Goal: Task Accomplishment & Management: Complete application form

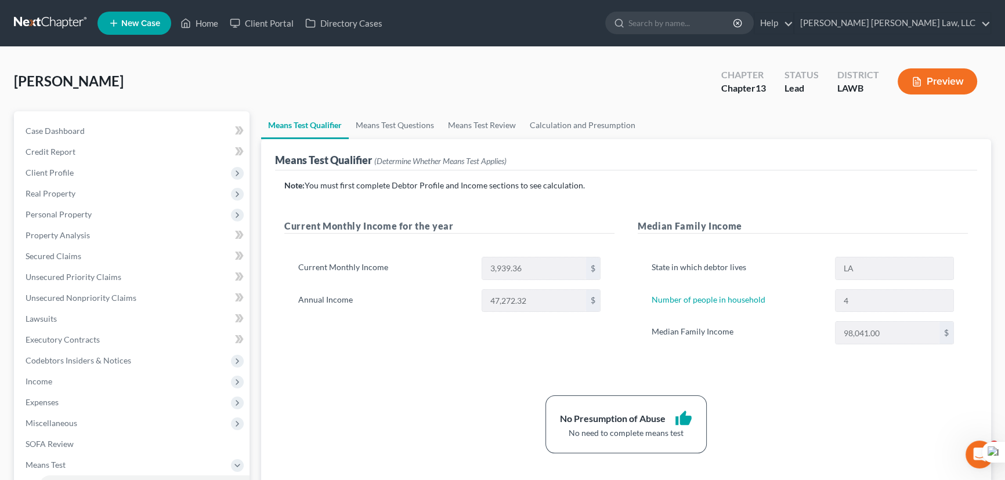
click at [52, 22] on link at bounding box center [51, 23] width 74 height 21
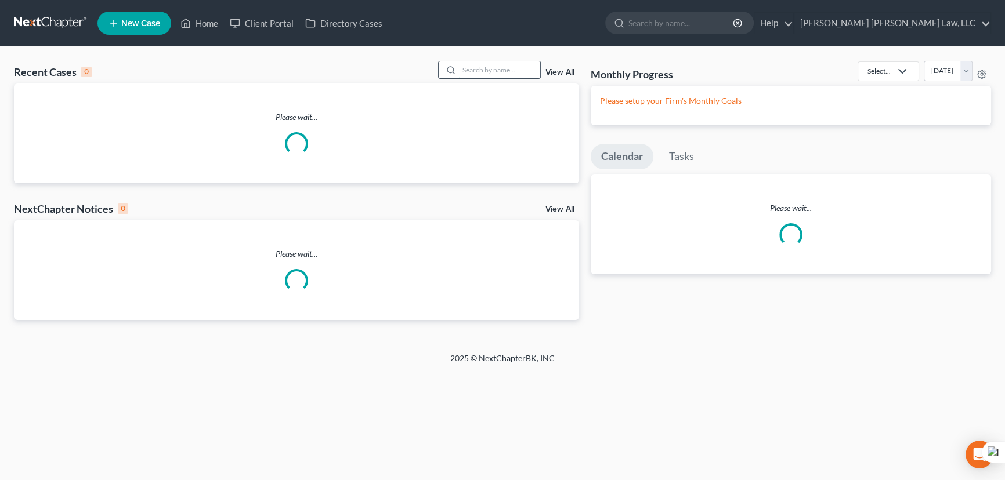
click at [504, 67] on input "search" at bounding box center [499, 70] width 81 height 17
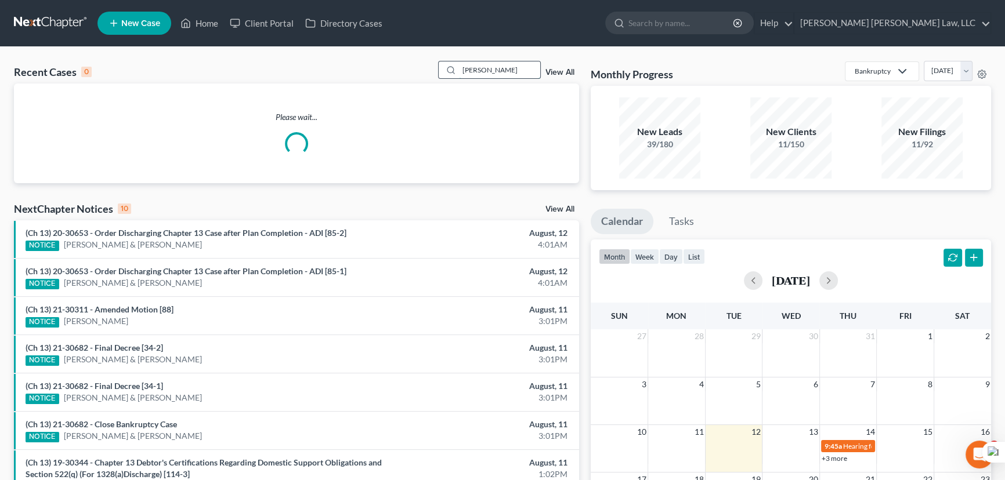
type input "smith, jelesia"
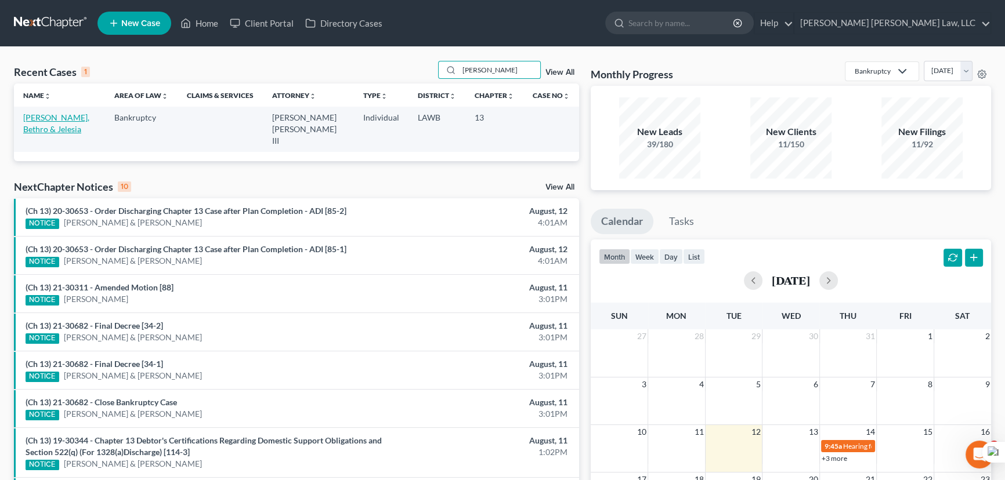
click at [60, 113] on link "Smith, Bethro & Jelesia" at bounding box center [56, 123] width 66 height 21
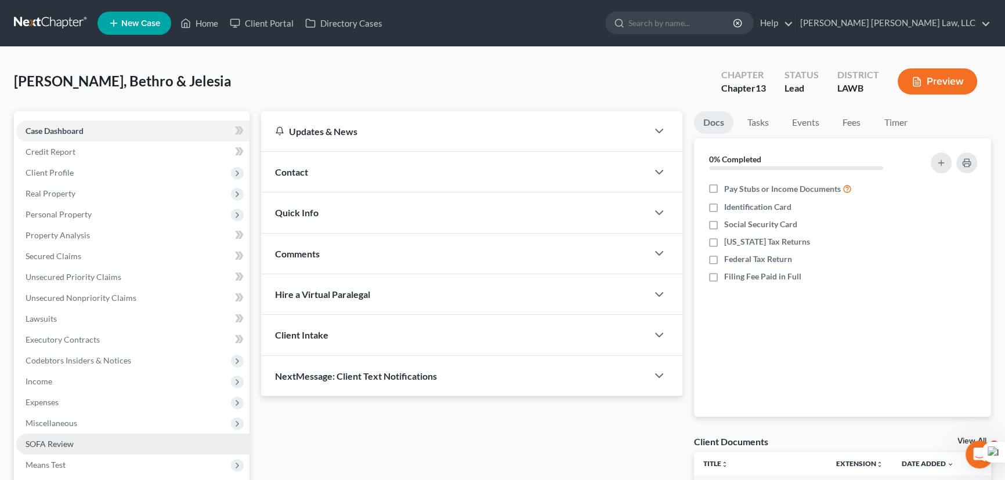
scroll to position [155, 0]
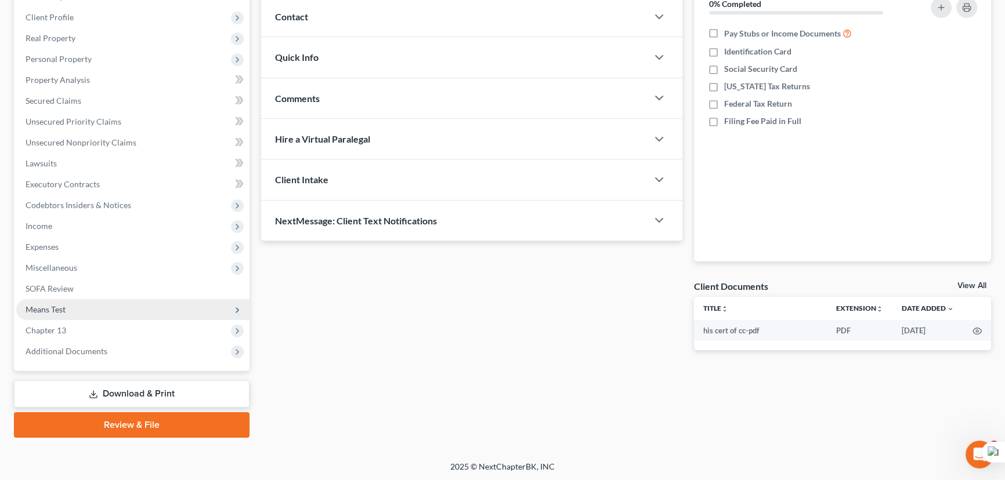
drag, startPoint x: 84, startPoint y: 308, endPoint x: 84, endPoint y: 314, distance: 6.4
click at [84, 308] on span "Means Test" at bounding box center [132, 309] width 233 height 21
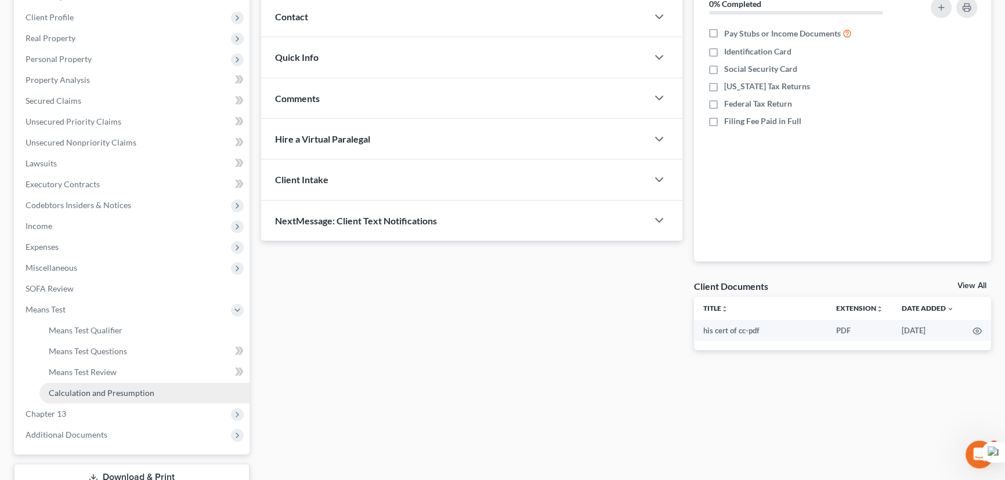
click at [104, 401] on link "Calculation and Presumption" at bounding box center [144, 393] width 210 height 21
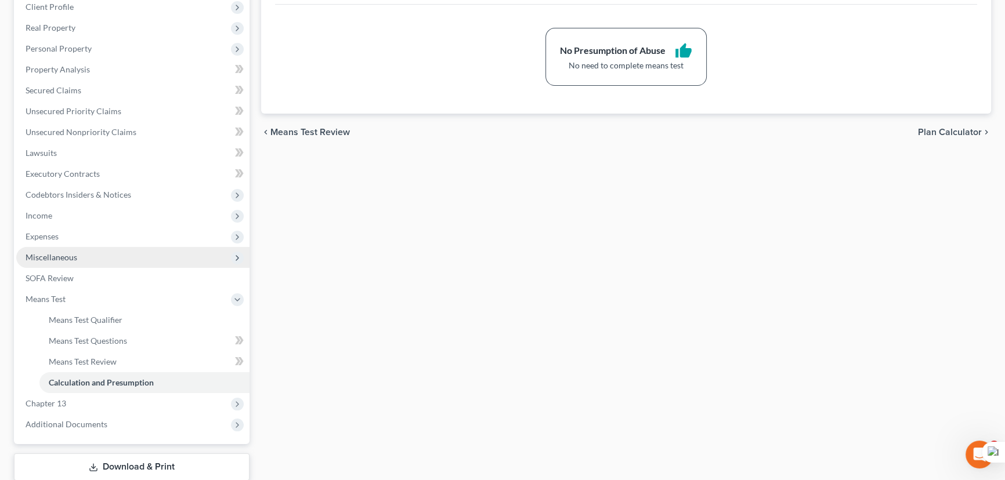
scroll to position [211, 0]
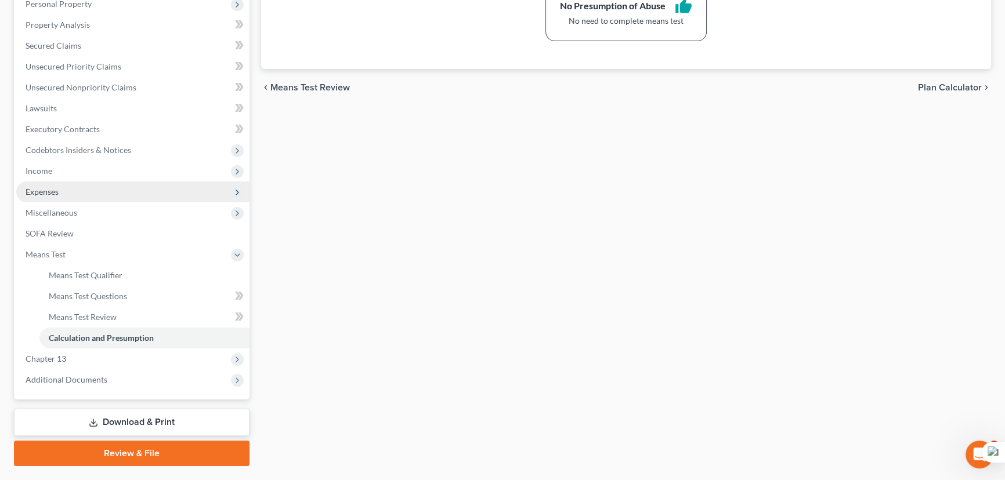
click at [58, 196] on span "Expenses" at bounding box center [132, 192] width 233 height 21
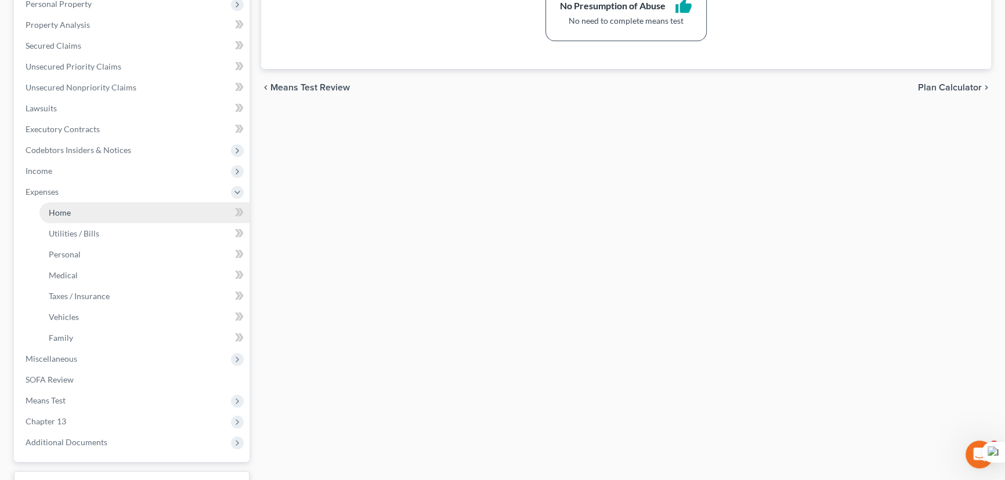
click at [67, 204] on link "Home" at bounding box center [144, 212] width 210 height 21
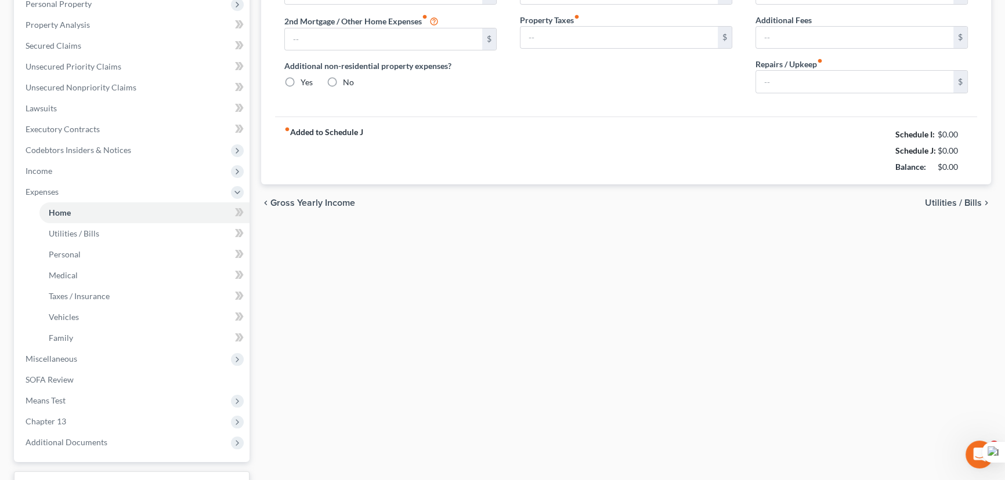
scroll to position [140, 0]
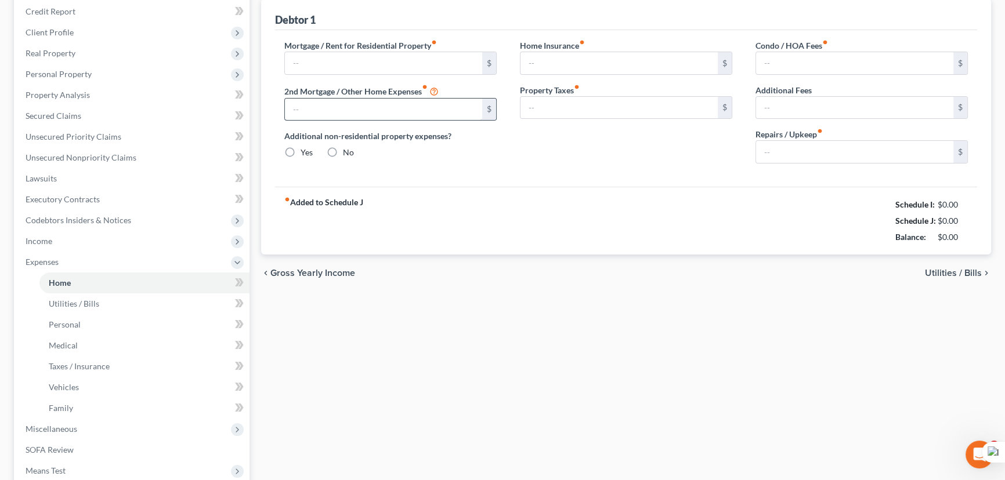
type input "1,000.00"
type input "0.00"
radio input "true"
type input "0.00"
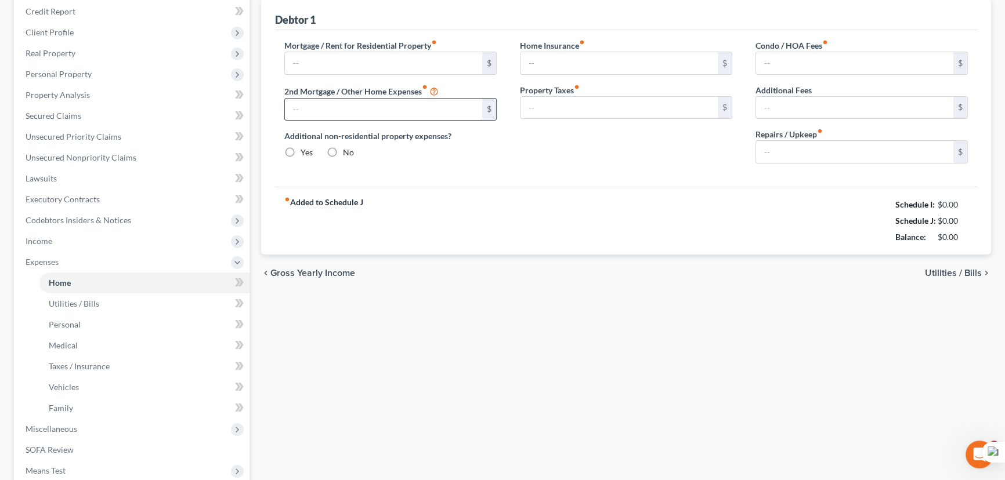
type input "0.00"
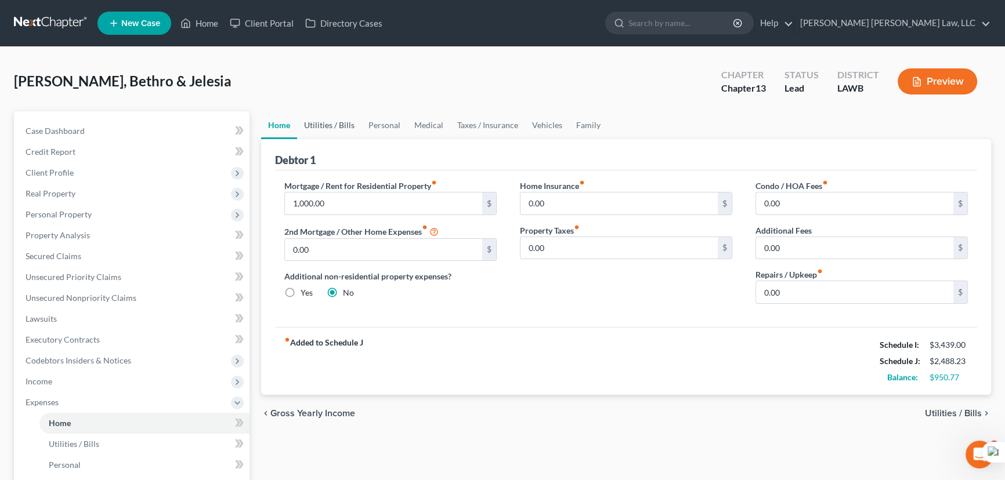
click at [322, 127] on link "Utilities / Bills" at bounding box center [329, 125] width 64 height 28
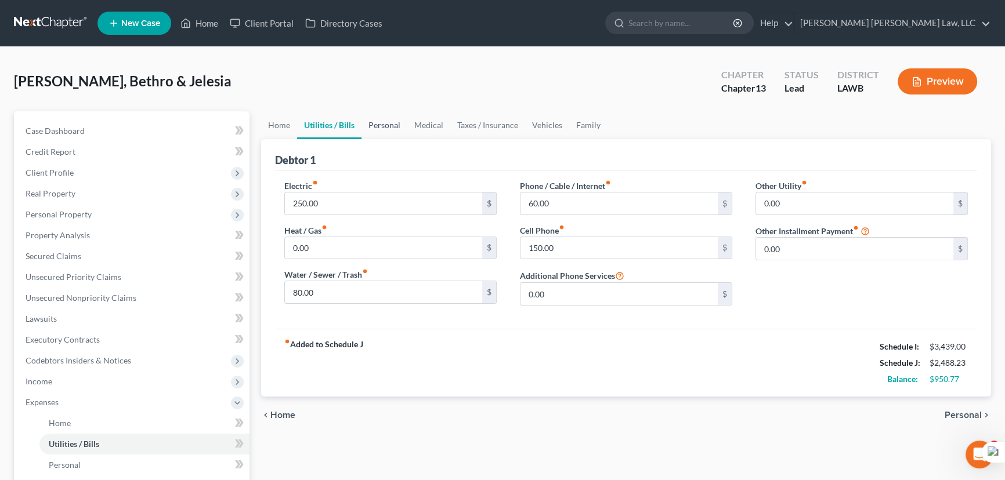
click at [389, 124] on link "Personal" at bounding box center [384, 125] width 46 height 28
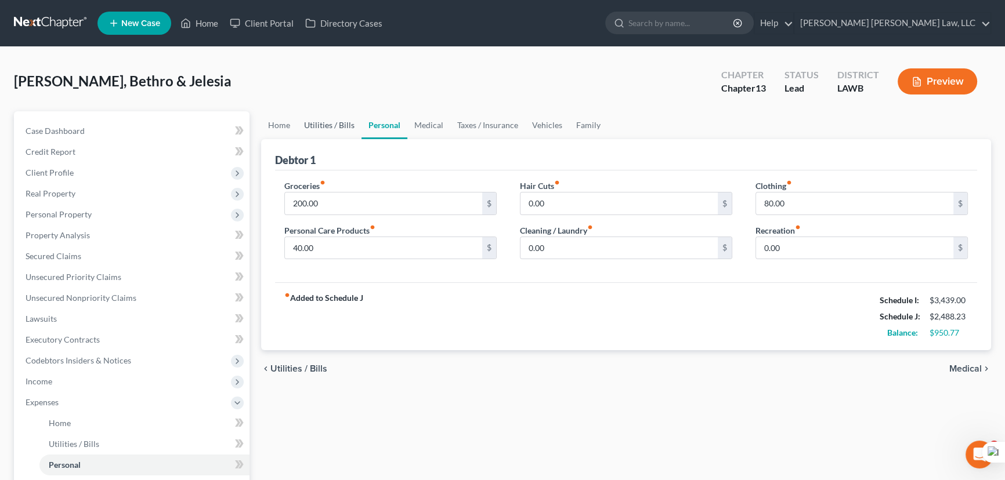
click at [327, 125] on link "Utilities / Bills" at bounding box center [329, 125] width 64 height 28
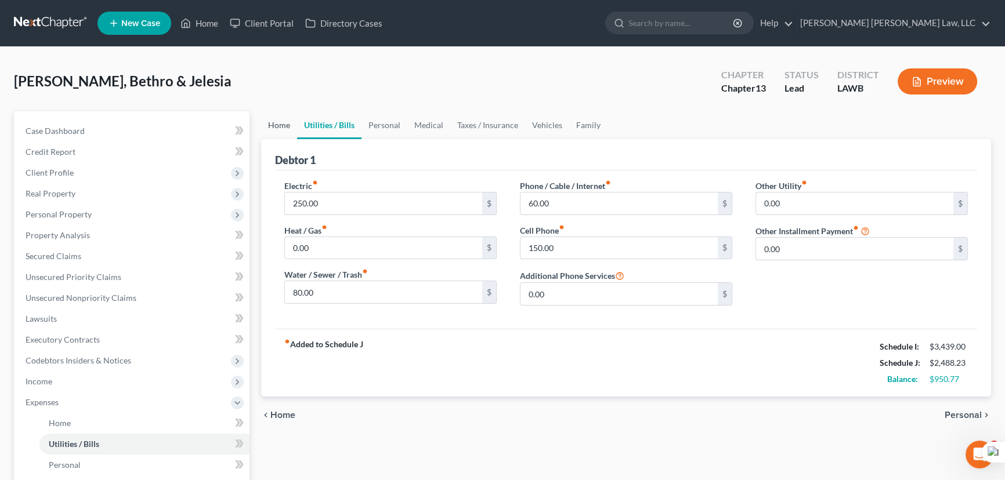
drag, startPoint x: 291, startPoint y: 125, endPoint x: 229, endPoint y: 91, distance: 71.2
click at [292, 125] on link "Home" at bounding box center [279, 125] width 36 height 28
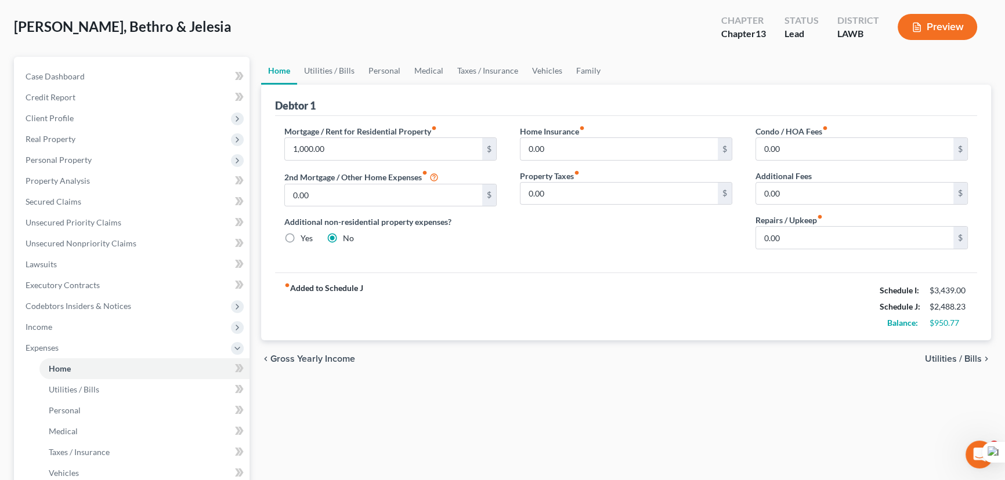
scroll to position [158, 0]
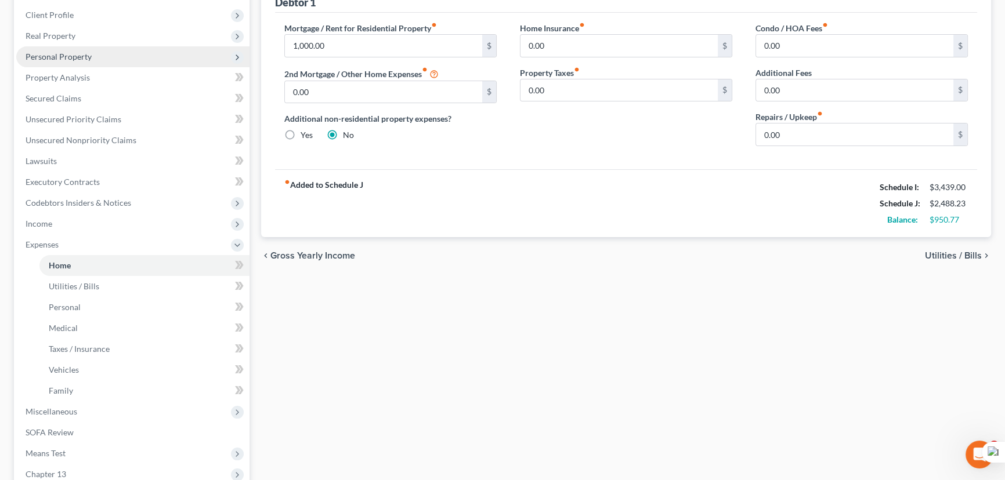
click at [77, 53] on span "Personal Property" at bounding box center [59, 57] width 66 height 10
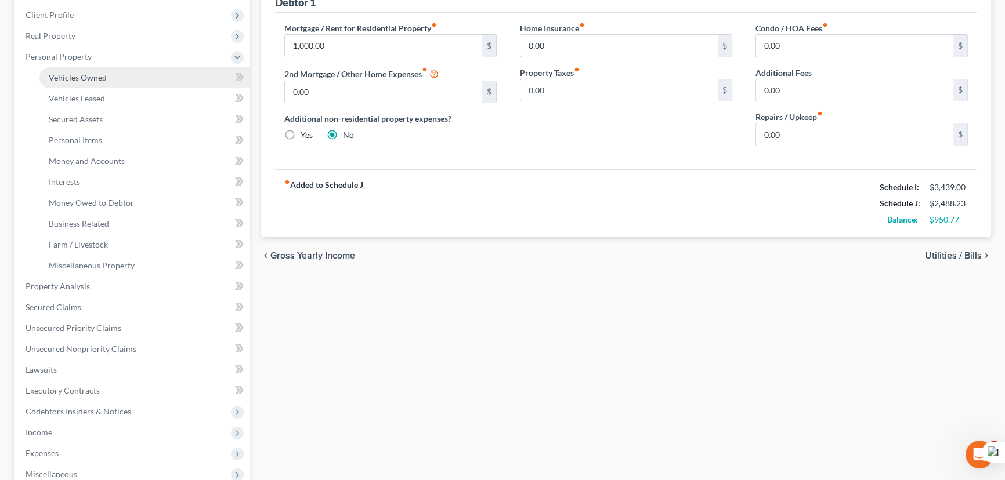
click at [79, 78] on span "Vehicles Owned" at bounding box center [78, 78] width 58 height 10
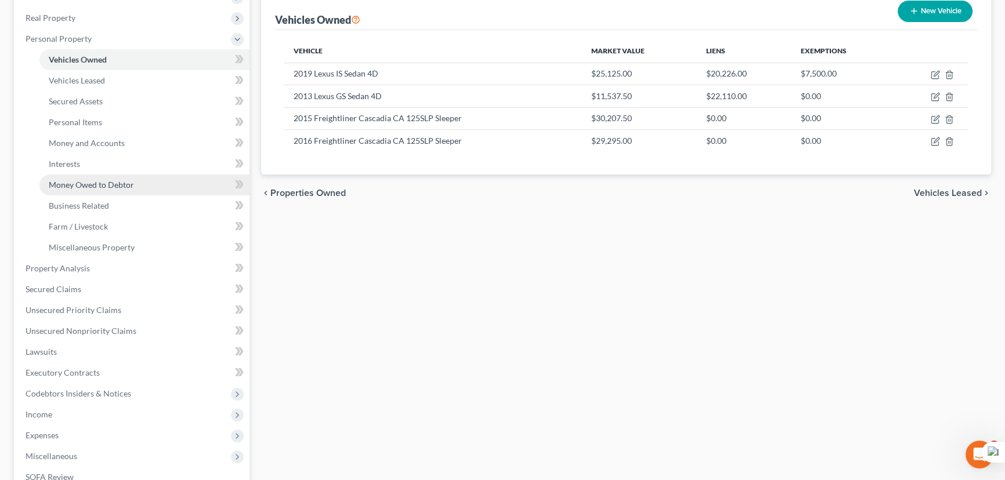
scroll to position [105, 0]
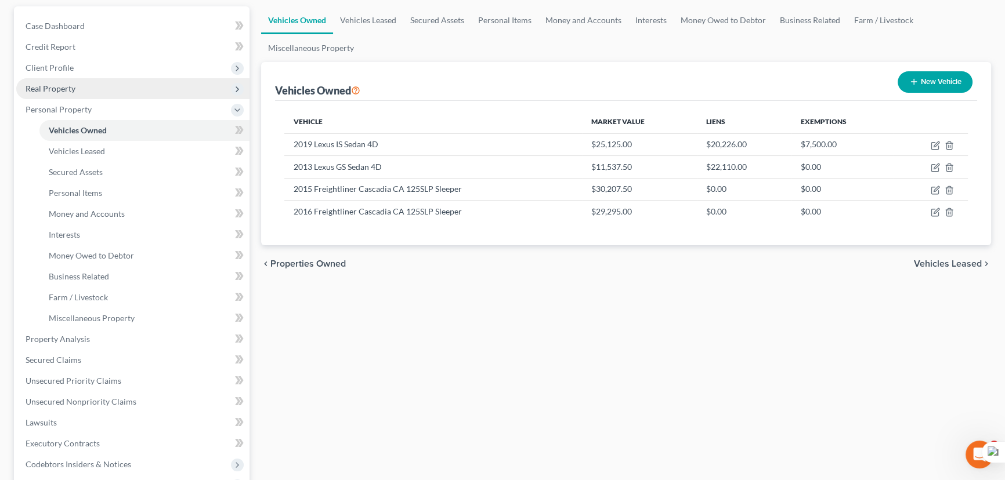
click at [125, 87] on span "Real Property" at bounding box center [132, 88] width 233 height 21
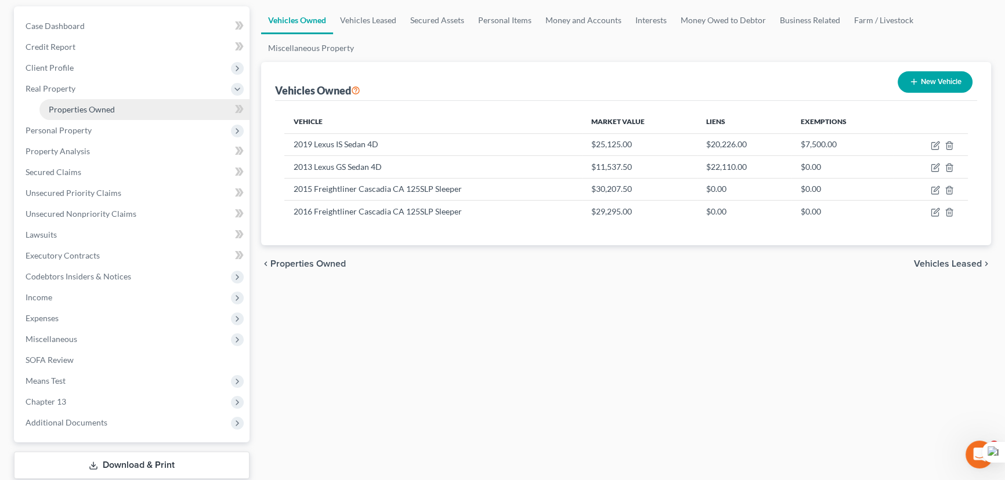
click at [131, 110] on link "Properties Owned" at bounding box center [144, 109] width 210 height 21
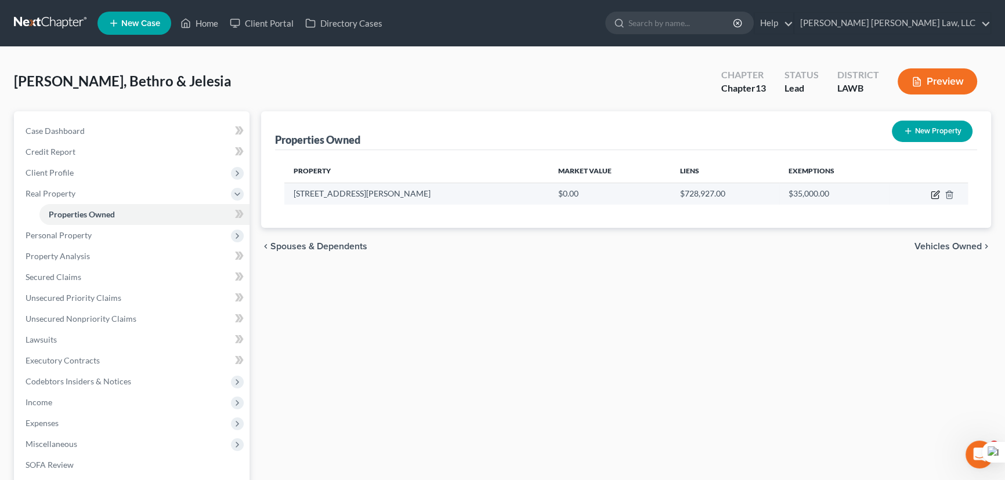
click at [934, 193] on icon "button" at bounding box center [936, 193] width 5 height 5
select select "19"
select select "4"
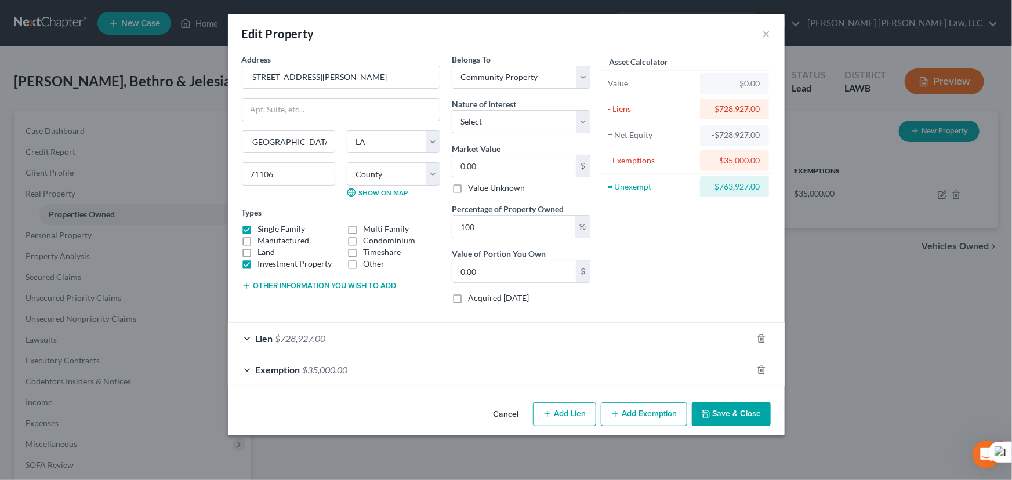
click at [754, 421] on button "Save & Close" at bounding box center [731, 415] width 79 height 24
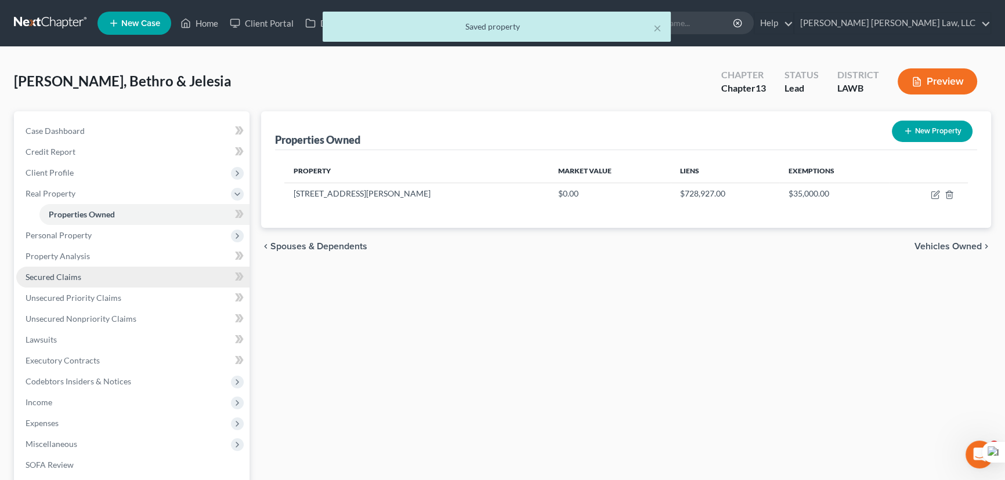
click at [56, 276] on span "Secured Claims" at bounding box center [54, 277] width 56 height 10
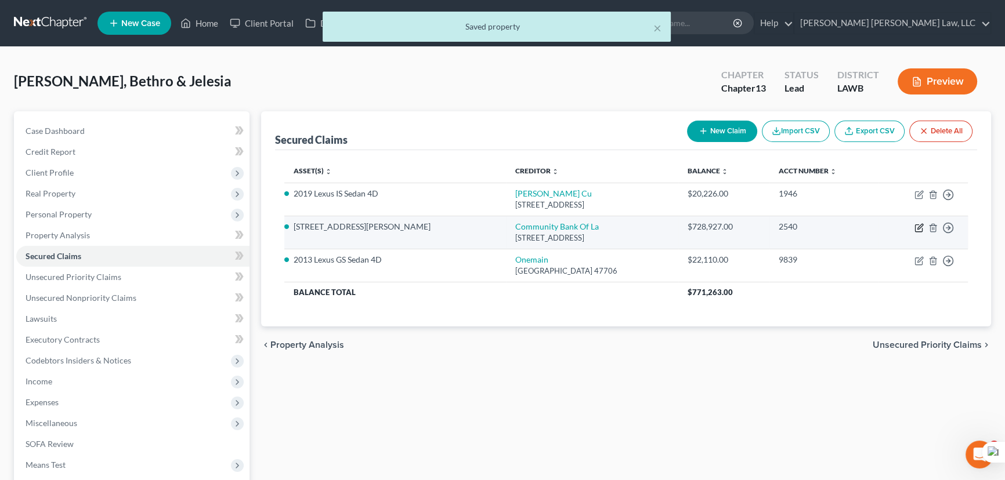
click at [916, 230] on icon "button" at bounding box center [918, 227] width 9 height 9
select select "19"
select select "2"
select select "0"
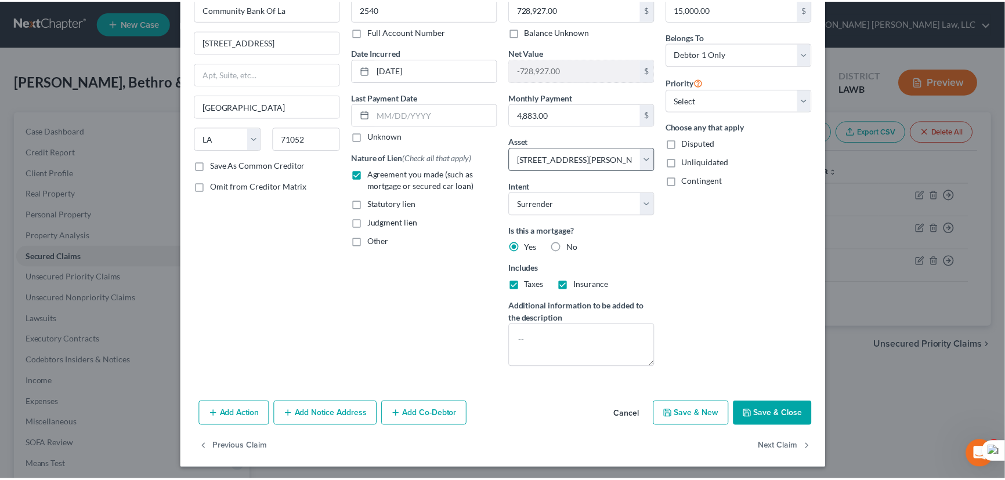
scroll to position [70, 0]
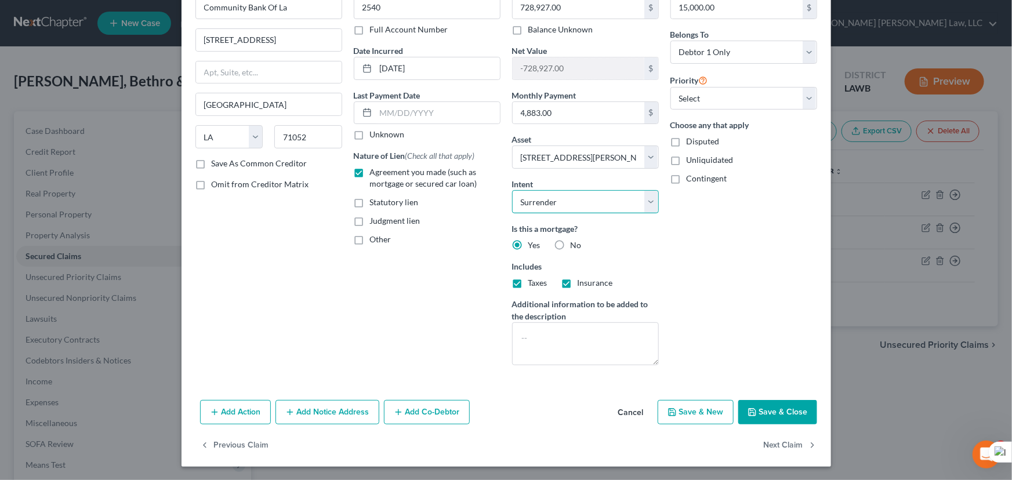
drag, startPoint x: 522, startPoint y: 201, endPoint x: 527, endPoint y: 210, distance: 10.5
click at [522, 201] on select "Select Surrender Redeem Reaffirm Avoid Other" at bounding box center [585, 201] width 147 height 23
select select
click at [512, 190] on select "Select Surrender Redeem Reaffirm Avoid Other" at bounding box center [585, 201] width 147 height 23
click at [775, 411] on button "Save & Close" at bounding box center [778, 412] width 79 height 24
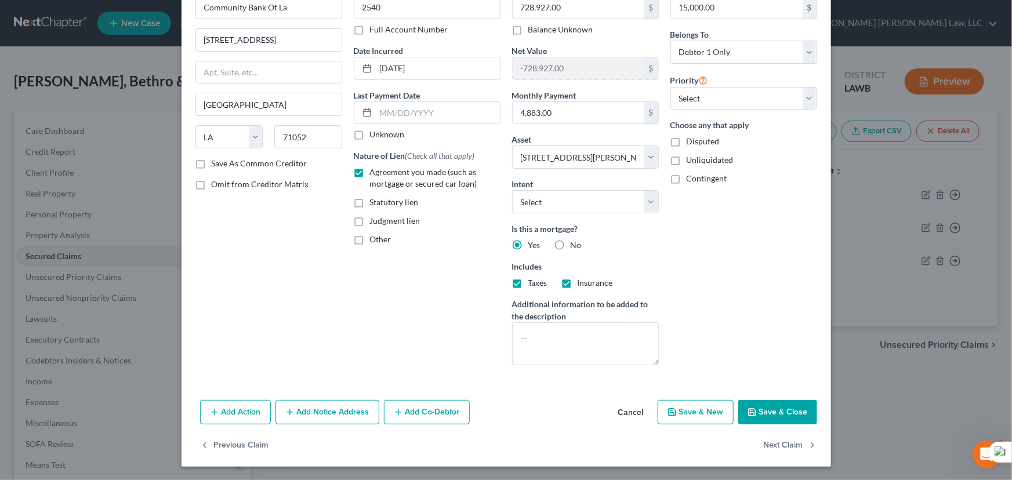
select select
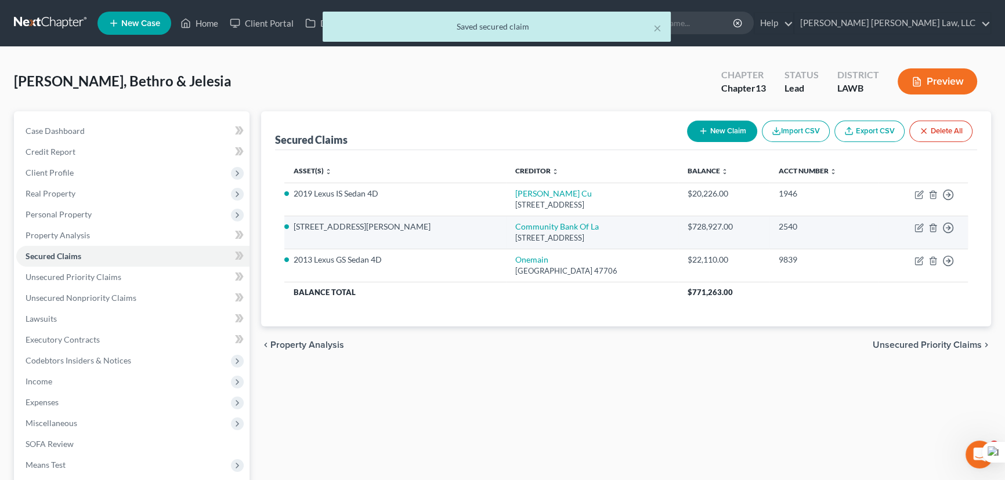
click at [913, 231] on td "Move to E Move to F Move to G Move to Notice Only" at bounding box center [922, 232] width 89 height 33
click at [916, 229] on icon "button" at bounding box center [918, 227] width 9 height 9
select select "19"
select select "0"
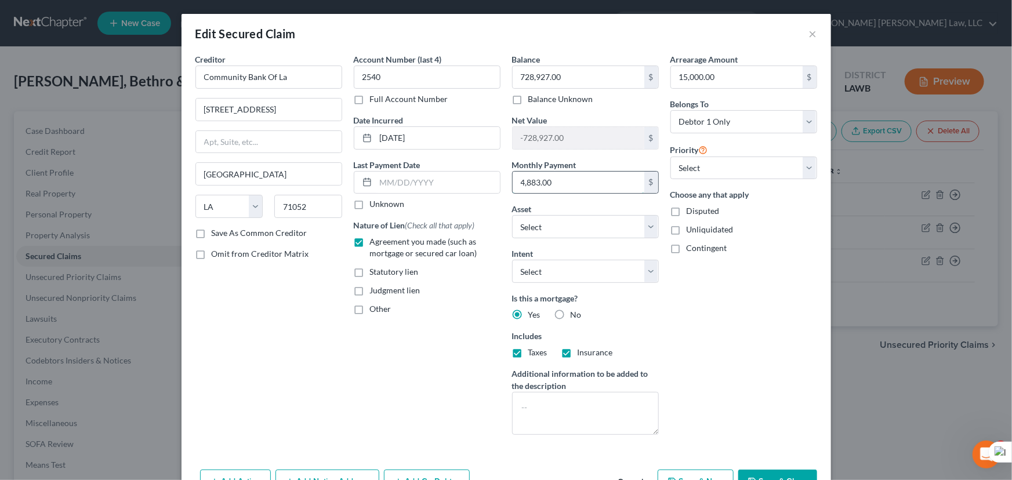
click at [596, 184] on input "4,883.00" at bounding box center [579, 183] width 132 height 22
type input "4,500"
click at [765, 470] on button "Save & Close" at bounding box center [778, 482] width 79 height 24
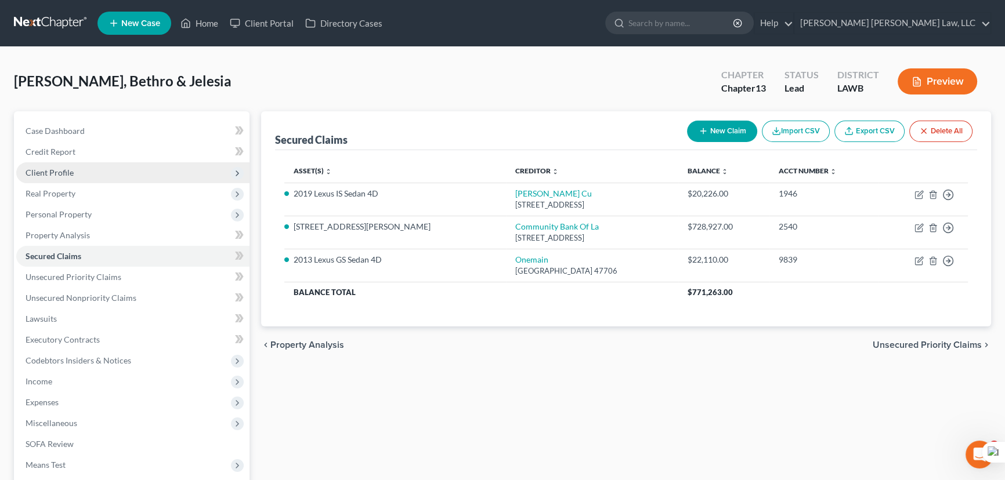
click at [81, 176] on span "Client Profile" at bounding box center [132, 172] width 233 height 21
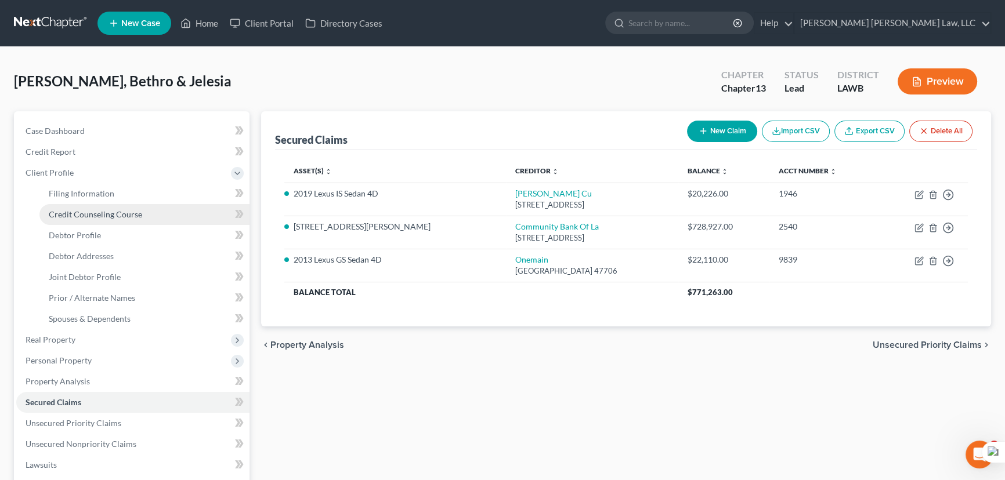
click at [97, 216] on span "Credit Counseling Course" at bounding box center [95, 214] width 93 height 10
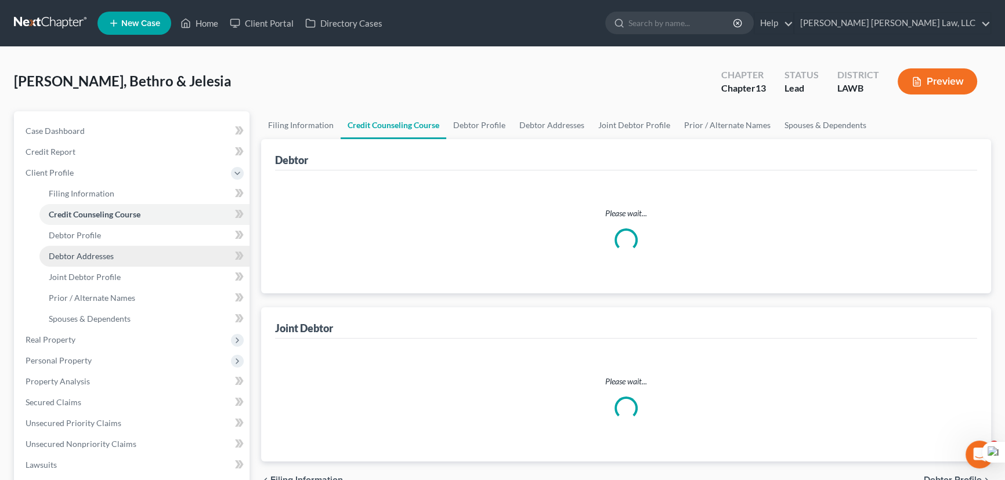
click at [107, 254] on span "Debtor Addresses" at bounding box center [81, 256] width 65 height 10
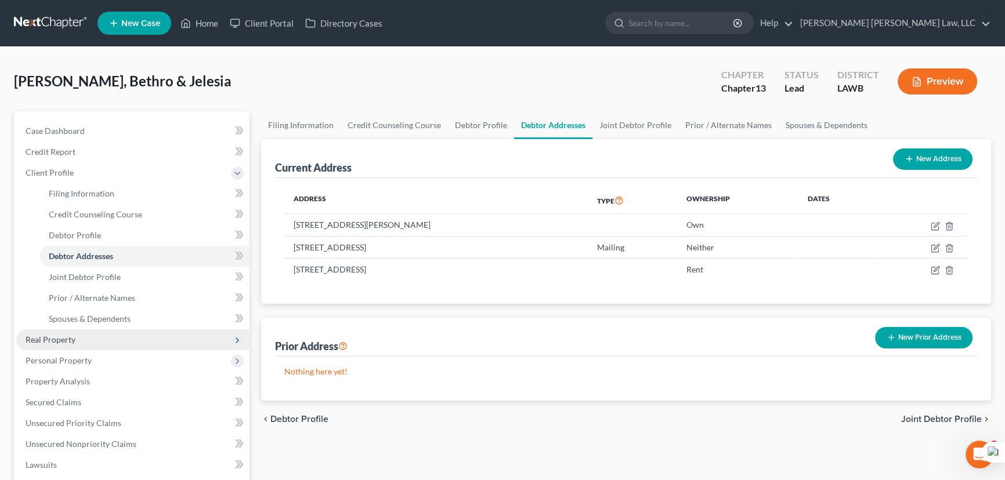
click at [96, 341] on span "Real Property" at bounding box center [132, 340] width 233 height 21
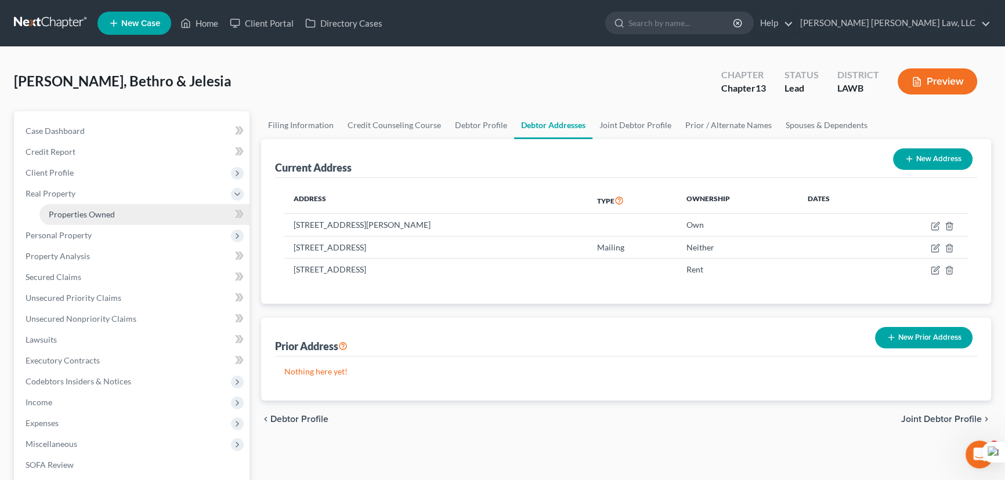
click at [110, 205] on link "Properties Owned" at bounding box center [144, 214] width 210 height 21
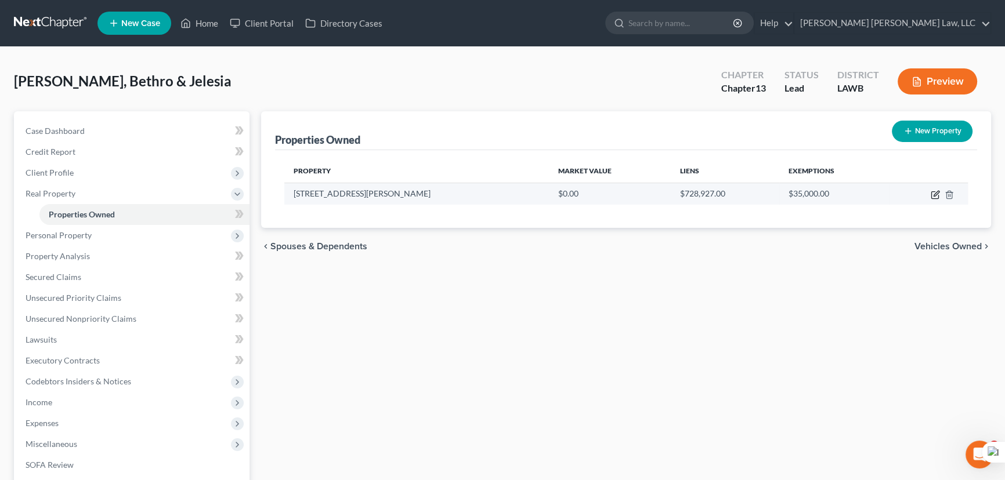
click at [932, 194] on icon "button" at bounding box center [935, 194] width 9 height 9
select select "19"
select select "8"
select select "4"
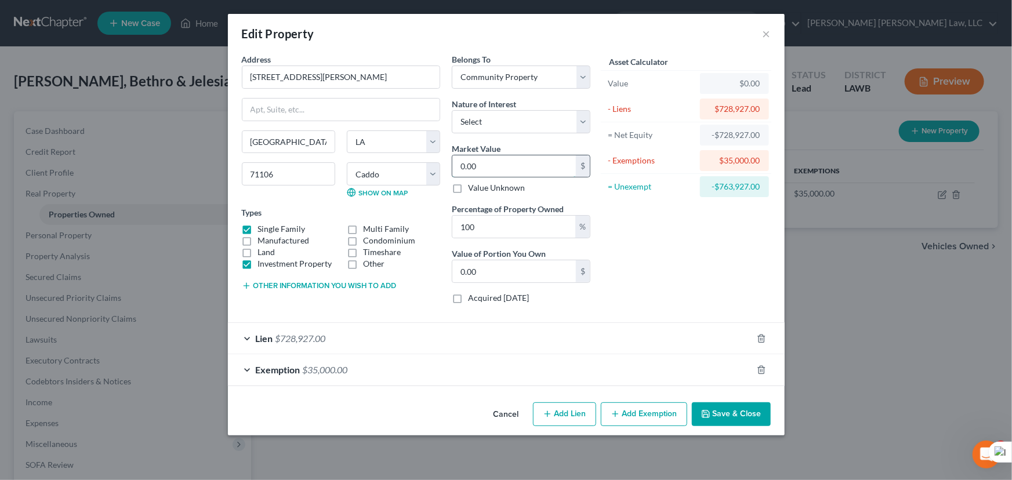
click at [491, 166] on input "0.00" at bounding box center [515, 166] width 124 height 22
type input "8"
type input "8.00"
type input "82"
type input "82.00"
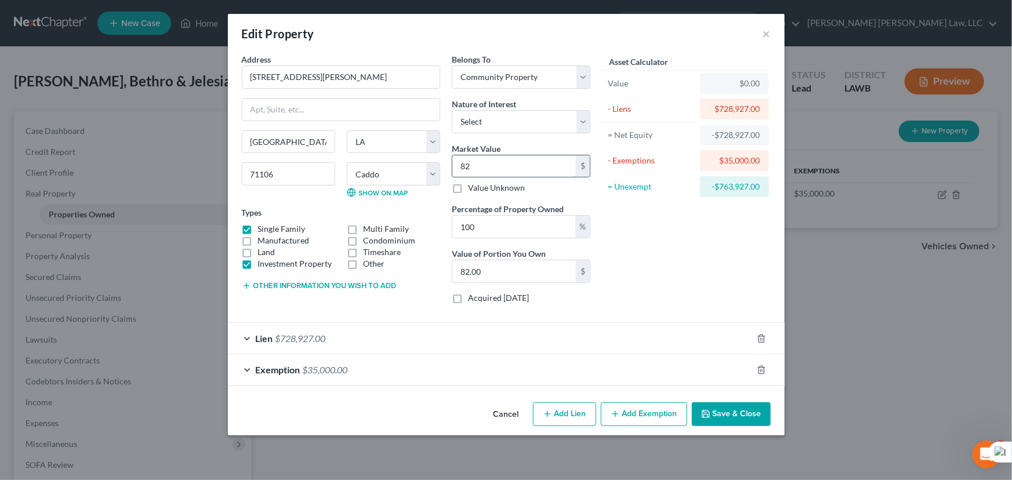
type input "824"
type input "824.00"
type input "8249"
type input "8,249.00"
type input "8,2490"
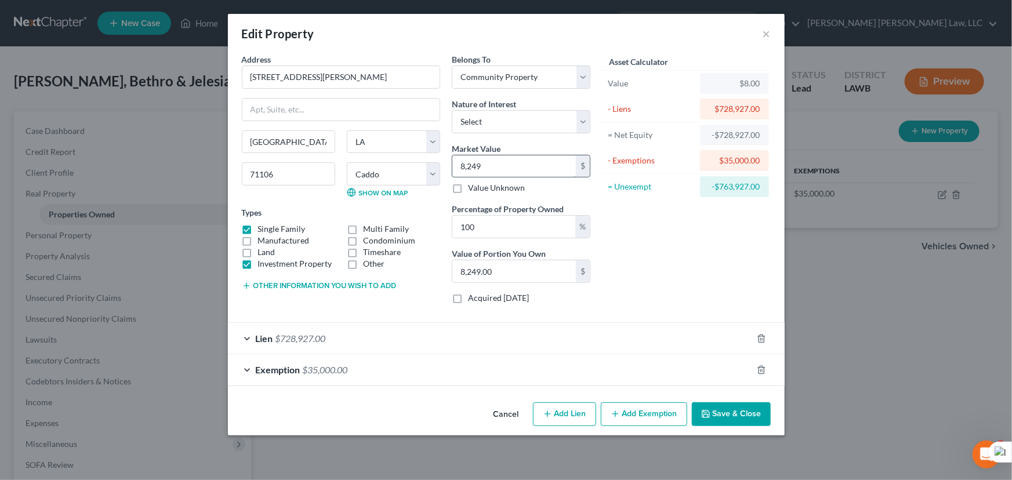
type input "82,490.00"
type input "82,4900"
type input "824,900.00"
type input "824,900"
click at [748, 413] on button "Save & Close" at bounding box center [731, 415] width 79 height 24
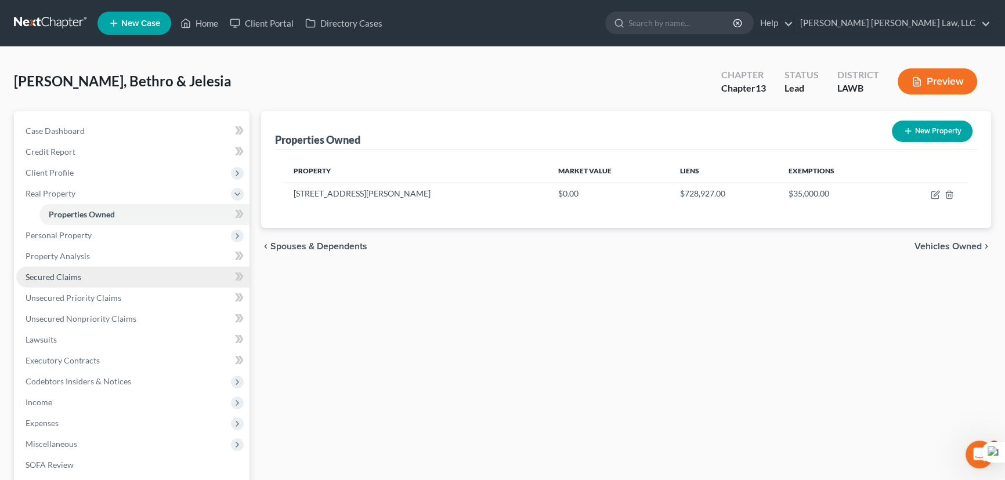
click at [85, 271] on link "Secured Claims" at bounding box center [132, 277] width 233 height 21
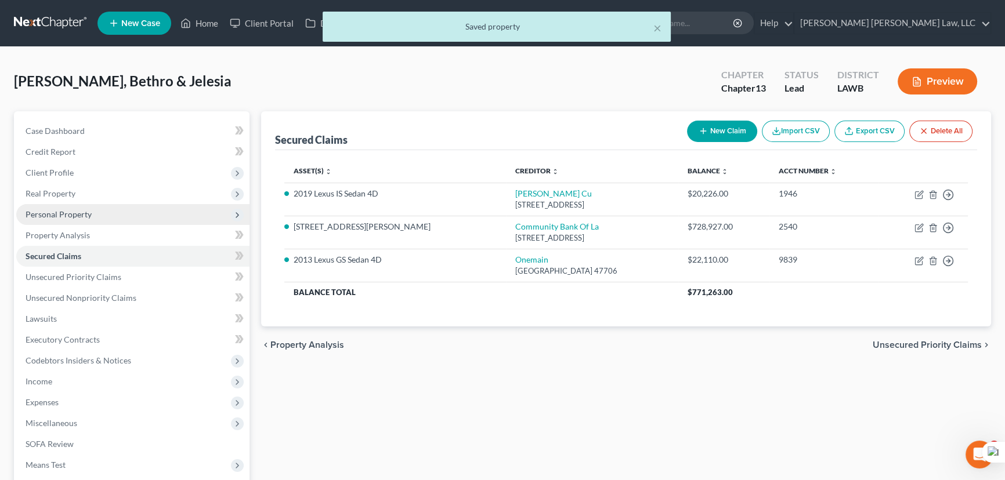
click at [120, 213] on span "Personal Property" at bounding box center [132, 214] width 233 height 21
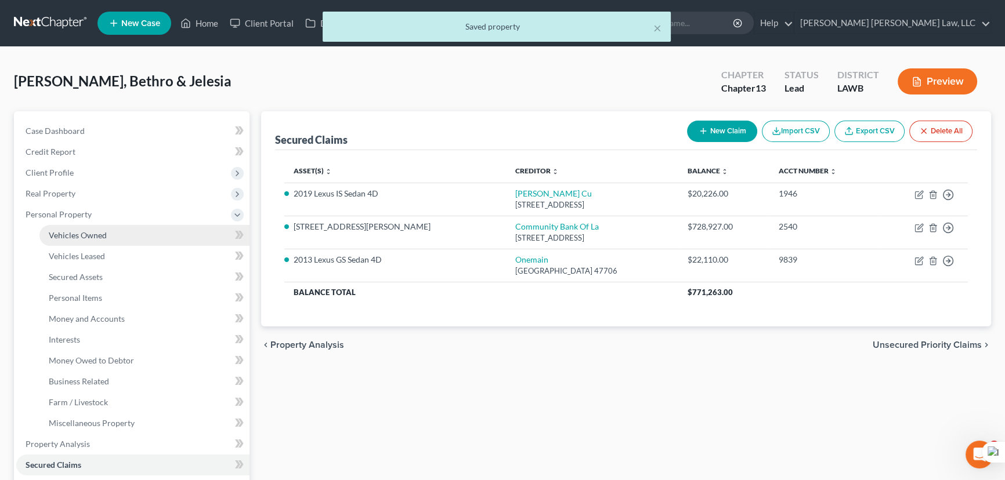
click at [136, 229] on link "Vehicles Owned" at bounding box center [144, 235] width 210 height 21
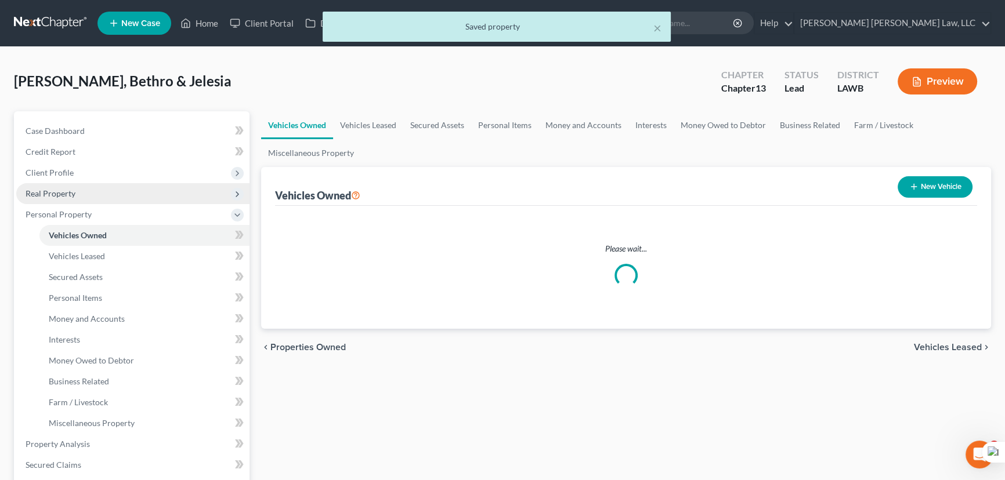
click at [85, 191] on span "Real Property" at bounding box center [132, 193] width 233 height 21
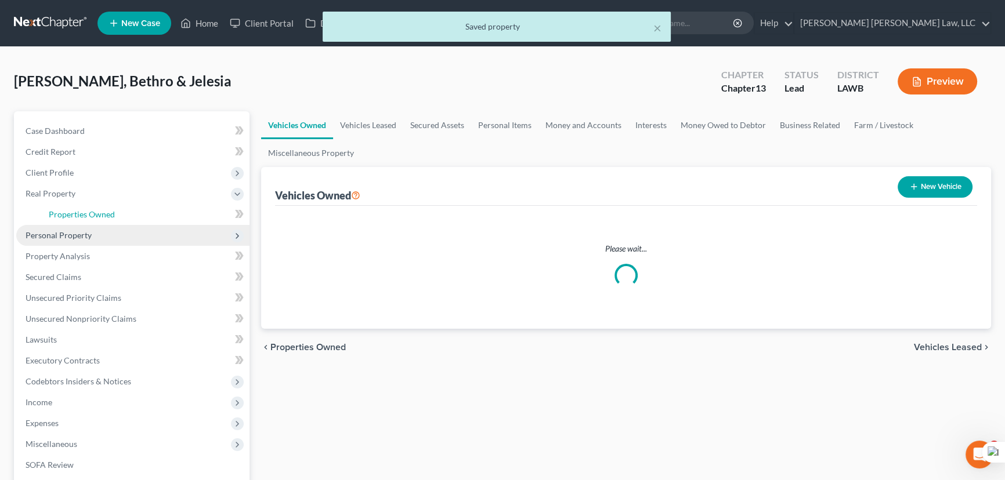
click at [104, 205] on link "Properties Owned" at bounding box center [144, 214] width 210 height 21
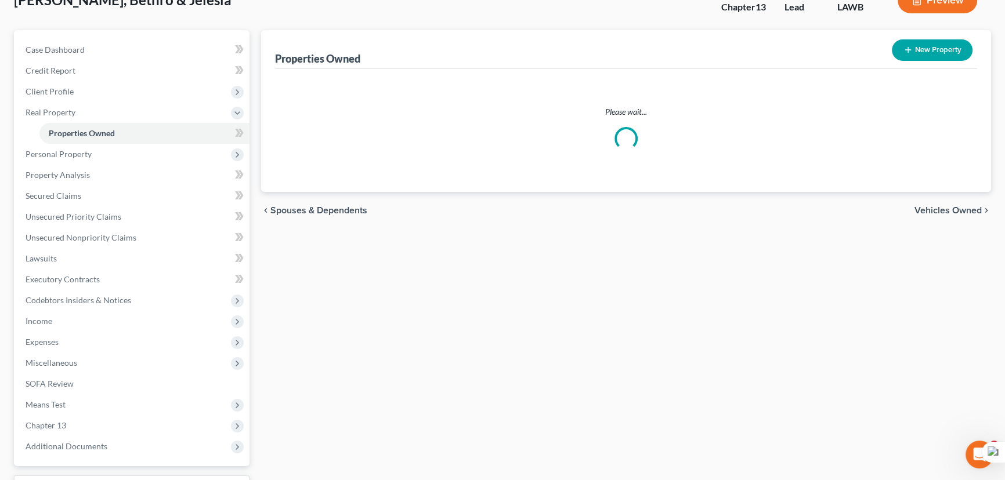
scroll to position [105, 0]
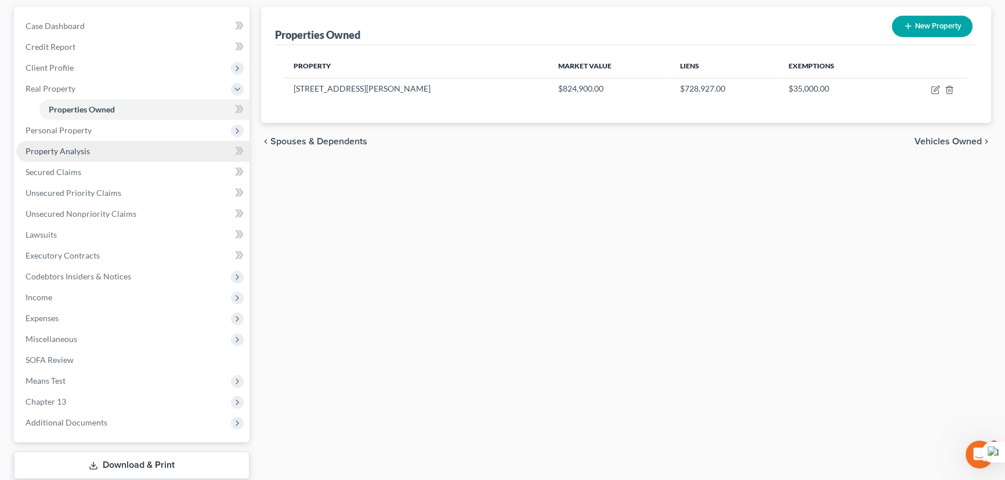
click at [82, 142] on link "Property Analysis" at bounding box center [132, 151] width 233 height 21
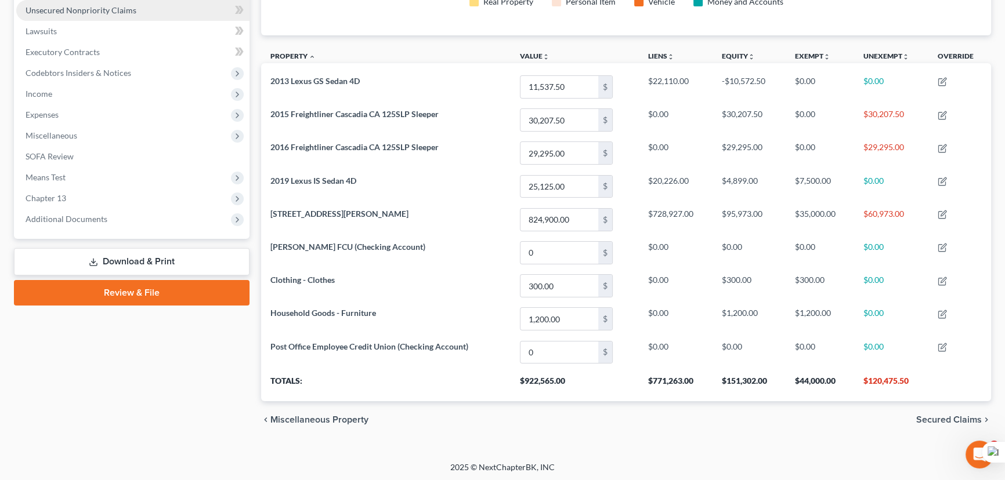
click at [114, 12] on span "Unsecured Nonpriority Claims" at bounding box center [81, 10] width 111 height 10
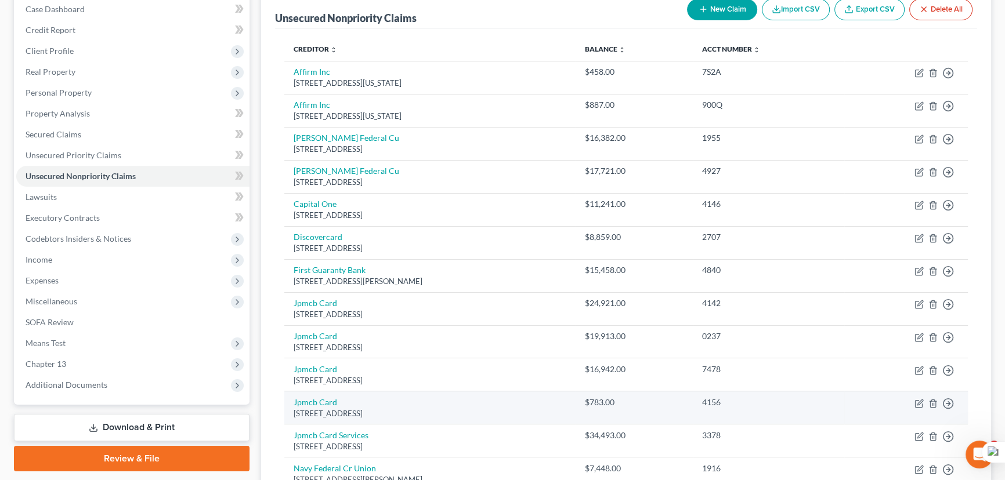
scroll to position [211, 0]
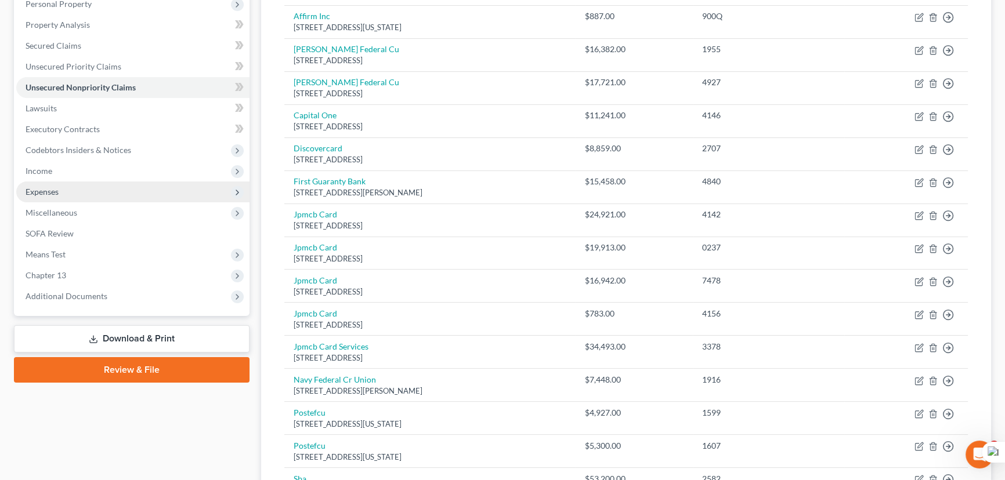
click at [86, 187] on span "Expenses" at bounding box center [132, 192] width 233 height 21
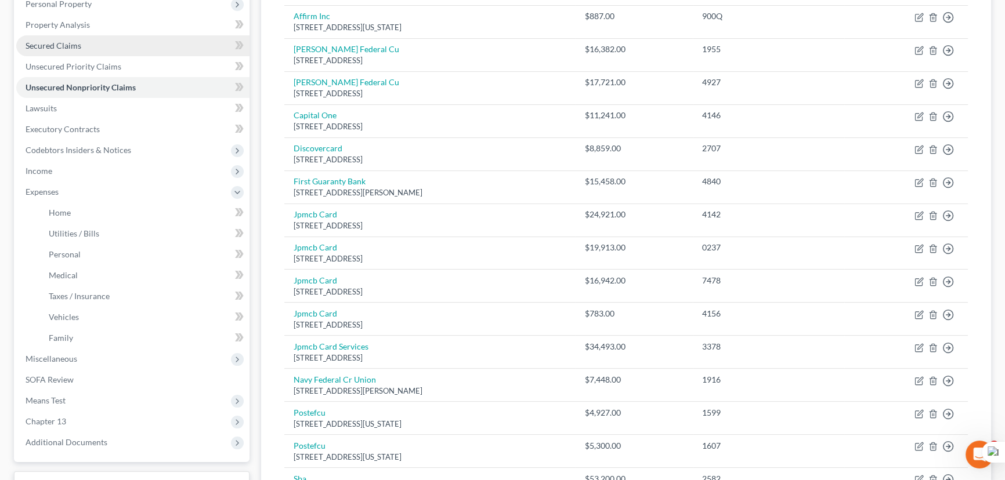
click at [80, 40] on link "Secured Claims" at bounding box center [132, 45] width 233 height 21
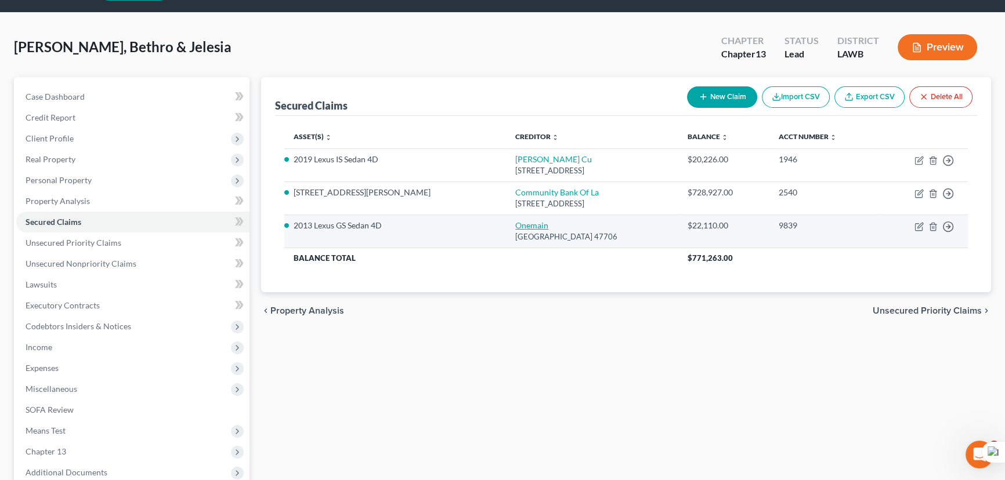
scroll to position [52, 0]
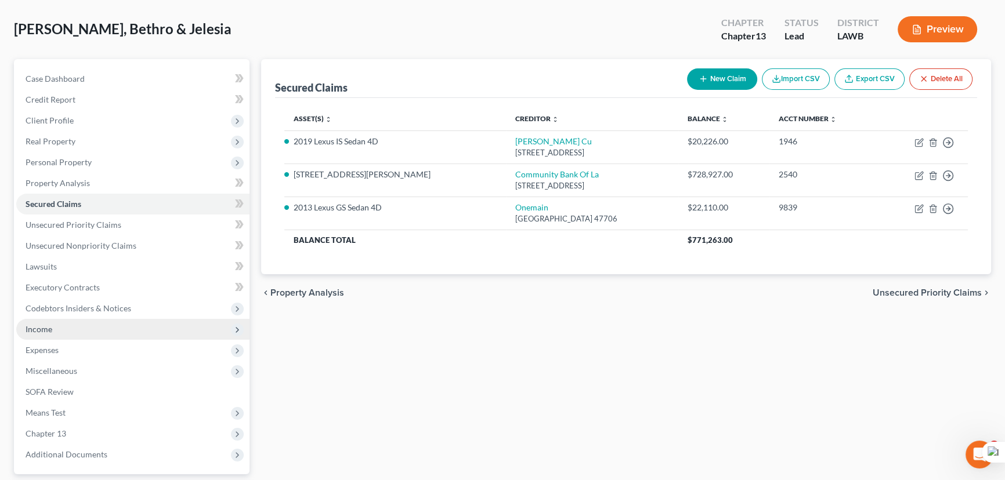
click at [67, 325] on span "Income" at bounding box center [132, 329] width 233 height 21
click at [77, 337] on span "Income" at bounding box center [132, 329] width 233 height 21
click at [93, 326] on span "Income" at bounding box center [132, 329] width 233 height 21
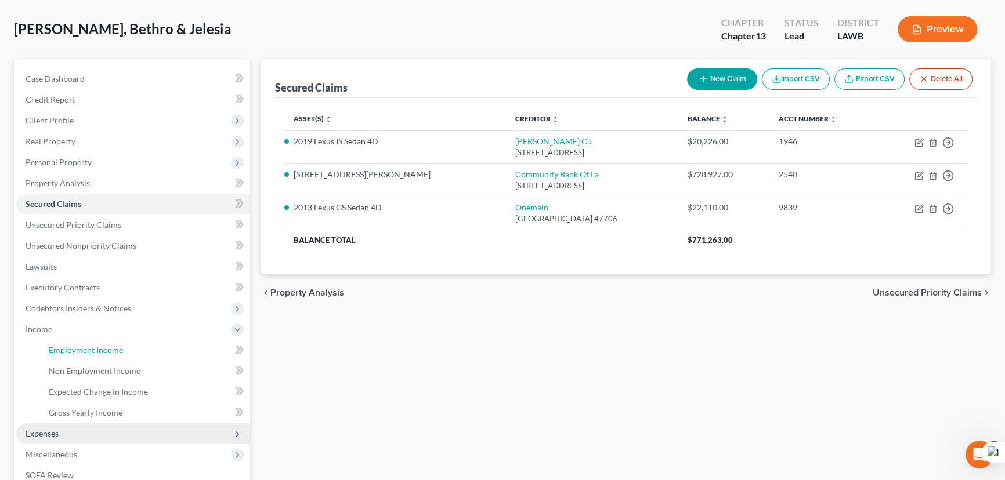
click at [93, 347] on span "Employment Income" at bounding box center [86, 350] width 74 height 10
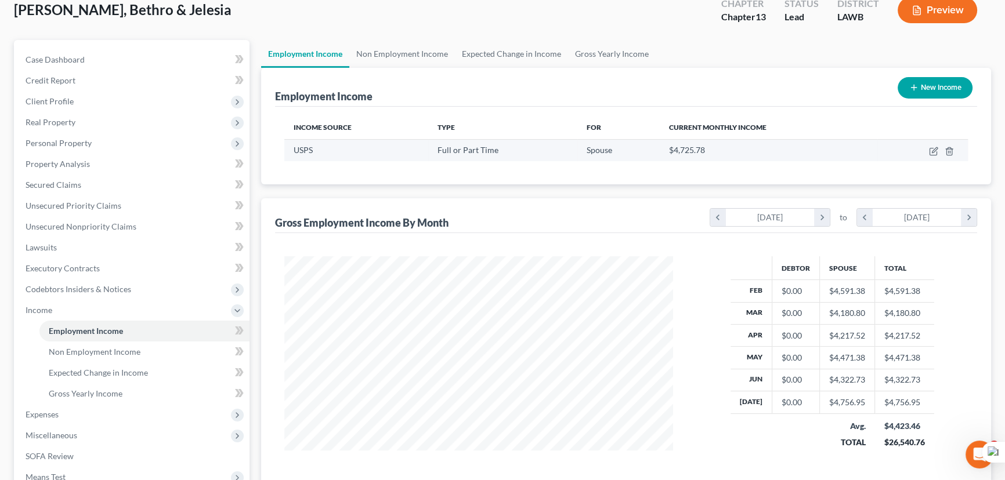
scroll to position [52, 0]
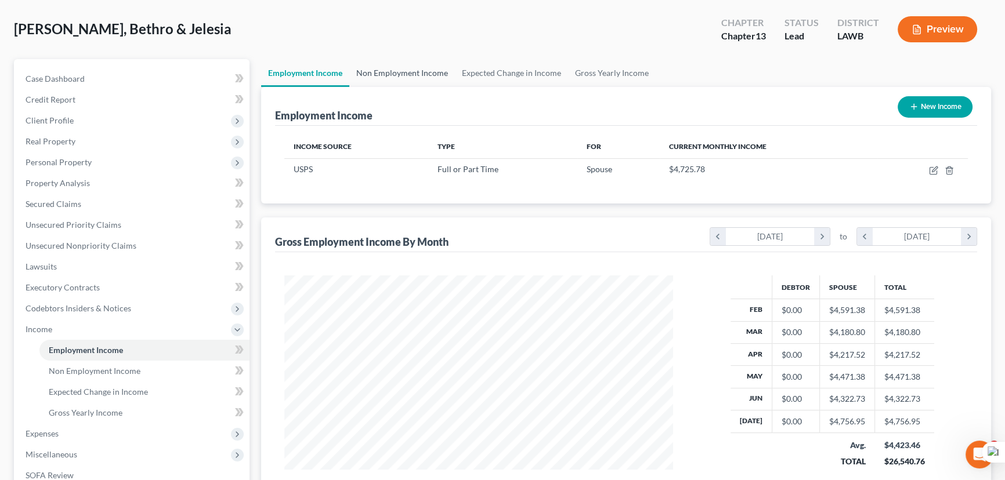
click at [367, 81] on link "Non Employment Income" at bounding box center [402, 73] width 106 height 28
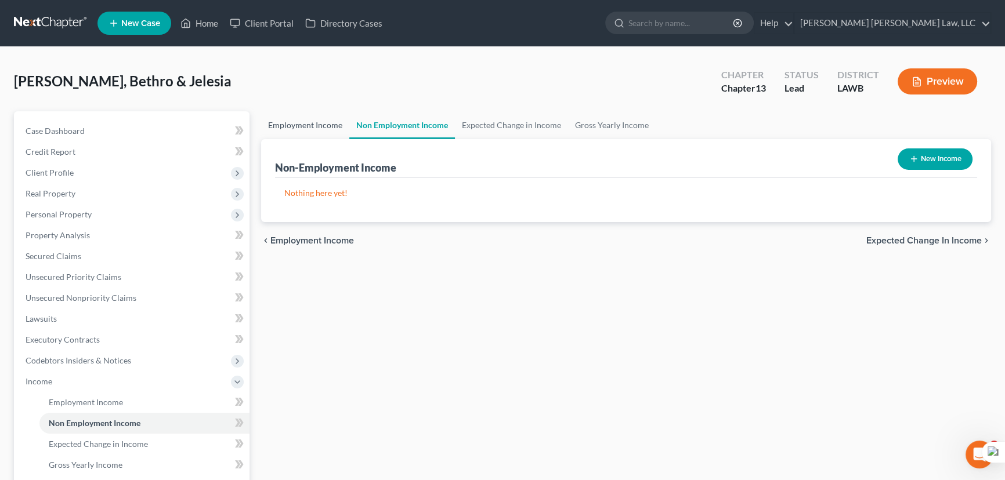
click at [312, 121] on link "Employment Income" at bounding box center [305, 125] width 88 height 28
click at [168, 246] on link "Secured Claims" at bounding box center [132, 256] width 233 height 21
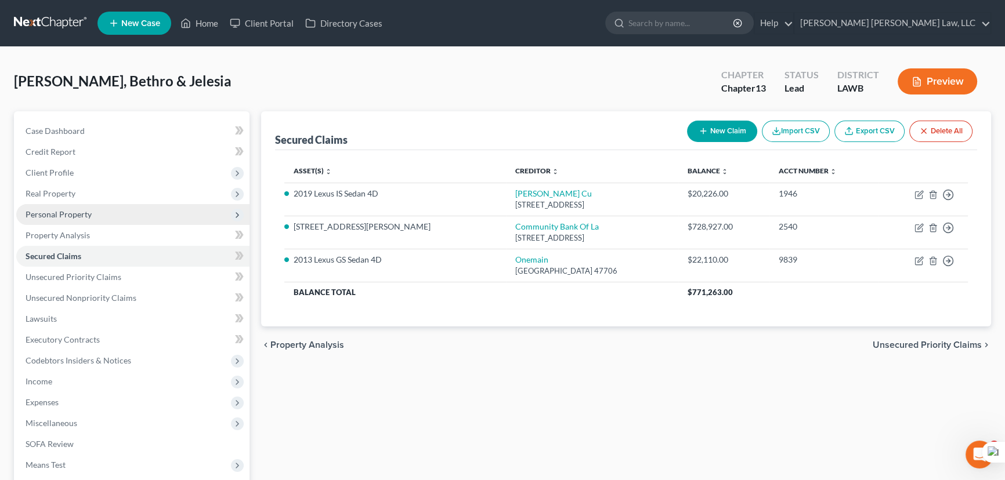
click at [110, 210] on span "Personal Property" at bounding box center [132, 214] width 233 height 21
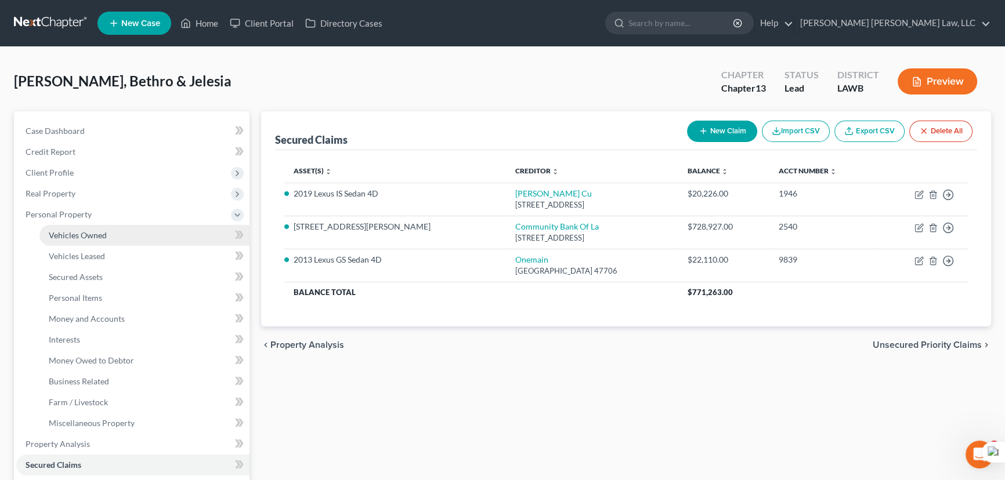
click at [107, 234] on link "Vehicles Owned" at bounding box center [144, 235] width 210 height 21
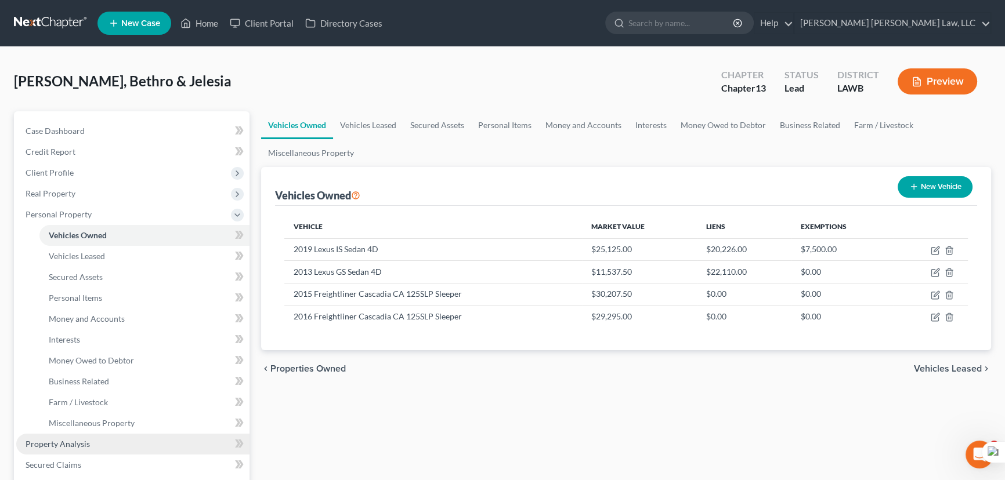
click at [126, 444] on link "Property Analysis" at bounding box center [132, 444] width 233 height 21
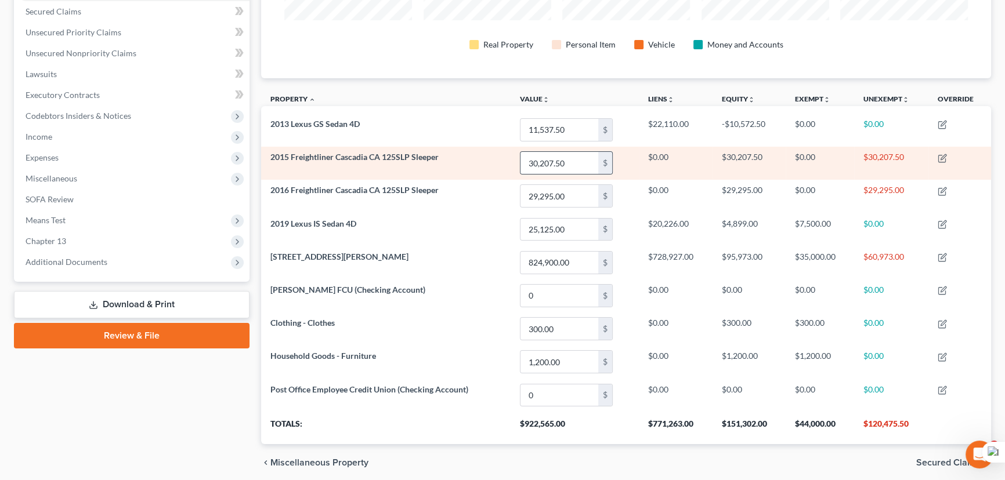
scroll to position [263, 0]
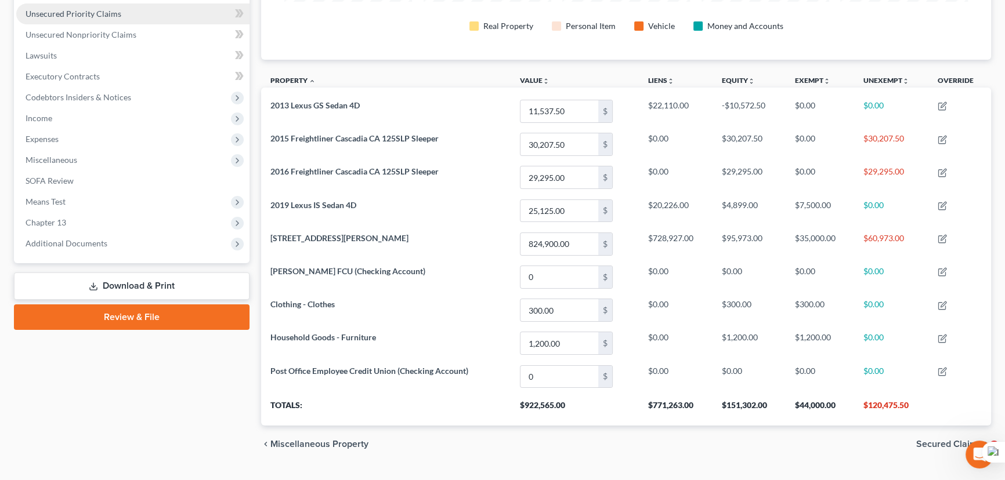
click at [129, 17] on link "Unsecured Priority Claims" at bounding box center [132, 13] width 233 height 21
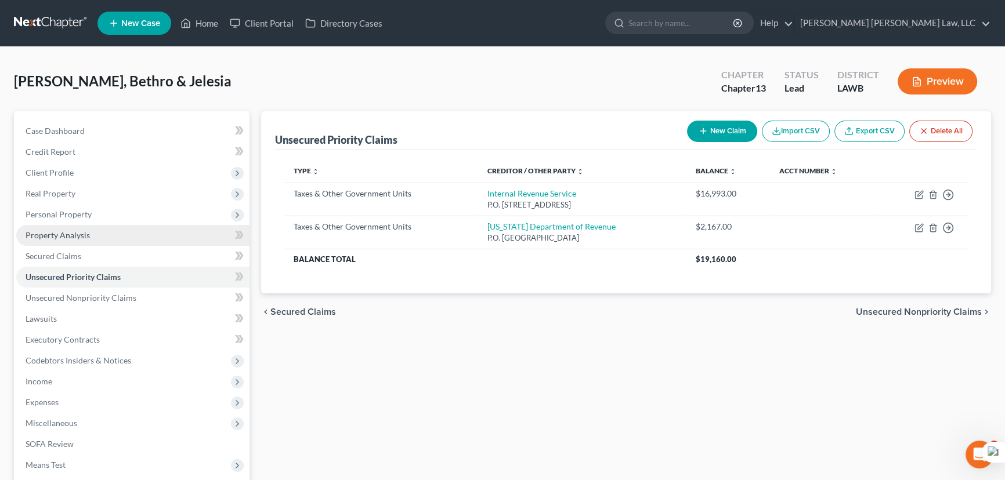
click at [93, 243] on link "Property Analysis" at bounding box center [132, 235] width 233 height 21
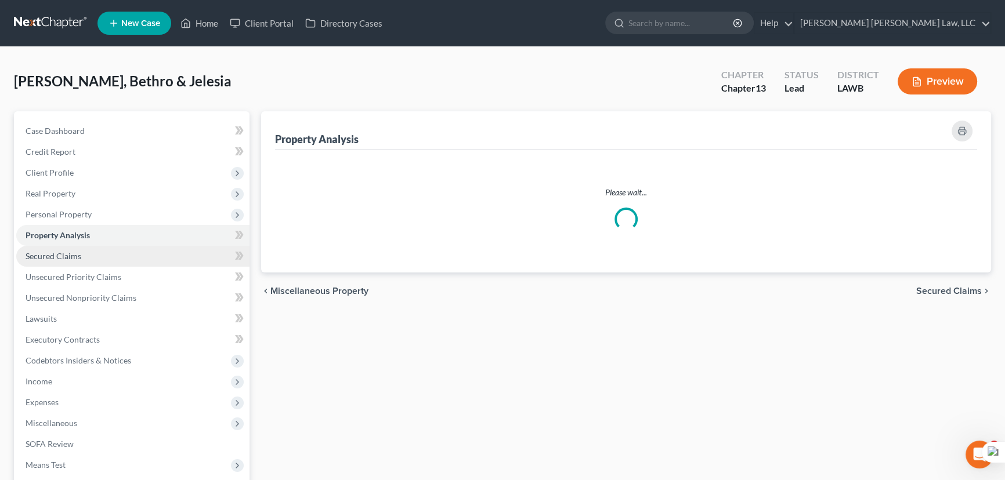
click at [87, 250] on link "Secured Claims" at bounding box center [132, 256] width 233 height 21
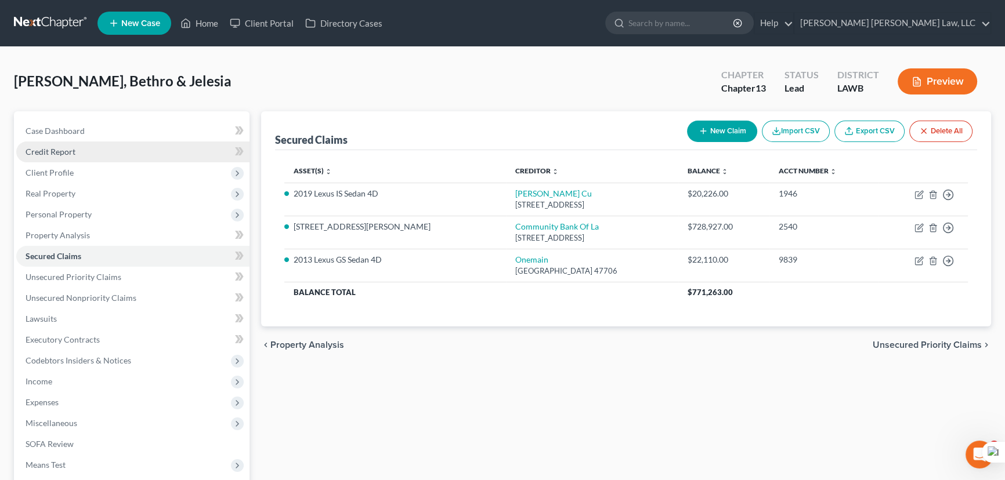
click at [106, 155] on link "Credit Report" at bounding box center [132, 152] width 233 height 21
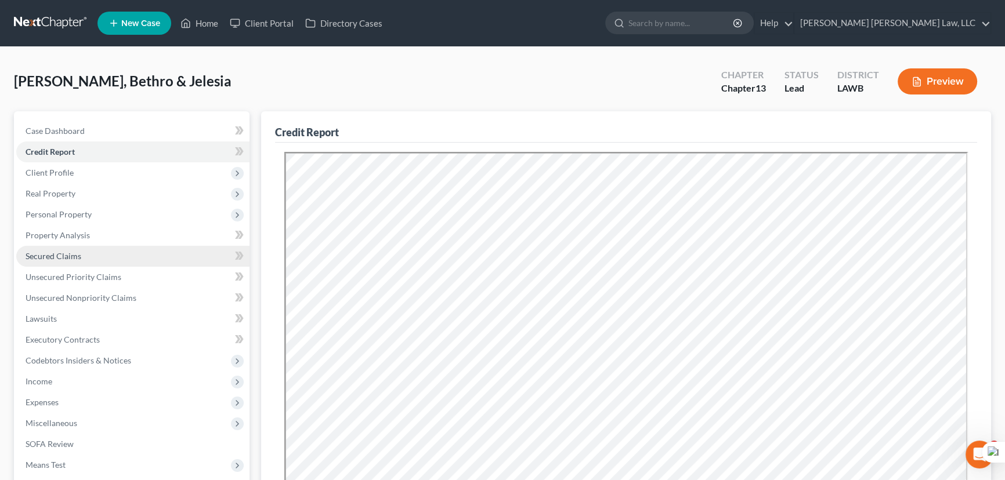
click at [99, 252] on link "Secured Claims" at bounding box center [132, 256] width 233 height 21
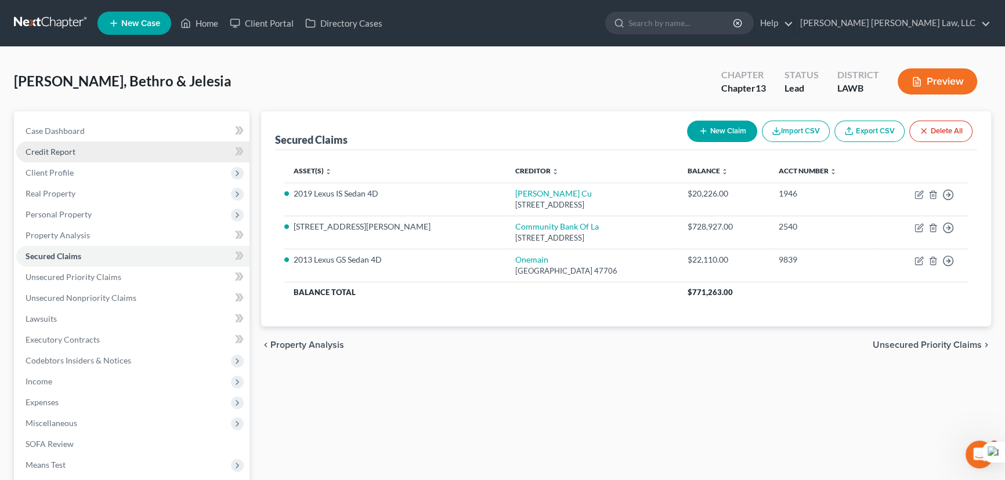
click at [109, 149] on link "Credit Report" at bounding box center [132, 152] width 233 height 21
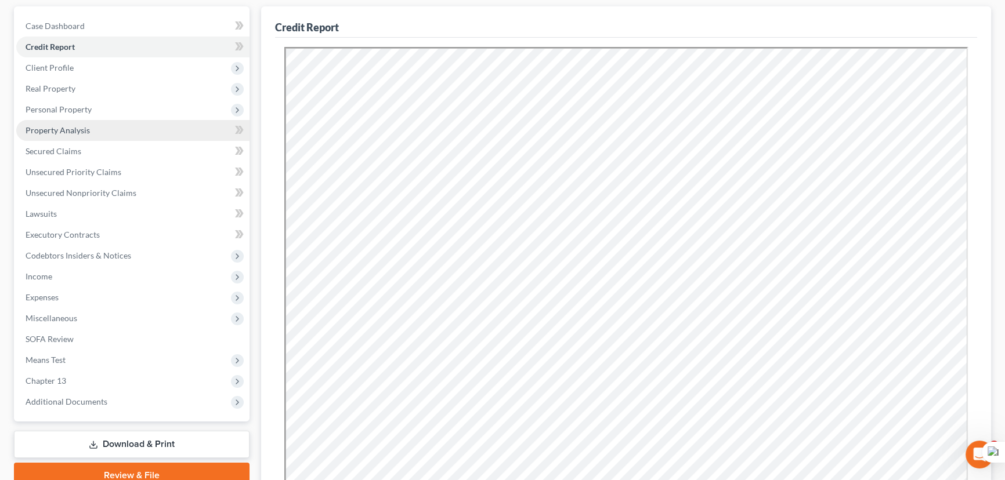
click at [78, 129] on span "Property Analysis" at bounding box center [58, 130] width 64 height 10
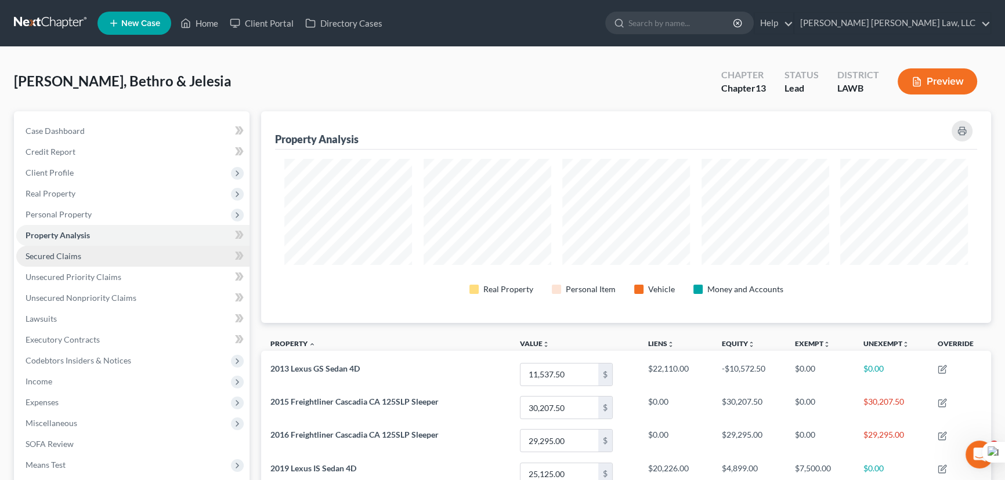
scroll to position [579985, 579466]
click at [92, 255] on link "Secured Claims" at bounding box center [132, 256] width 233 height 21
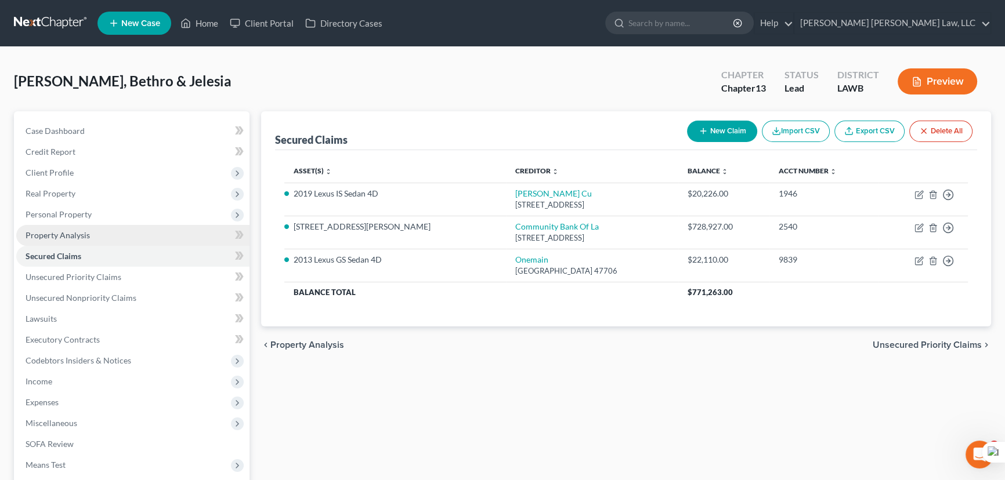
click at [52, 236] on span "Property Analysis" at bounding box center [58, 235] width 64 height 10
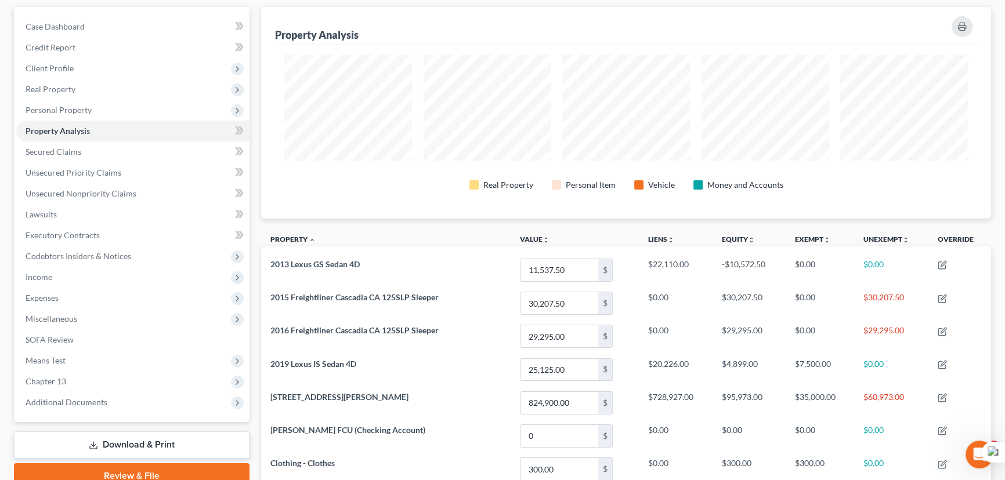
scroll to position [579985, 579466]
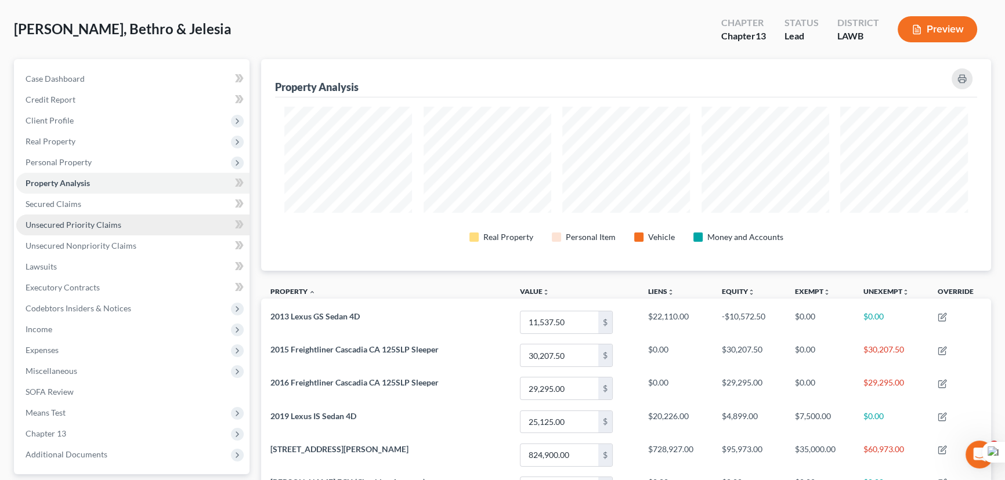
click at [90, 217] on link "Unsecured Priority Claims" at bounding box center [132, 225] width 233 height 21
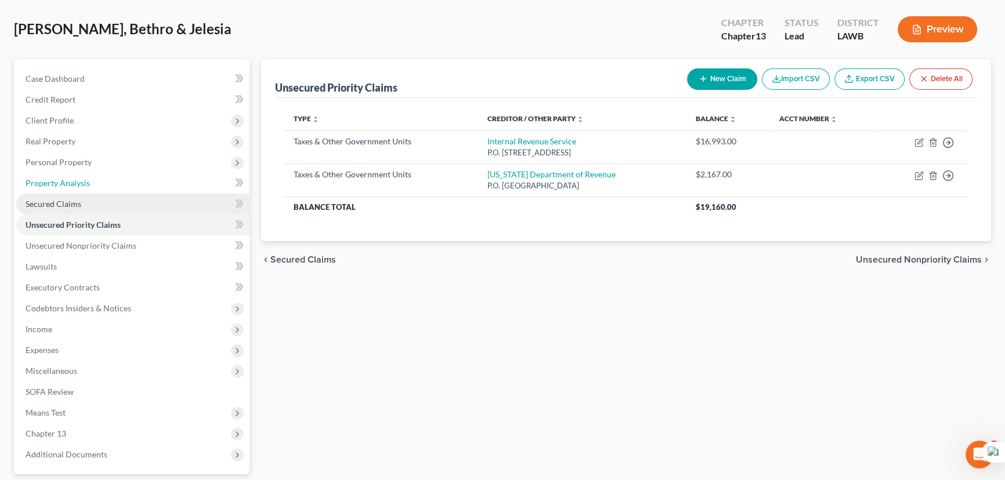
scroll to position [4, 0]
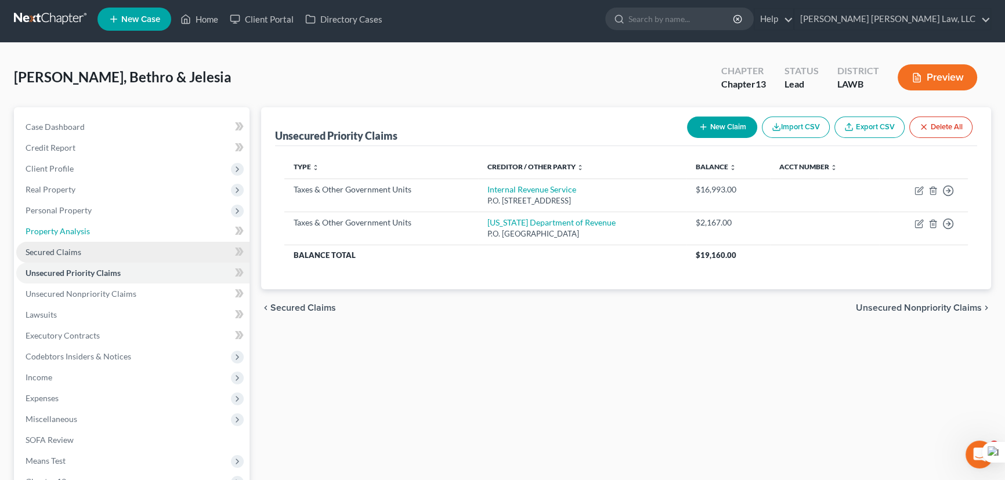
click at [86, 209] on ul "Case Dashboard Payments Invoices Payments Payments Credit Report Client Profile" at bounding box center [132, 315] width 233 height 397
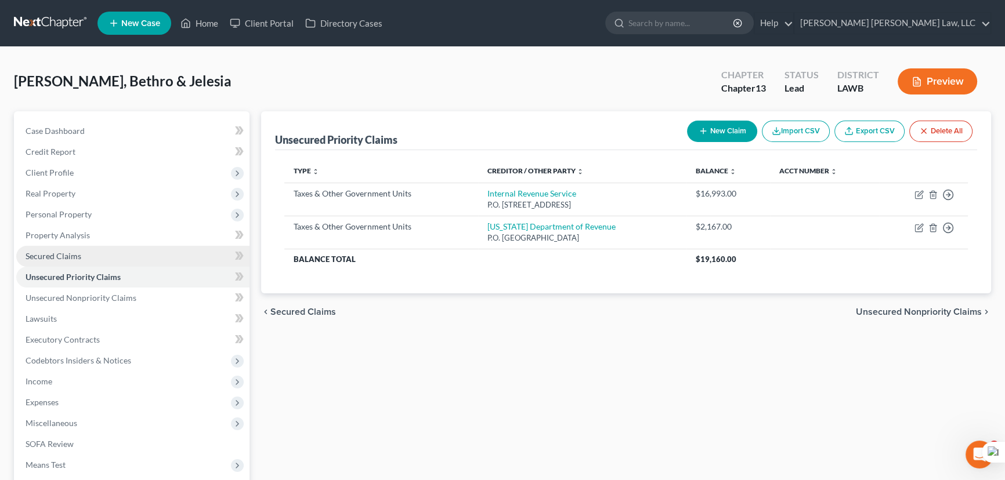
click at [89, 254] on link "Secured Claims" at bounding box center [132, 256] width 233 height 21
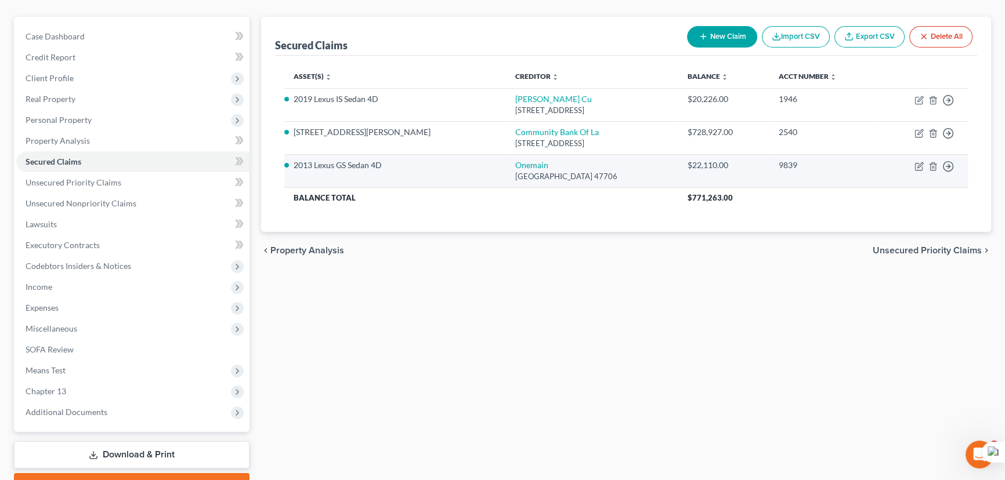
scroll to position [105, 0]
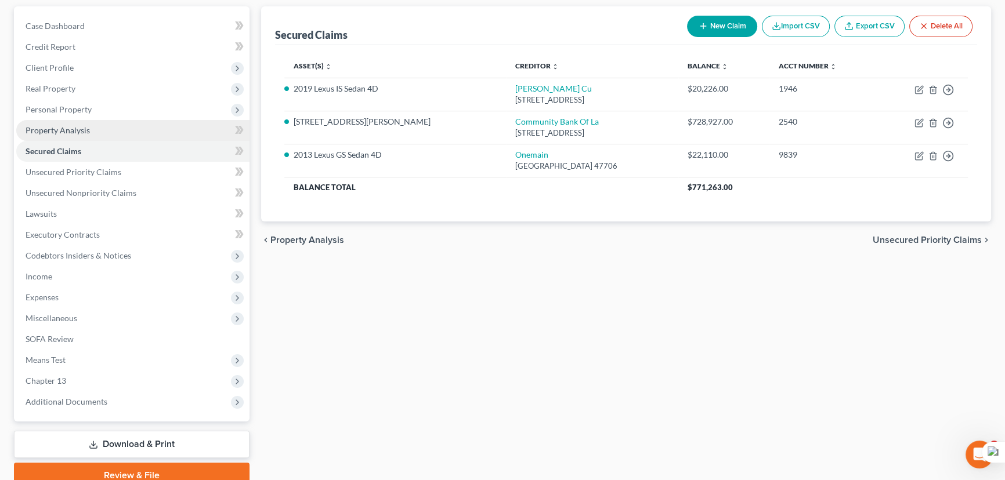
click at [85, 128] on span "Property Analysis" at bounding box center [58, 130] width 64 height 10
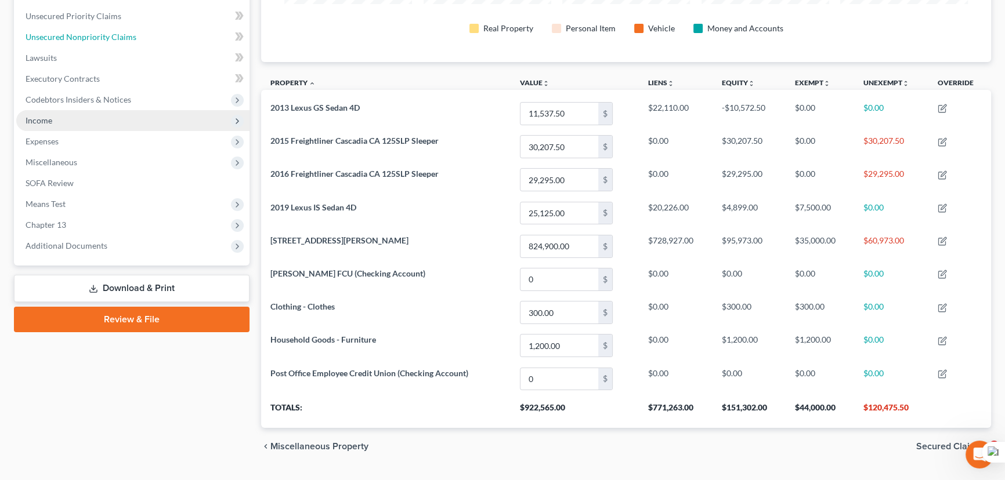
drag, startPoint x: 57, startPoint y: 30, endPoint x: 248, endPoint y: 112, distance: 208.2
click at [57, 30] on link "Unsecured Nonpriority Claims" at bounding box center [132, 37] width 233 height 21
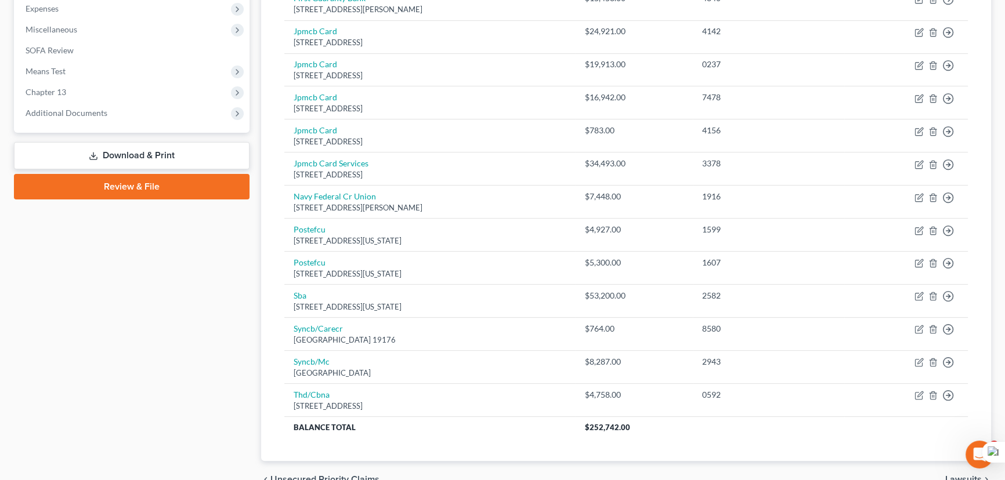
scroll to position [454, 0]
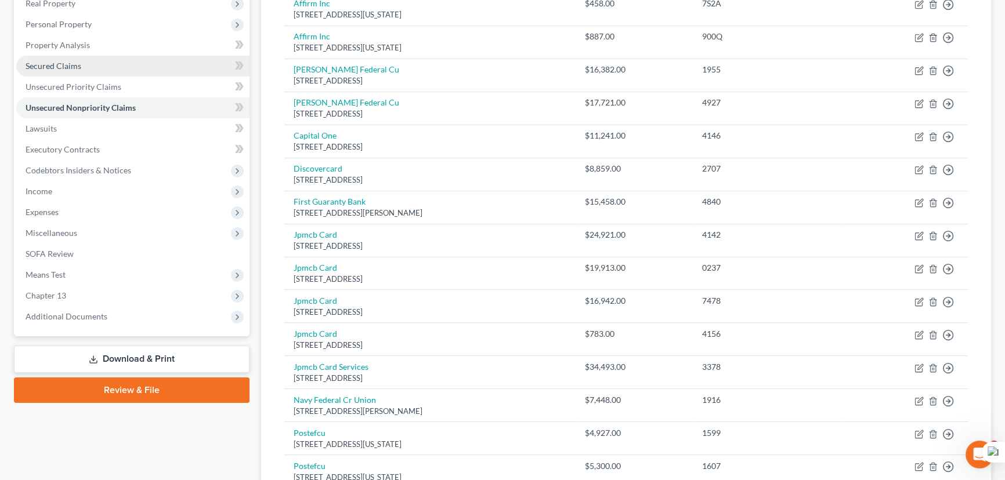
click at [59, 63] on span "Secured Claims" at bounding box center [54, 66] width 56 height 10
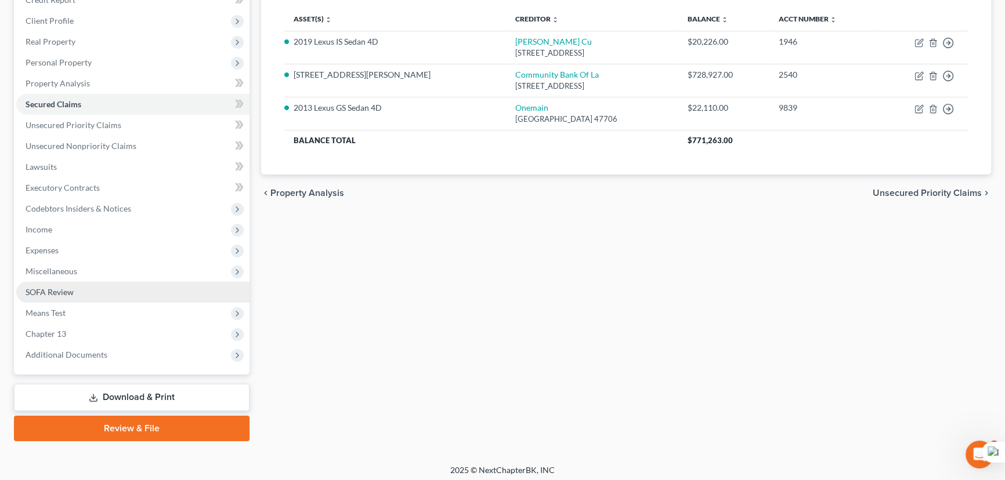
scroll to position [155, 0]
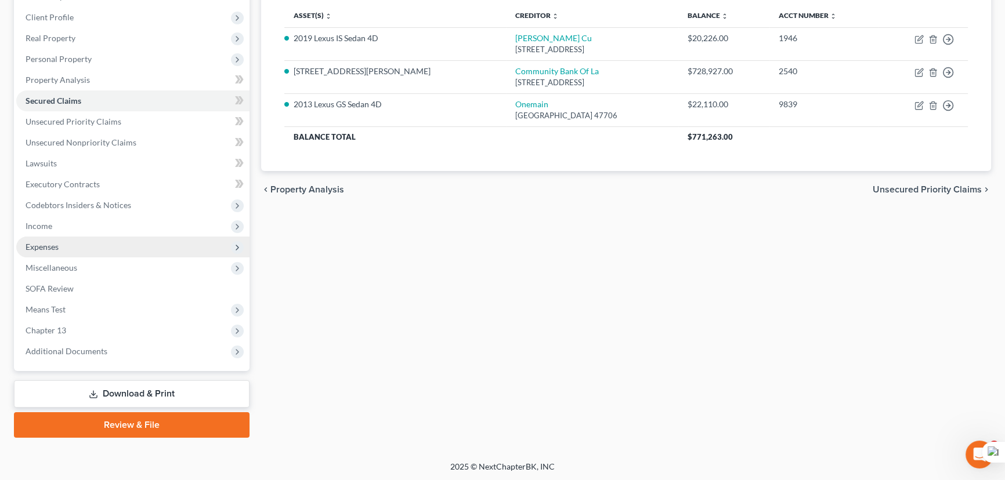
click at [113, 238] on span "Expenses" at bounding box center [132, 247] width 233 height 21
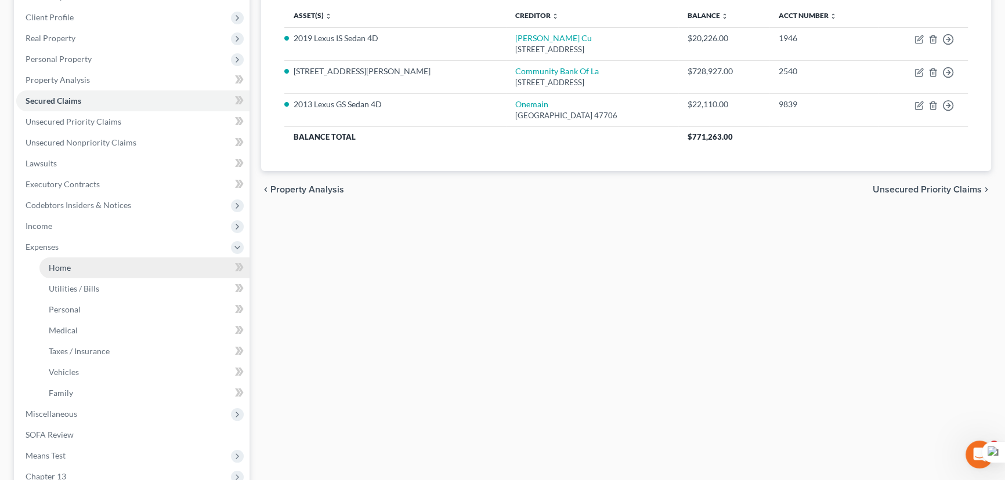
click at [107, 269] on link "Home" at bounding box center [144, 268] width 210 height 21
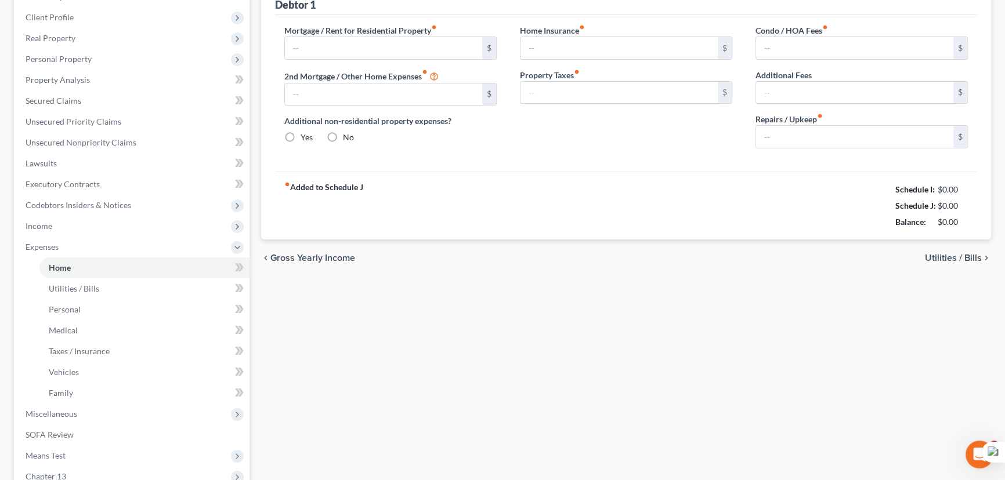
scroll to position [102, 0]
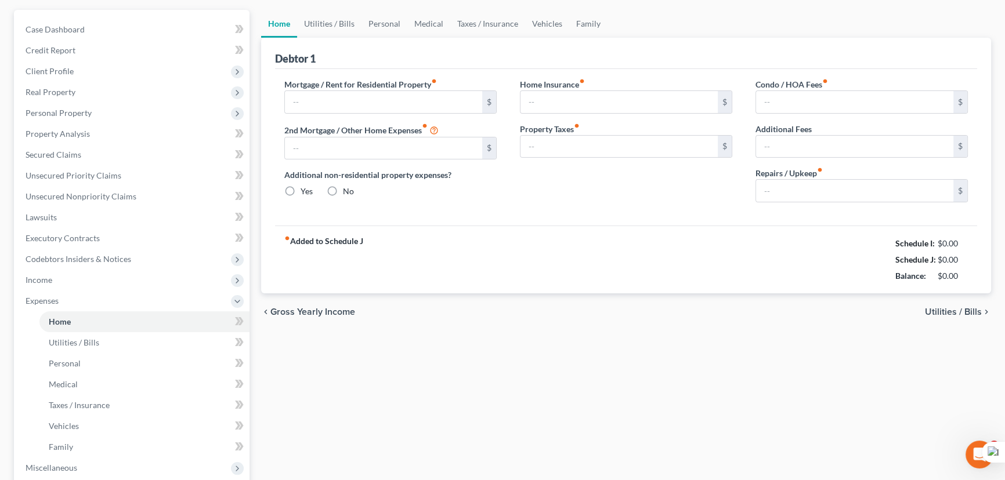
type input "1,000.00"
type input "0.00"
radio input "true"
type input "0.00"
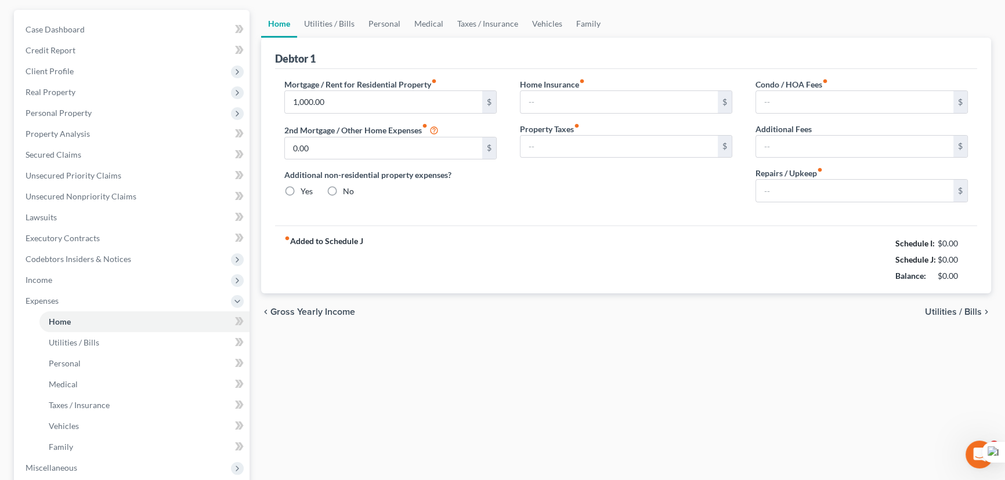
type input "0.00"
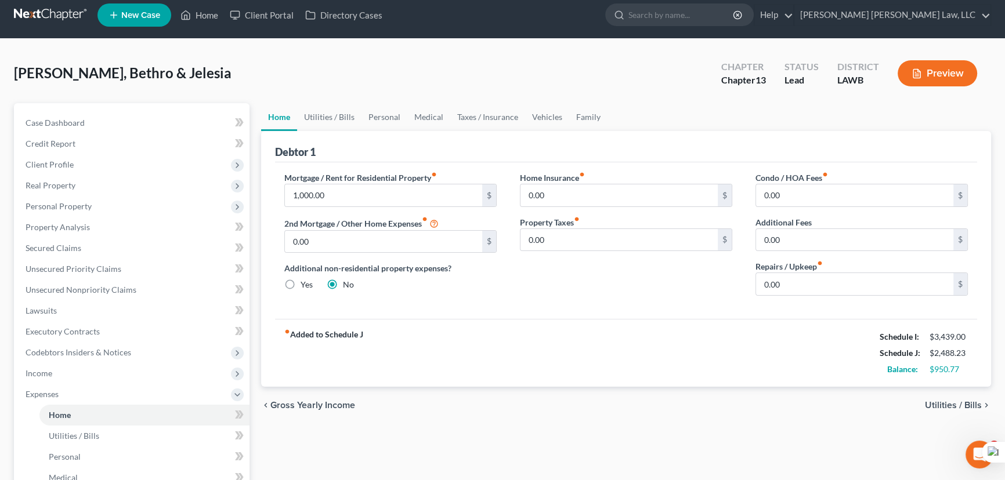
scroll to position [0, 0]
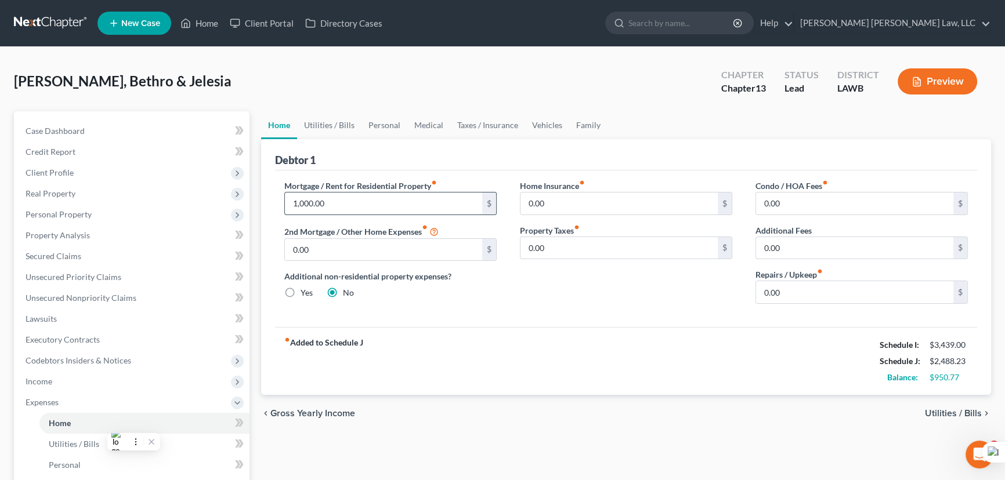
click at [391, 194] on input "1,000.00" at bounding box center [383, 204] width 197 height 22
click at [328, 115] on link "Utilities / Bills" at bounding box center [329, 125] width 64 height 28
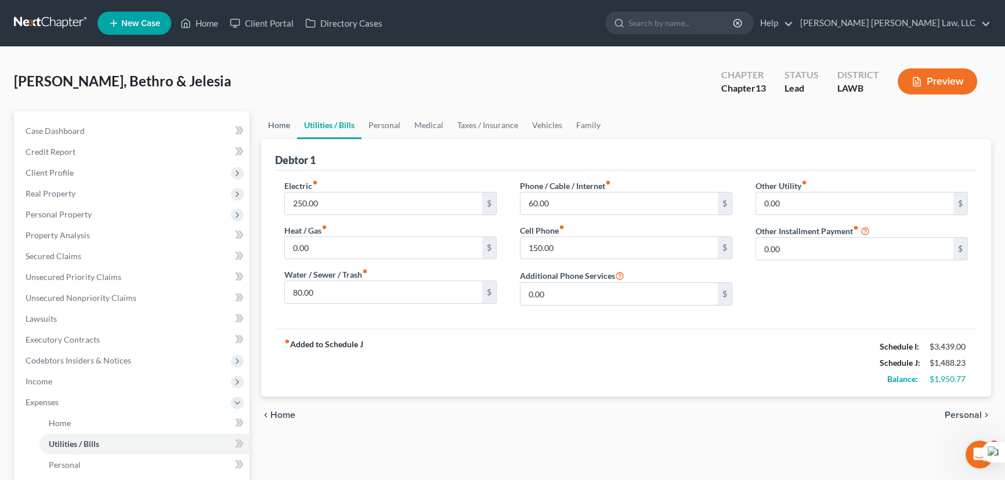
click at [288, 122] on link "Home" at bounding box center [279, 125] width 36 height 28
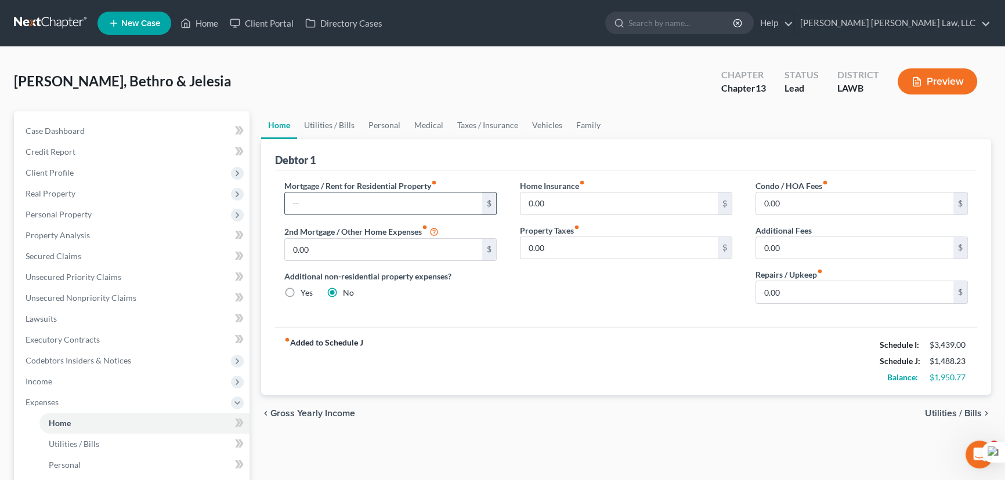
click at [327, 199] on input "text" at bounding box center [383, 204] width 197 height 22
click at [54, 255] on span "Secured Claims" at bounding box center [54, 256] width 56 height 10
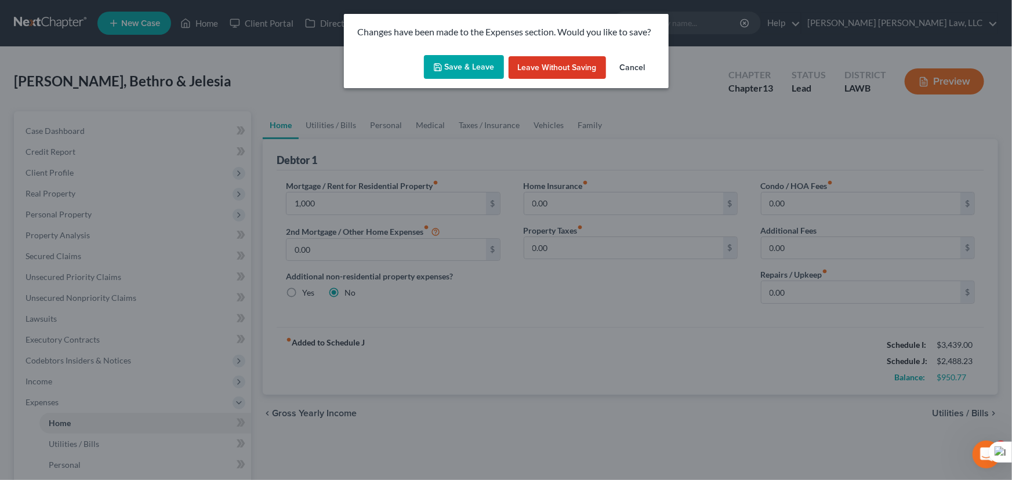
click at [456, 70] on button "Save & Leave" at bounding box center [464, 67] width 80 height 24
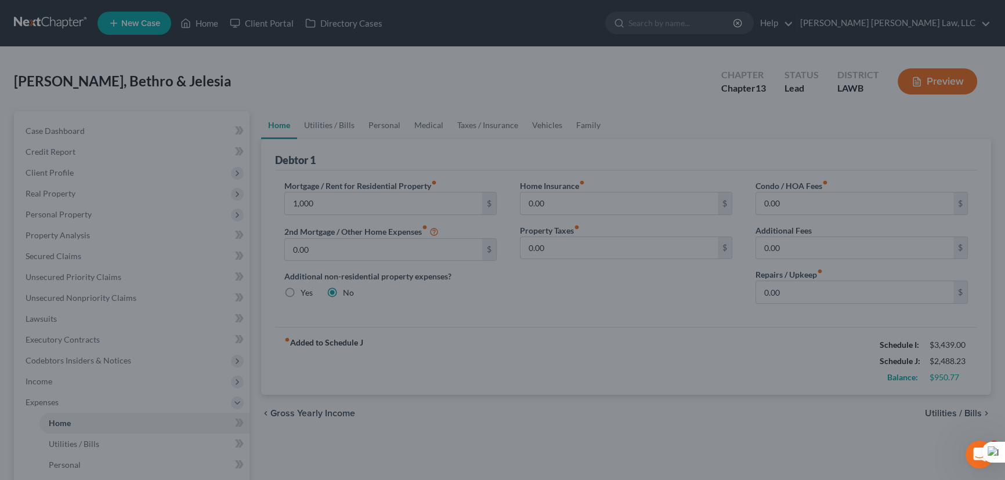
type input "1,000.00"
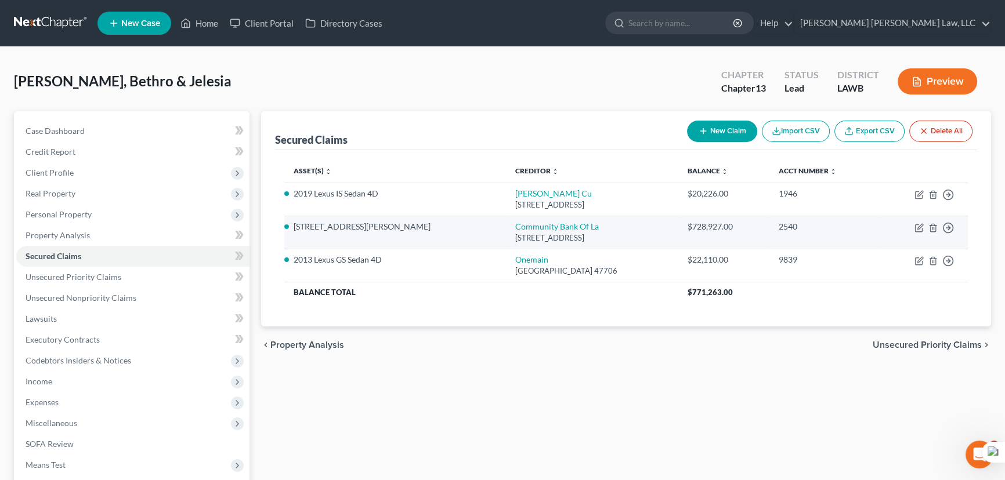
click at [917, 232] on td "Move to E Move to F Move to G Move to Notice Only" at bounding box center [922, 232] width 89 height 33
click at [920, 230] on icon "button" at bounding box center [918, 227] width 9 height 9
select select "19"
select select "2"
select select "0"
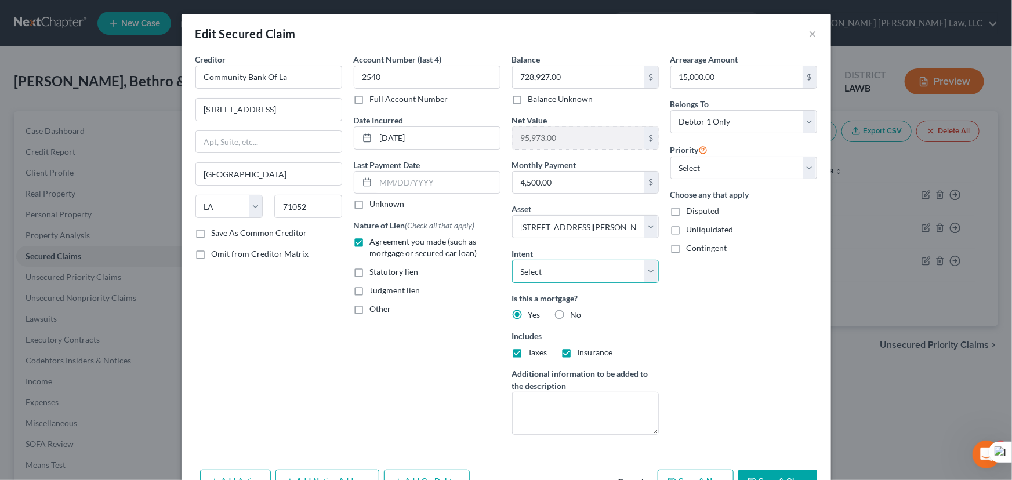
drag, startPoint x: 619, startPoint y: 266, endPoint x: 609, endPoint y: 281, distance: 18.0
click at [619, 266] on select "Select Surrender Redeem Reaffirm Avoid Other" at bounding box center [585, 271] width 147 height 23
select select "0"
click at [512, 260] on select "Select Surrender Redeem Reaffirm Avoid Other" at bounding box center [585, 271] width 147 height 23
click at [768, 470] on button "Save & Close" at bounding box center [778, 482] width 79 height 24
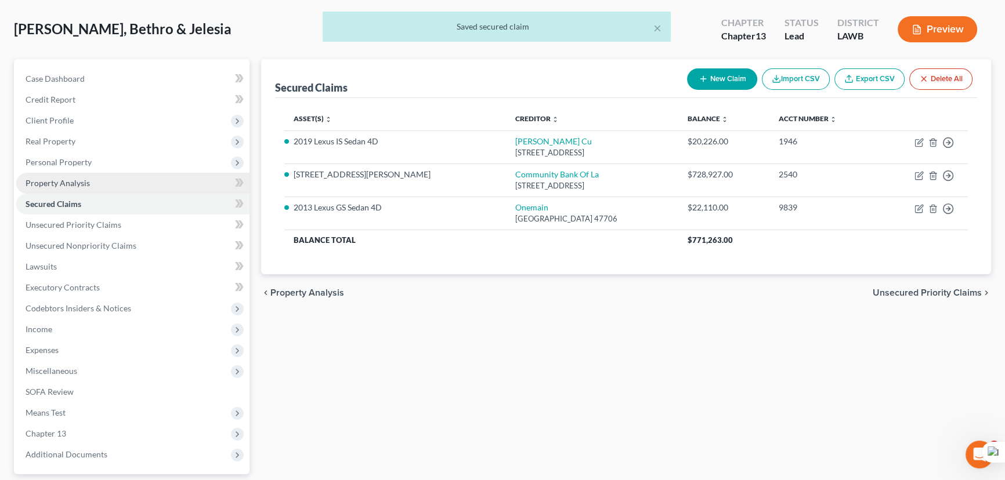
scroll to position [50, 0]
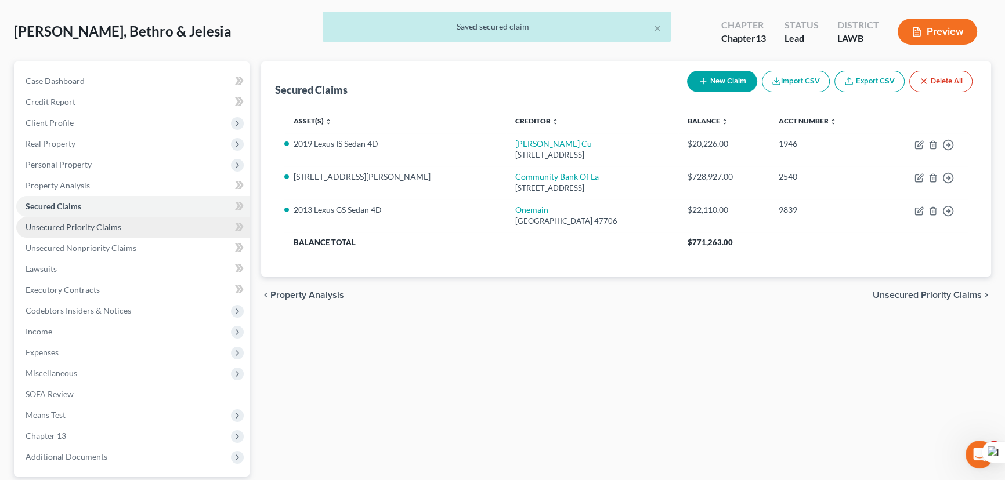
click at [144, 217] on link "Unsecured Priority Claims" at bounding box center [132, 227] width 233 height 21
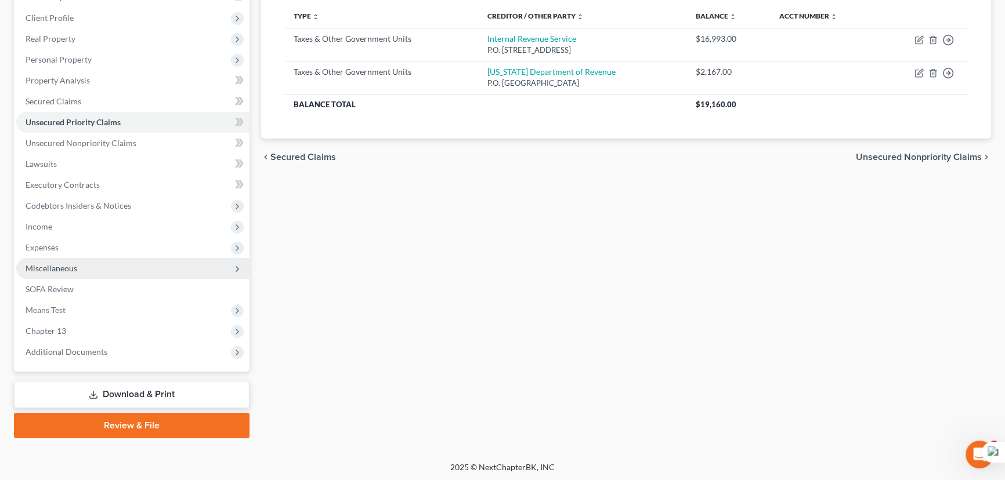
scroll to position [155, 0]
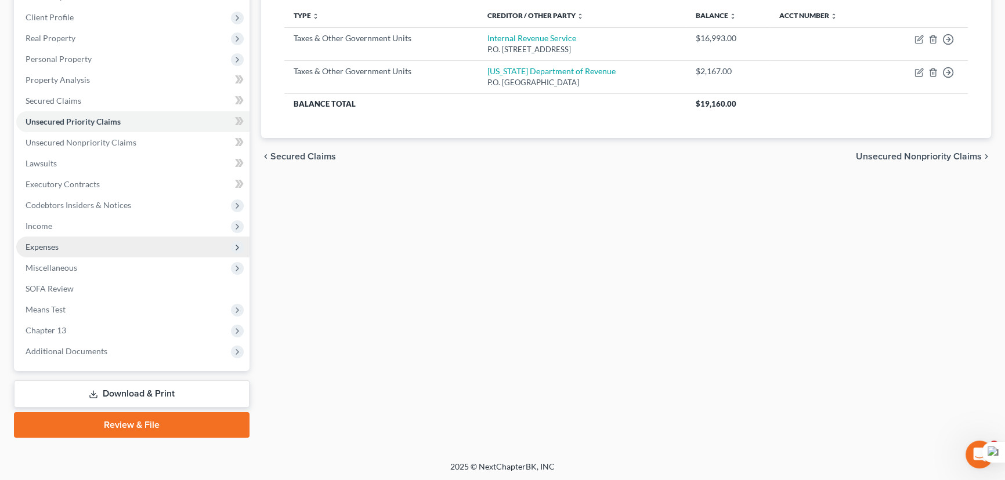
drag, startPoint x: 157, startPoint y: 226, endPoint x: 230, endPoint y: 248, distance: 76.4
click at [156, 226] on span "Income" at bounding box center [132, 226] width 233 height 21
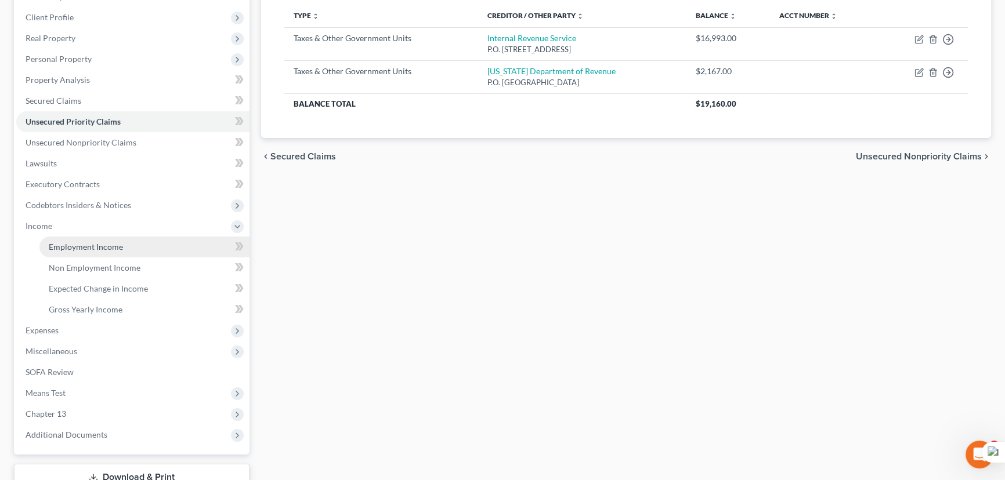
click at [146, 244] on link "Employment Income" at bounding box center [144, 247] width 210 height 21
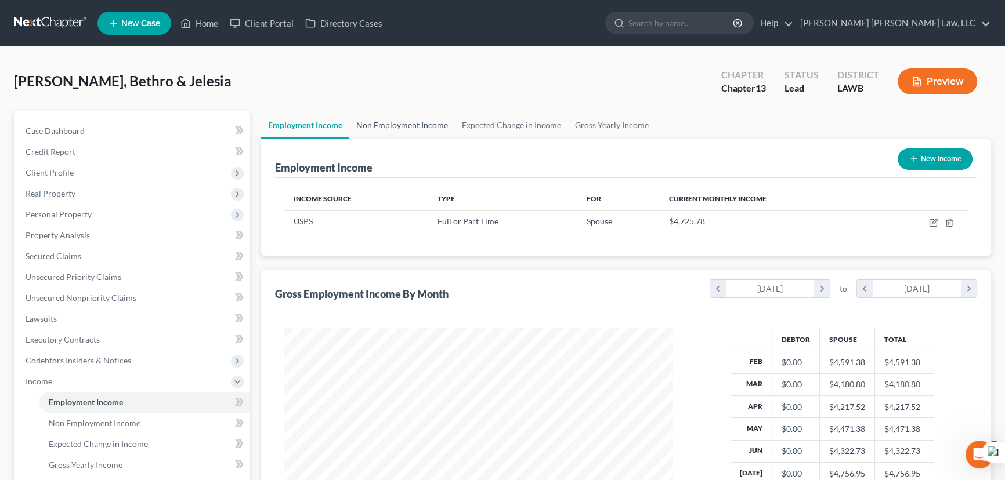
click at [417, 119] on link "Non Employment Income" at bounding box center [402, 125] width 106 height 28
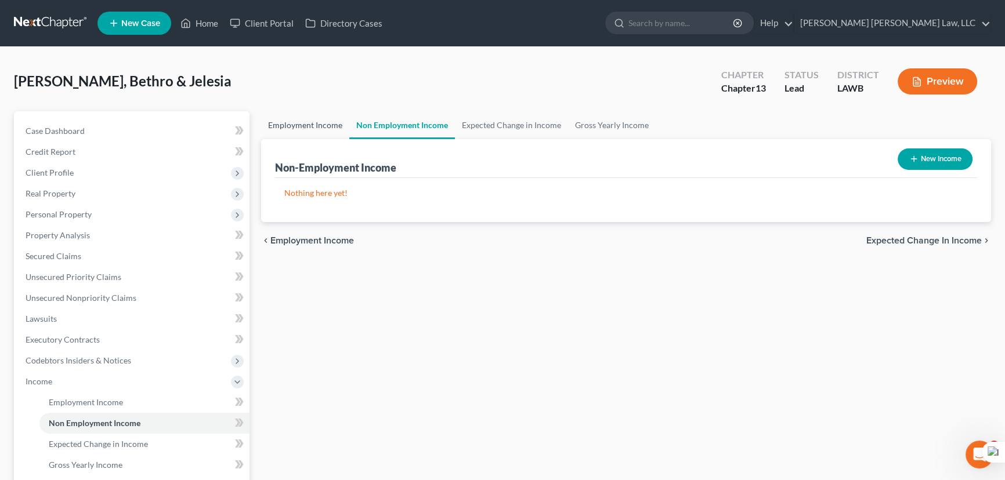
click at [304, 128] on link "Employment Income" at bounding box center [305, 125] width 88 height 28
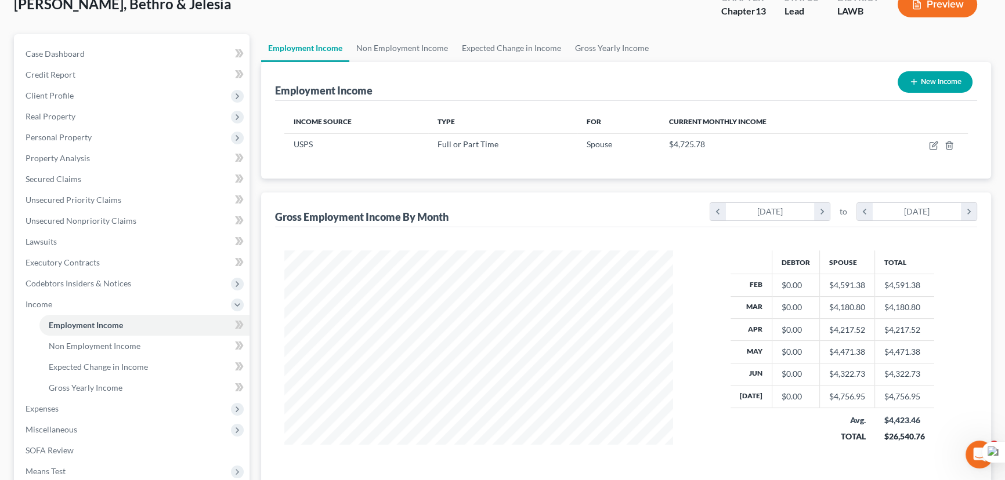
scroll to position [52, 0]
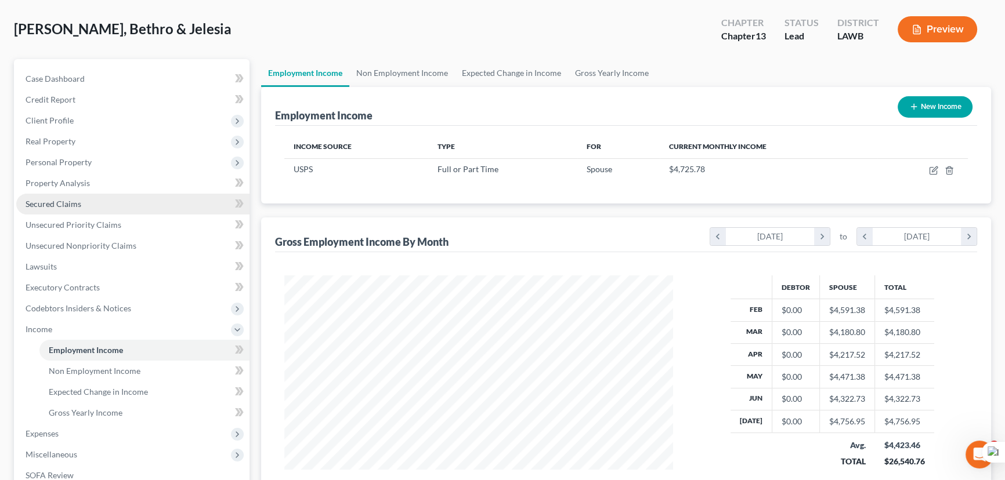
click at [133, 198] on link "Secured Claims" at bounding box center [132, 204] width 233 height 21
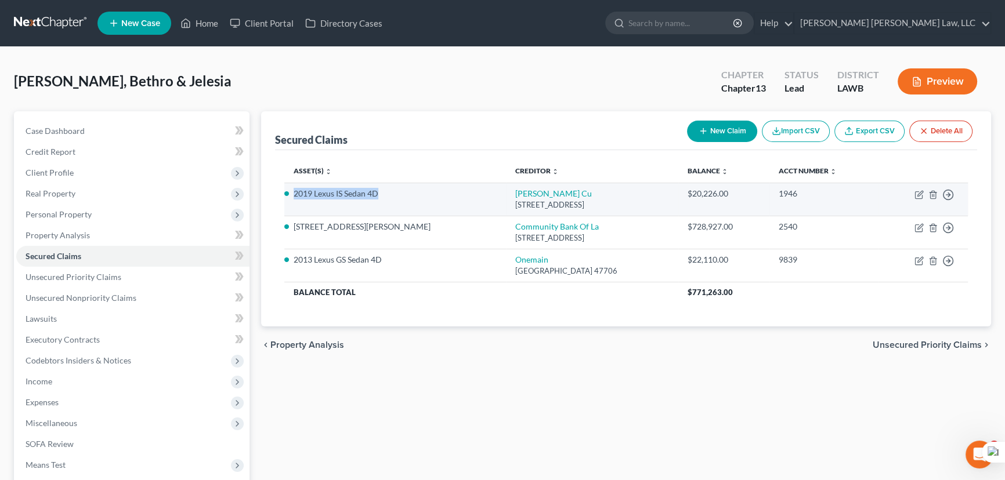
drag, startPoint x: 380, startPoint y: 198, endPoint x: 291, endPoint y: 195, distance: 88.8
click at [291, 195] on td "2019 Lexus IS Sedan 4D" at bounding box center [395, 199] width 222 height 33
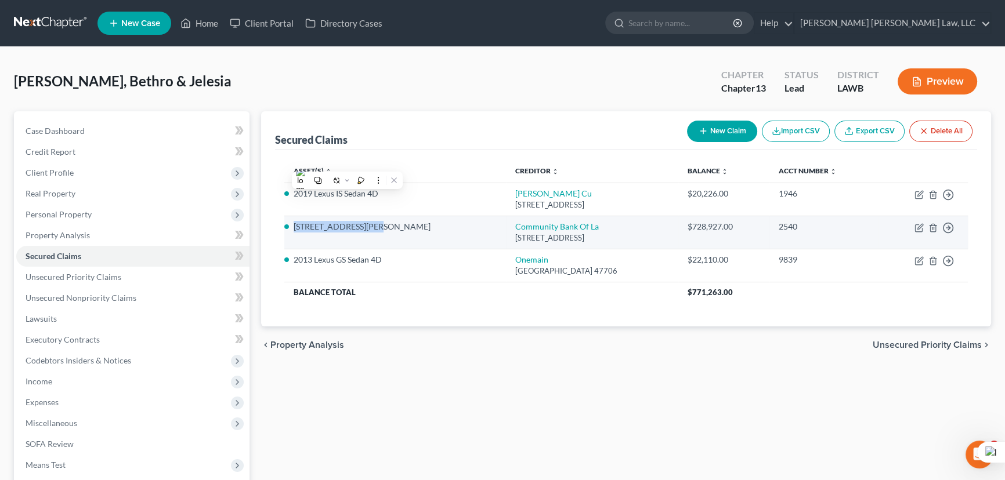
drag, startPoint x: 370, startPoint y: 232, endPoint x: 294, endPoint y: 232, distance: 76.0
click at [294, 232] on td "9865 Norris Ferry Rd" at bounding box center [395, 232] width 222 height 33
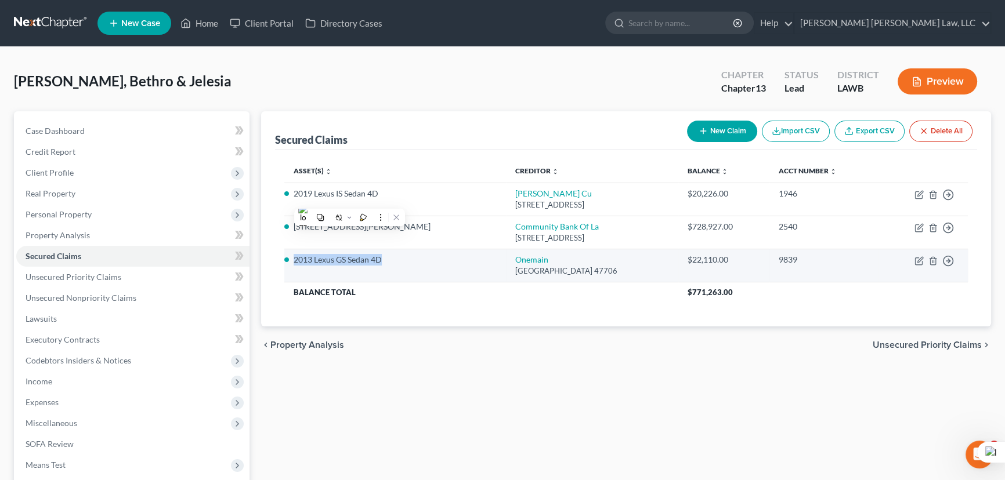
drag, startPoint x: 391, startPoint y: 258, endPoint x: 293, endPoint y: 263, distance: 98.2
click at [294, 263] on li "2013 Lexus GS Sedan 4D" at bounding box center [395, 260] width 203 height 12
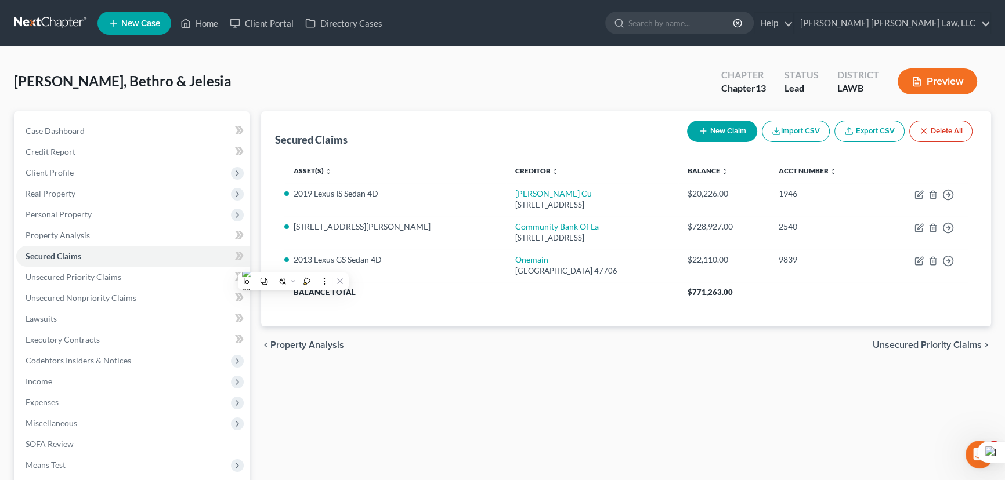
click at [327, 373] on div "Secured Claims New Claim Import CSV Export CSV Delete All Asset(s) expand_more …" at bounding box center [625, 352] width 741 height 482
click at [38, 17] on link at bounding box center [51, 23] width 74 height 21
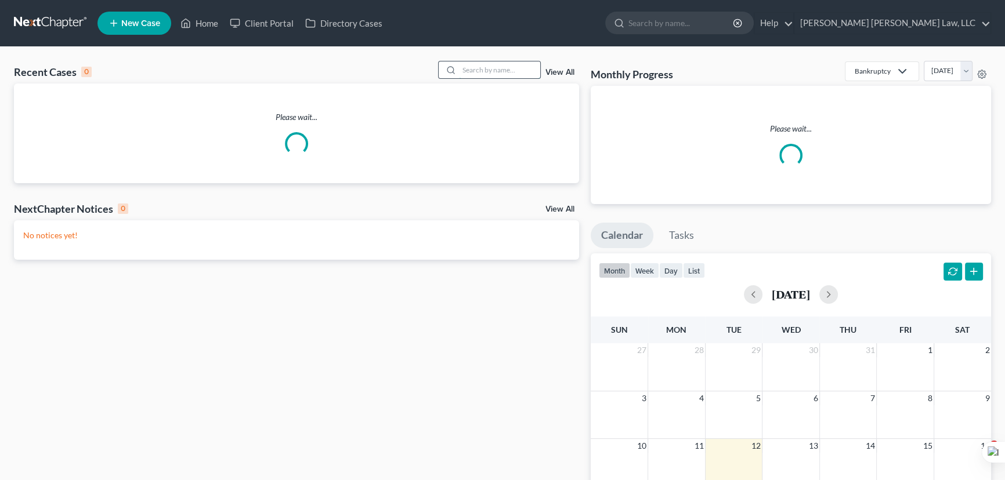
click at [490, 71] on input "search" at bounding box center [499, 70] width 81 height 17
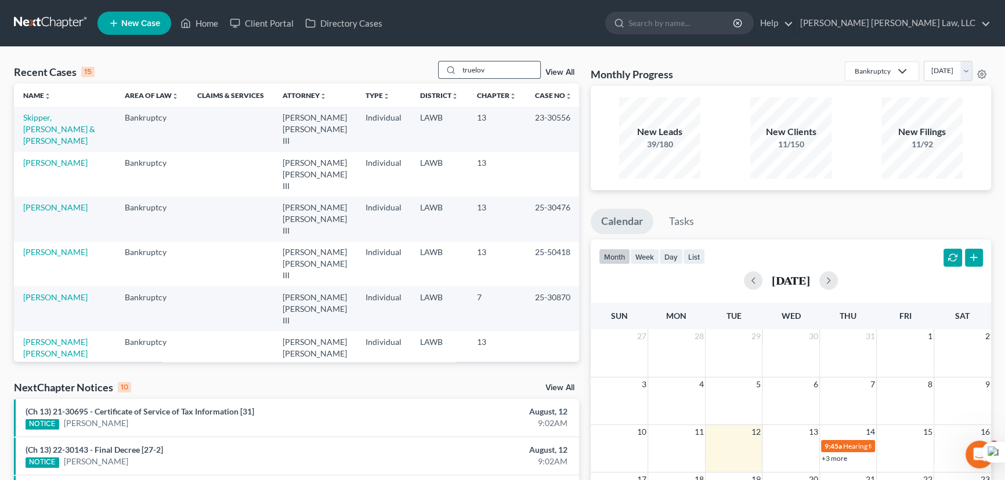
type input "truelove"
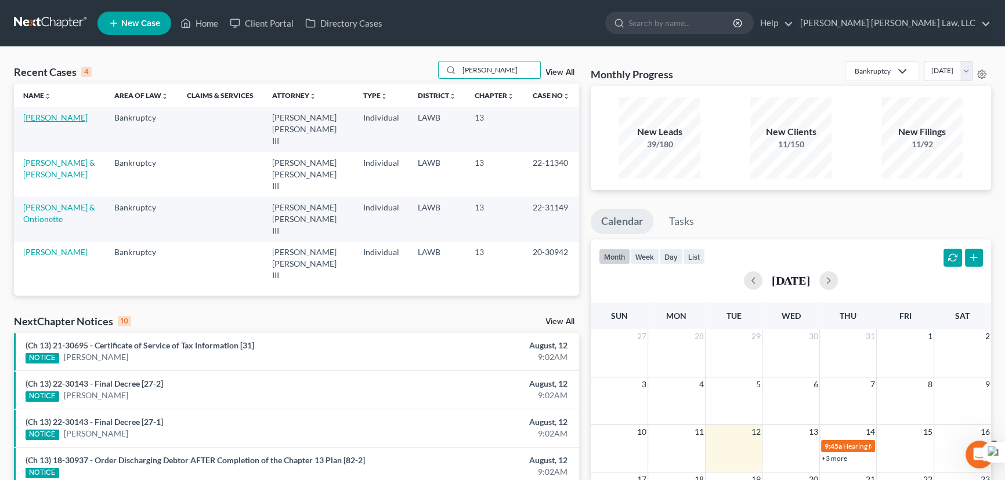
click at [60, 117] on link "[PERSON_NAME]" at bounding box center [55, 118] width 64 height 10
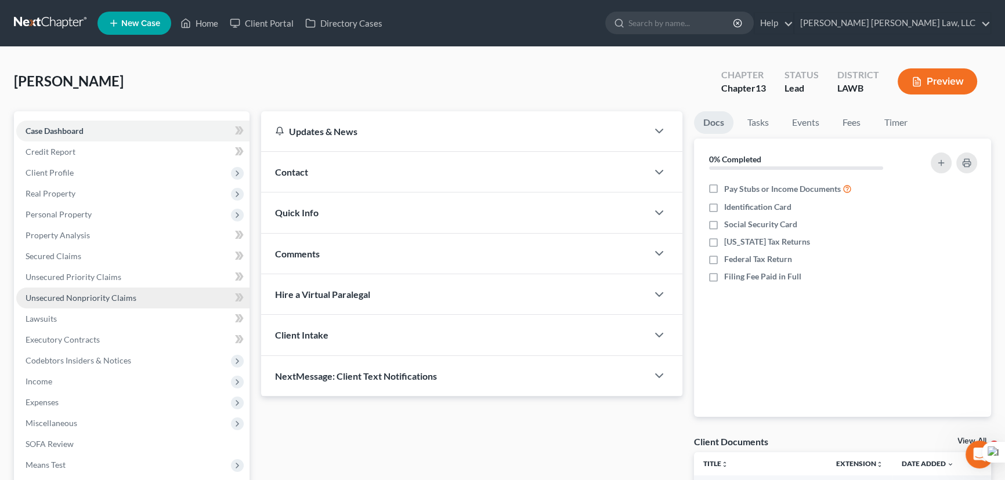
scroll to position [52, 0]
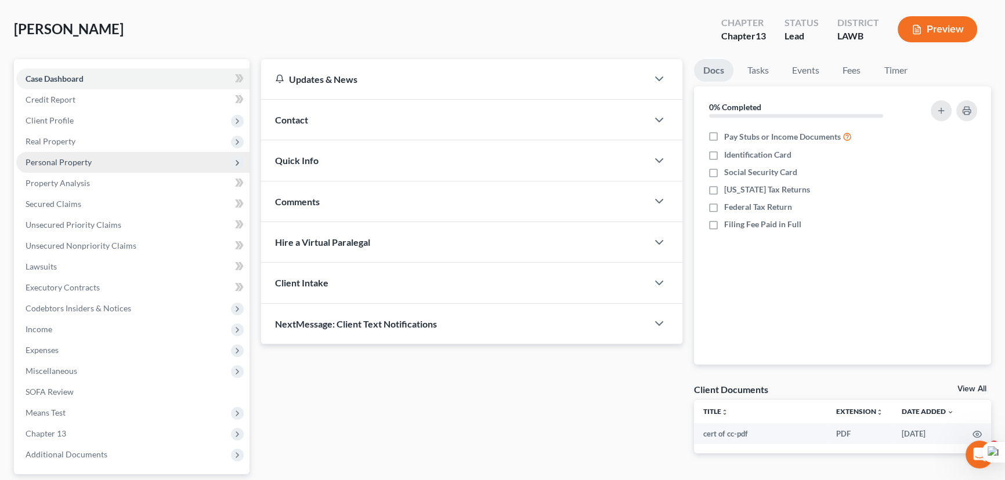
click at [91, 159] on span "Personal Property" at bounding box center [132, 162] width 233 height 21
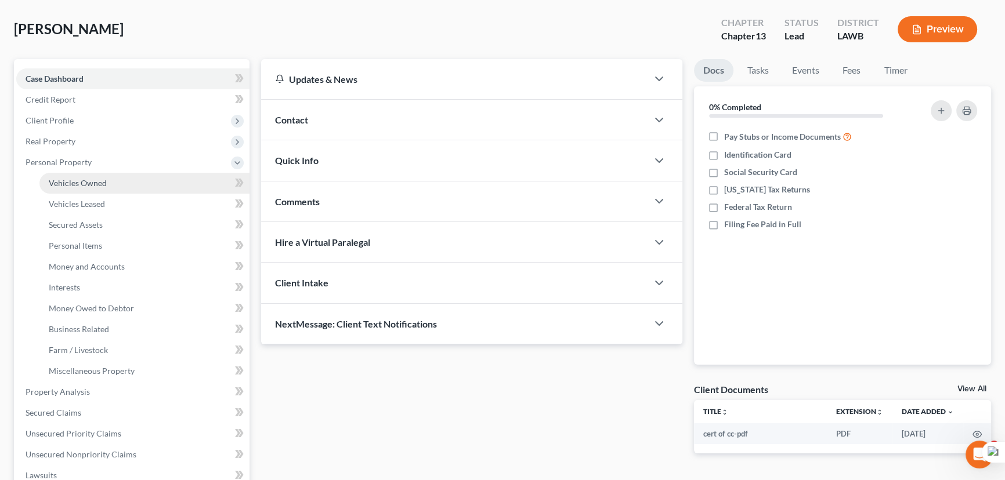
click at [97, 173] on link "Vehicles Owned" at bounding box center [144, 183] width 210 height 21
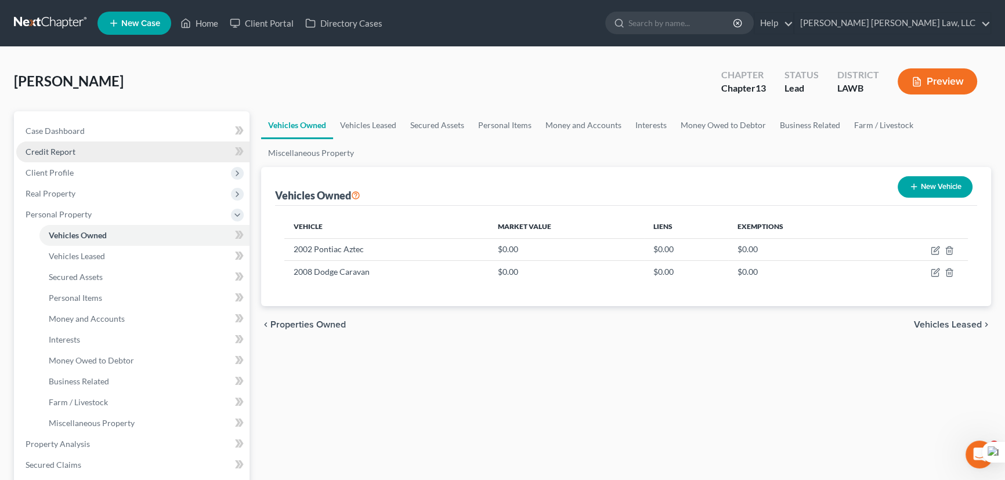
click at [103, 153] on link "Credit Report" at bounding box center [132, 152] width 233 height 21
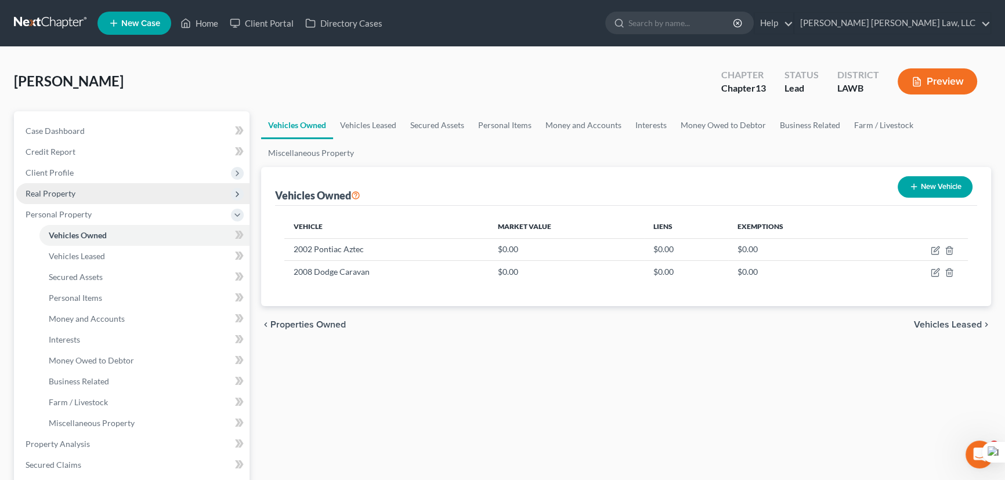
drag, startPoint x: 110, startPoint y: 177, endPoint x: 124, endPoint y: 191, distance: 20.1
click at [110, 177] on span "Client Profile" at bounding box center [132, 172] width 233 height 21
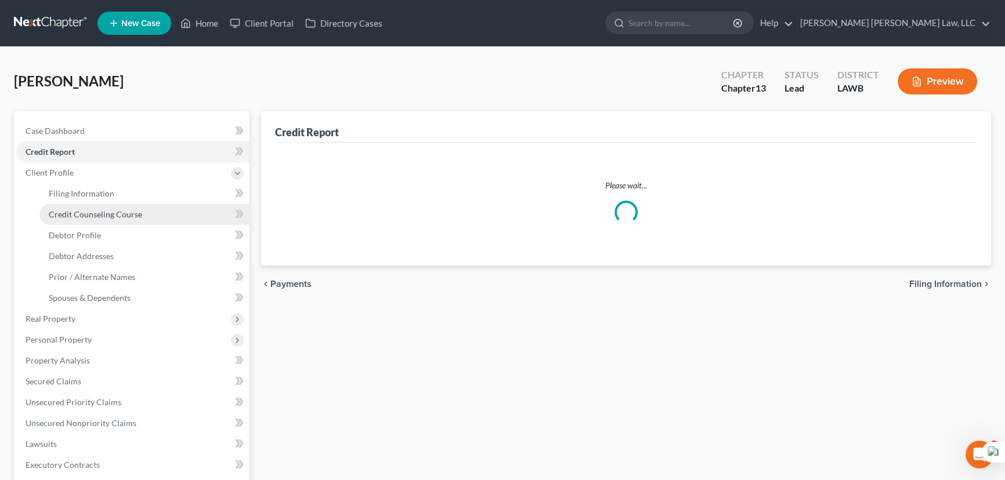
click at [121, 214] on span "Credit Counseling Course" at bounding box center [95, 214] width 93 height 10
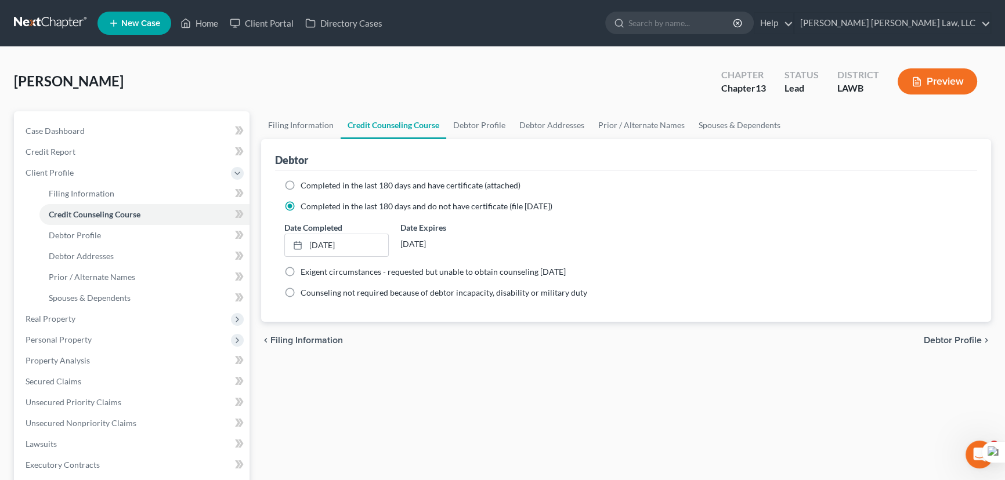
click at [48, 12] on nav "Home New Case Client Portal Directory Cases E. Orum Young Law, LLC madison.f@eo…" at bounding box center [502, 23] width 1005 height 46
click at [35, 21] on link at bounding box center [51, 23] width 74 height 21
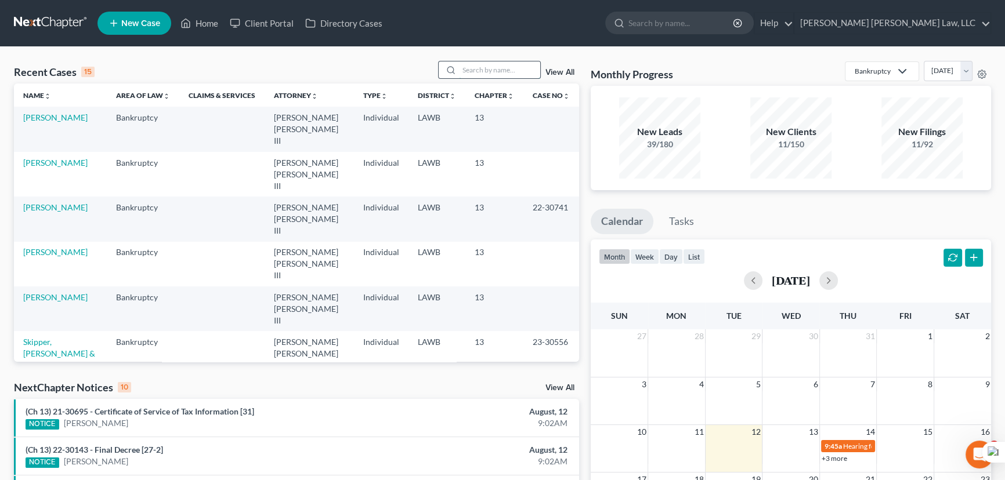
click at [487, 71] on input "search" at bounding box center [499, 70] width 81 height 17
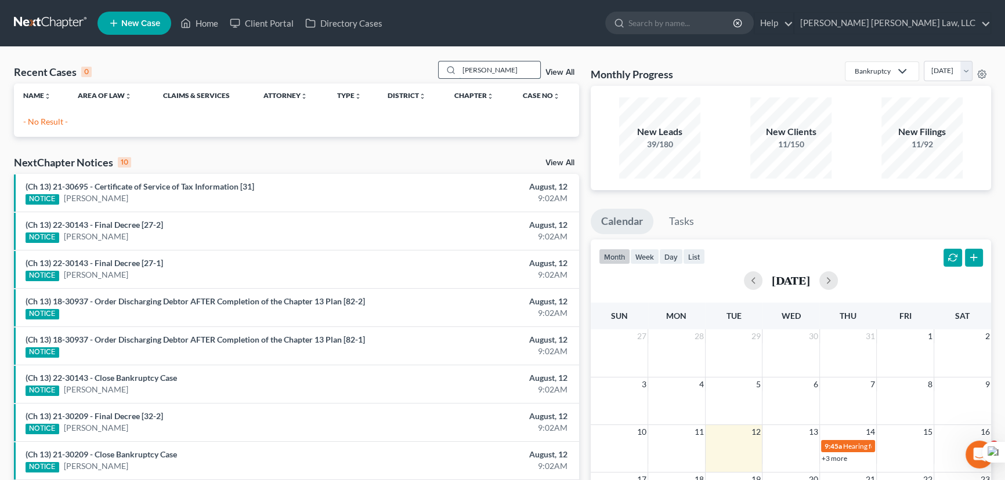
type input "cotton, nakiya"
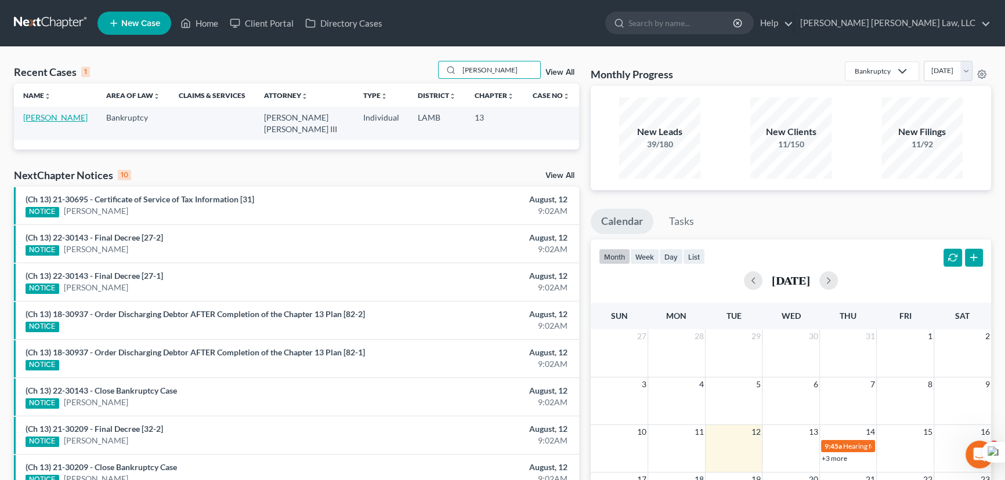
click at [68, 117] on link "[PERSON_NAME]" at bounding box center [55, 118] width 64 height 10
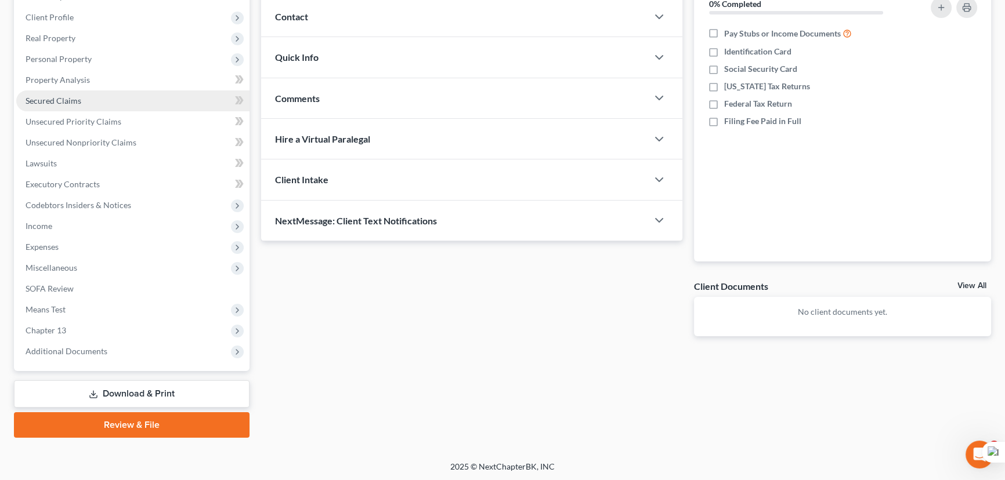
click at [97, 98] on link "Secured Claims" at bounding box center [132, 101] width 233 height 21
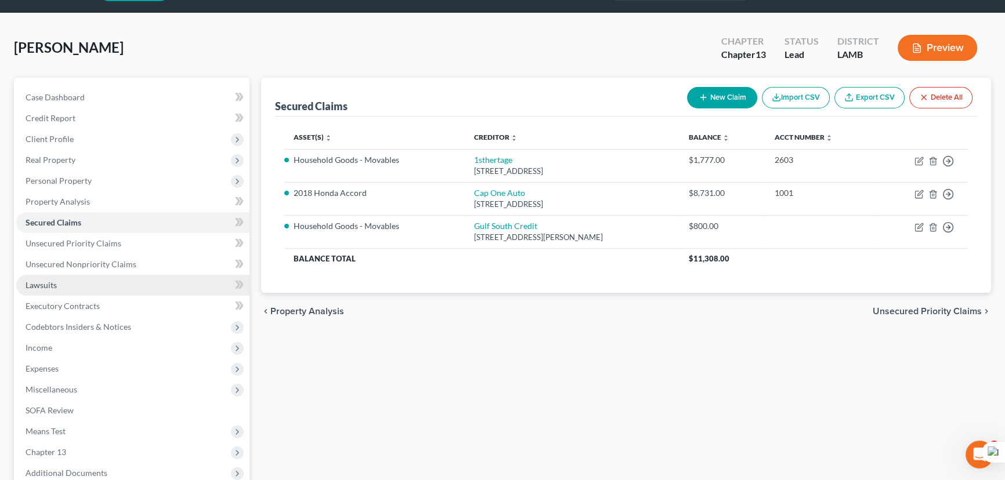
scroll to position [52, 0]
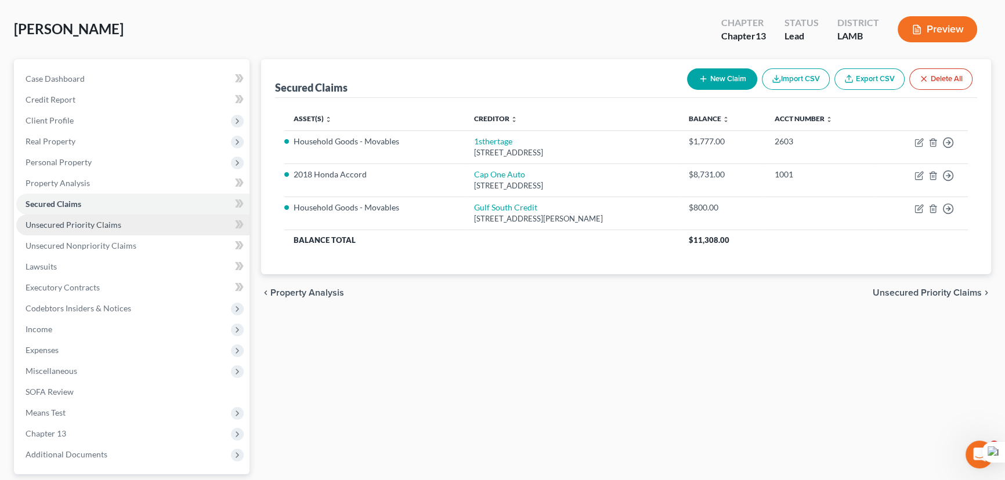
click at [171, 226] on link "Unsecured Priority Claims" at bounding box center [132, 225] width 233 height 21
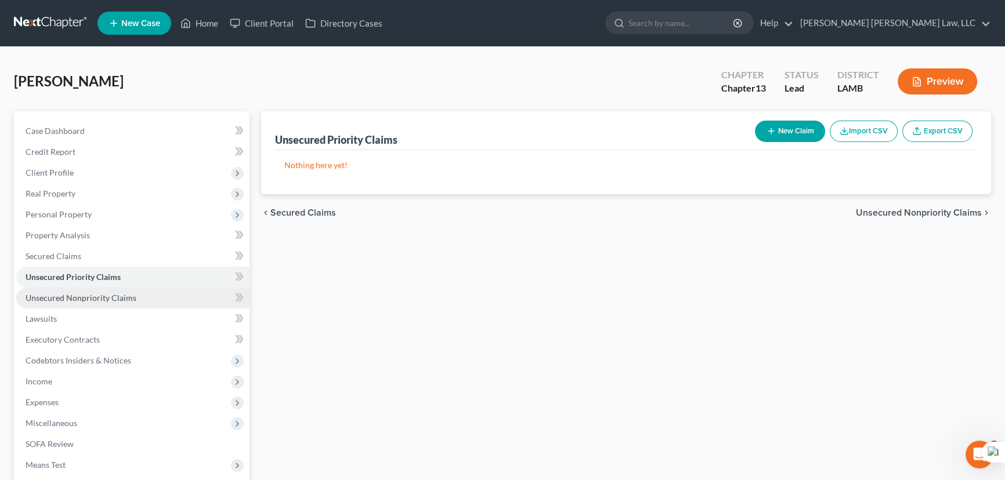
click at [177, 294] on link "Unsecured Nonpriority Claims" at bounding box center [132, 298] width 233 height 21
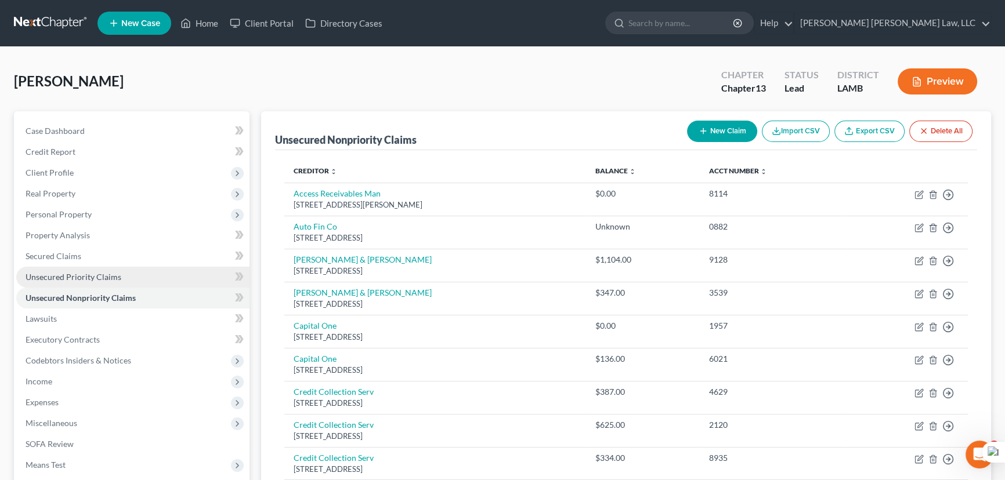
click at [143, 272] on link "Unsecured Priority Claims" at bounding box center [132, 277] width 233 height 21
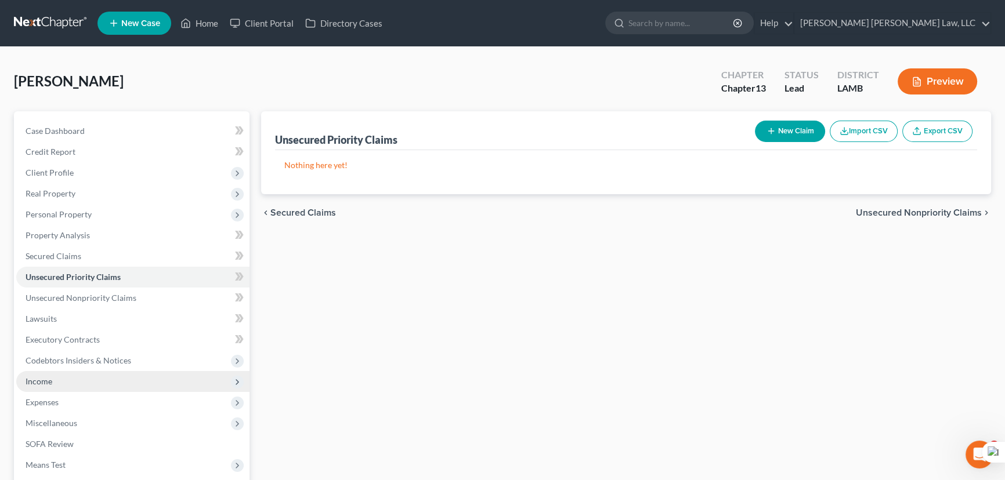
click at [67, 376] on span "Income" at bounding box center [132, 381] width 233 height 21
click at [81, 385] on span "Income" at bounding box center [132, 381] width 233 height 21
click at [85, 383] on span "Income" at bounding box center [132, 381] width 233 height 21
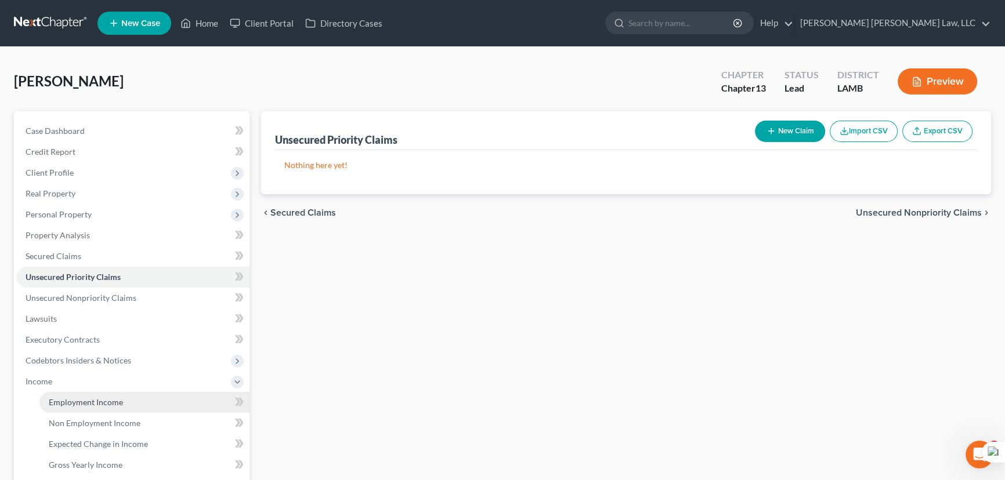
click at [93, 401] on span "Employment Income" at bounding box center [86, 402] width 74 height 10
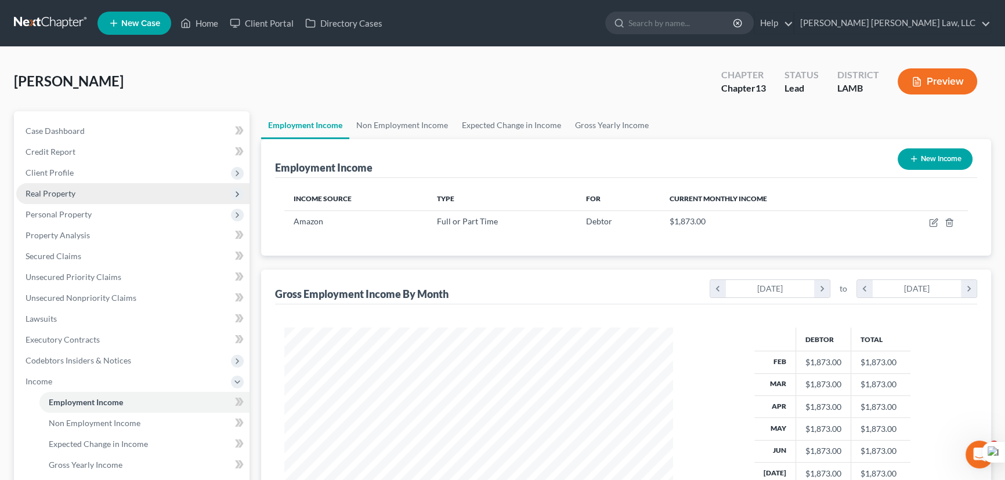
scroll to position [208, 412]
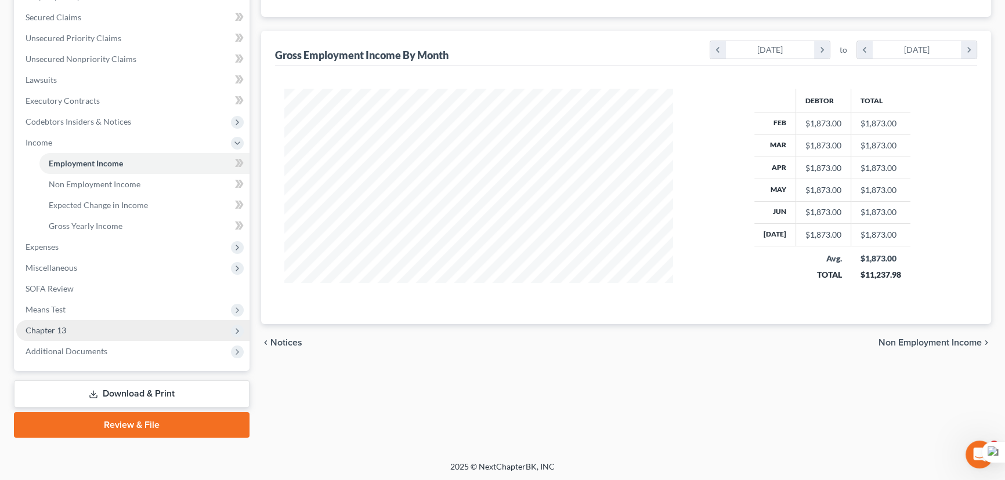
click at [115, 324] on span "Chapter 13" at bounding box center [132, 330] width 233 height 21
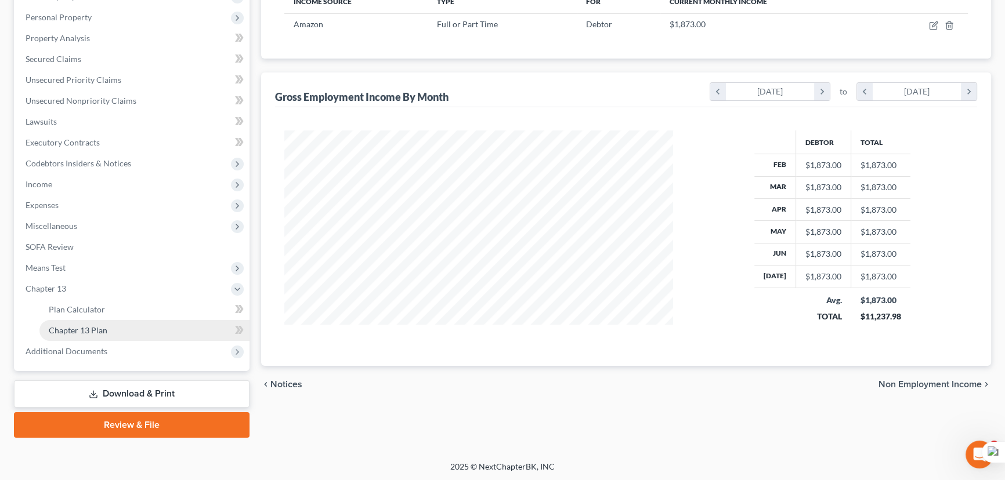
click at [122, 325] on link "Chapter 13 Plan" at bounding box center [144, 330] width 210 height 21
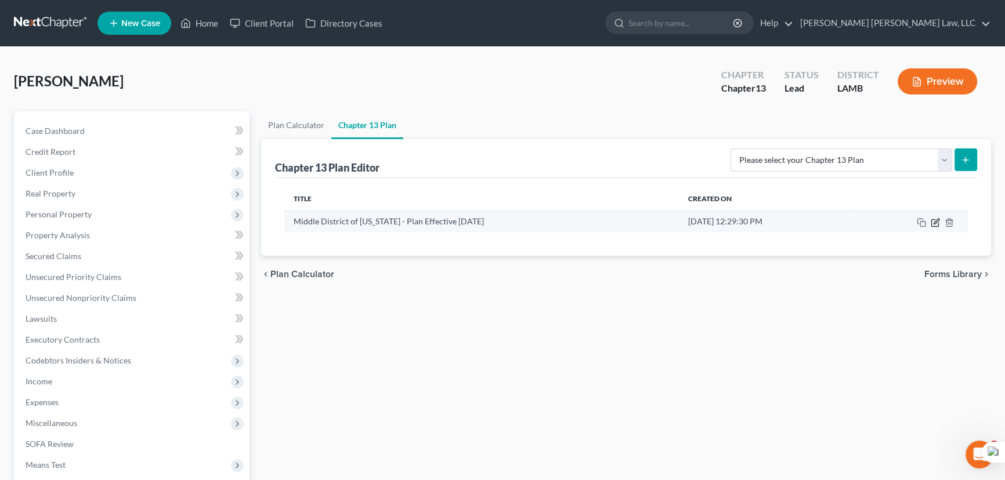
click at [932, 222] on icon "button" at bounding box center [935, 222] width 9 height 9
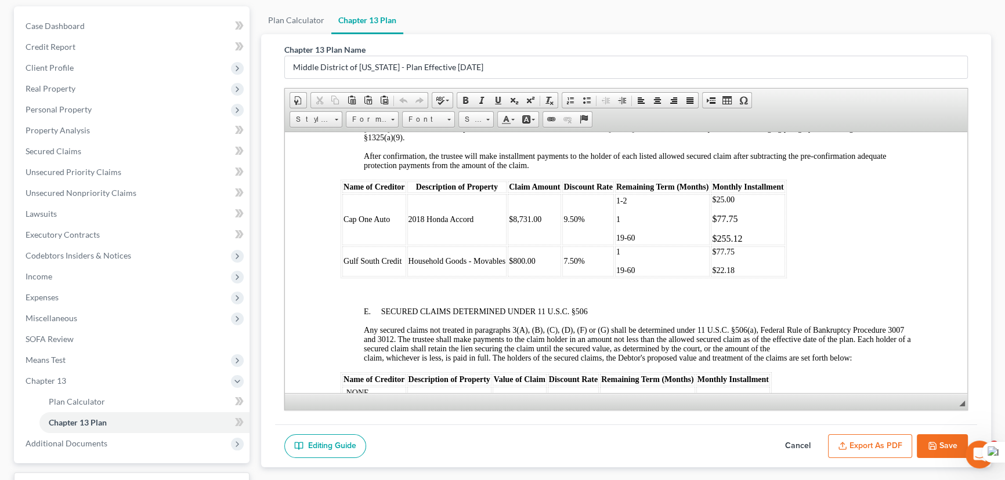
scroll to position [1846, 0]
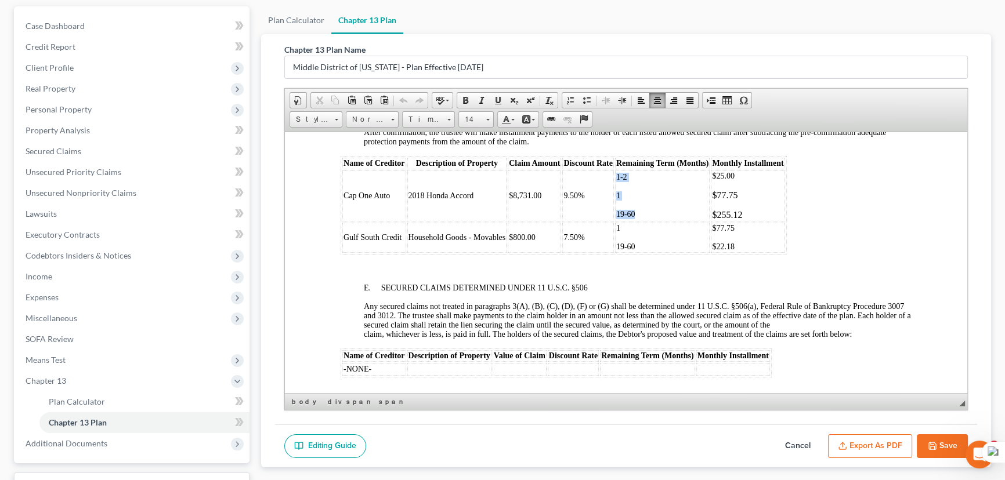
drag, startPoint x: 639, startPoint y: 261, endPoint x: 606, endPoint y: 235, distance: 42.1
click at [606, 221] on tr "Cap One Auto 2018 Honda Accord $8,731.00 9.50% 1-2 1 19-60 $25.00 $77.75 $255.12" at bounding box center [563, 195] width 443 height 51
click at [656, 200] on p "1" at bounding box center [662, 195] width 92 height 9
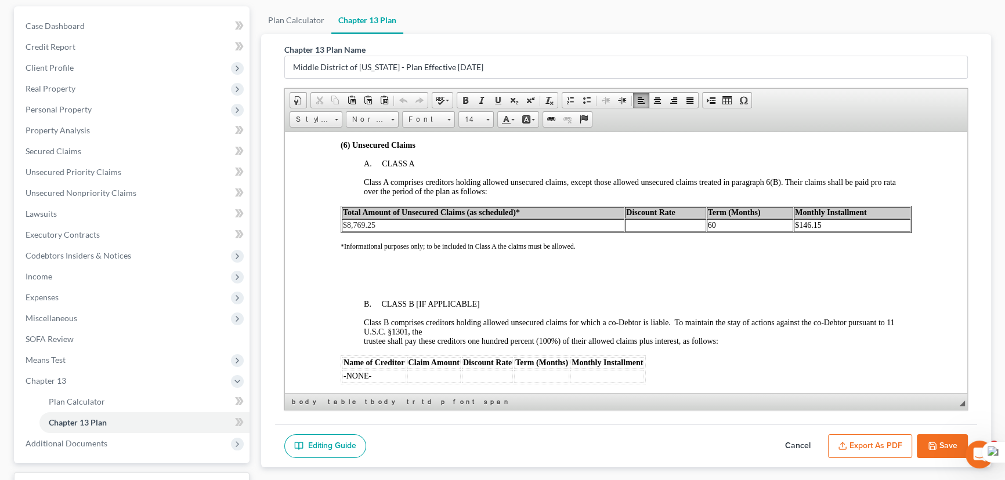
scroll to position [2373, 0]
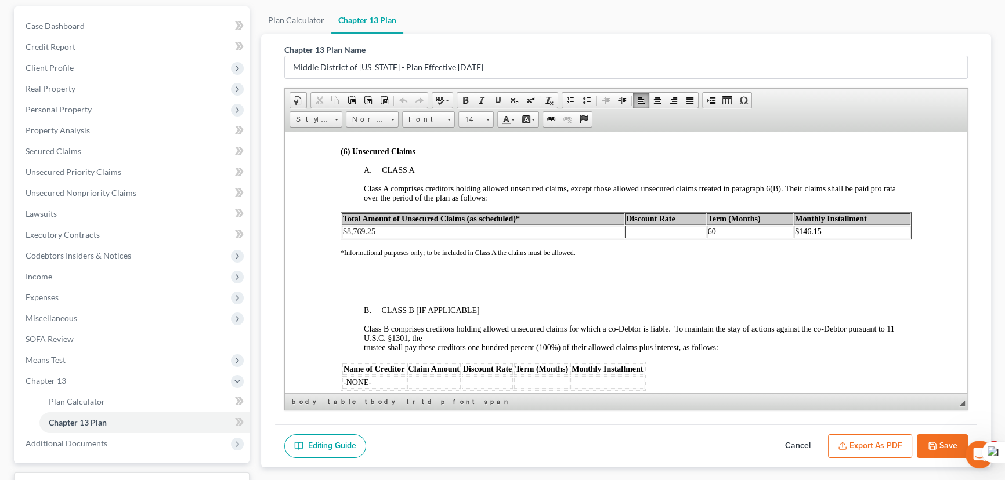
click at [679, 238] on td at bounding box center [665, 231] width 81 height 13
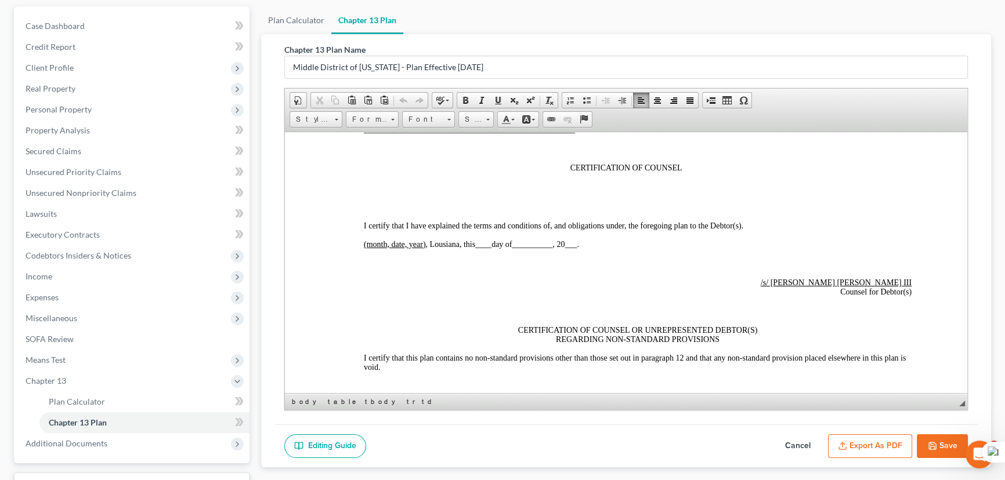
scroll to position [3270, 0]
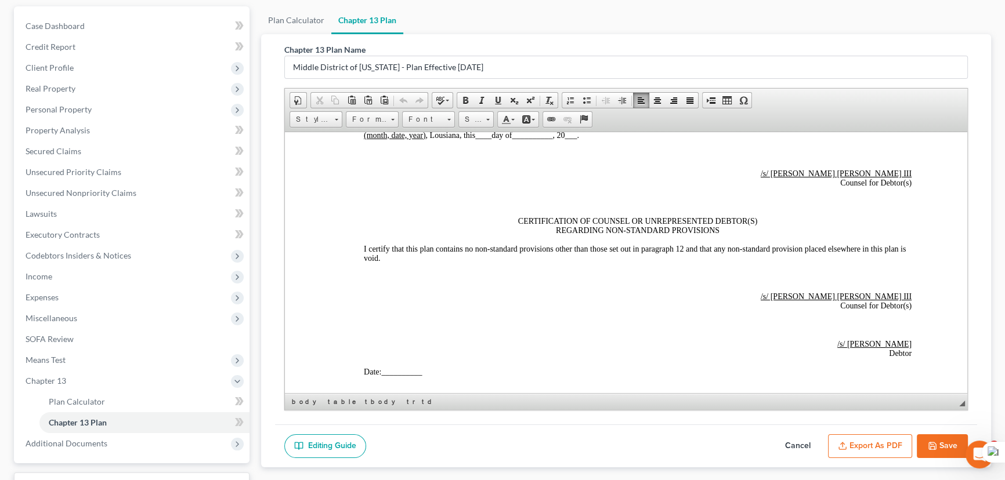
click at [779, 437] on button "Cancel" at bounding box center [797, 447] width 51 height 24
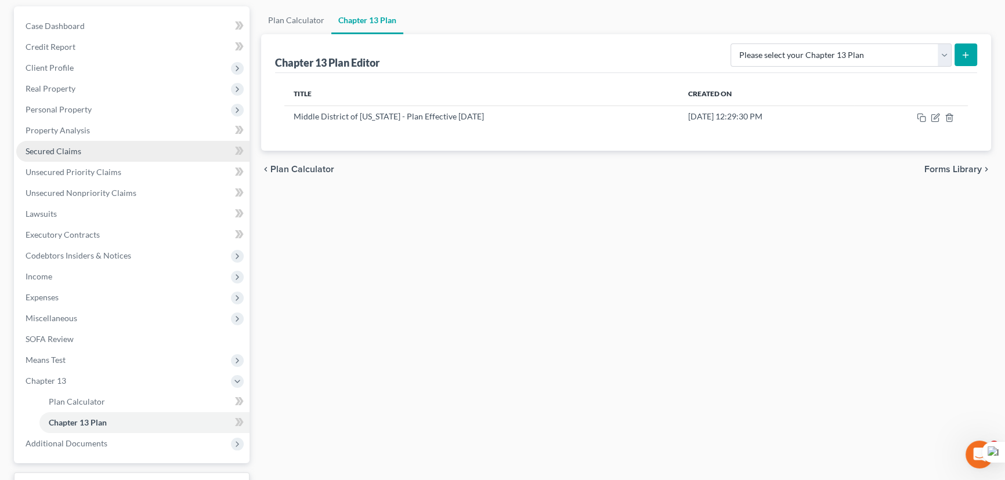
click at [142, 160] on link "Secured Claims" at bounding box center [132, 151] width 233 height 21
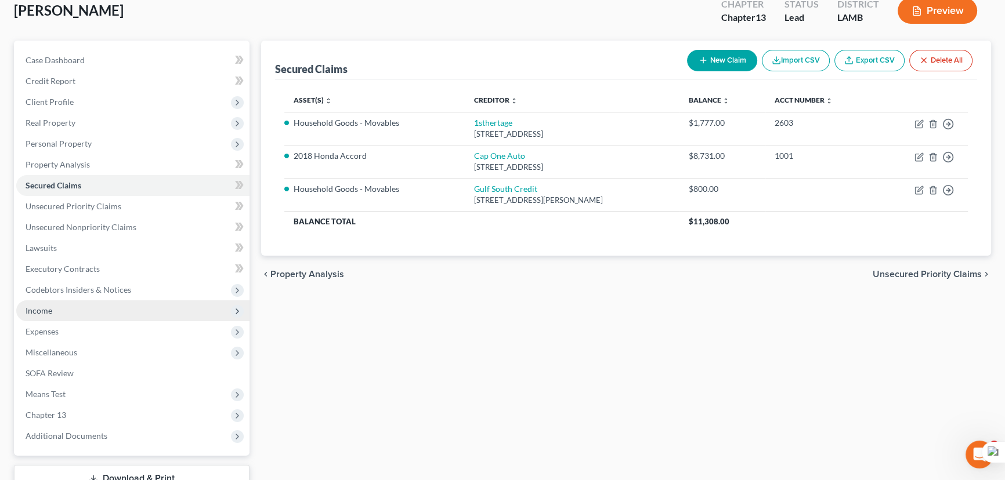
scroll to position [52, 0]
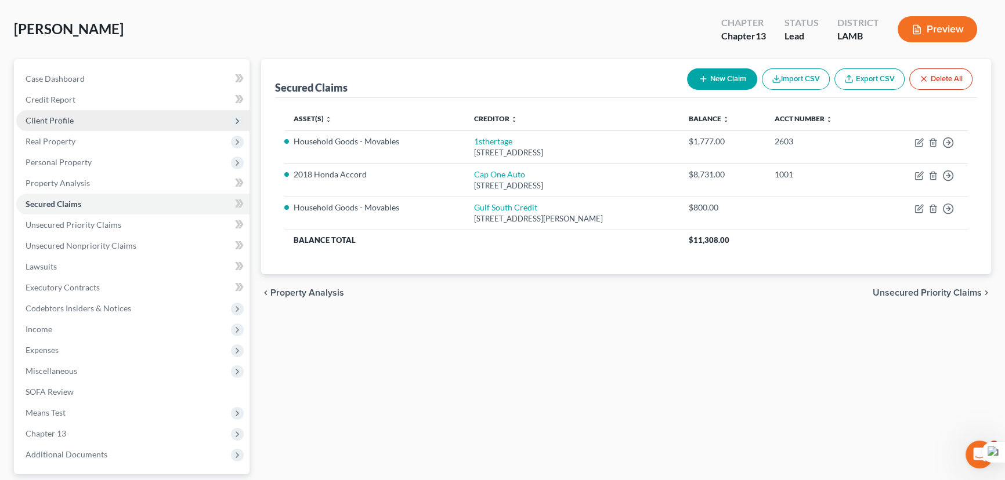
click at [93, 119] on span "Client Profile" at bounding box center [132, 120] width 233 height 21
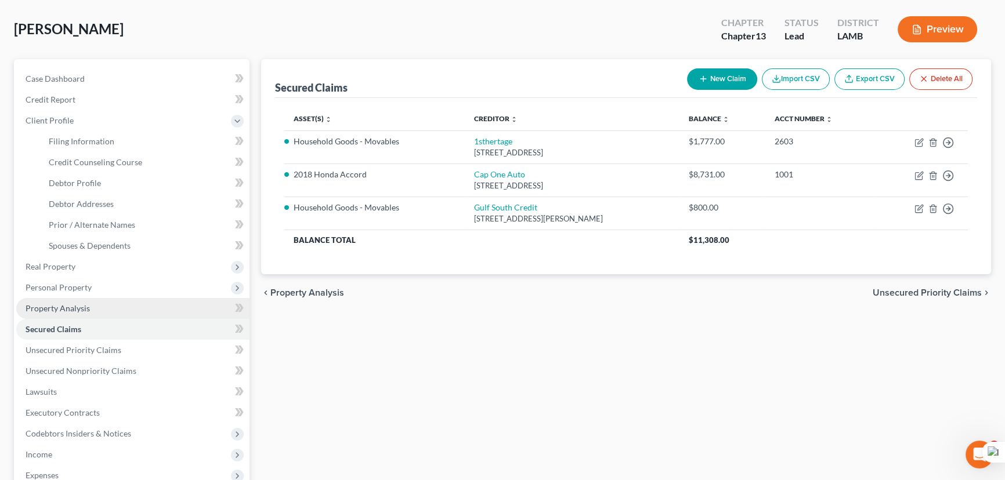
click at [88, 308] on link "Property Analysis" at bounding box center [132, 308] width 233 height 21
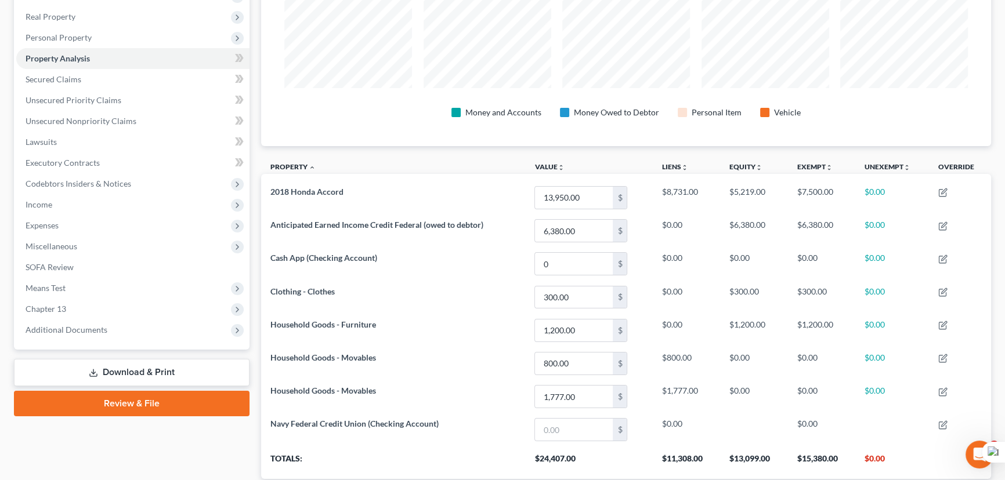
scroll to position [255, 0]
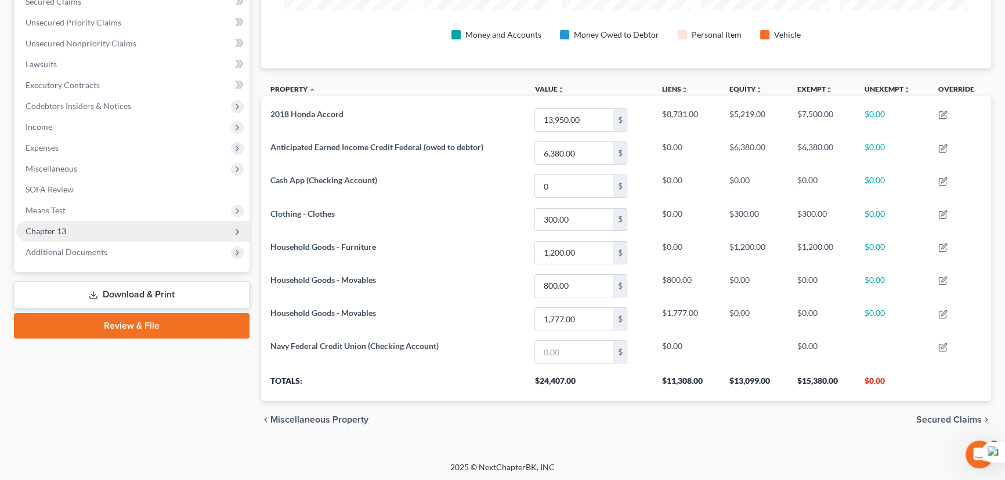
click at [77, 221] on span "Chapter 13" at bounding box center [132, 231] width 233 height 21
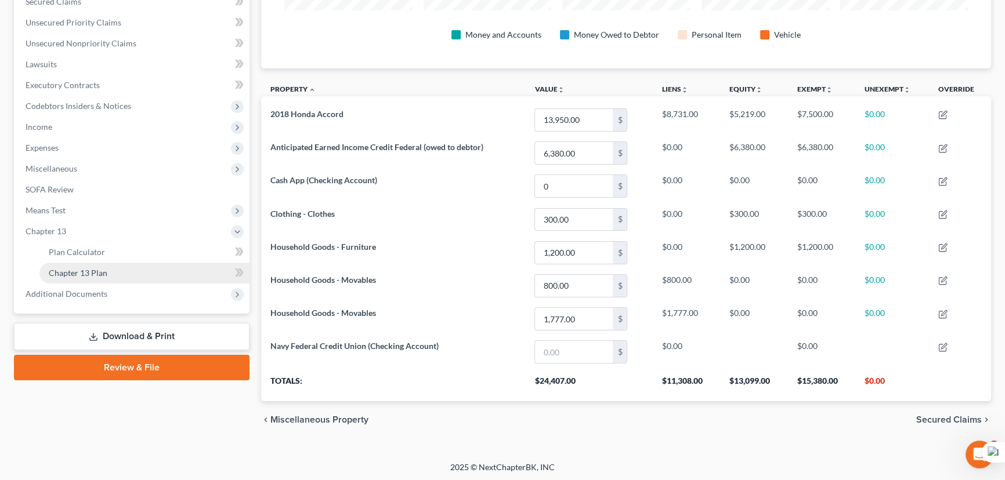
click at [82, 273] on span "Chapter 13 Plan" at bounding box center [78, 273] width 59 height 10
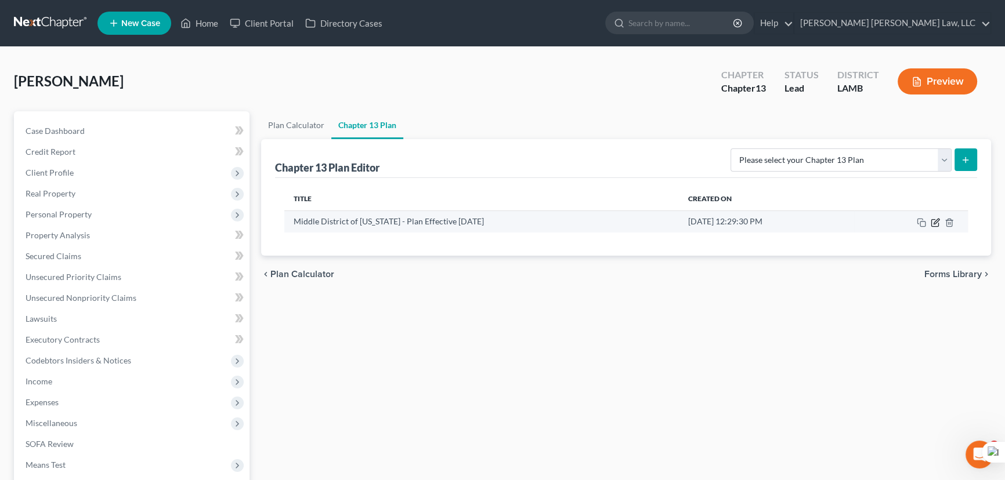
click at [933, 223] on icon "button" at bounding box center [935, 222] width 9 height 9
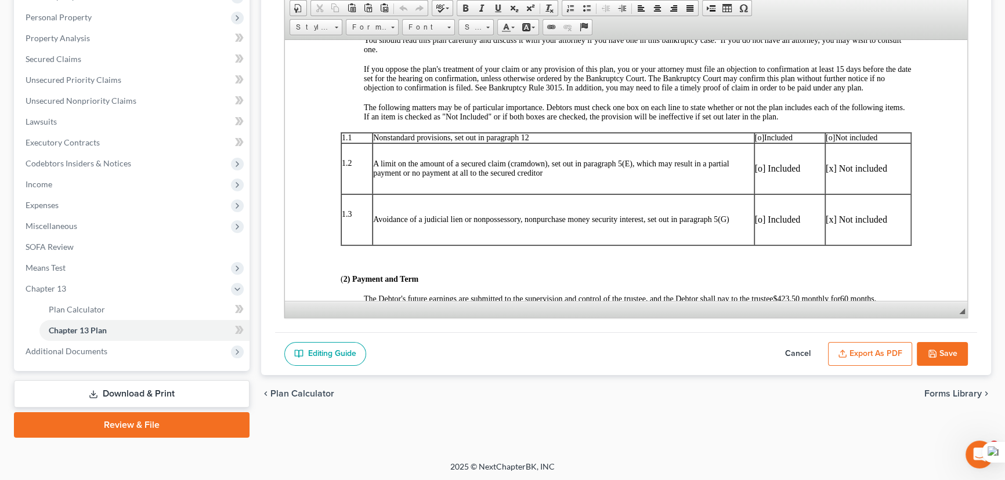
scroll to position [316, 0]
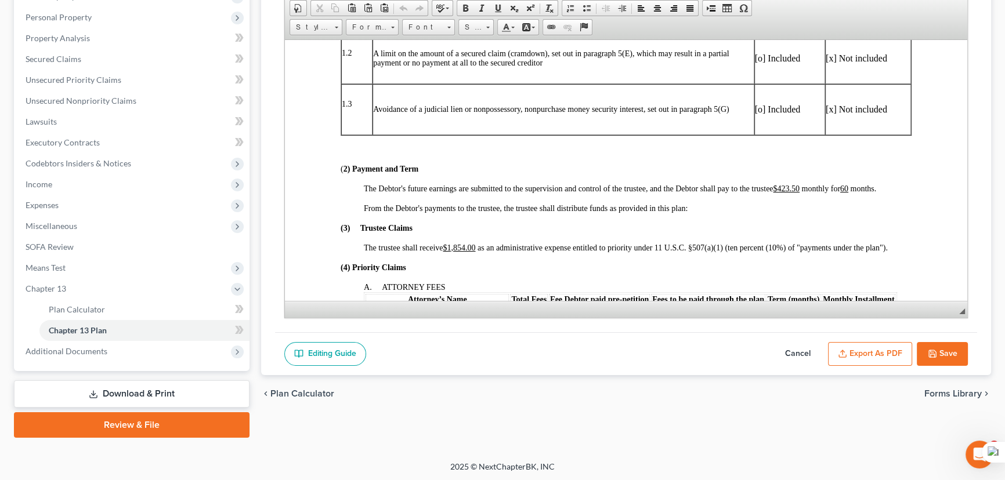
click at [786, 193] on u "$423.50" at bounding box center [786, 188] width 27 height 9
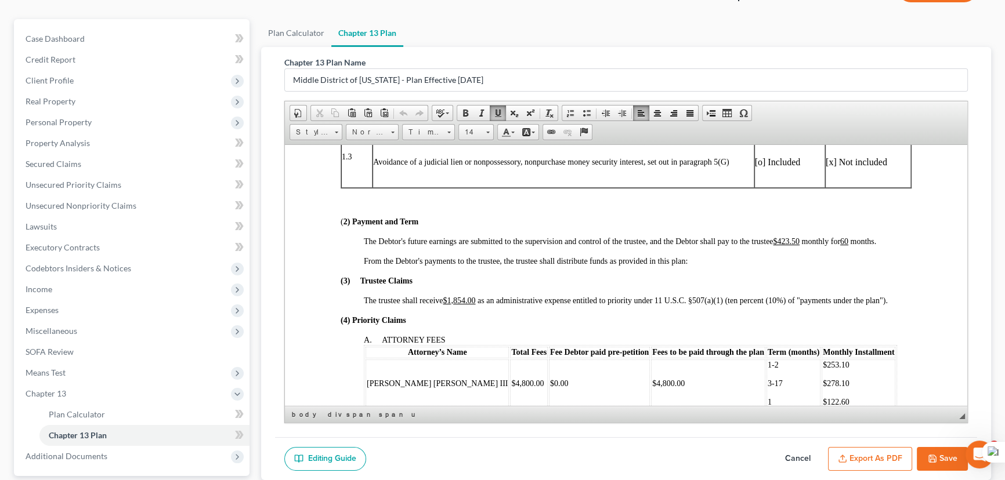
scroll to position [369, 0]
drag, startPoint x: 801, startPoint y: 252, endPoint x: 778, endPoint y: 252, distance: 22.6
click at [778, 245] on span "The Debtor's future earnings are submitted to the supervision and control of th…" at bounding box center [620, 240] width 512 height 9
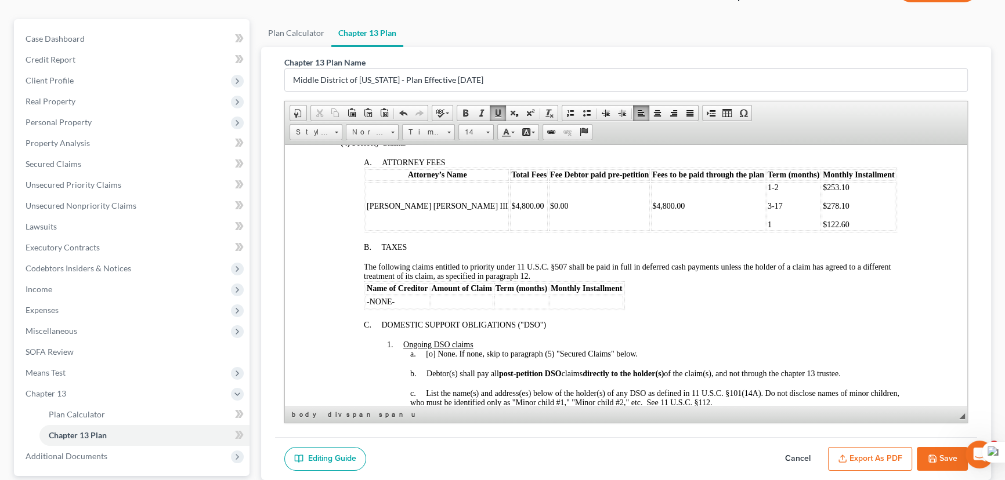
scroll to position [527, 0]
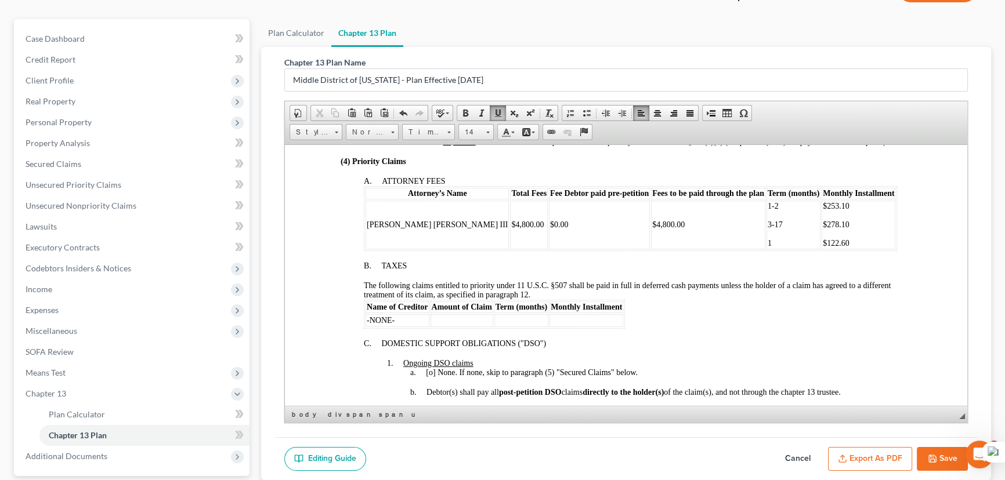
click at [768, 248] on p "1" at bounding box center [794, 242] width 52 height 9
click at [823, 248] on p "$122.60" at bounding box center [858, 242] width 71 height 9
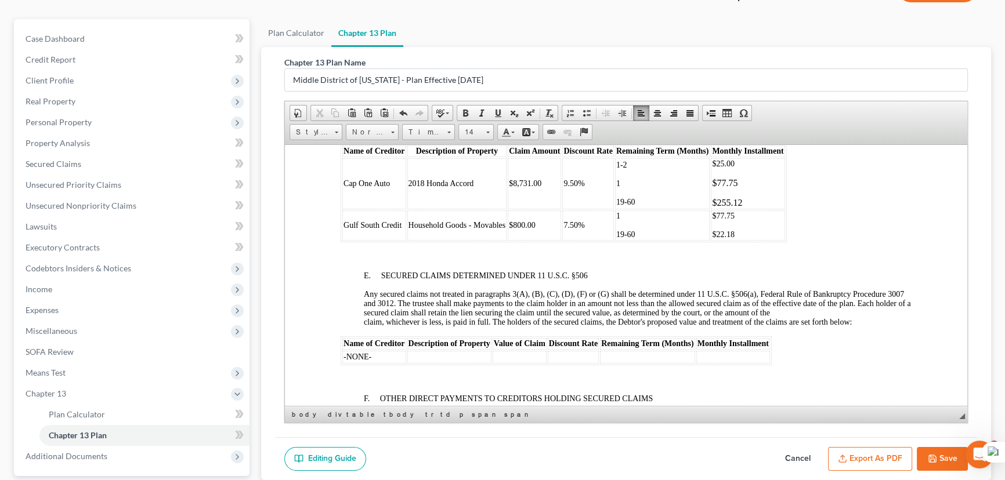
scroll to position [1846, 0]
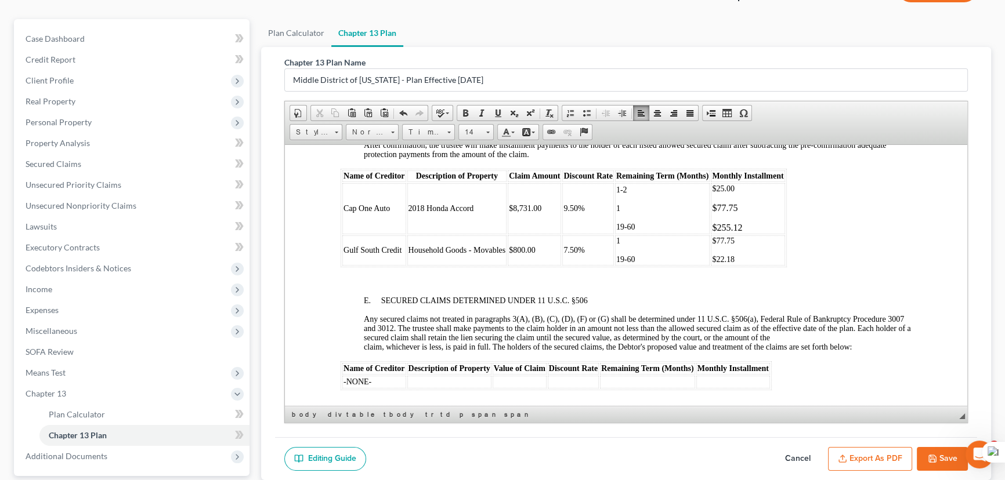
click at [659, 213] on p "1" at bounding box center [662, 208] width 92 height 9
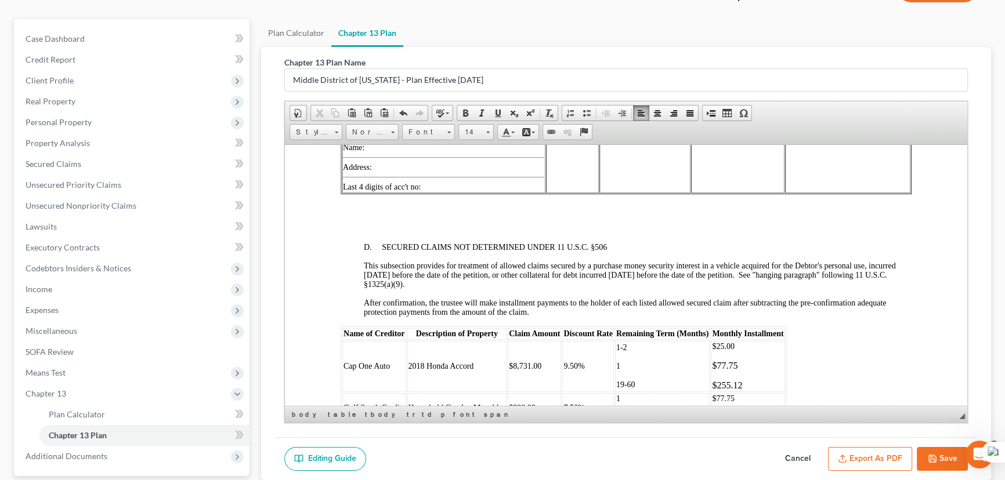
scroll to position [1582, 0]
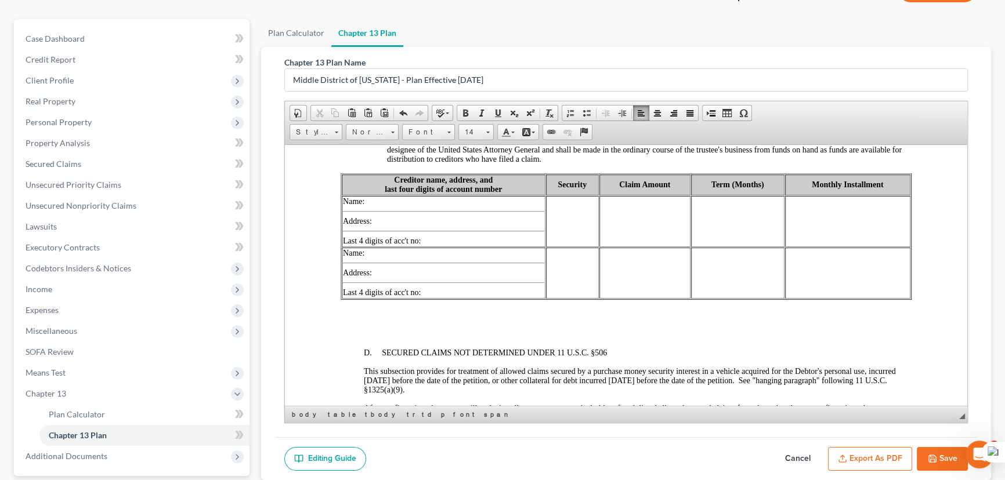
click at [432, 247] on td "Name: Address: Last 4 digits of acc't no:" at bounding box center [444, 221] width 204 height 51
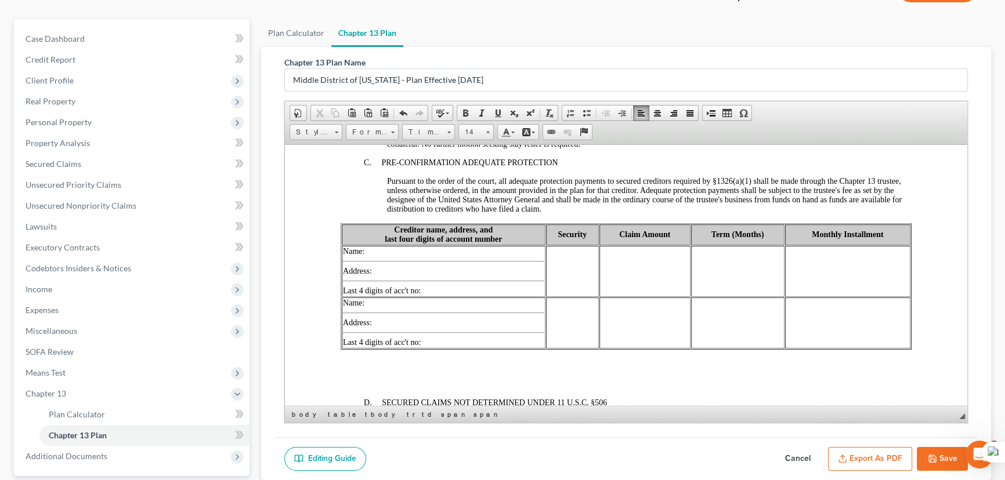
scroll to position [1529, 0]
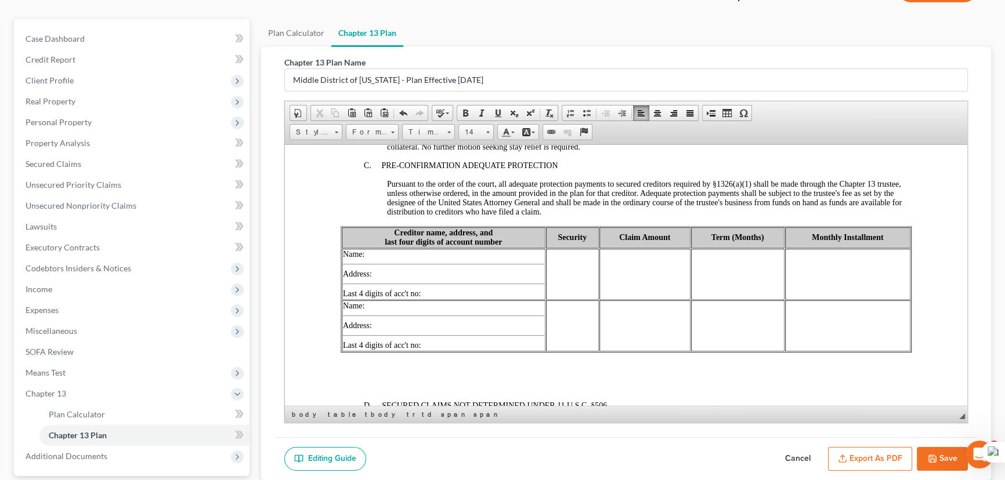
click at [567, 299] on td at bounding box center [572, 273] width 53 height 51
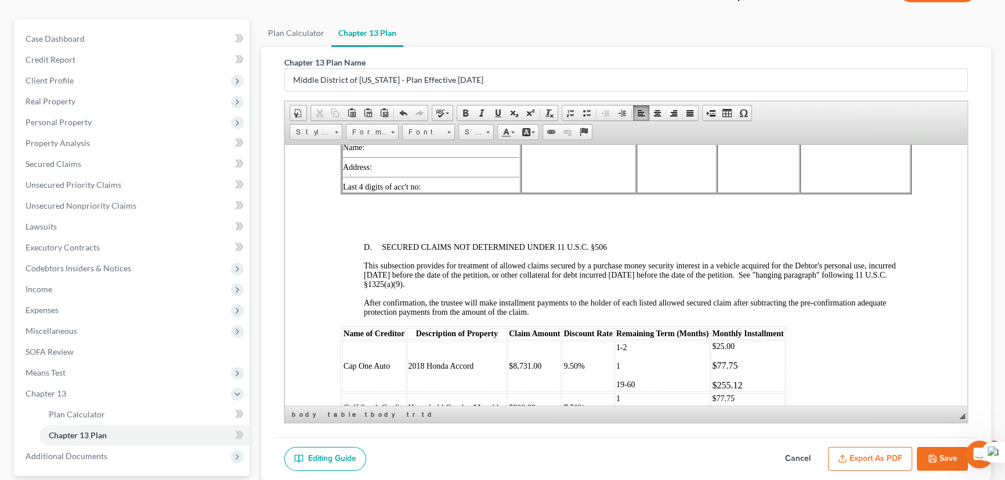
scroll to position [1635, 0]
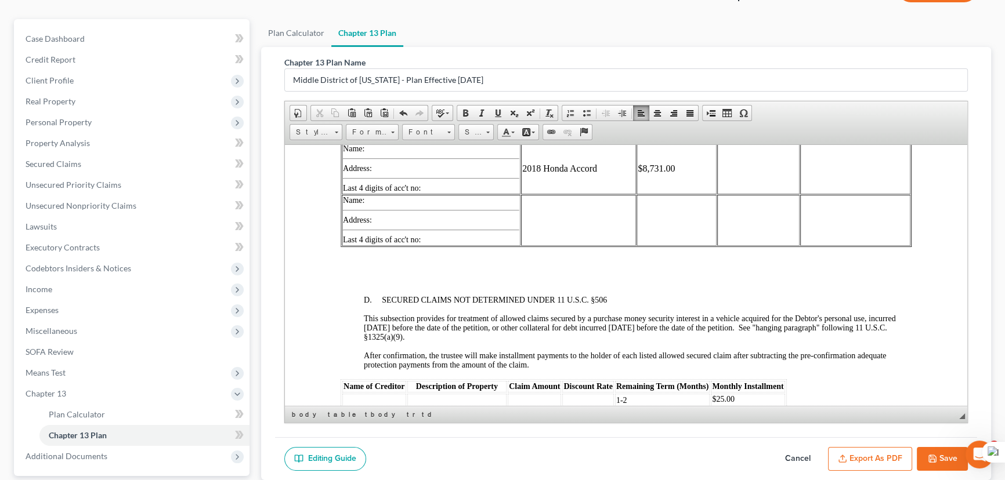
click at [433, 194] on td "Name: Address: Last 4 digits of acc't no:" at bounding box center [431, 168] width 179 height 51
click at [429, 194] on td "Name: Cap One Auto Address: Last 4 digits of acc't no:" at bounding box center [431, 168] width 179 height 51
click at [442, 194] on td "Name: Cap One Auto Address: 3901 Dallas Pkwy Last 4 digits of acc't no:" at bounding box center [431, 168] width 179 height 51
click at [745, 194] on td at bounding box center [758, 168] width 82 height 51
click at [733, 194] on td at bounding box center [758, 168] width 82 height 51
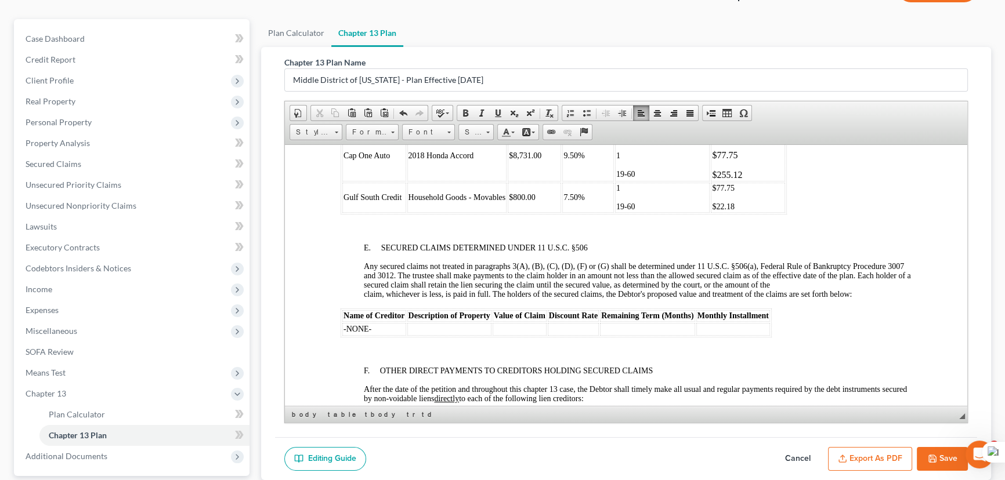
scroll to position [1846, 0]
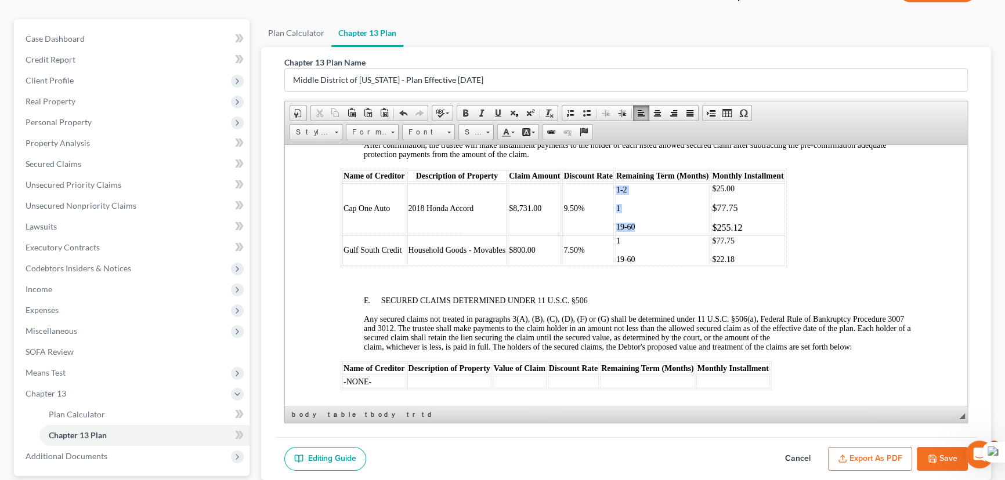
drag, startPoint x: 674, startPoint y: 273, endPoint x: 610, endPoint y: 232, distance: 76.0
click at [610, 232] on tr "Cap One Auto 2018 Honda Accord $8,731.00 9.50% 1-2 1 19-60 $25.00 $77.75 $255.12" at bounding box center [563, 208] width 443 height 51
click at [644, 234] on td at bounding box center [662, 208] width 95 height 51
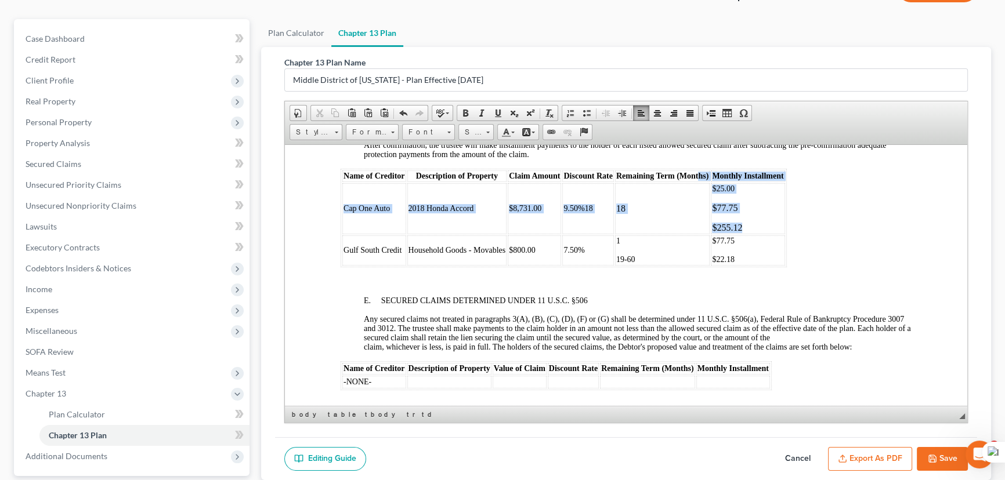
drag, startPoint x: 752, startPoint y: 272, endPoint x: 697, endPoint y: 220, distance: 75.9
click at [697, 220] on table "Name of Creditor Description of Property Claim Amount Discount Rate Remaining T…" at bounding box center [564, 217] width 446 height 99
click at [744, 234] on td "$25.00 $77.75 $255.12" at bounding box center [748, 208] width 74 height 51
drag, startPoint x: 752, startPoint y: 272, endPoint x: 708, endPoint y: 234, distance: 57.6
click at [708, 234] on table "Name of Creditor Description of Property Claim Amount Discount Rate Remaining T…" at bounding box center [564, 217] width 446 height 99
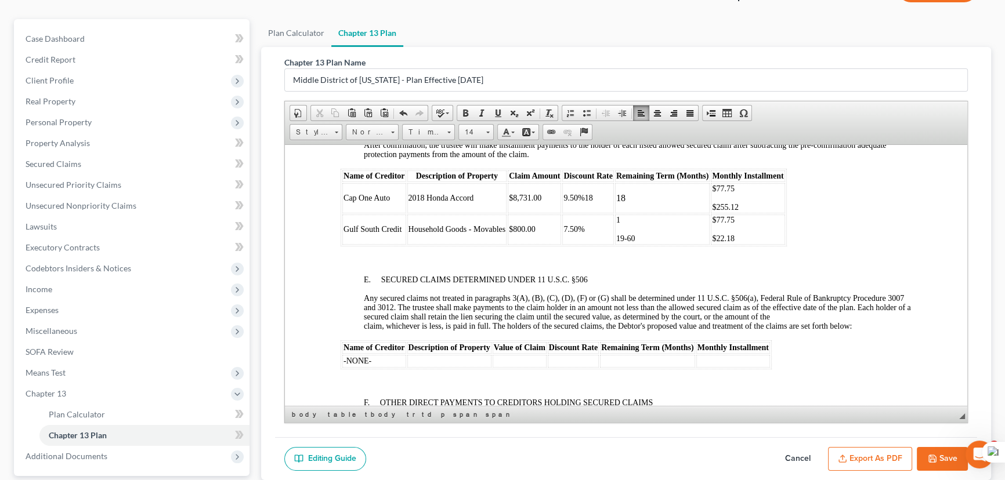
click at [668, 213] on td "18" at bounding box center [662, 198] width 95 height 30
click at [745, 213] on p "$255.12" at bounding box center [747, 208] width 71 height 9
drag, startPoint x: 657, startPoint y: 275, endPoint x: 675, endPoint y: 272, distance: 17.6
click at [657, 247] on td "1 19-60" at bounding box center [662, 231] width 95 height 30
drag, startPoint x: 652, startPoint y: 290, endPoint x: 612, endPoint y: 277, distance: 42.0
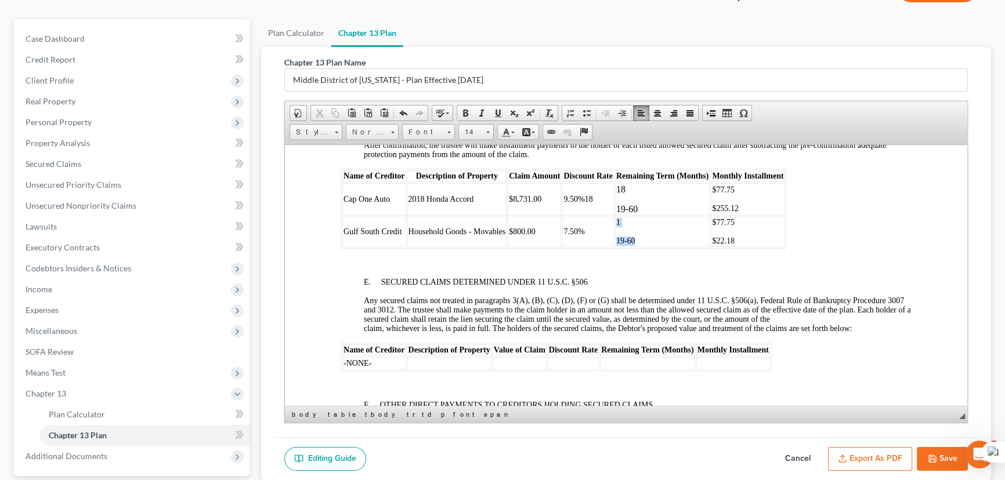
click at [612, 247] on tr "Gulf South Credit Household Goods - Movables $800.00 7.50% 1 19-60 $77.75 $22.18" at bounding box center [563, 231] width 443 height 30
click at [598, 215] on td "9.50%18" at bounding box center [587, 199] width 51 height 32
click at [649, 247] on td at bounding box center [662, 231] width 95 height 30
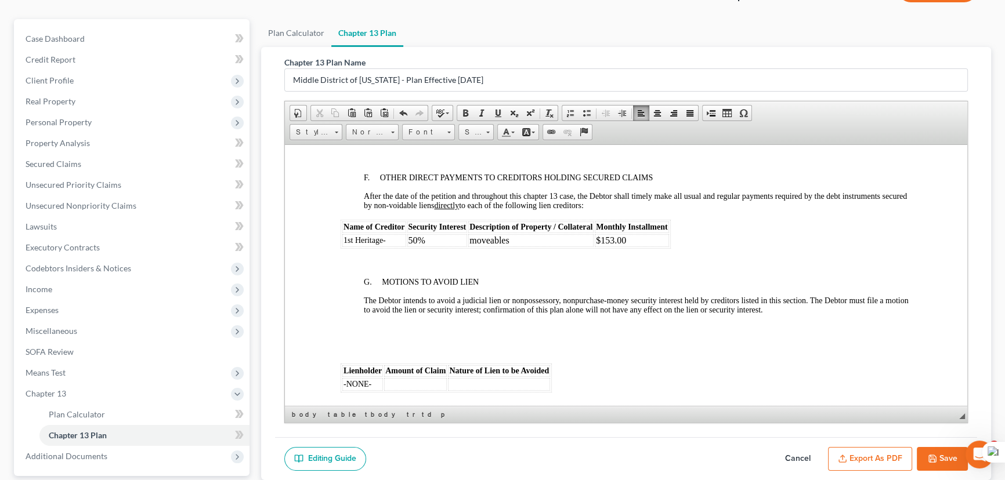
scroll to position [2057, 0]
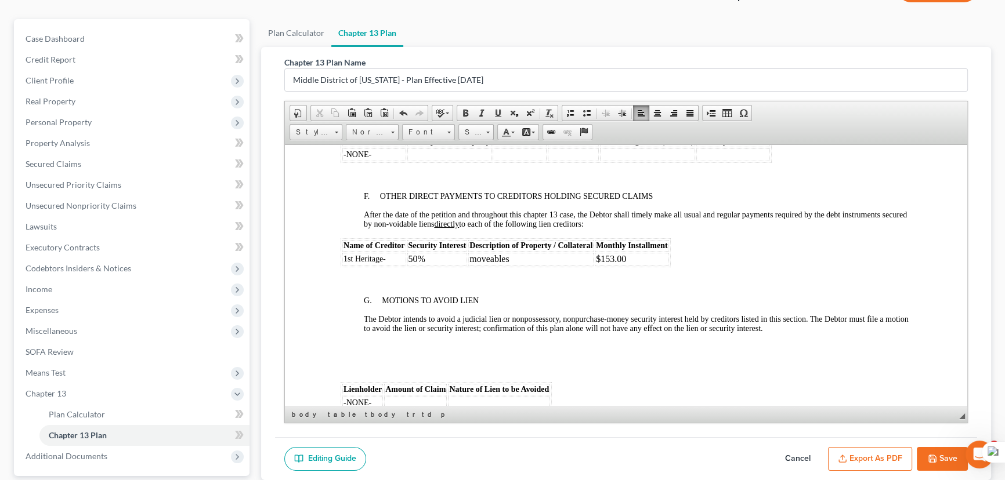
click at [389, 265] on td "1st Heritage-" at bounding box center [374, 258] width 64 height 13
drag, startPoint x: 433, startPoint y: 307, endPoint x: 406, endPoint y: 307, distance: 27.3
click at [407, 265] on td "50%" at bounding box center [437, 258] width 60 height 13
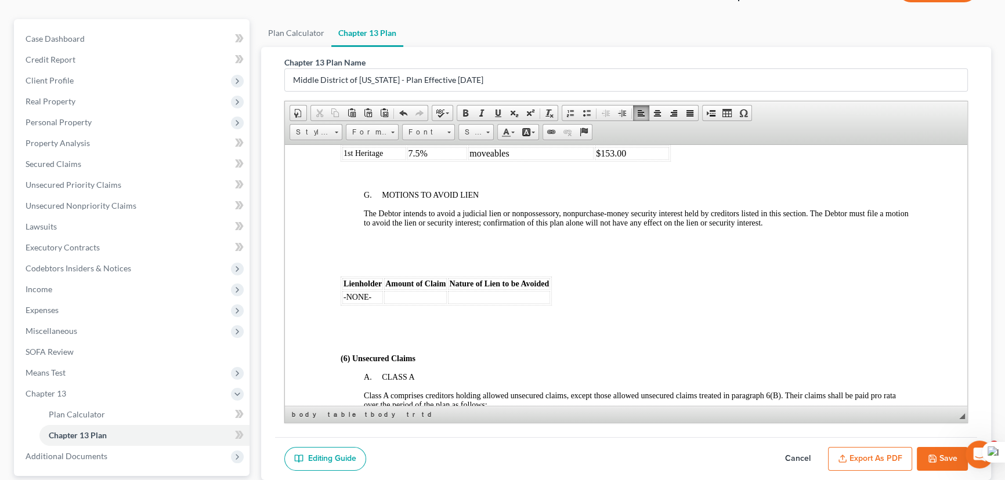
scroll to position [2110, 0]
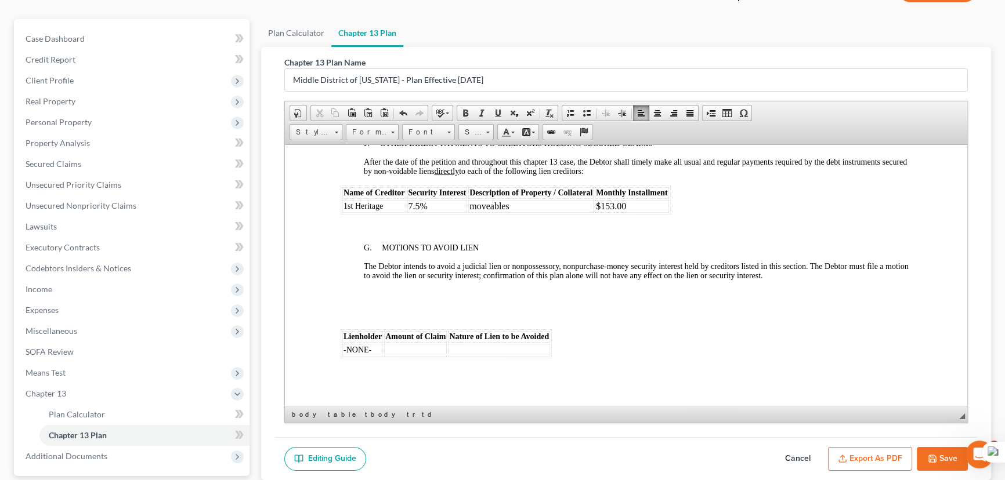
click at [634, 212] on td "$153.00" at bounding box center [632, 206] width 74 height 13
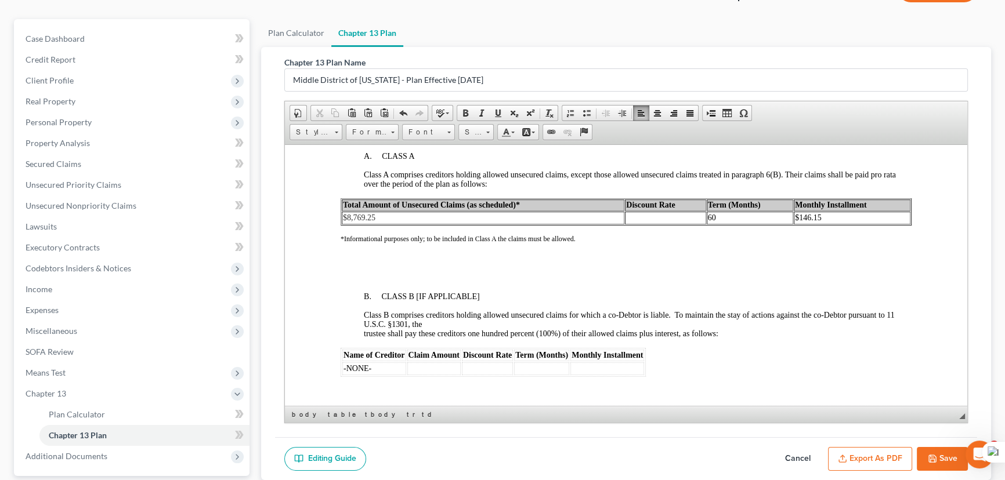
scroll to position [2373, 0]
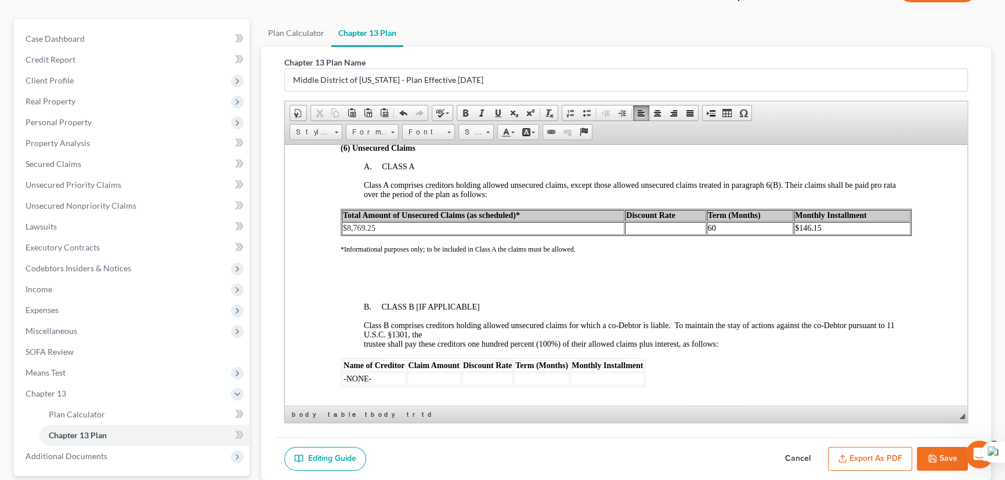
click at [662, 234] on td at bounding box center [665, 228] width 81 height 13
drag, startPoint x: 836, startPoint y: 277, endPoint x: 788, endPoint y: 286, distance: 49.0
click at [794, 234] on td "$146.15" at bounding box center [852, 228] width 117 height 13
click at [725, 234] on td "60" at bounding box center [750, 228] width 87 height 13
click at [708, 232] on span "60" at bounding box center [712, 227] width 8 height 9
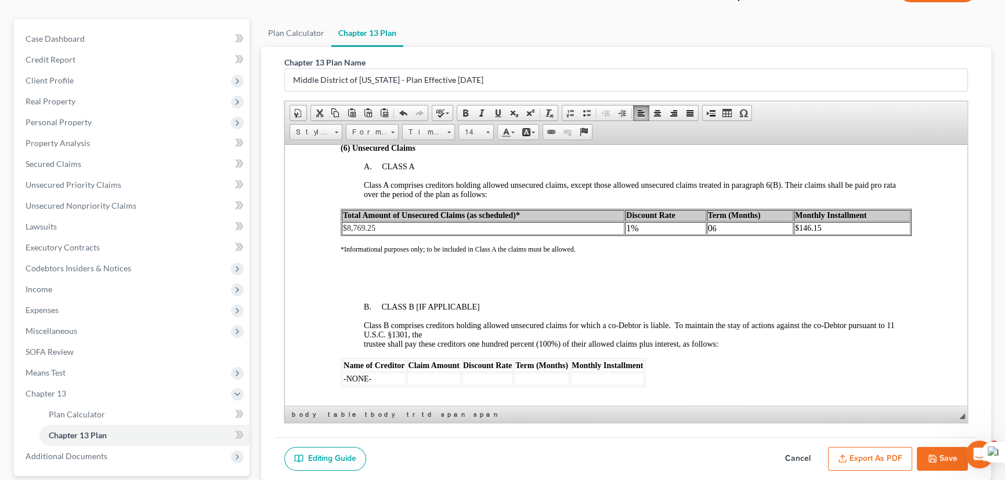
click at [720, 234] on td "0 6" at bounding box center [750, 228] width 87 height 13
drag, startPoint x: 720, startPoint y: 283, endPoint x: 693, endPoint y: 283, distance: 27.3
click at [693, 234] on tr "$8,769.25 1% 0 6 $146.15" at bounding box center [626, 228] width 569 height 13
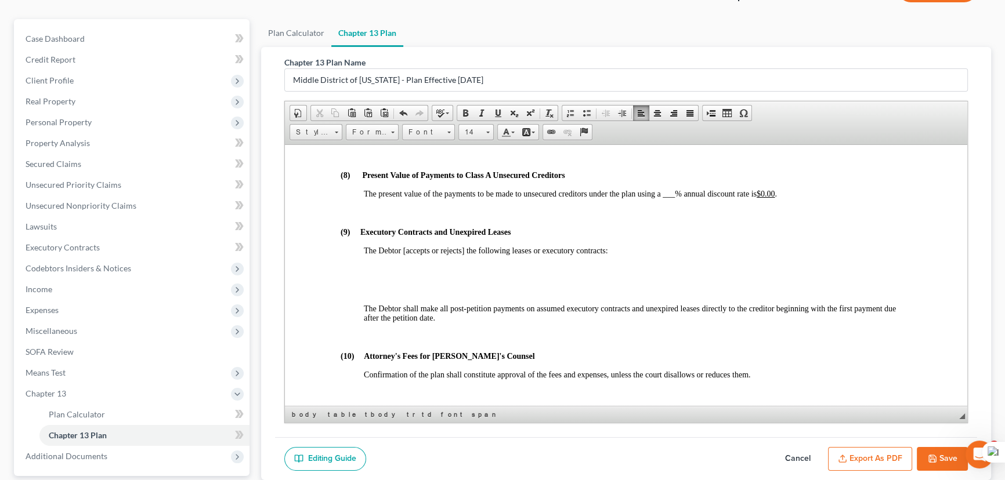
scroll to position [2795, 0]
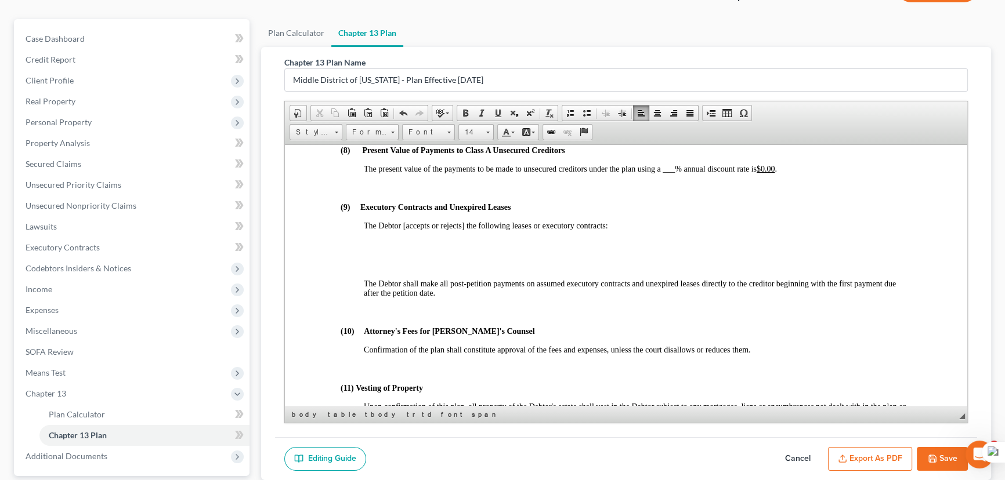
click at [767, 173] on u "$0.00" at bounding box center [766, 168] width 19 height 9
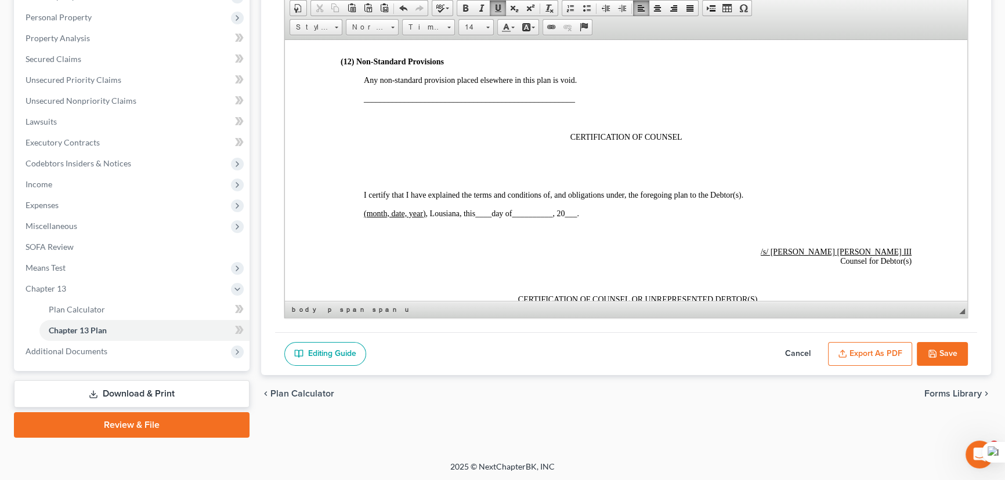
scroll to position [3059, 0]
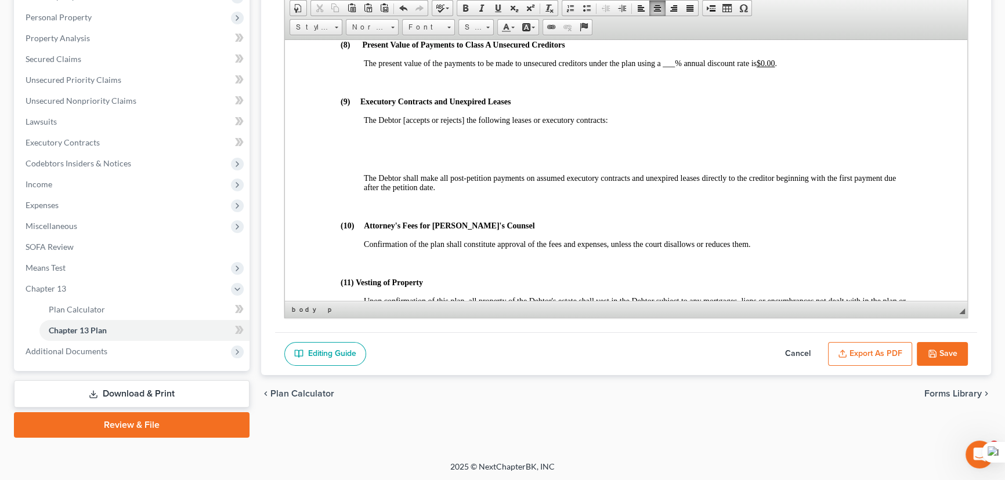
scroll to position [2795, 0]
click at [775, 68] on u "$0.00" at bounding box center [766, 63] width 19 height 9
drag, startPoint x: 676, startPoint y: 126, endPoint x: 662, endPoint y: 126, distance: 13.9
click at [662, 68] on span "The present value of the payments to be made to unsecured creditors under the p…" at bounding box center [572, 63] width 417 height 9
click at [940, 354] on button "Save" at bounding box center [942, 354] width 51 height 24
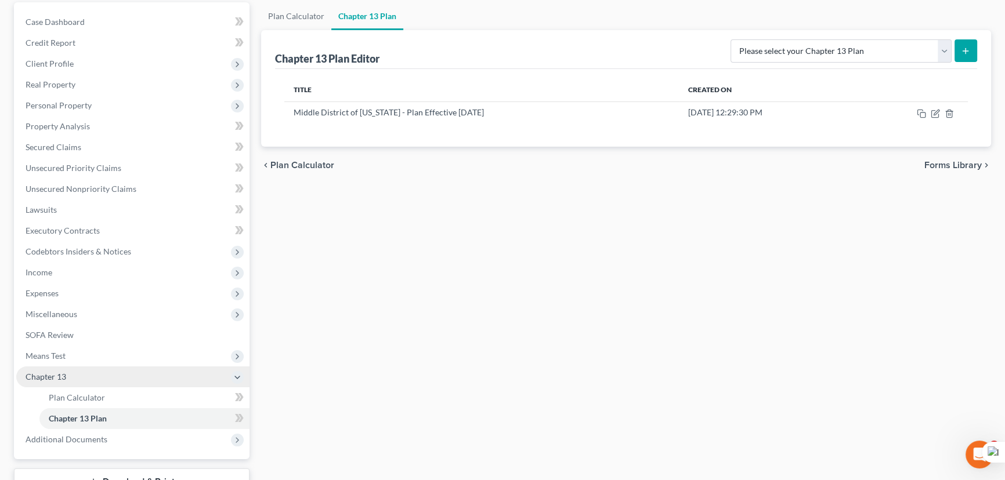
scroll to position [0, 0]
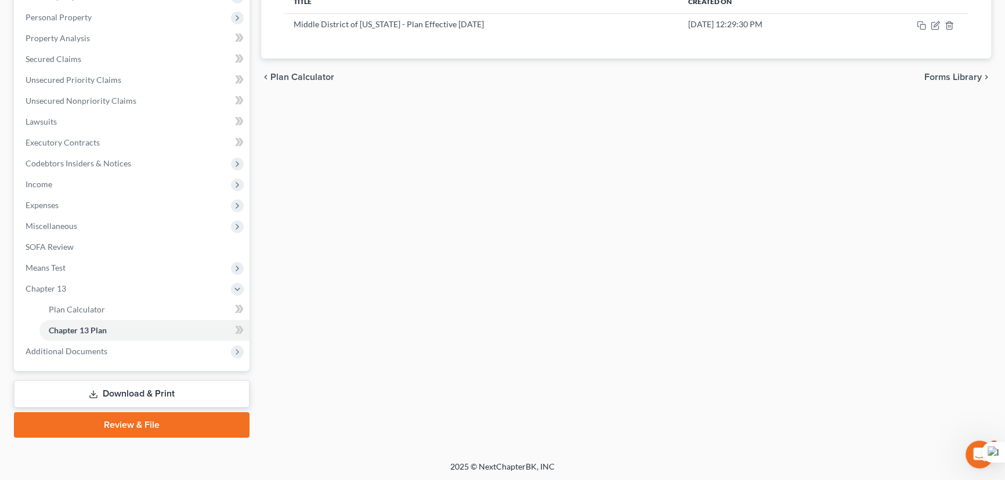
click at [160, 396] on link "Download & Print" at bounding box center [132, 394] width 236 height 27
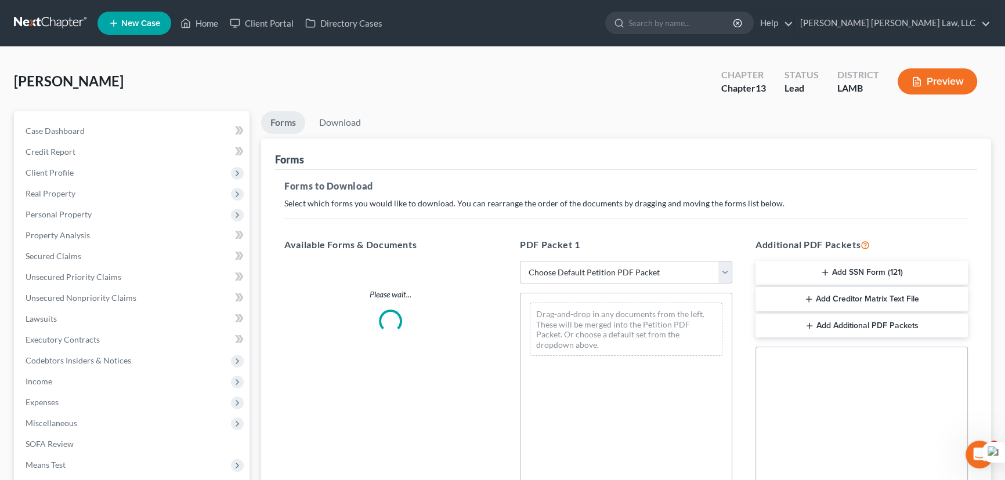
click at [624, 266] on select "Choose Default Petition PDF Packet Complete Bankruptcy Petition (all forms and …" at bounding box center [626, 272] width 212 height 23
select select "0"
click at [520, 261] on select "Choose Default Petition PDF Packet Complete Bankruptcy Petition (all forms and …" at bounding box center [626, 272] width 212 height 23
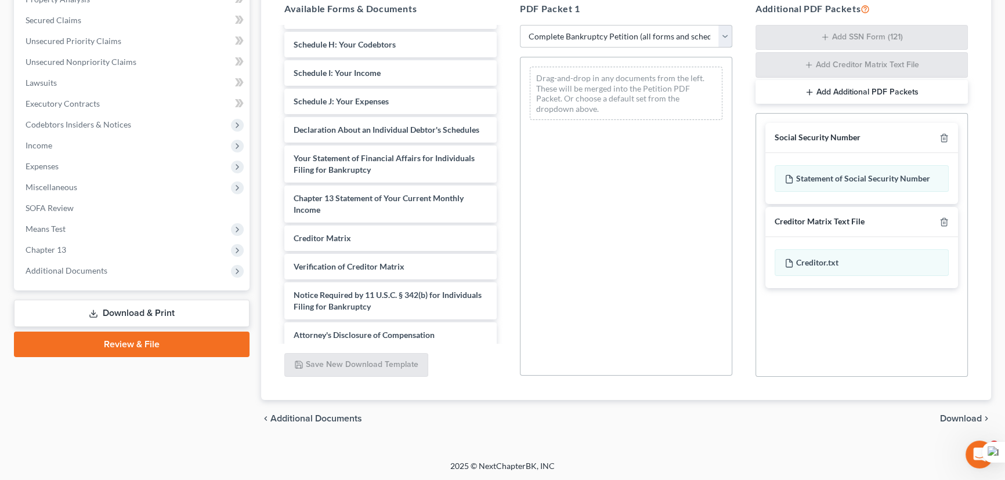
scroll to position [259, 0]
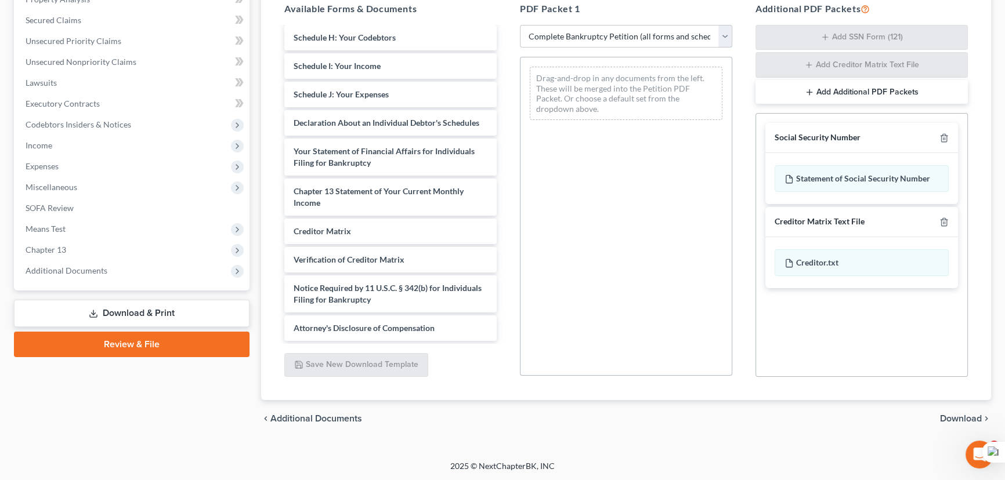
click at [624, 34] on select "Choose Default Petition PDF Packet Complete Bankruptcy Petition (all forms and …" at bounding box center [626, 36] width 212 height 23
click at [520, 25] on select "Choose Default Petition PDF Packet Complete Bankruptcy Petition (all forms and …" at bounding box center [626, 36] width 212 height 23
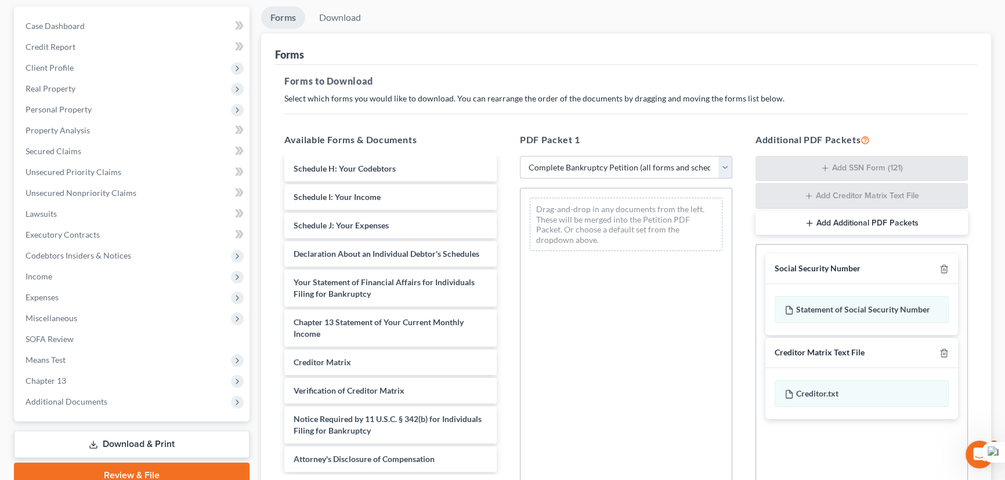
scroll to position [158, 0]
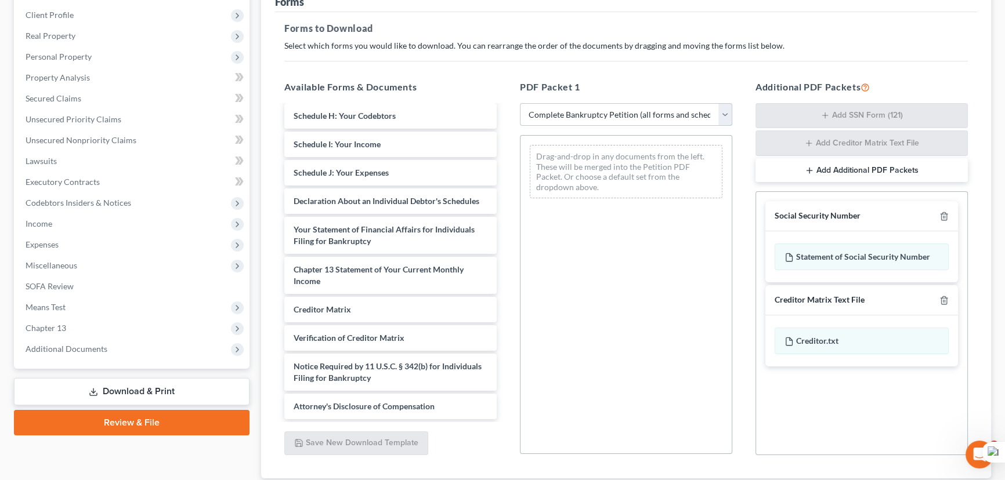
click at [576, 113] on select "Choose Default Petition PDF Packet Complete Bankruptcy Petition (all forms and …" at bounding box center [626, 114] width 212 height 23
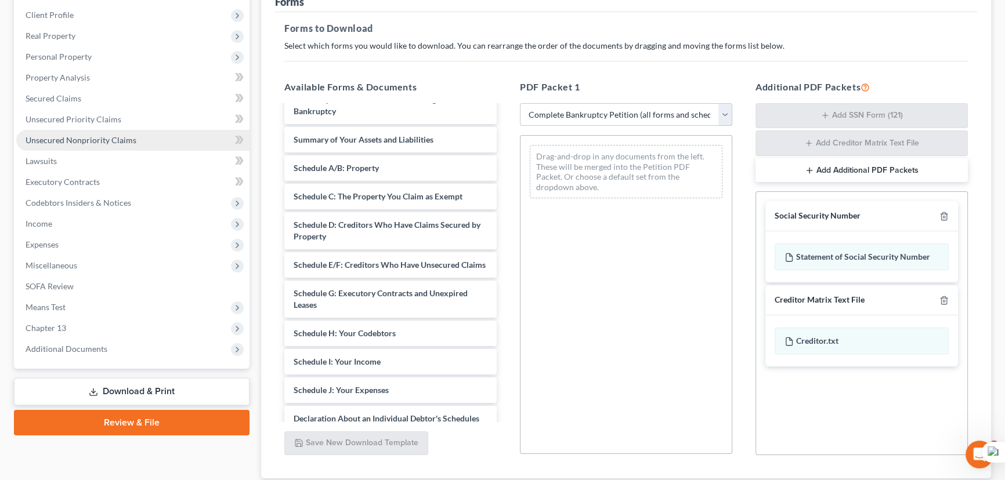
scroll to position [0, 0]
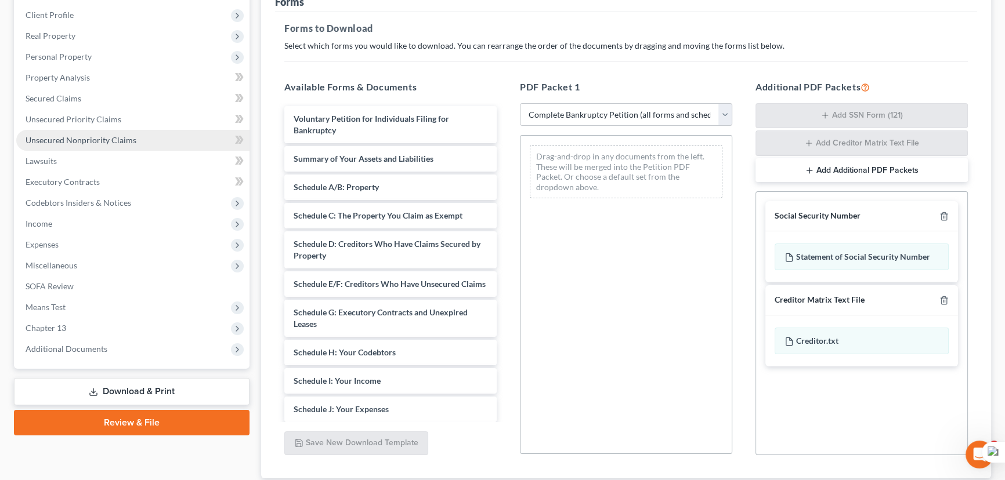
click at [93, 146] on link "Unsecured Nonpriority Claims" at bounding box center [132, 140] width 233 height 21
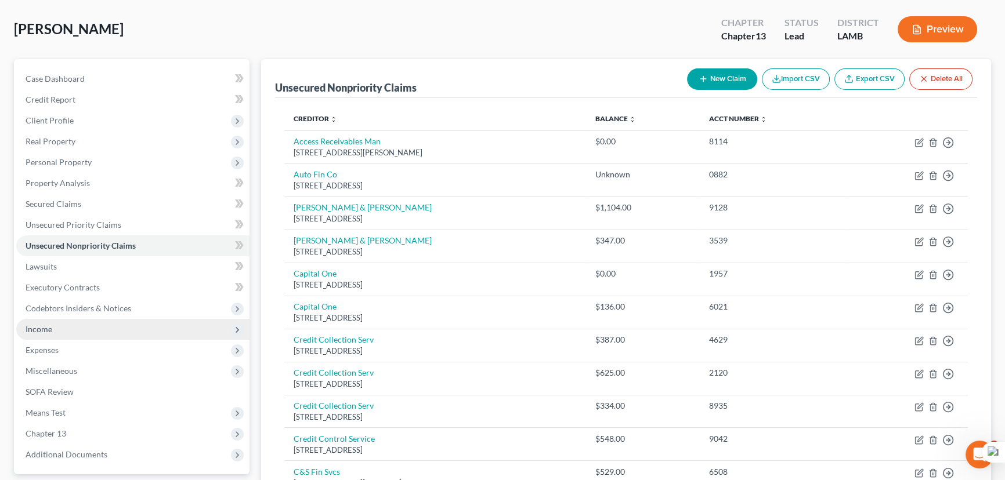
scroll to position [52, 0]
click at [66, 345] on span "Expenses" at bounding box center [132, 350] width 233 height 21
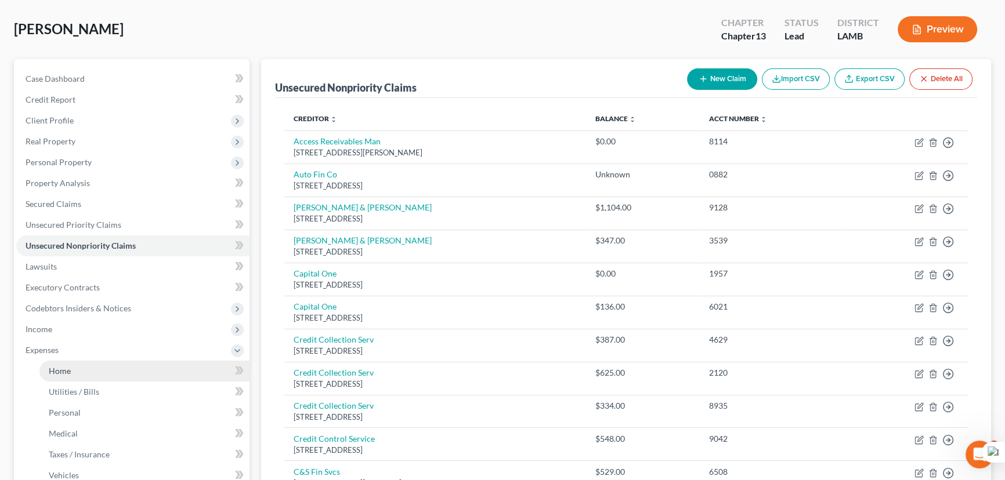
click at [71, 364] on link "Home" at bounding box center [144, 371] width 210 height 21
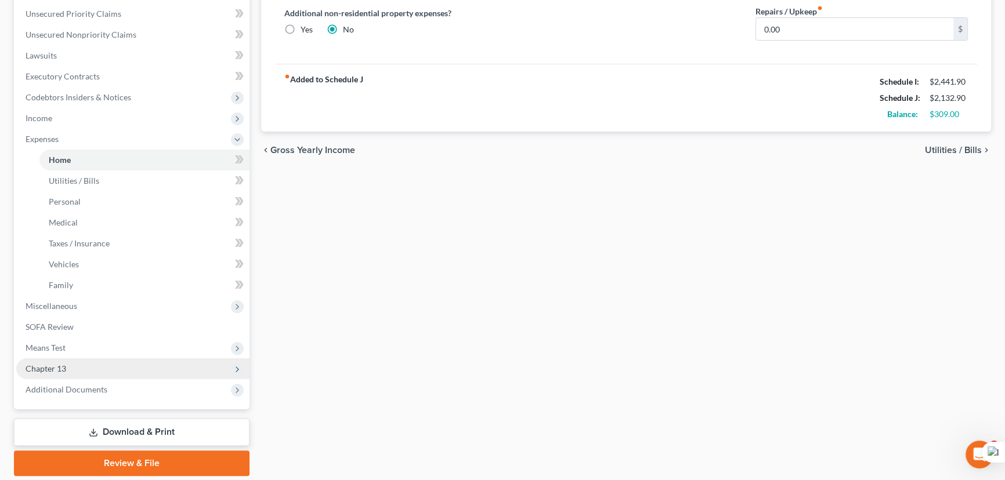
click at [60, 361] on span "Chapter 13" at bounding box center [132, 369] width 233 height 21
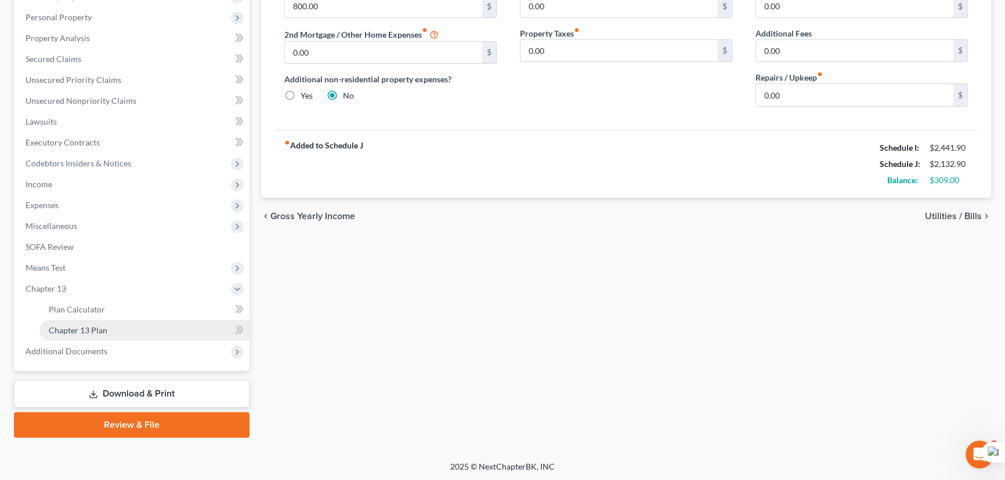
click at [71, 323] on link "Chapter 13 Plan" at bounding box center [144, 330] width 210 height 21
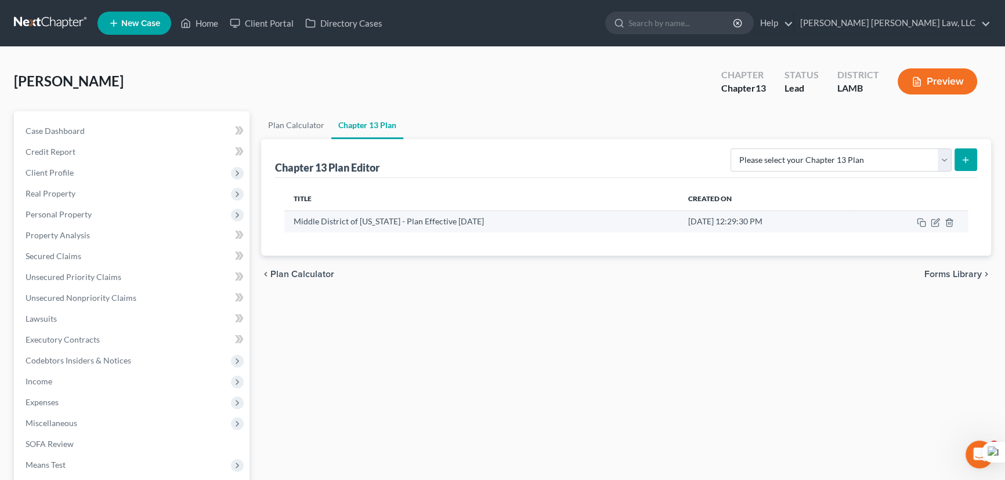
click at [929, 220] on td at bounding box center [911, 222] width 114 height 22
click at [934, 222] on icon "button" at bounding box center [936, 221] width 5 height 5
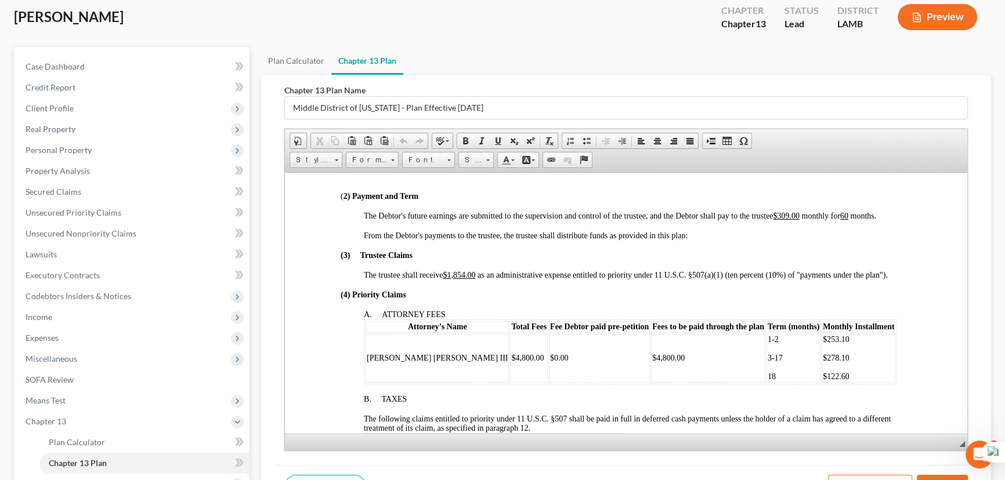
scroll to position [197, 0]
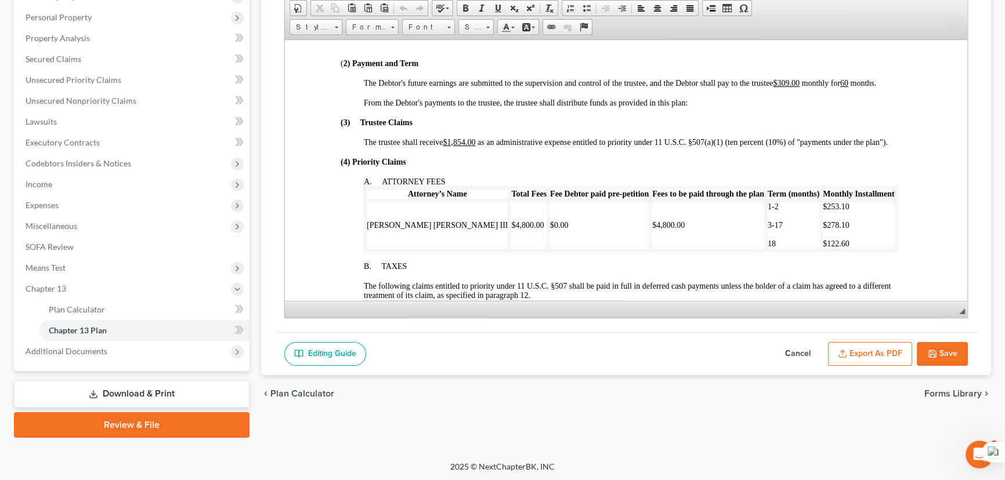
click at [936, 352] on button "Save" at bounding box center [942, 354] width 51 height 24
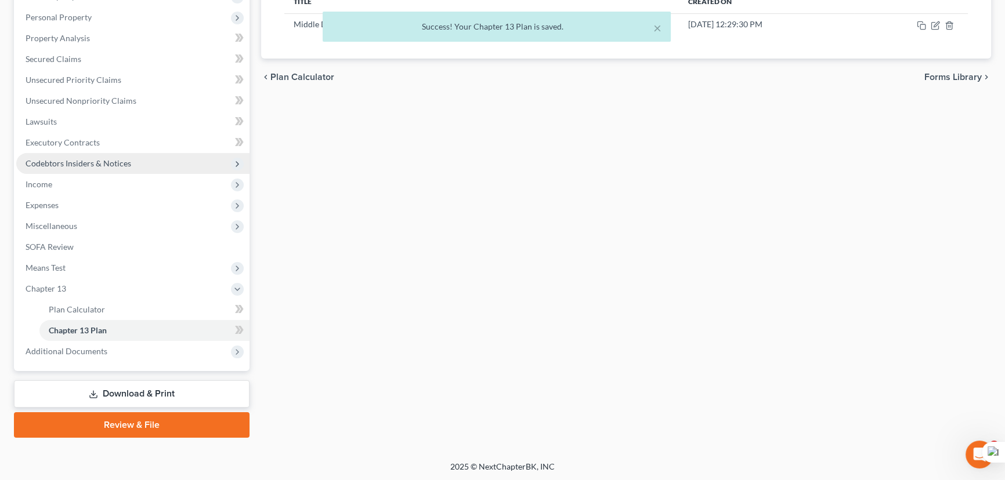
click at [89, 162] on span "Codebtors Insiders & Notices" at bounding box center [79, 163] width 106 height 10
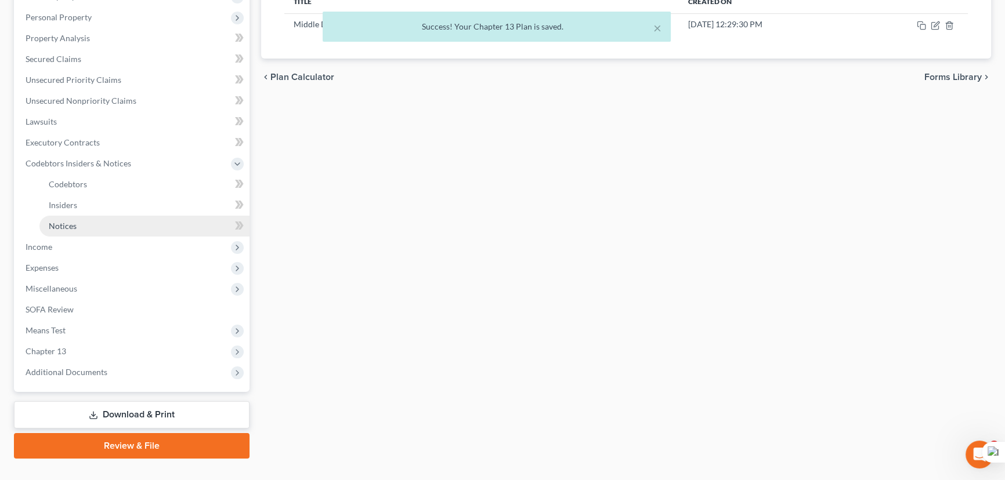
click at [117, 227] on link "Notices" at bounding box center [144, 226] width 210 height 21
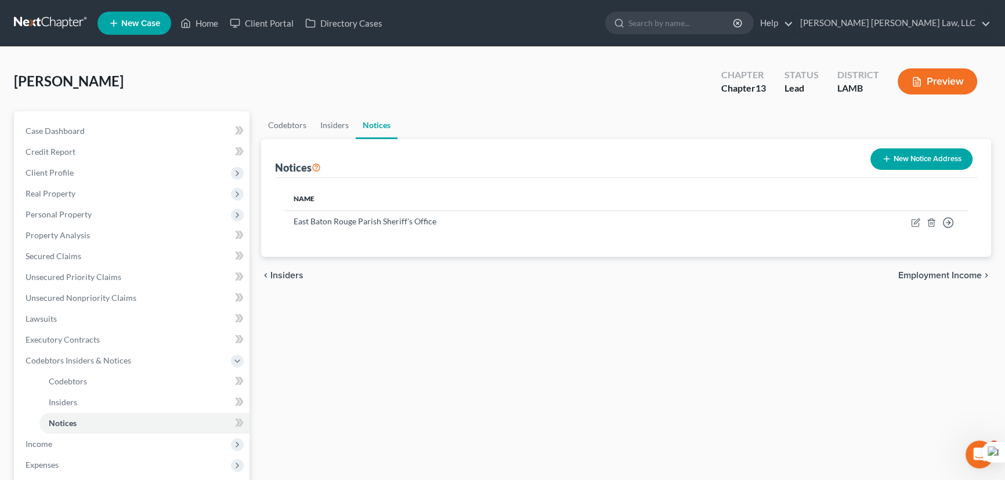
click at [887, 161] on icon "button" at bounding box center [886, 158] width 9 height 9
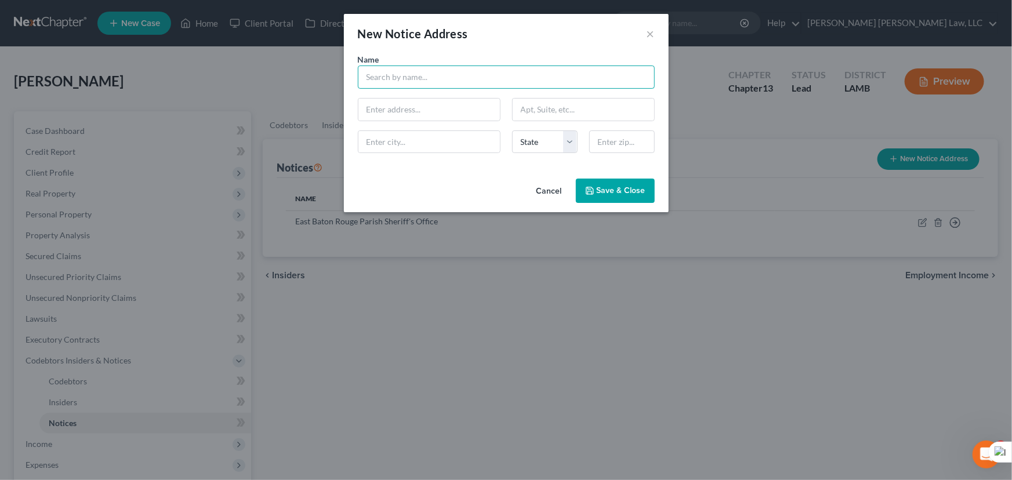
click at [413, 78] on input "text" at bounding box center [506, 77] width 297 height 23
type input "Internal Revenue Service District Counsel"
type input "Post Office Box 30509"
type input "New Orleans"
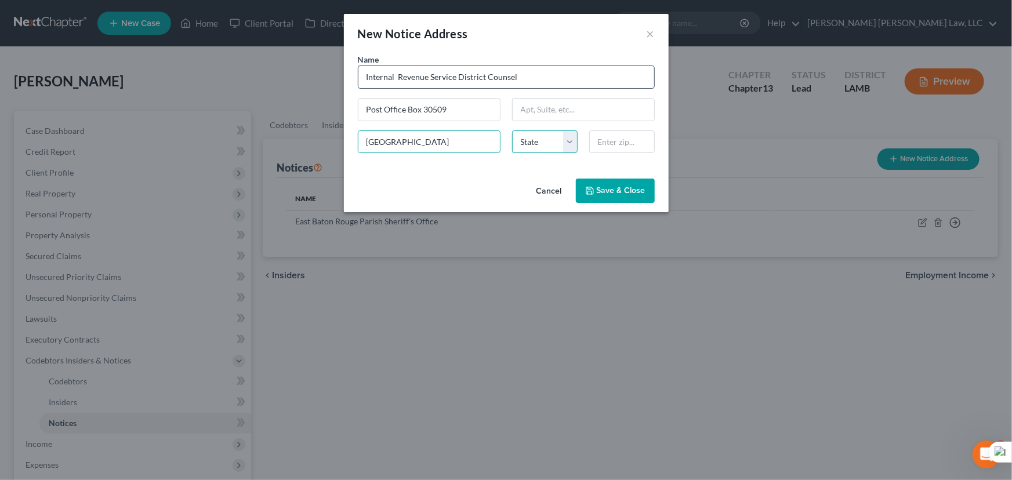
select select "19"
type input "70190"
click at [583, 185] on button "Save & Close" at bounding box center [615, 191] width 79 height 24
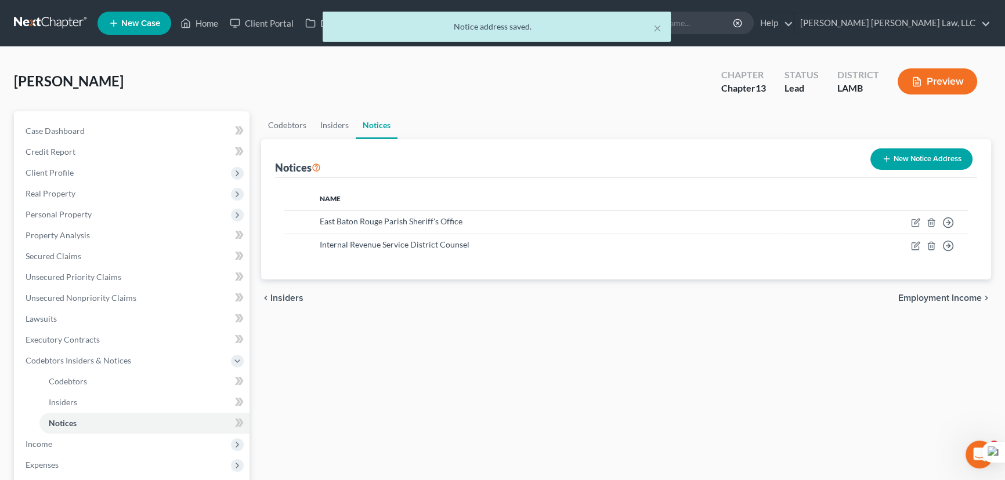
click at [904, 157] on button "New Notice Address" at bounding box center [921, 159] width 102 height 21
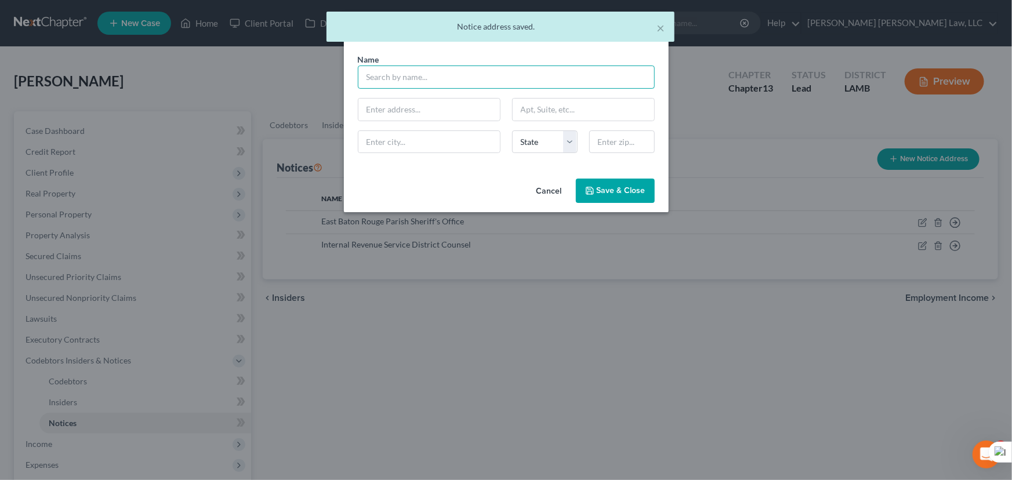
click at [418, 74] on input "text" at bounding box center [506, 77] width 297 height 23
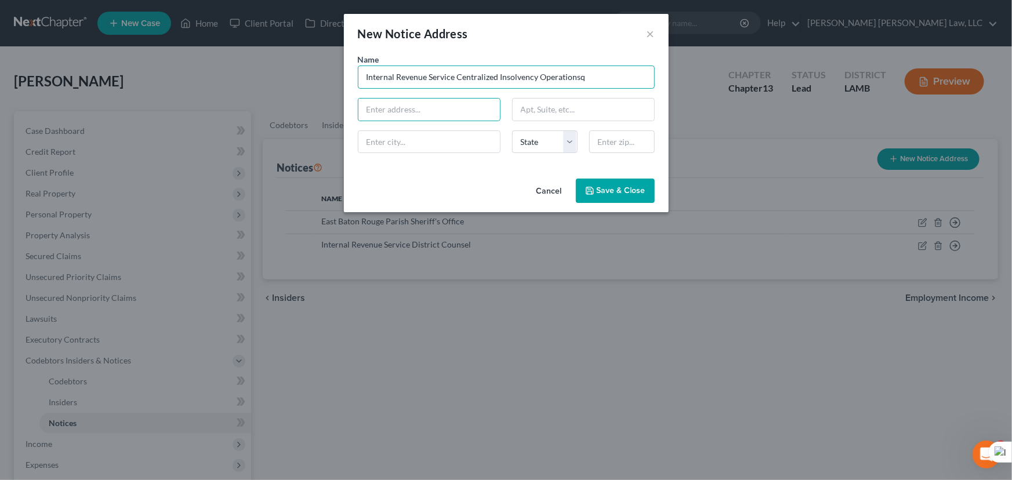
click at [602, 69] on input "Internal Revenue Service Centralized Insolvency Operationsq" at bounding box center [506, 77] width 297 height 23
type input "Internal Revenue Service Centralized Insolvency Operations"
type input "P. O. Box 7346"
type input "Philadelphia"
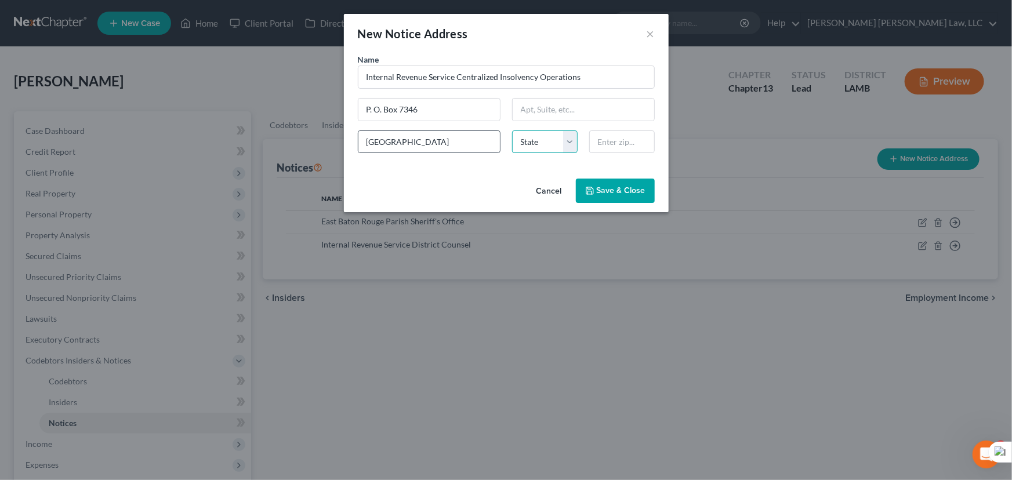
select select "39"
click at [644, 146] on input "19101" at bounding box center [622, 142] width 66 height 23
type input "19101-7346"
click at [618, 193] on span "Save & Close" at bounding box center [621, 191] width 49 height 10
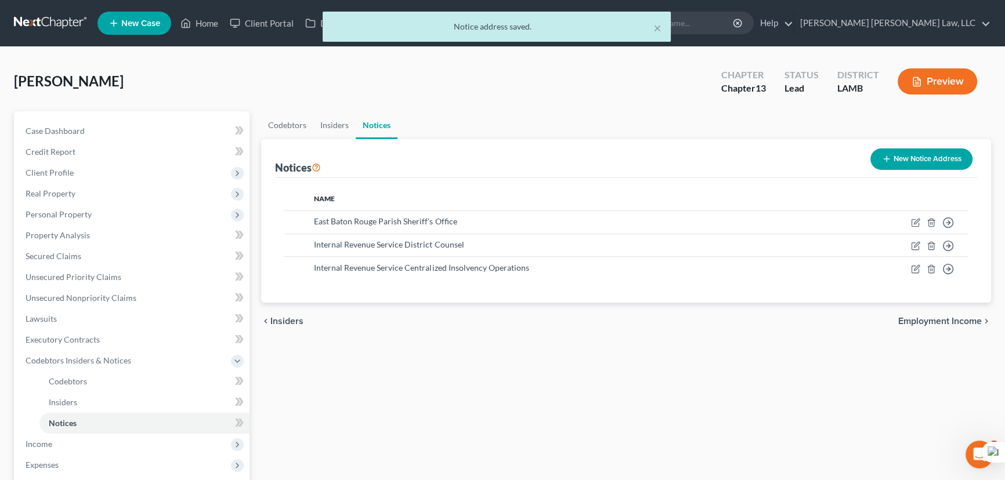
click at [916, 154] on button "New Notice Address" at bounding box center [921, 159] width 102 height 21
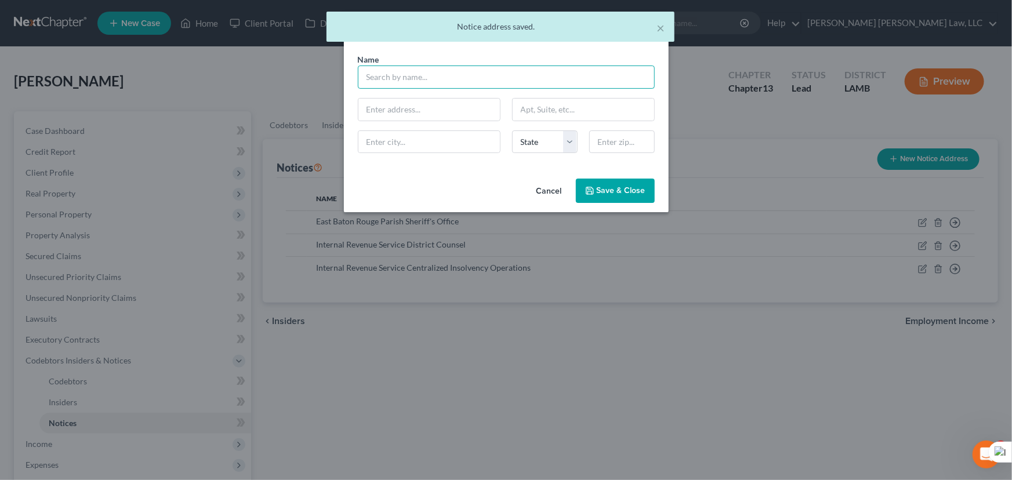
click at [411, 81] on input "text" at bounding box center [506, 77] width 297 height 23
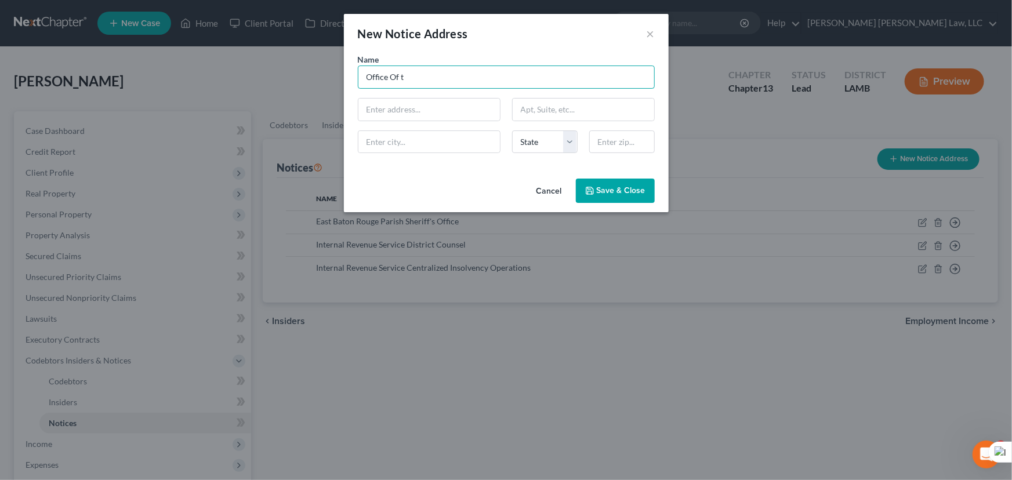
click at [504, 77] on input "Office Of t" at bounding box center [506, 77] width 297 height 23
type input "Office of the U. S. Attorney Middle District of Louisiana"
type input "777 Florida Street"
type input "Suite 208"
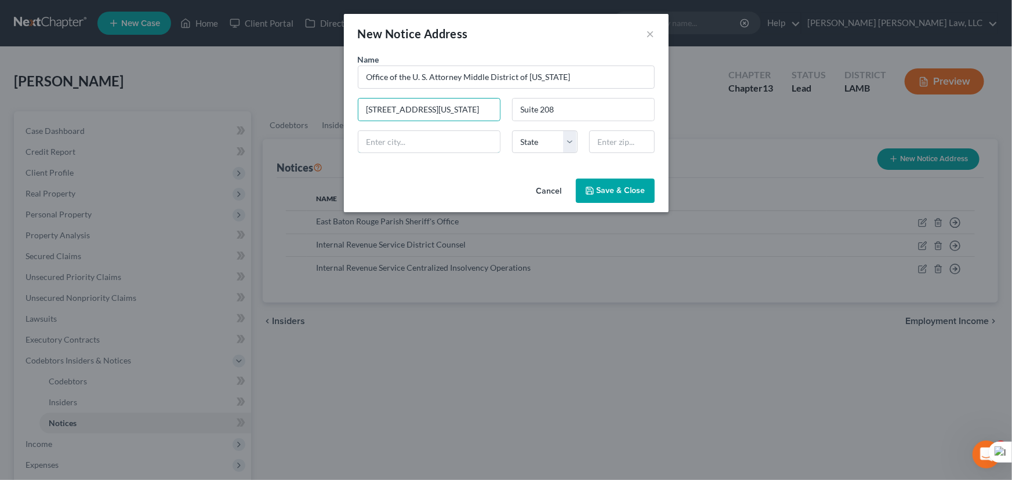
type input "Baton Rouge"
select select "19"
type input "70801"
click at [622, 197] on button "Save & Close" at bounding box center [615, 191] width 79 height 24
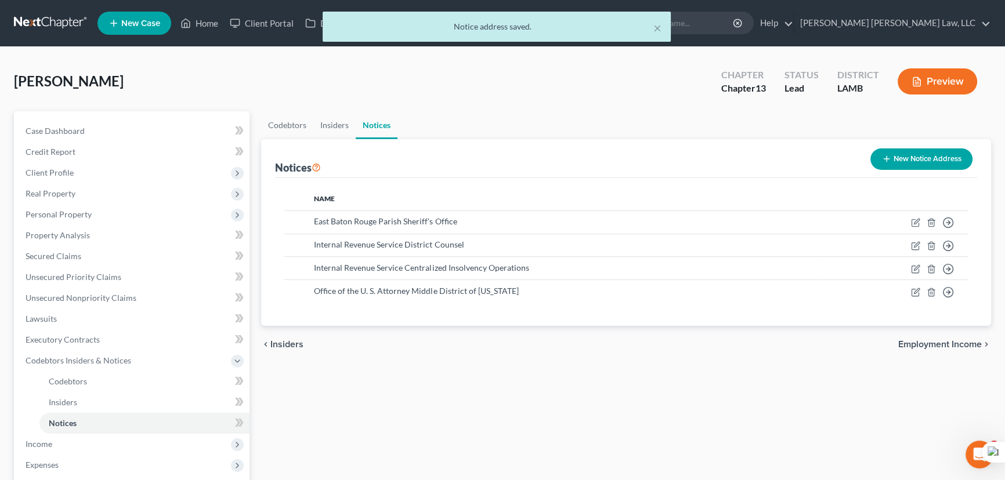
click at [920, 153] on button "New Notice Address" at bounding box center [921, 159] width 102 height 21
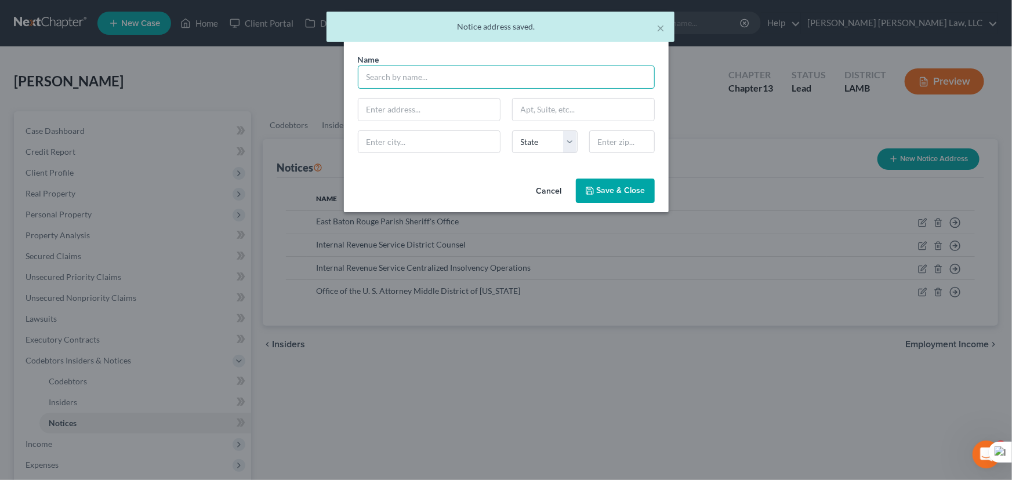
click at [436, 73] on input "text" at bounding box center [506, 77] width 297 height 23
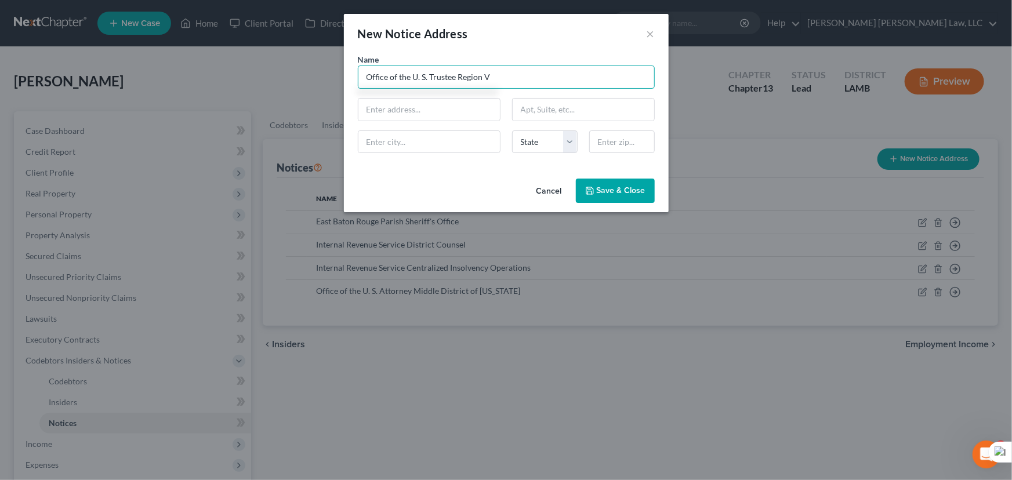
type input "Office of the U. S. Trustee Region V"
type input "600 S. Maestri Pl"
type input "Suite 840-T"
type input "New Orleans"
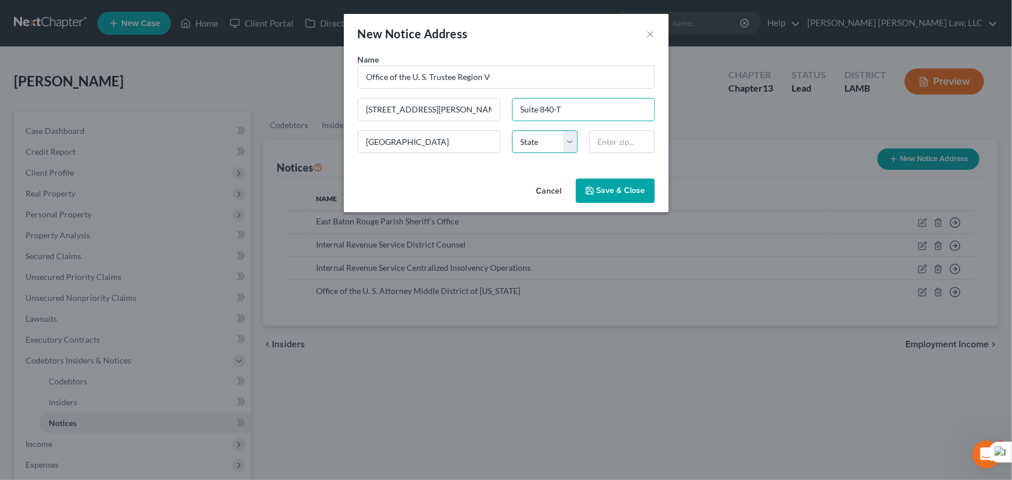
select select "19"
type input "70130"
click at [632, 212] on div "New Notice Address × Name * Office of the U. S. Trustee Region V 600 S. Maestri…" at bounding box center [506, 240] width 1012 height 480
click at [631, 201] on button "Save & Close" at bounding box center [615, 191] width 79 height 24
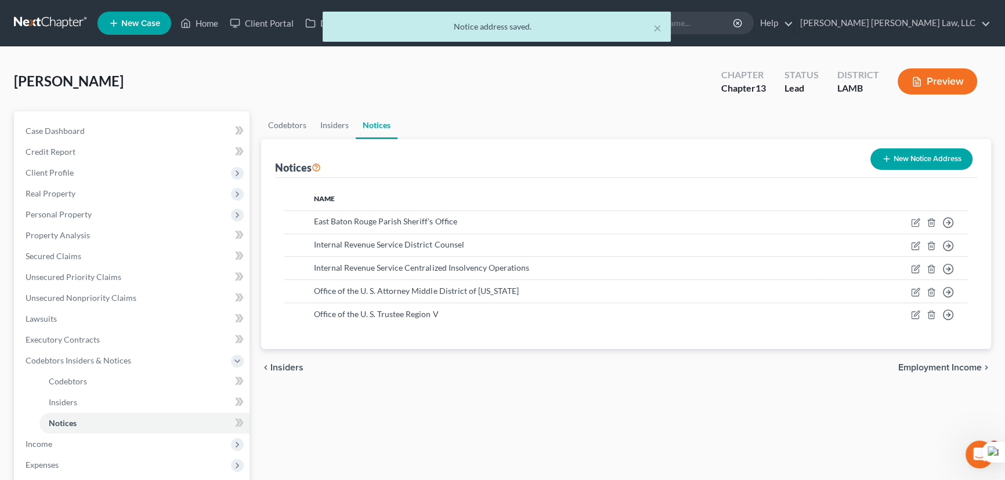
click at [906, 153] on button "New Notice Address" at bounding box center [921, 159] width 102 height 21
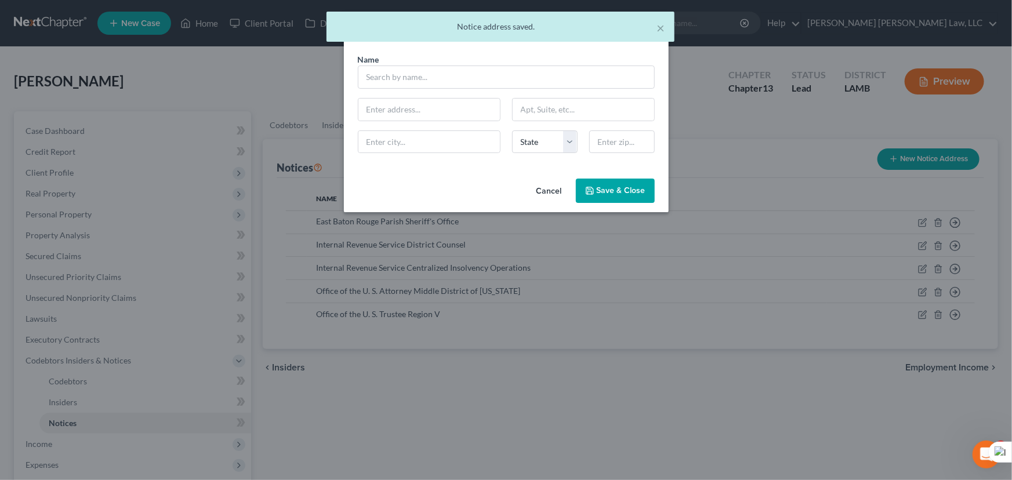
click at [420, 61] on div "Name *" at bounding box center [506, 70] width 309 height 35
click at [425, 75] on input "text" at bounding box center [506, 77] width 297 height 23
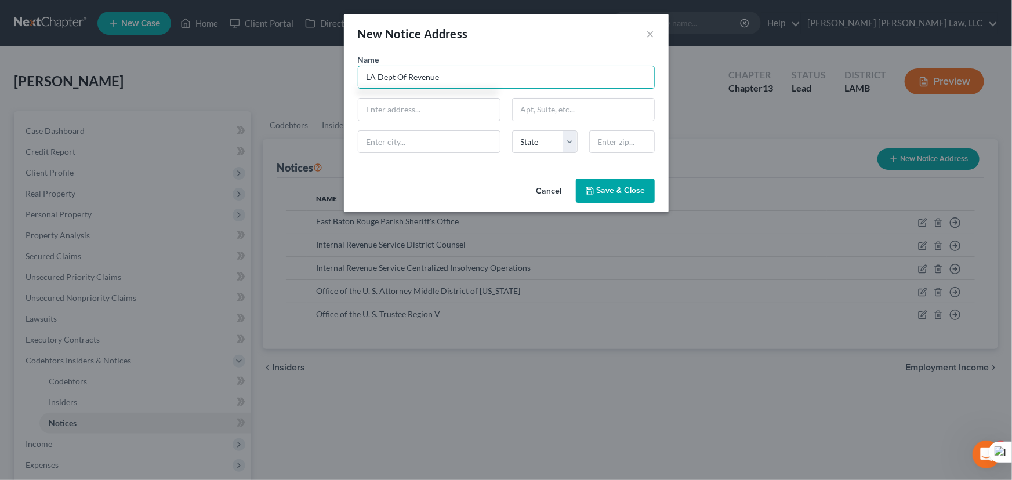
type input "LA Dept Of Revenue"
type input "P. O. Box 66658"
type input "Baton Rouge"
select select "19"
type input "70896"
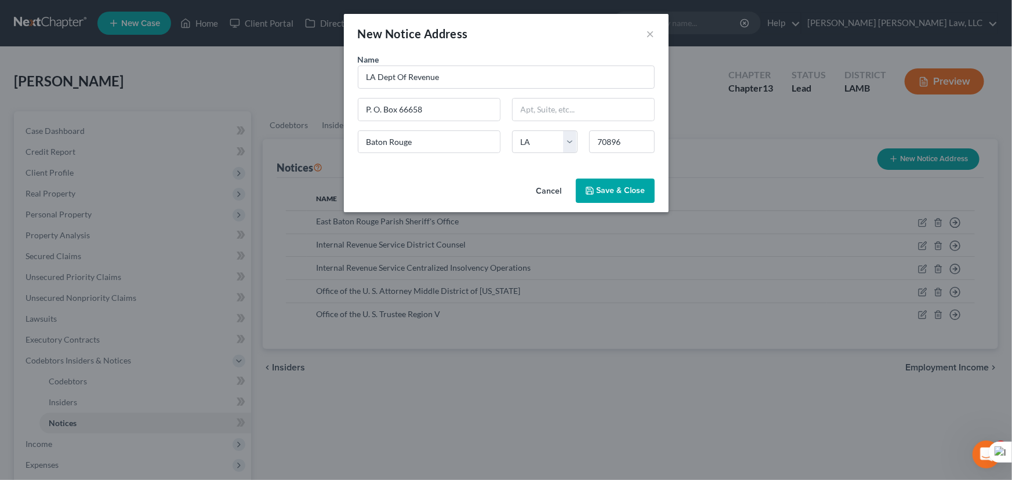
click at [585, 187] on button "Save & Close" at bounding box center [615, 191] width 79 height 24
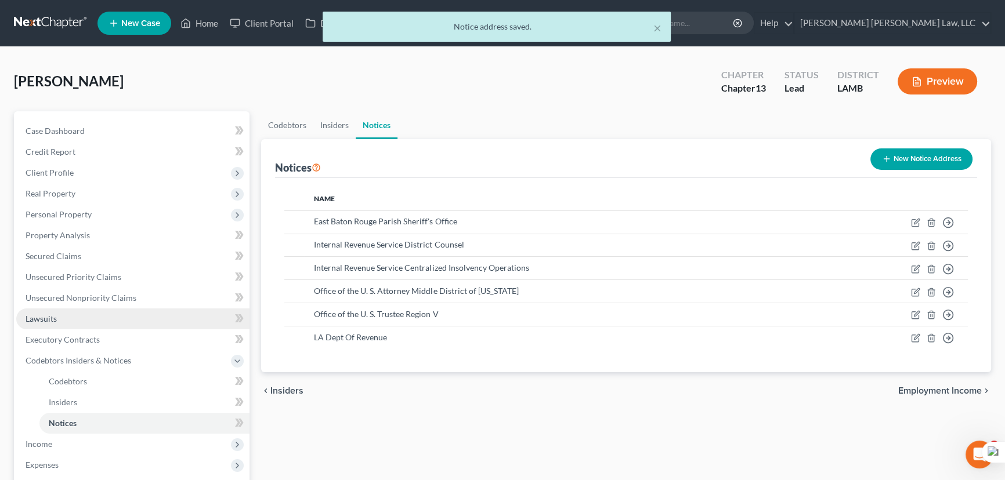
scroll to position [211, 0]
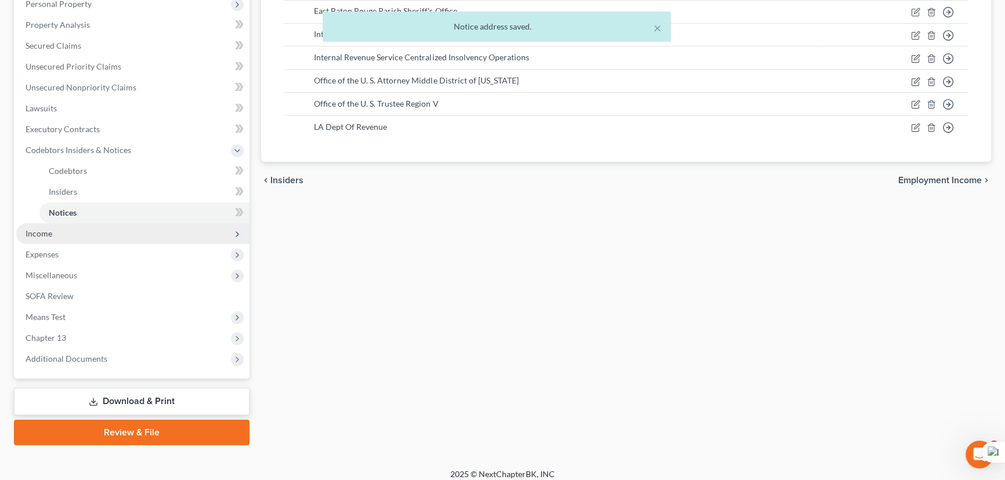
click at [77, 238] on span "Income" at bounding box center [132, 233] width 233 height 21
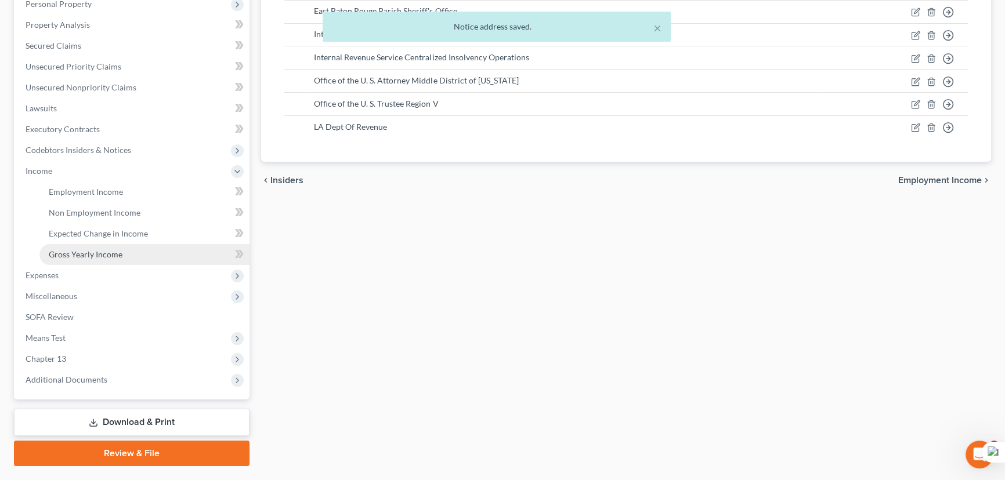
click at [92, 259] on link "Gross Yearly Income" at bounding box center [144, 254] width 210 height 21
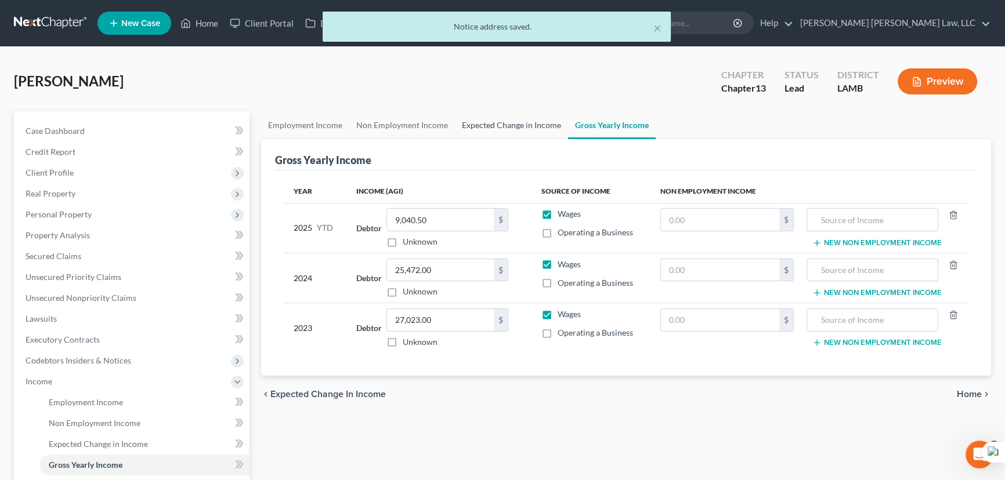
click at [512, 124] on link "Expected Change in Income" at bounding box center [511, 125] width 113 height 28
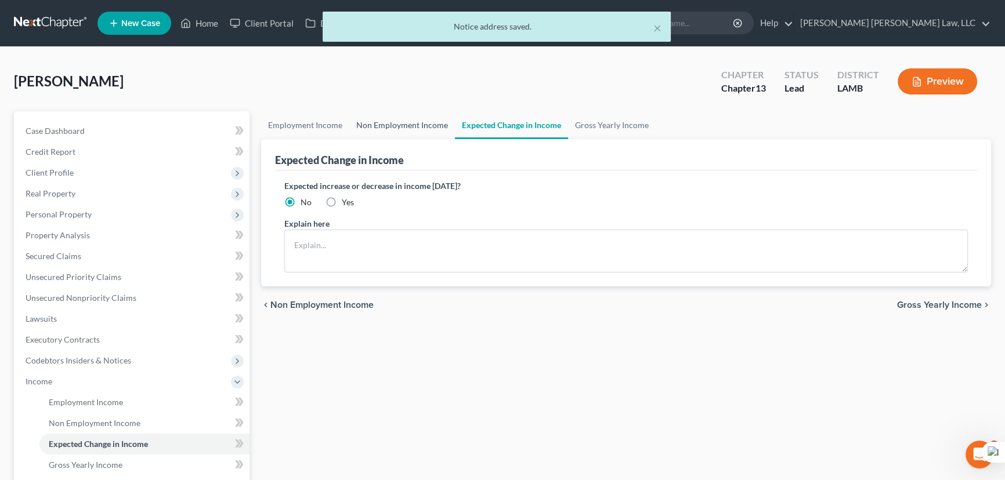
click at [415, 122] on link "Non Employment Income" at bounding box center [402, 125] width 106 height 28
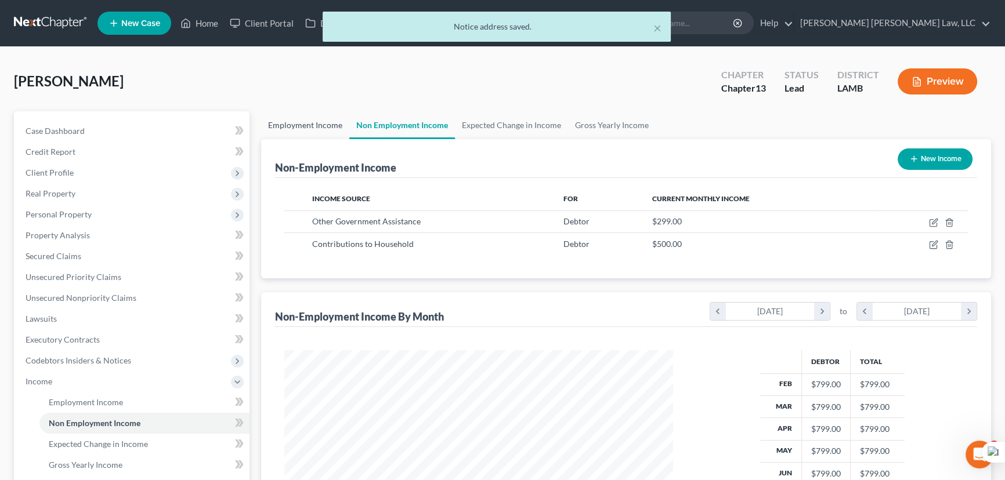
scroll to position [208, 412]
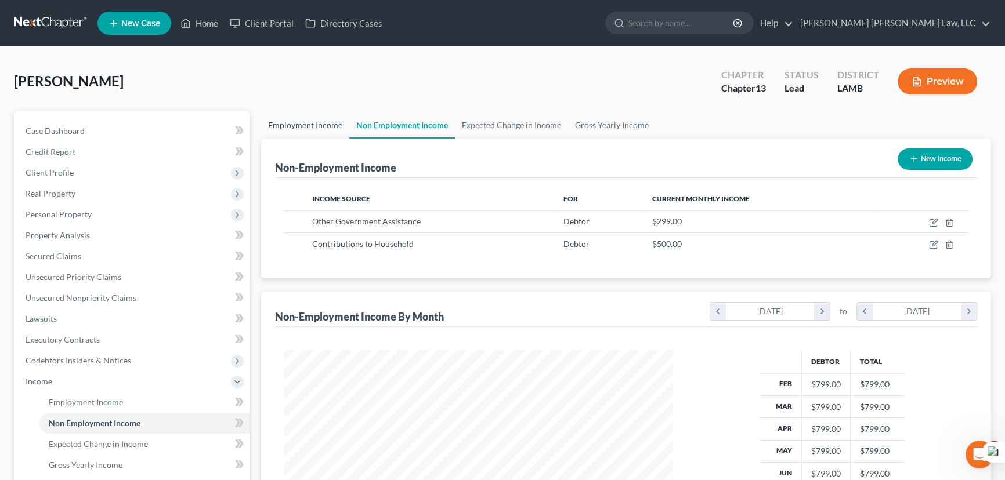
click at [303, 124] on link "Employment Income" at bounding box center [305, 125] width 88 height 28
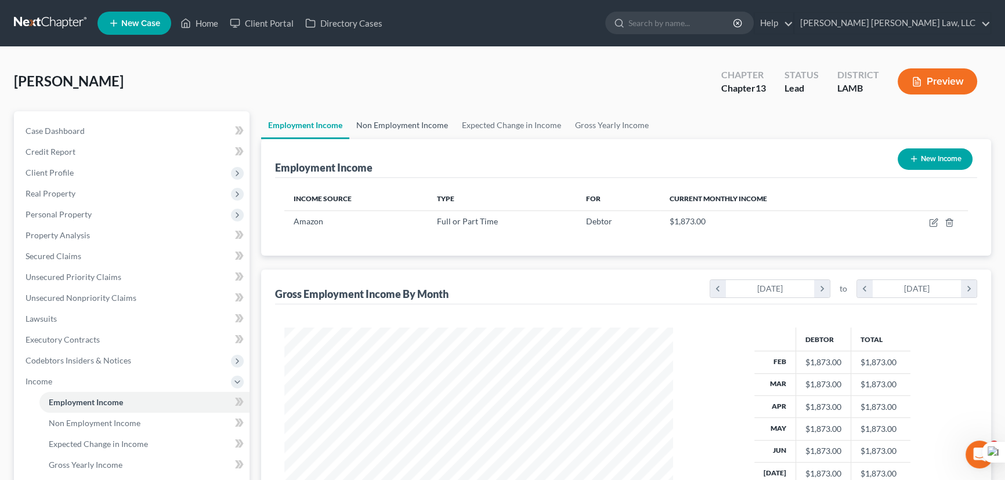
click at [360, 119] on link "Non Employment Income" at bounding box center [402, 125] width 106 height 28
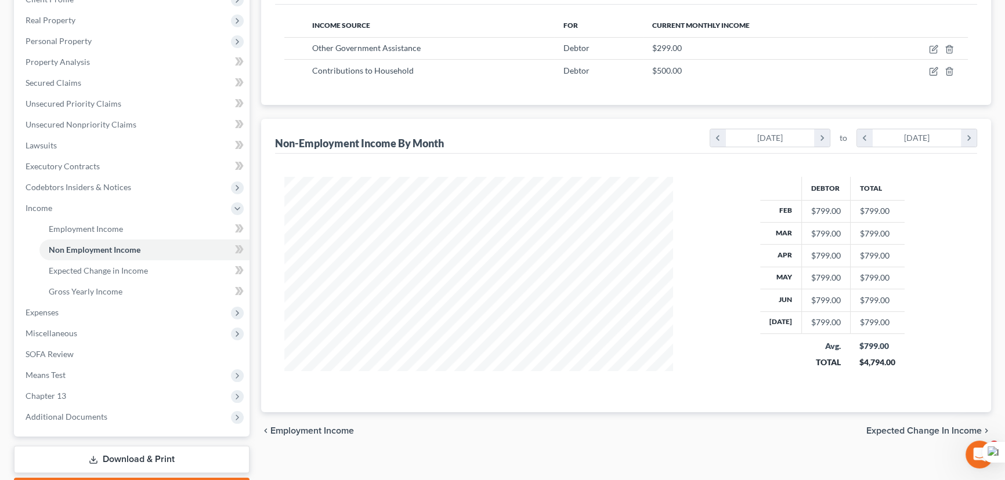
scroll to position [211, 0]
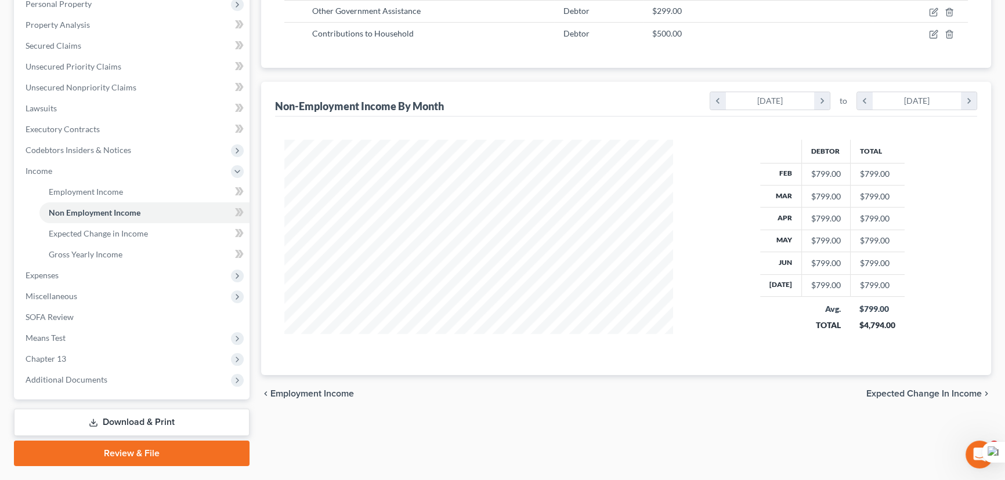
drag, startPoint x: 255, startPoint y: 96, endPoint x: 273, endPoint y: 116, distance: 27.1
click at [255, 96] on div "Employment Income Non Employment Income Expected Change in Income Gross Yearly …" at bounding box center [625, 184] width 741 height 566
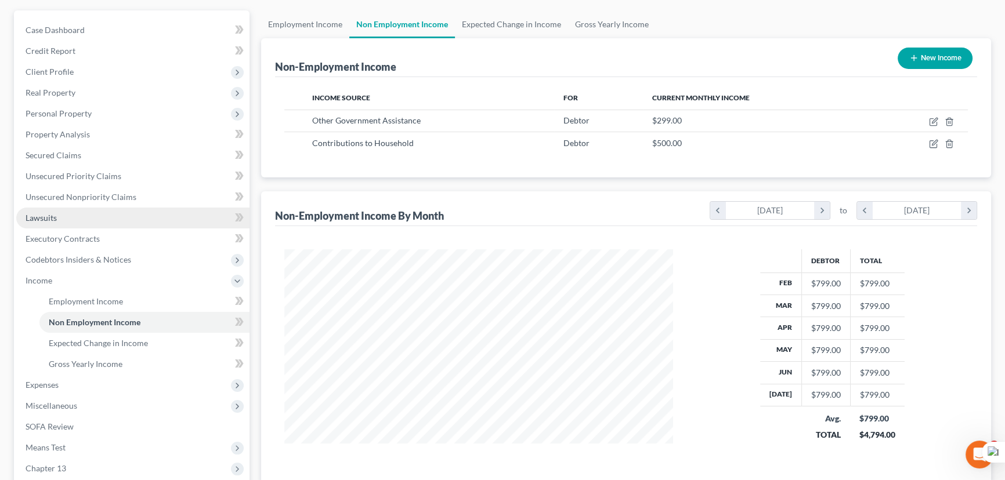
scroll to position [105, 0]
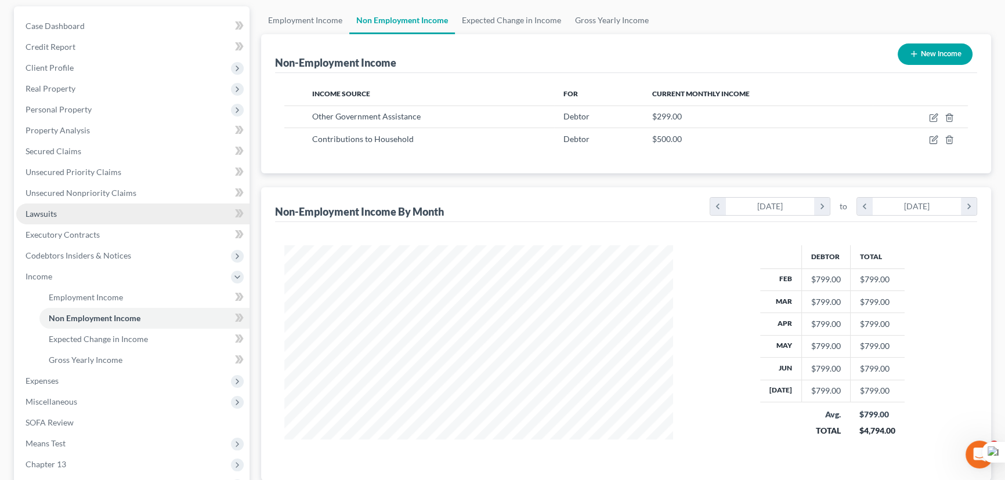
click at [95, 207] on link "Lawsuits" at bounding box center [132, 214] width 233 height 21
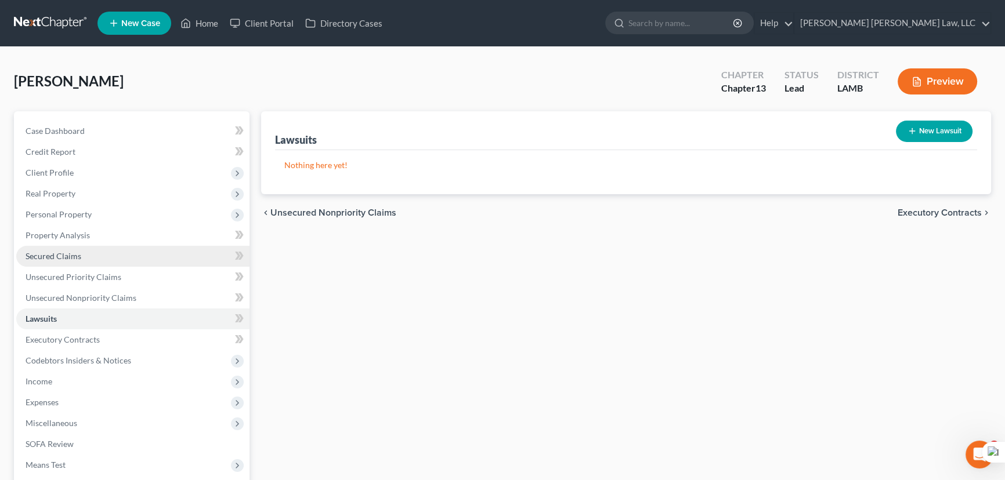
click at [92, 258] on link "Secured Claims" at bounding box center [132, 256] width 233 height 21
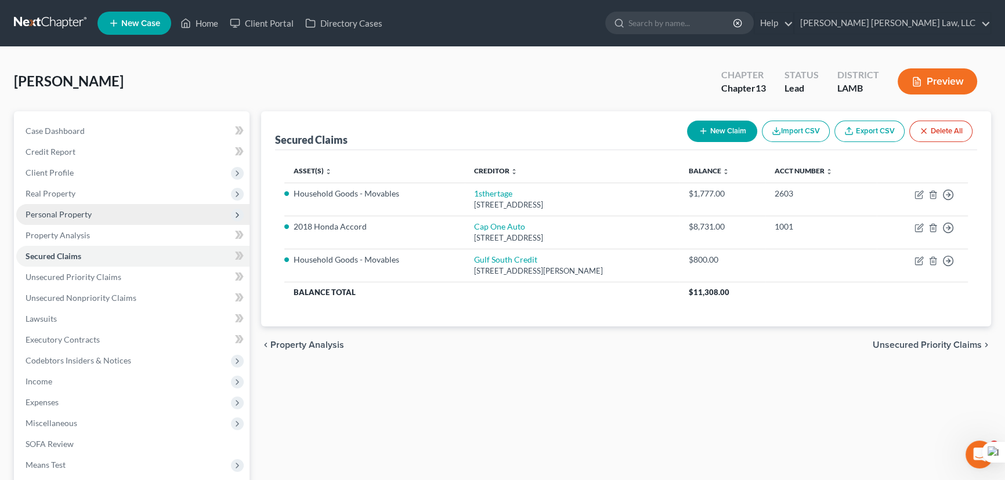
click at [101, 215] on span "Personal Property" at bounding box center [132, 214] width 233 height 21
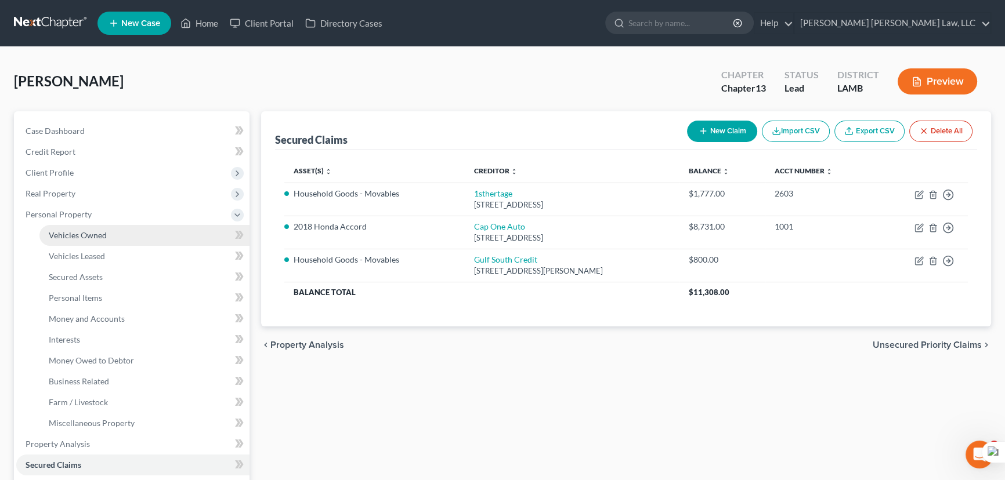
click at [105, 234] on span "Vehicles Owned" at bounding box center [78, 235] width 58 height 10
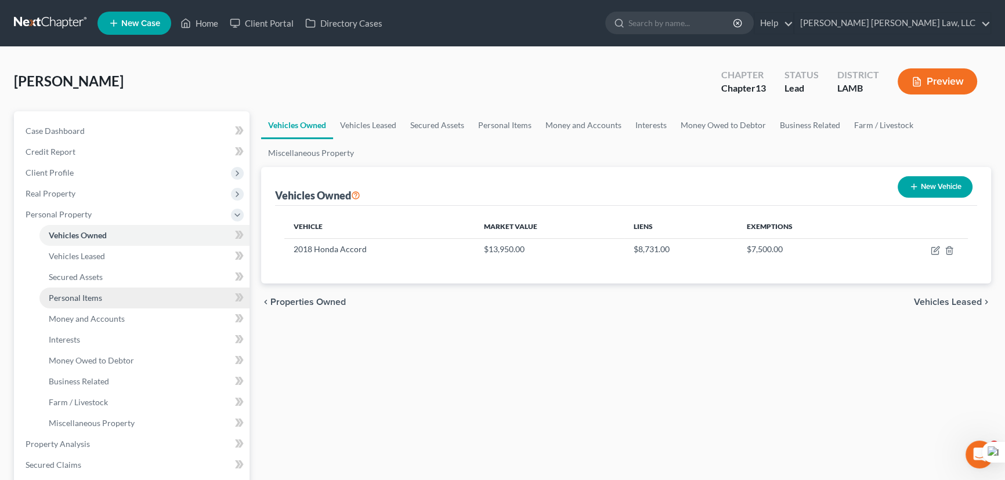
scroll to position [52, 0]
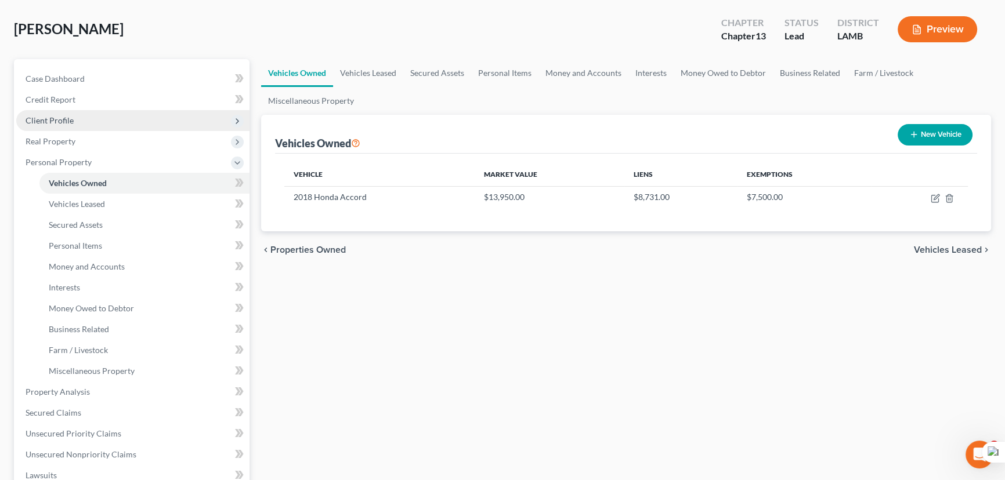
click at [108, 119] on span "Client Profile" at bounding box center [132, 120] width 233 height 21
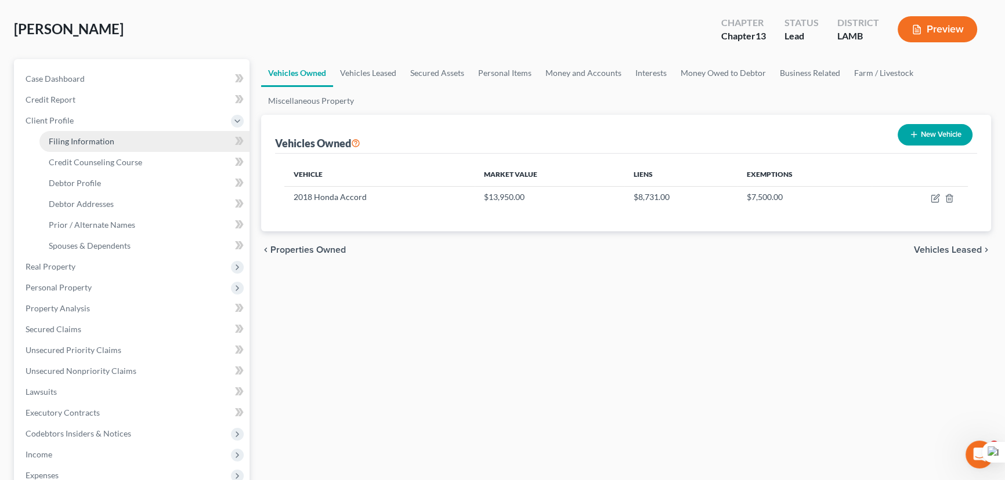
click at [99, 136] on span "Filing Information" at bounding box center [82, 141] width 66 height 10
select select "1"
select select "0"
select select "3"
select select "19"
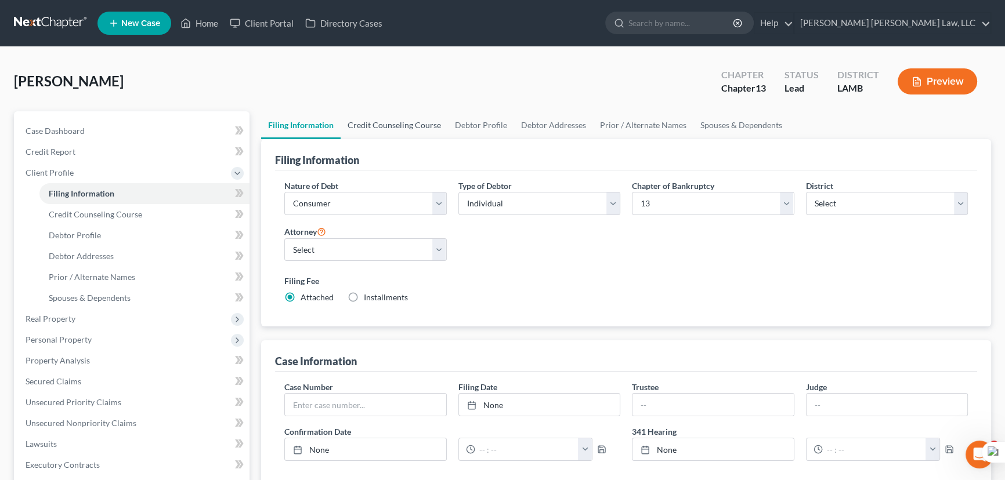
click at [382, 126] on link "Credit Counseling Course" at bounding box center [394, 125] width 107 height 28
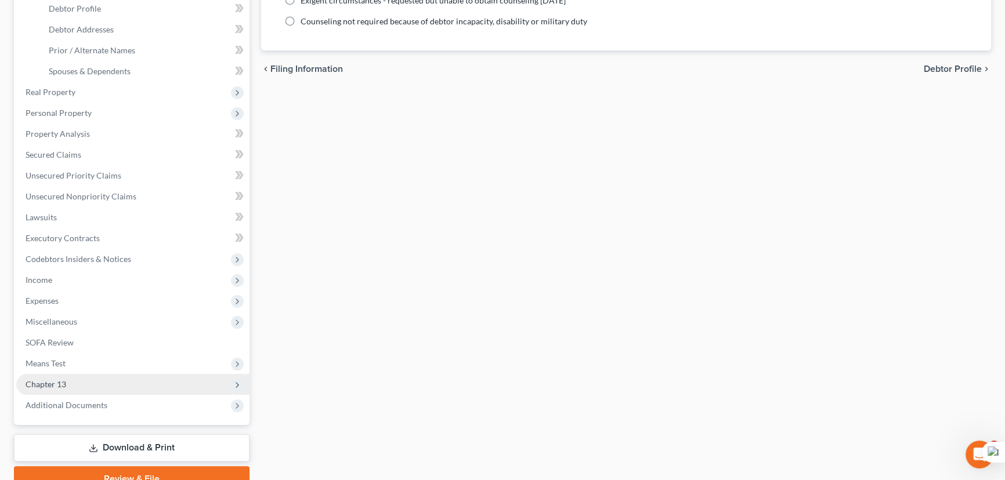
scroll to position [281, 0]
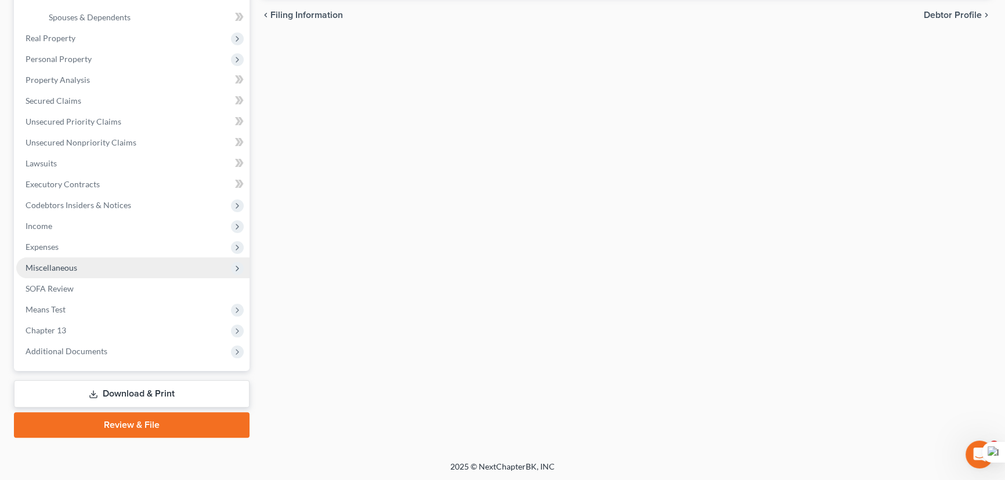
click at [126, 266] on span "Miscellaneous" at bounding box center [132, 268] width 233 height 21
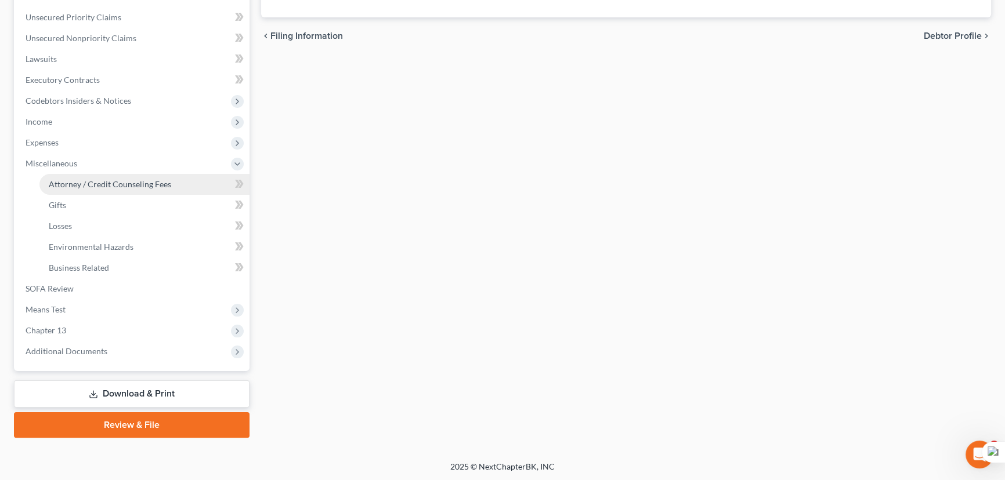
click at [151, 180] on span "Attorney / Credit Counseling Fees" at bounding box center [110, 184] width 122 height 10
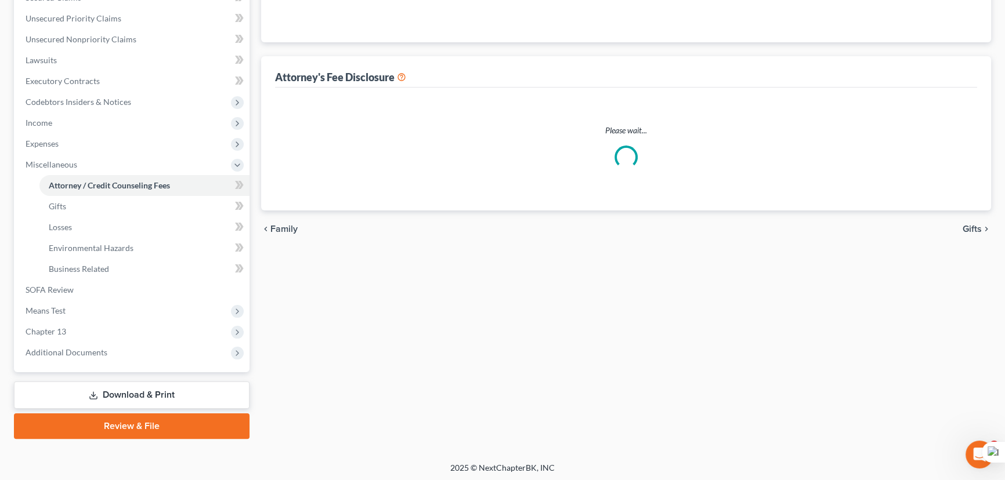
select select "2"
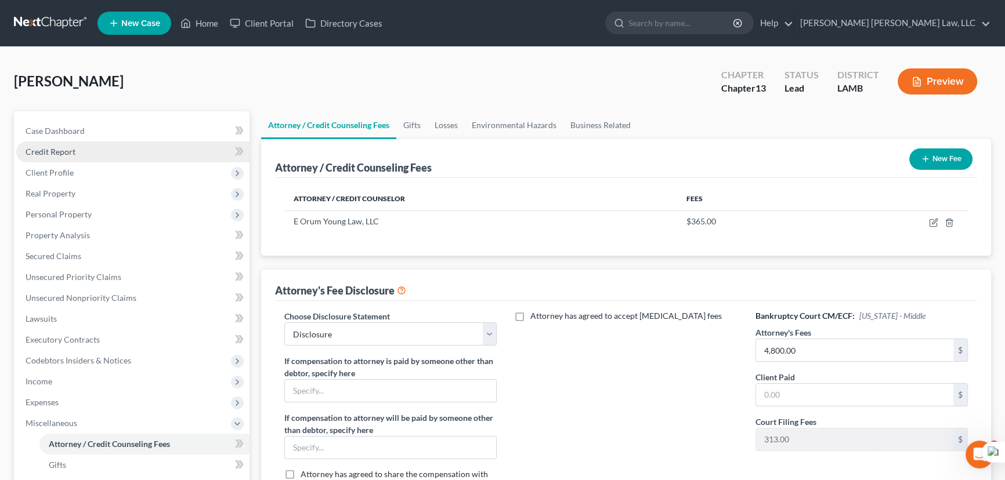
click at [66, 149] on span "Credit Report" at bounding box center [51, 152] width 50 height 10
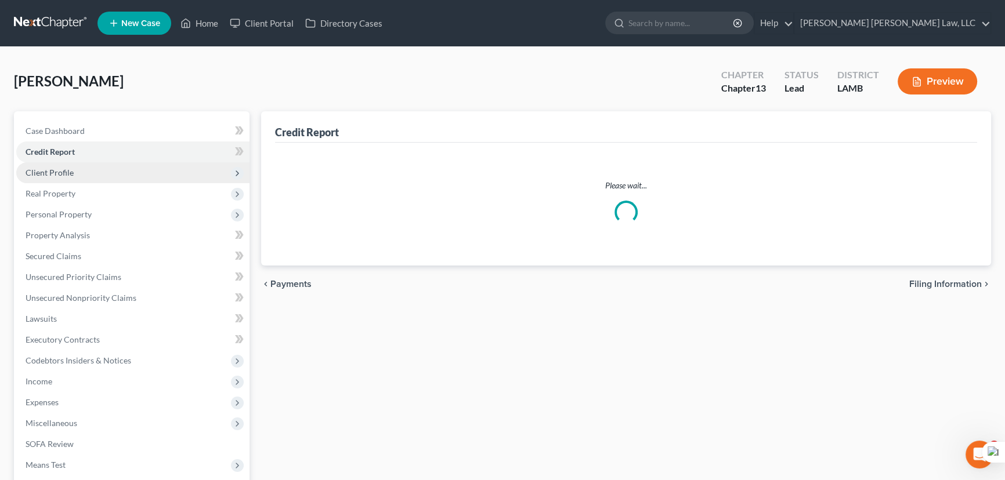
click at [92, 176] on span "Client Profile" at bounding box center [132, 172] width 233 height 21
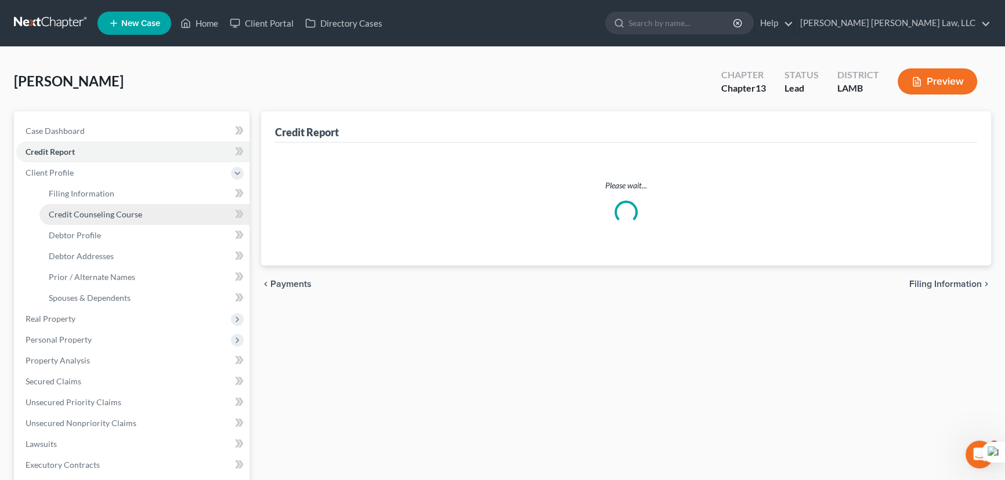
click at [133, 219] on link "Credit Counseling Course" at bounding box center [144, 214] width 210 height 21
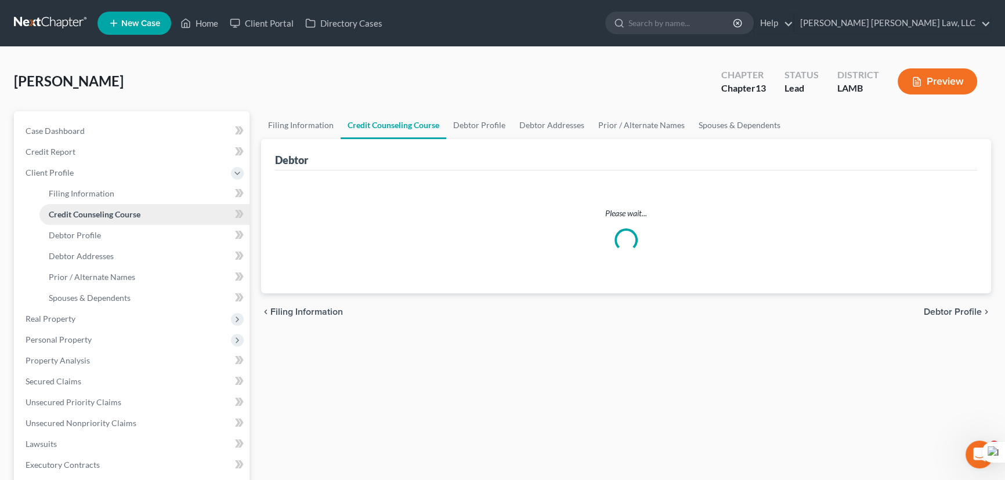
click at [140, 213] on span "Credit Counseling Course" at bounding box center [95, 214] width 92 height 10
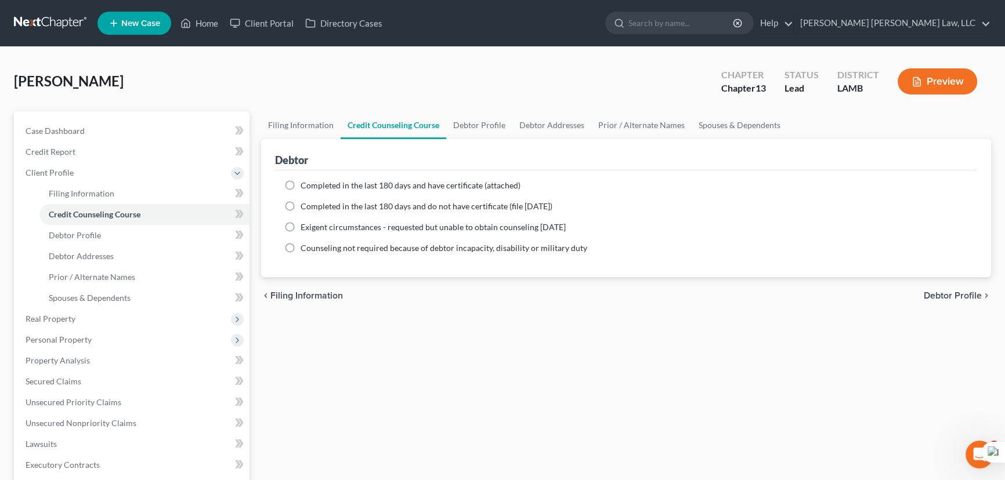
click at [301, 207] on label "Completed in the last 180 days and do not have certificate (file within 14 days)" at bounding box center [427, 207] width 252 height 12
click at [305, 207] on input "Completed in the last 180 days and do not have certificate (file within 14 days)" at bounding box center [309, 205] width 8 height 8
radio input "true"
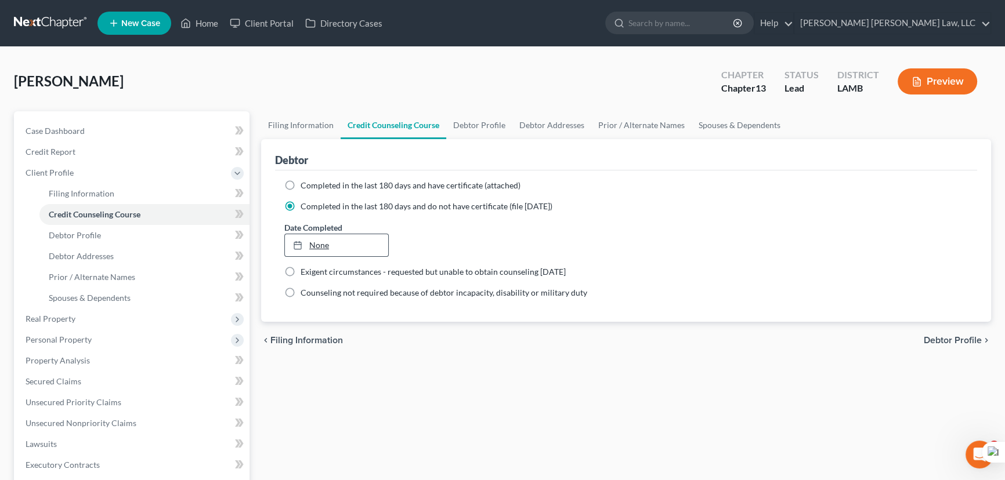
click at [303, 245] on div at bounding box center [301, 245] width 16 height 10
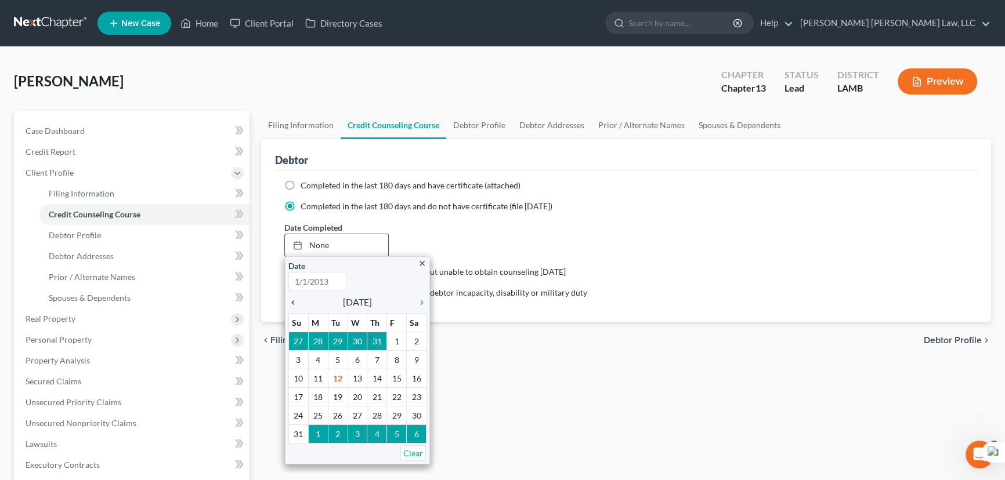
click at [299, 296] on div "chevron_left" at bounding box center [295, 301] width 15 height 11
type input "8/12/2025"
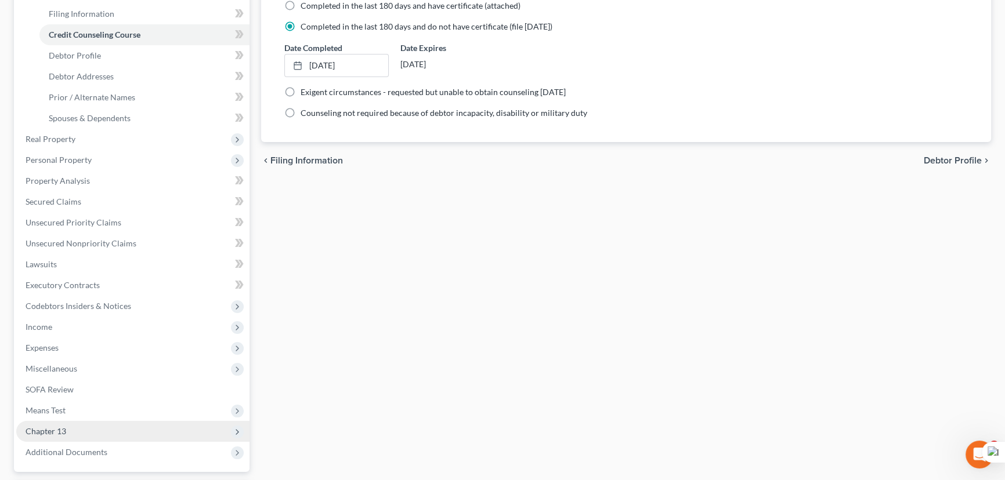
scroll to position [281, 0]
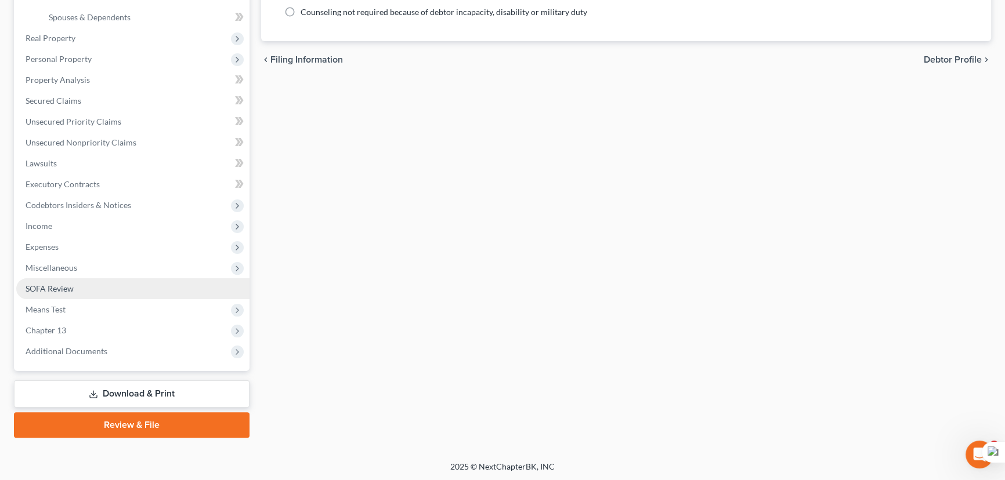
click at [84, 268] on span "Miscellaneous" at bounding box center [132, 268] width 233 height 21
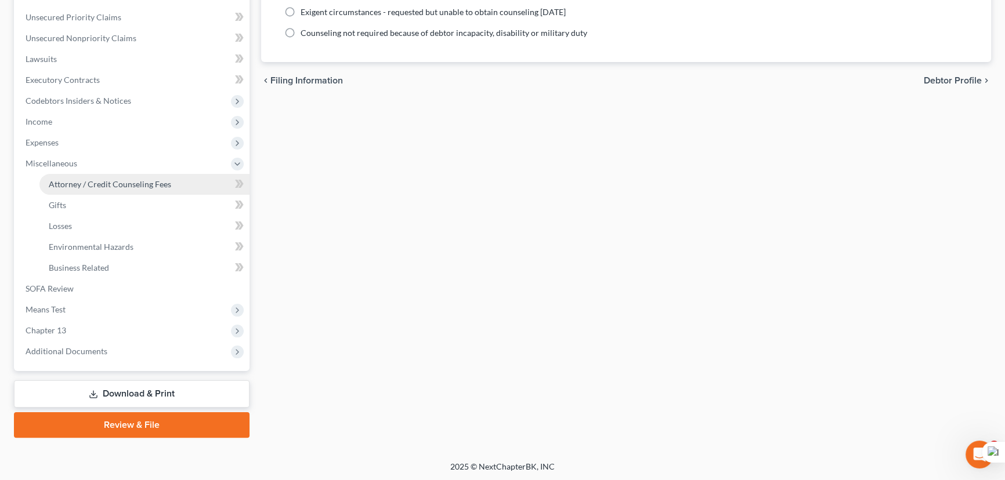
click at [117, 180] on span "Attorney / Credit Counseling Fees" at bounding box center [110, 184] width 122 height 10
select select "2"
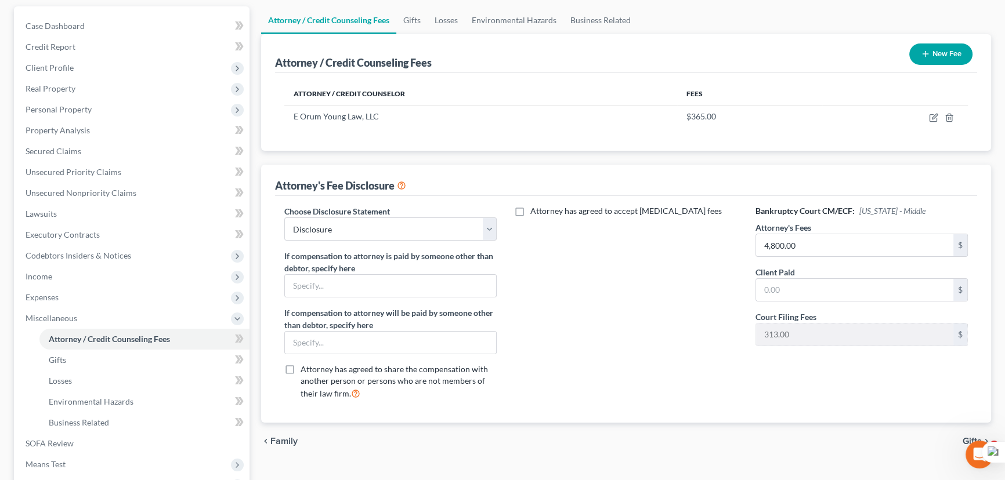
scroll to position [211, 0]
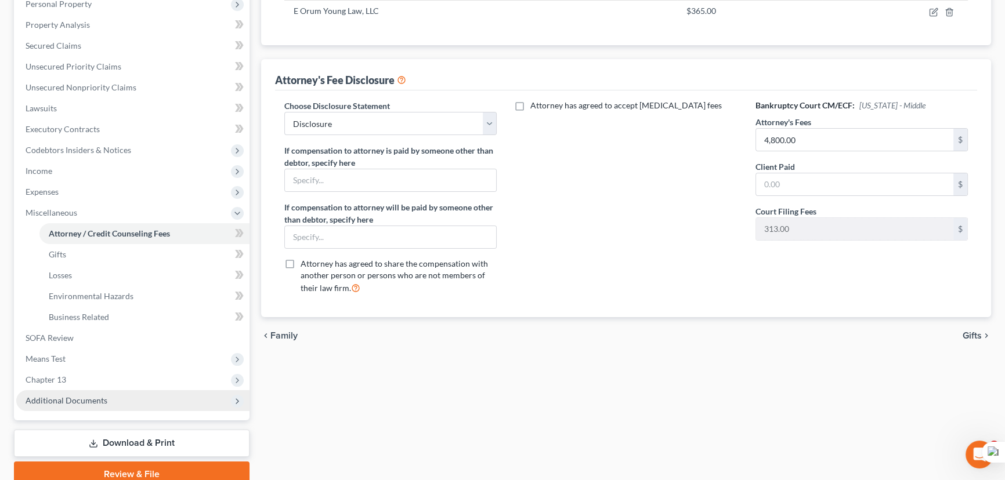
click at [70, 404] on span "Additional Documents" at bounding box center [132, 400] width 233 height 21
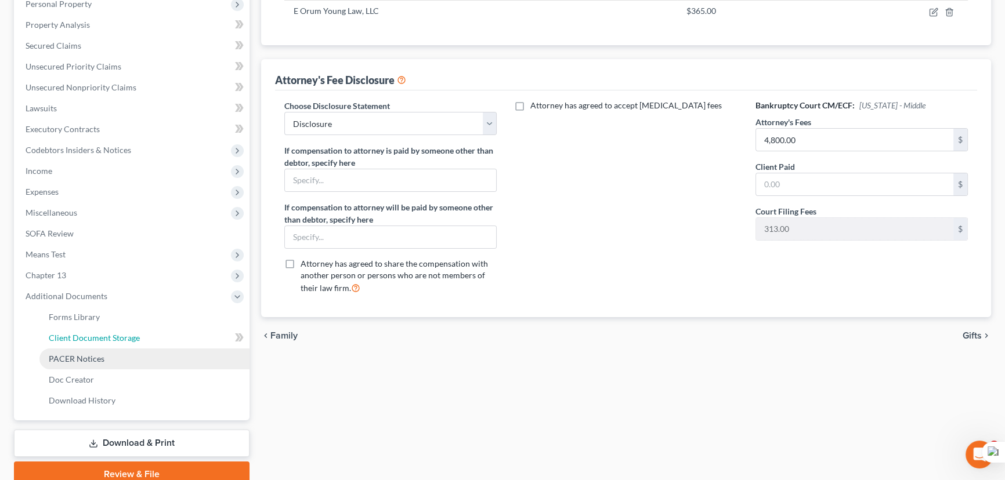
drag, startPoint x: 118, startPoint y: 332, endPoint x: 112, endPoint y: 349, distance: 17.8
click at [118, 333] on span "Client Document Storage" at bounding box center [94, 338] width 91 height 10
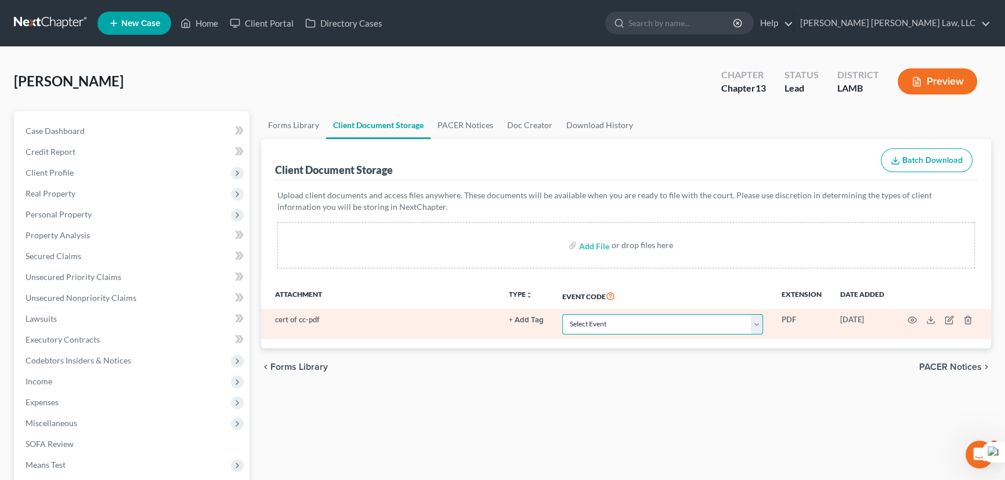
click at [654, 319] on select "Select Event 20 Largest Unsecured Creditors Amended List of Creditors Amended L…" at bounding box center [662, 324] width 201 height 20
select select "13"
click at [562, 314] on select "Select Event 20 Largest Unsecured Creditors Amended List of Creditors Amended L…" at bounding box center [662, 324] width 201 height 20
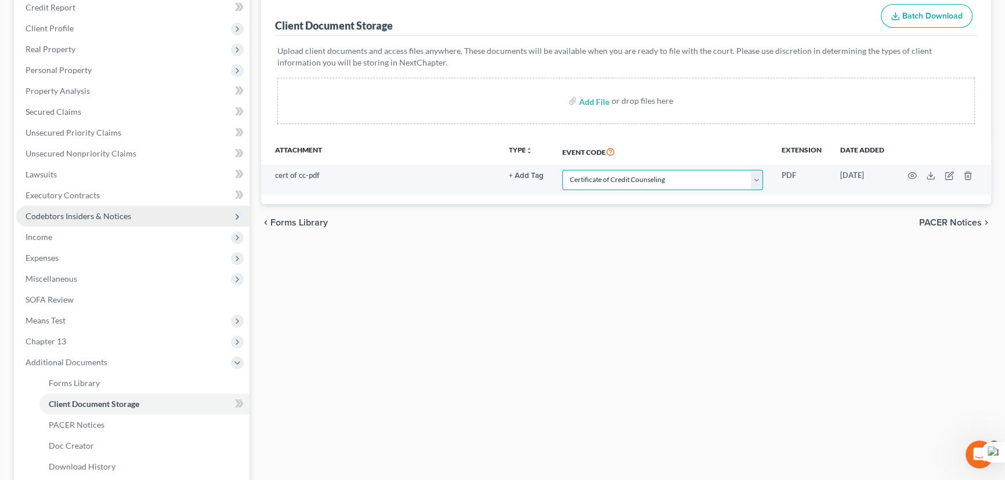
scroll to position [211, 0]
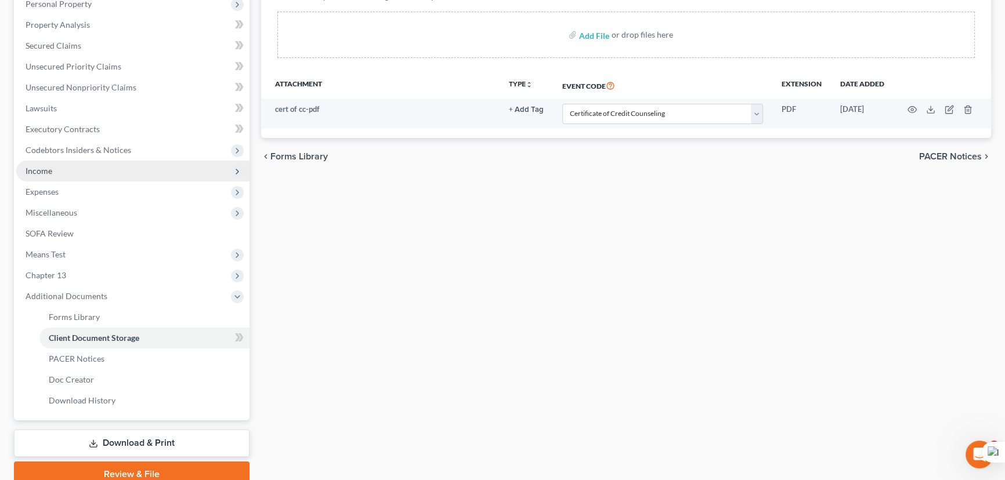
click at [86, 162] on span "Income" at bounding box center [132, 171] width 233 height 21
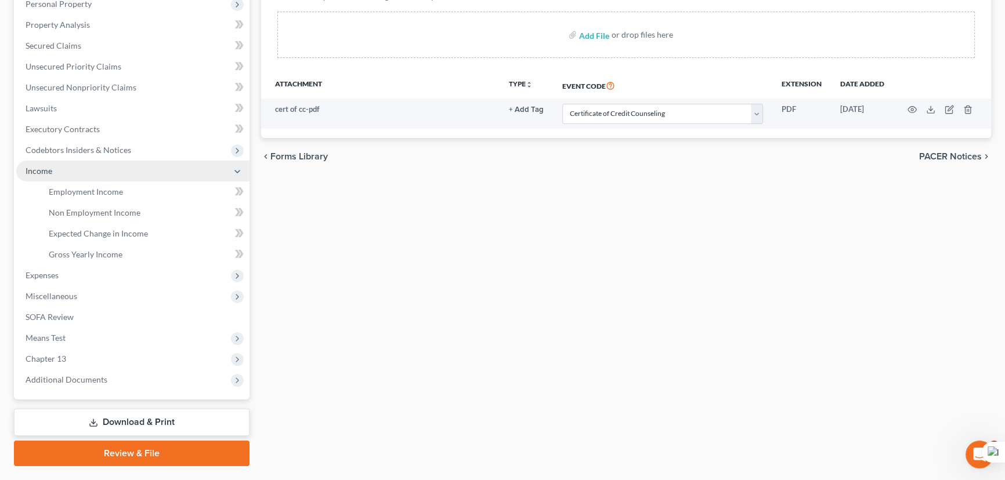
click at [102, 176] on span "Income" at bounding box center [132, 171] width 233 height 21
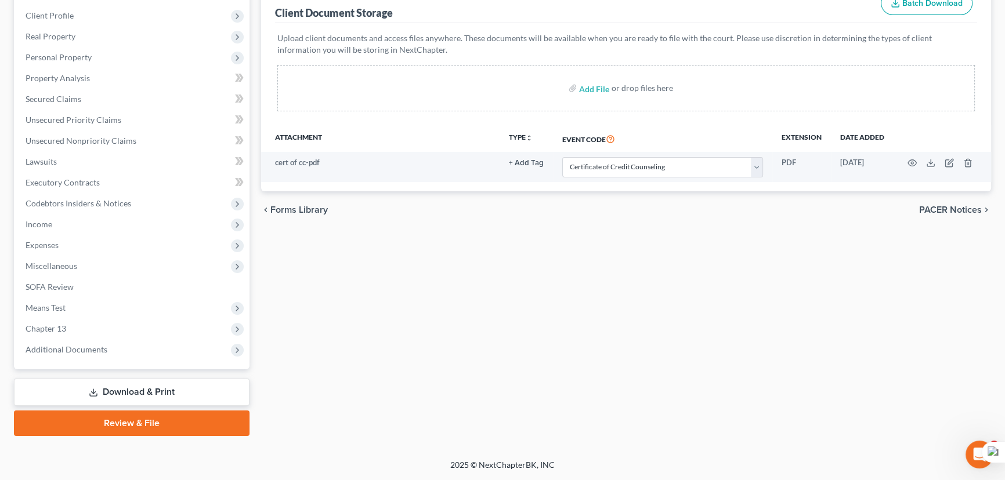
scroll to position [155, 0]
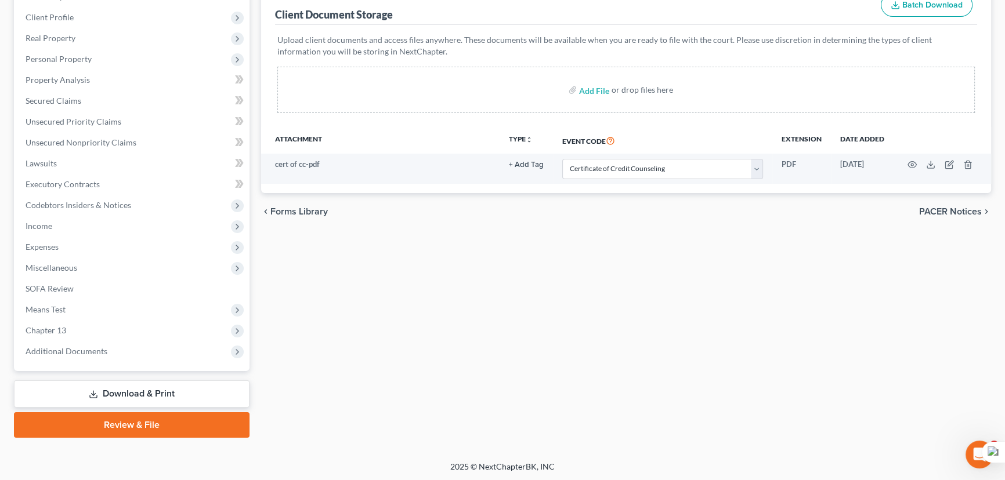
drag, startPoint x: 134, startPoint y: 193, endPoint x: 144, endPoint y: 194, distance: 10.0
click at [134, 193] on ul "Case Dashboard Payments Invoices Payments Payments Credit Report Client Profile" at bounding box center [132, 163] width 233 height 397
click at [113, 107] on link "Secured Claims" at bounding box center [132, 101] width 233 height 21
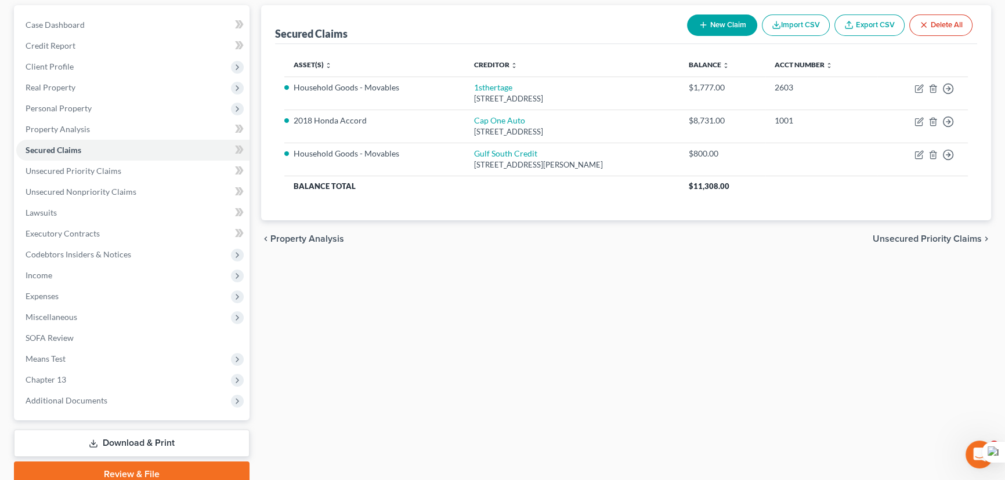
scroll to position [155, 0]
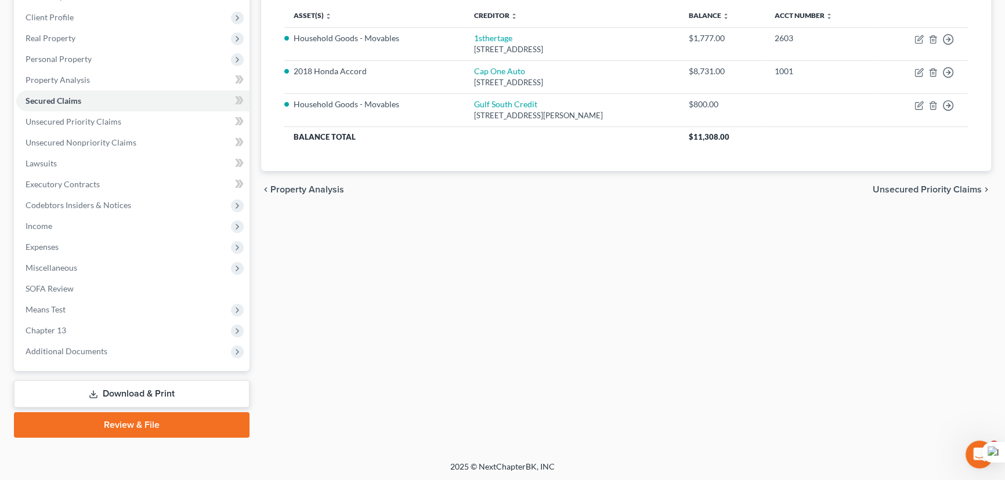
drag, startPoint x: 146, startPoint y: 377, endPoint x: 136, endPoint y: 389, distance: 15.2
click at [146, 377] on div "Case Dashboard Payments Invoices Payments Payments Credit Report Client Profile" at bounding box center [131, 197] width 247 height 482
click at [136, 389] on link "Download & Print" at bounding box center [132, 394] width 236 height 27
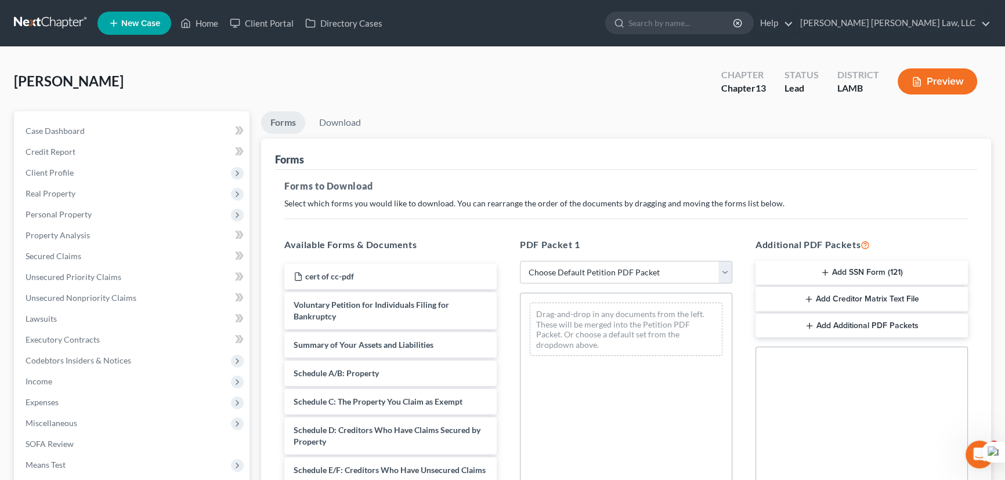
click at [610, 296] on div "Drag-and-drop in any documents from the left. These will be merged into the Pet…" at bounding box center [625, 330] width 211 height 72
click at [609, 277] on select "Choose Default Petition PDF Packet Complete Bankruptcy Petition (all forms and …" at bounding box center [626, 272] width 212 height 23
select select "0"
click at [520, 261] on select "Choose Default Petition PDF Packet Complete Bankruptcy Petition (all forms and …" at bounding box center [626, 272] width 212 height 23
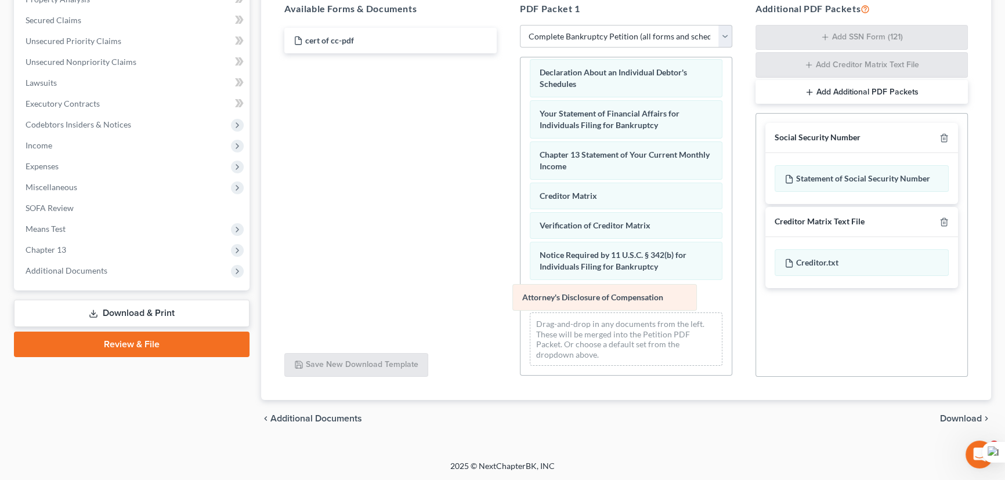
scroll to position [330, 0]
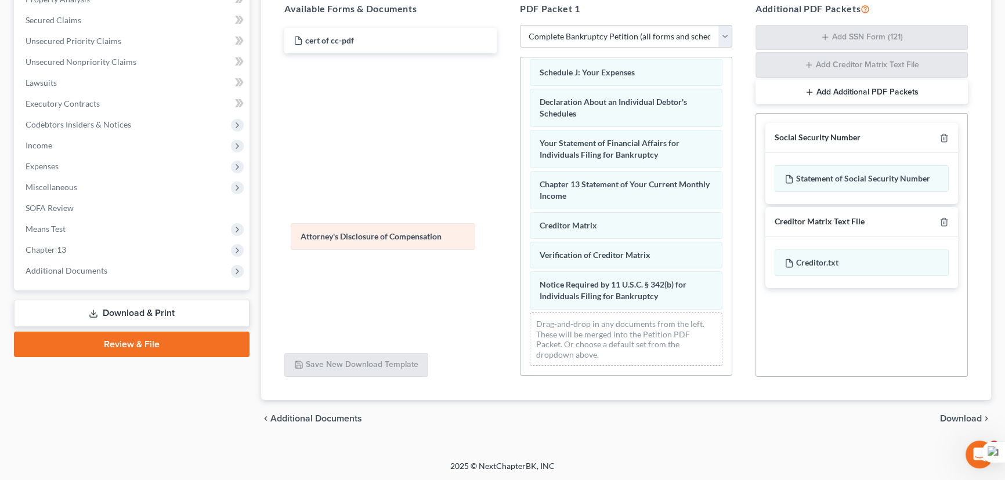
drag, startPoint x: 593, startPoint y: 288, endPoint x: 421, endPoint y: 224, distance: 183.4
click at [520, 226] on div "Attorney's Disclosure of Compensation Voluntary Petition for Individuals Filing…" at bounding box center [625, 56] width 211 height 638
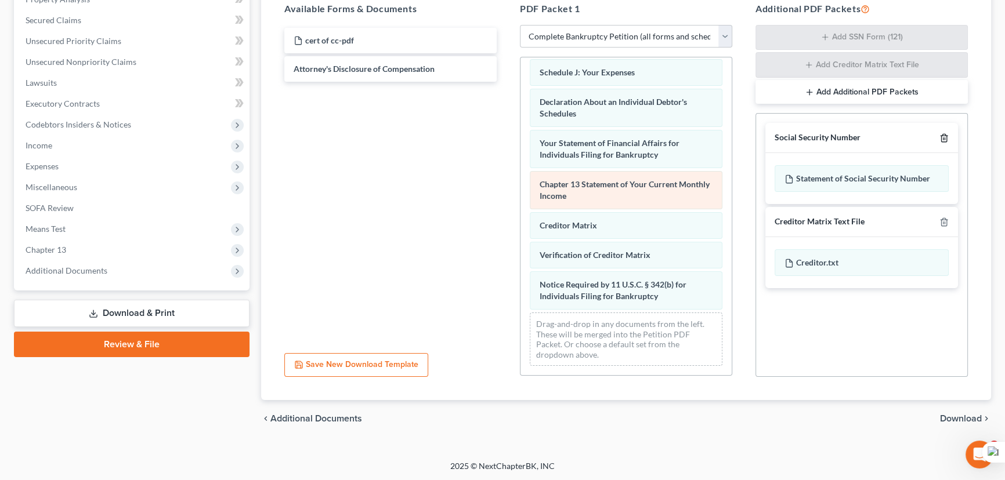
click at [945, 136] on icon "button" at bounding box center [943, 137] width 9 height 9
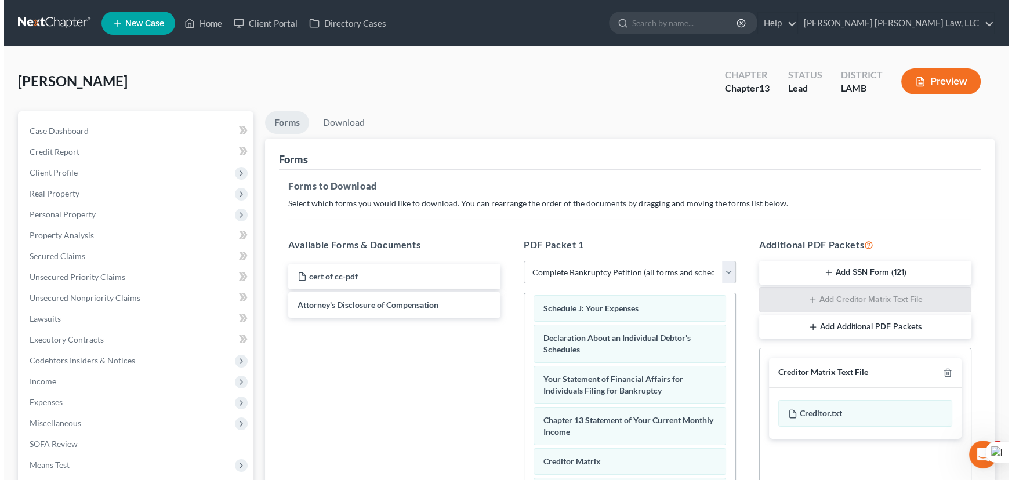
scroll to position [0, 0]
drag, startPoint x: 348, startPoint y: 122, endPoint x: 500, endPoint y: 200, distance: 170.5
click at [348, 122] on link "Download" at bounding box center [340, 122] width 60 height 23
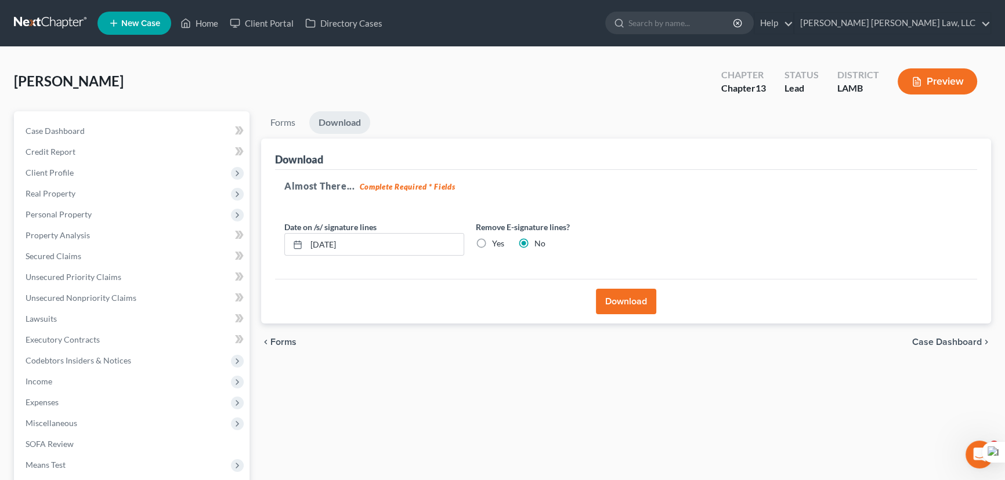
click at [620, 294] on button "Download" at bounding box center [626, 302] width 60 height 26
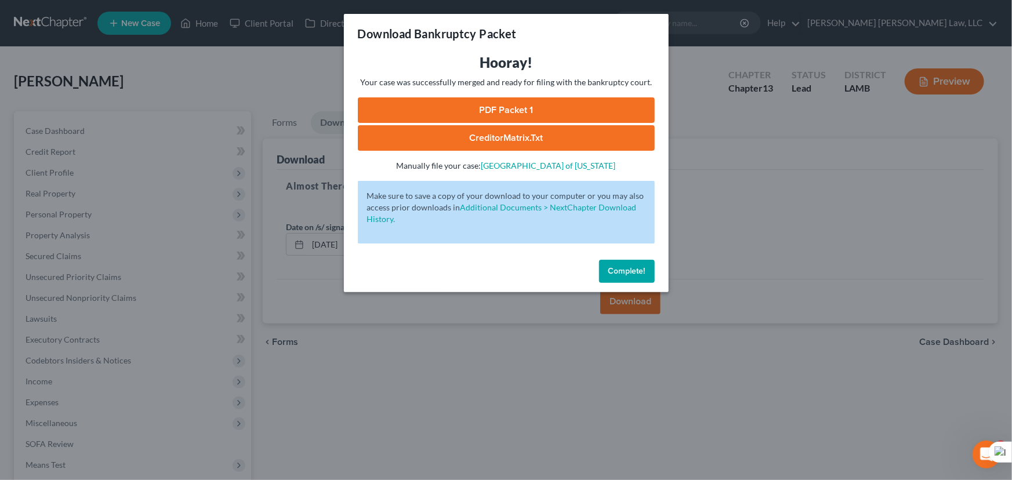
click at [625, 105] on link "PDF Packet 1" at bounding box center [506, 110] width 297 height 26
click at [621, 272] on span "Complete!" at bounding box center [627, 271] width 37 height 10
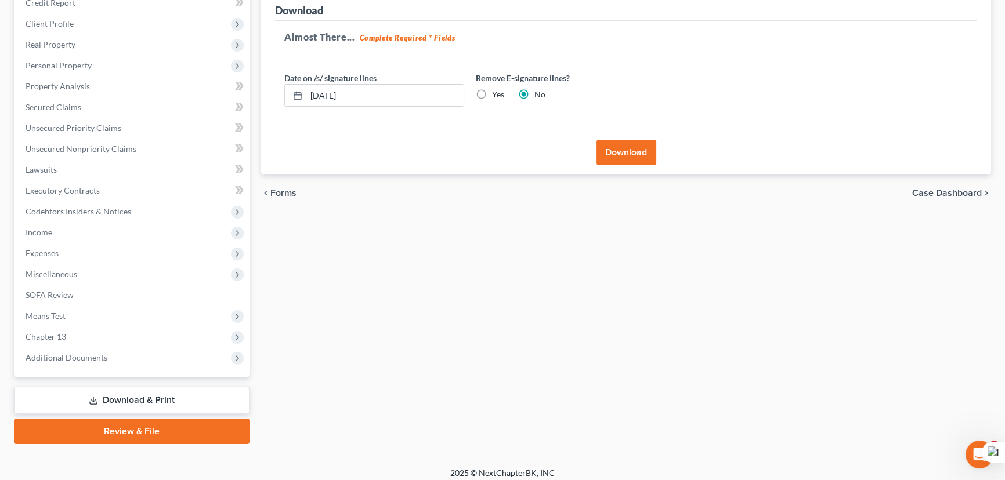
scroll to position [155, 0]
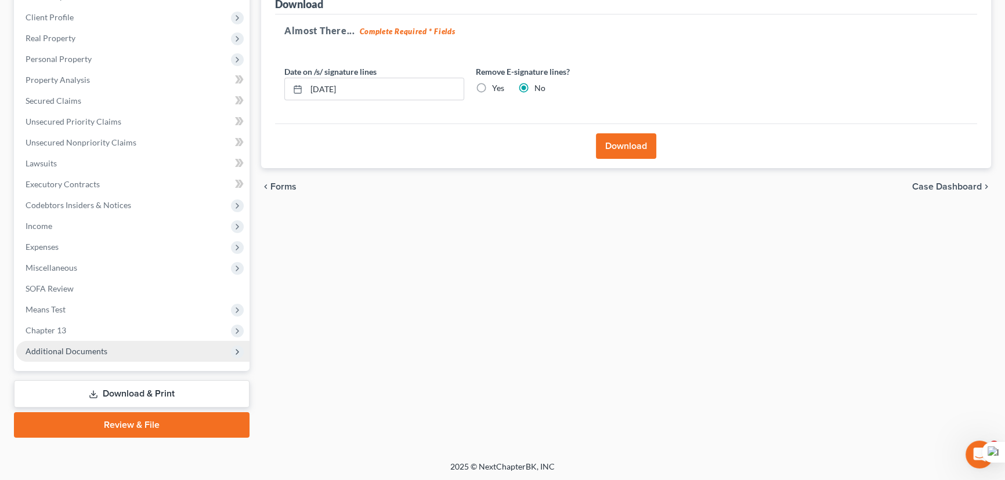
drag, startPoint x: 61, startPoint y: 333, endPoint x: 76, endPoint y: 356, distance: 27.7
click at [61, 333] on span "Chapter 13" at bounding box center [46, 330] width 41 height 10
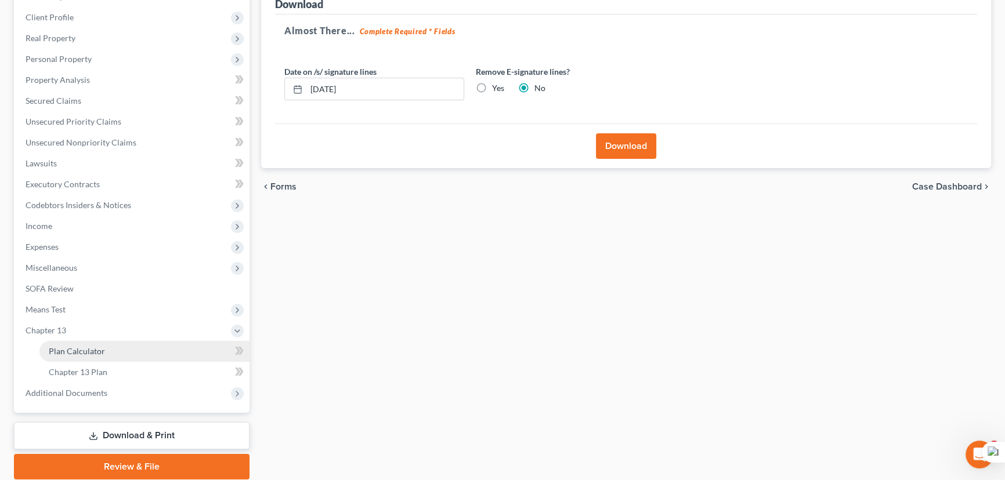
click at [83, 359] on link "Plan Calculator" at bounding box center [144, 351] width 210 height 21
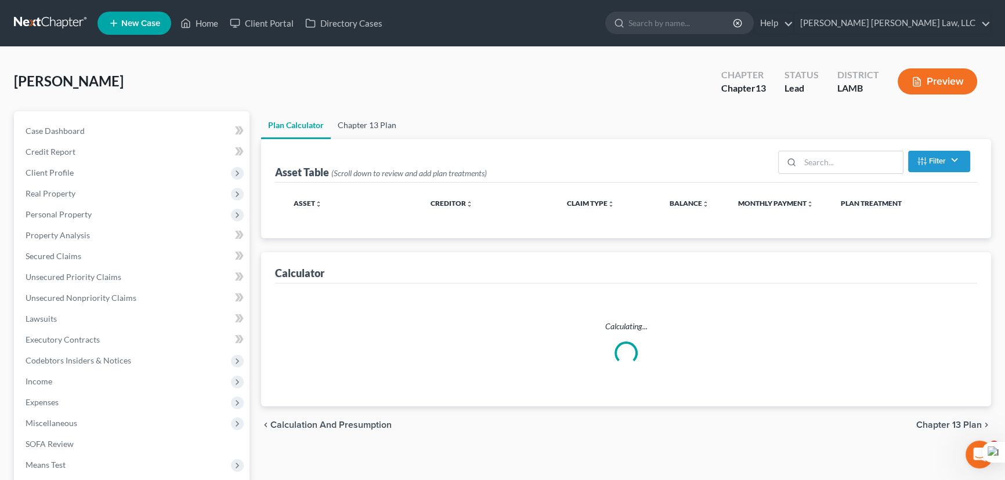
click at [359, 118] on link "Chapter 13 Plan" at bounding box center [367, 125] width 73 height 28
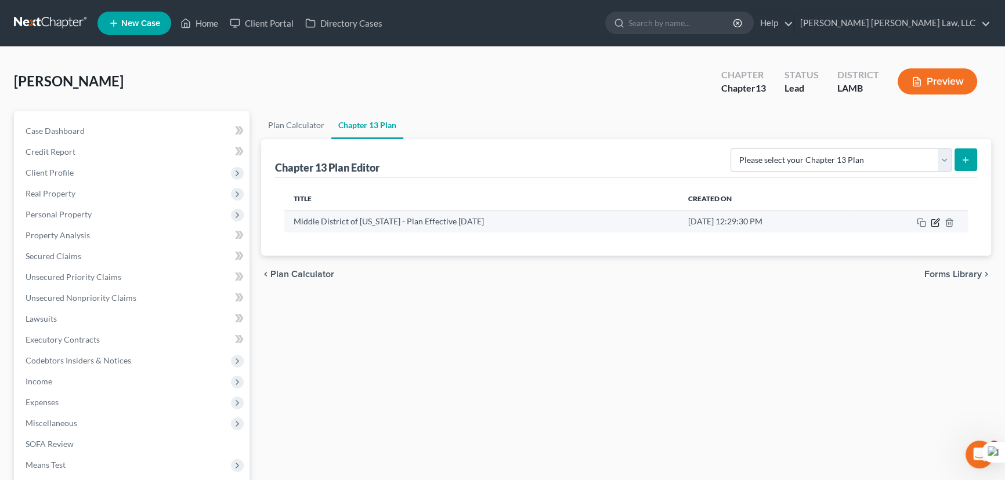
click at [937, 219] on icon "button" at bounding box center [935, 222] width 9 height 9
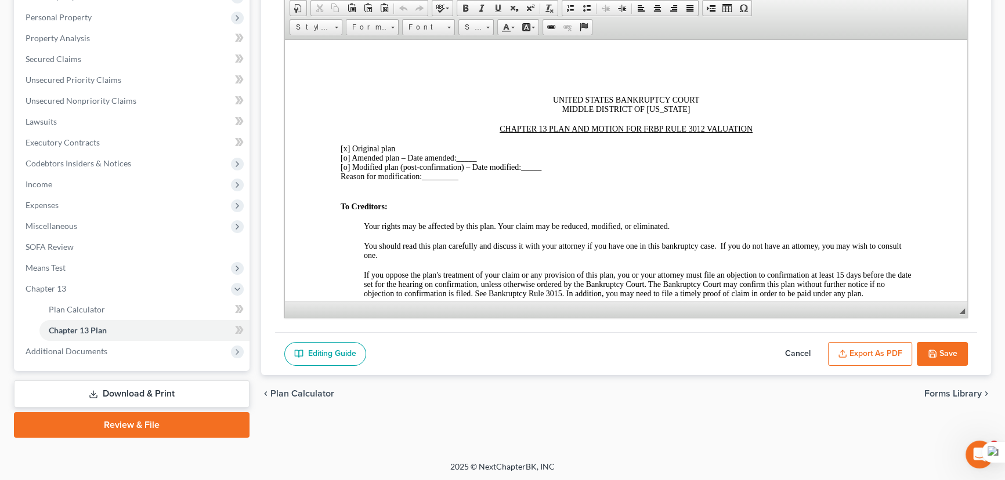
click at [855, 349] on button "Export as PDF" at bounding box center [870, 354] width 84 height 24
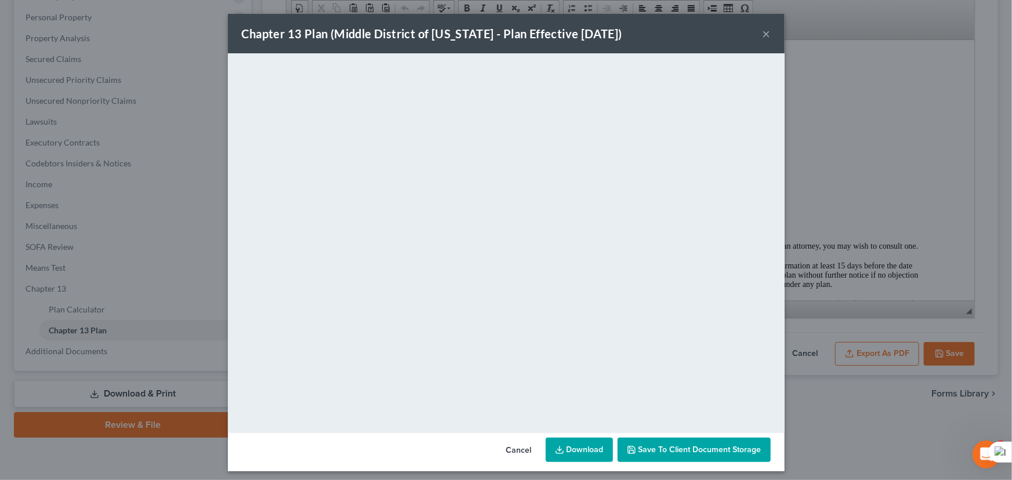
click at [589, 448] on link "Download" at bounding box center [579, 450] width 67 height 24
click at [763, 31] on button "×" at bounding box center [767, 34] width 8 height 14
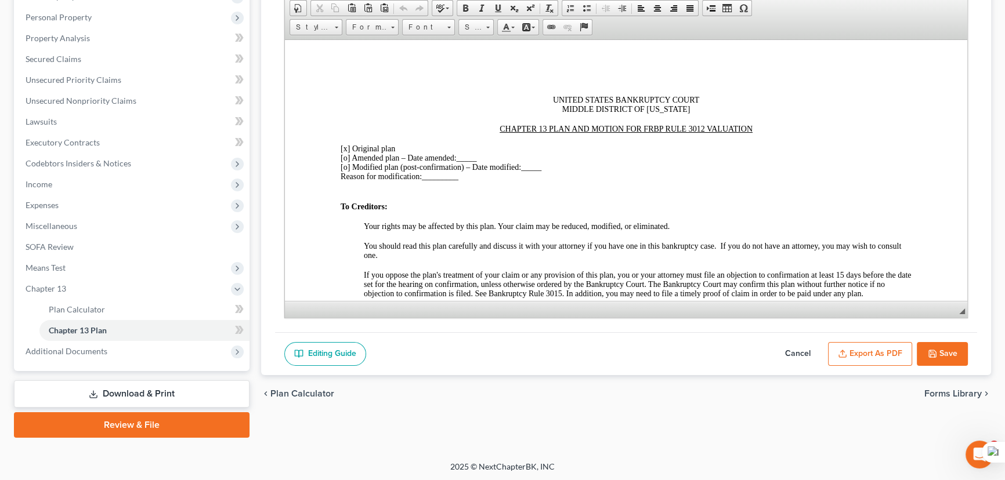
click at [949, 347] on button "Save" at bounding box center [942, 354] width 51 height 24
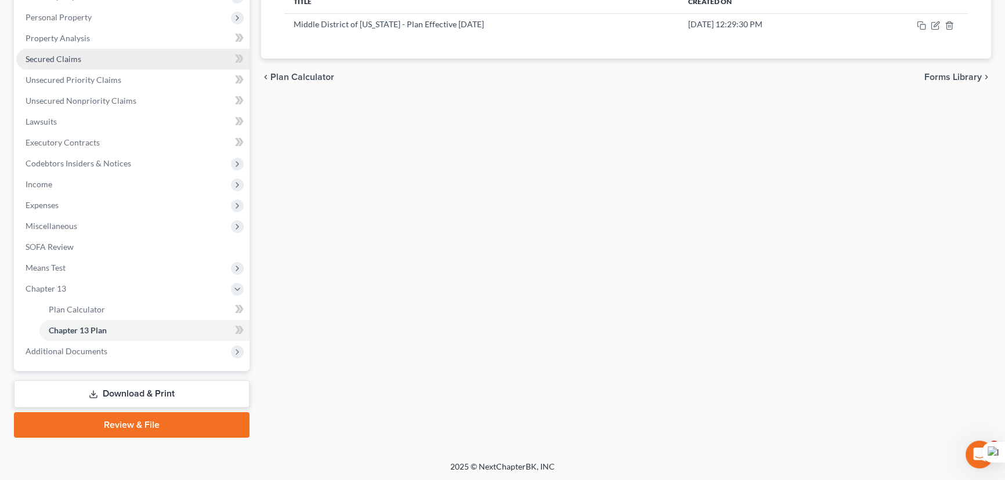
click at [112, 55] on link "Secured Claims" at bounding box center [132, 59] width 233 height 21
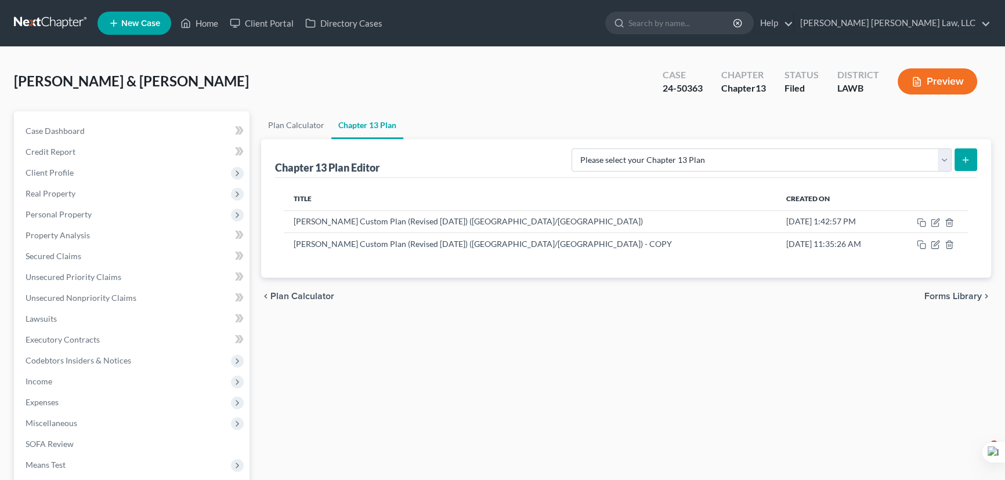
click at [59, 24] on link at bounding box center [51, 23] width 74 height 21
click at [58, 17] on link at bounding box center [51, 23] width 74 height 21
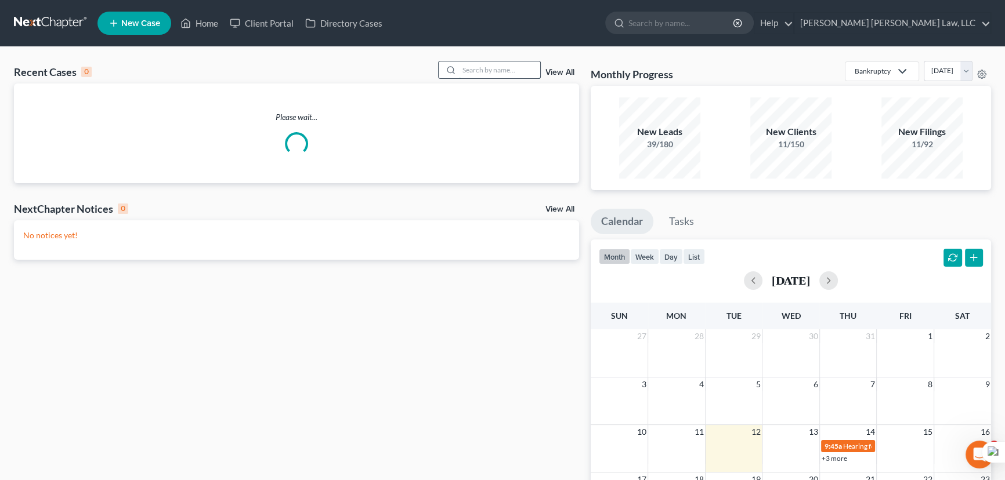
click at [524, 62] on input "search" at bounding box center [499, 70] width 81 height 17
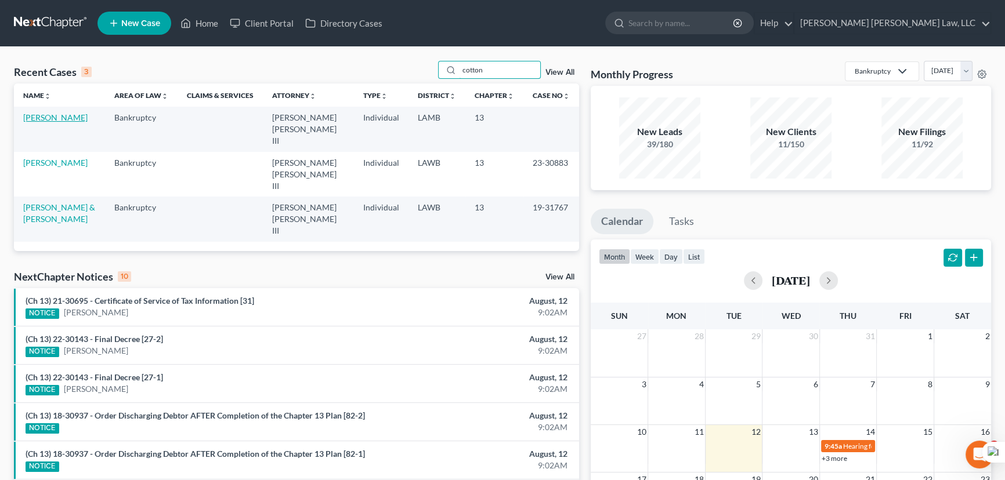
type input "cotton"
click at [39, 118] on link "[PERSON_NAME]" at bounding box center [55, 118] width 64 height 10
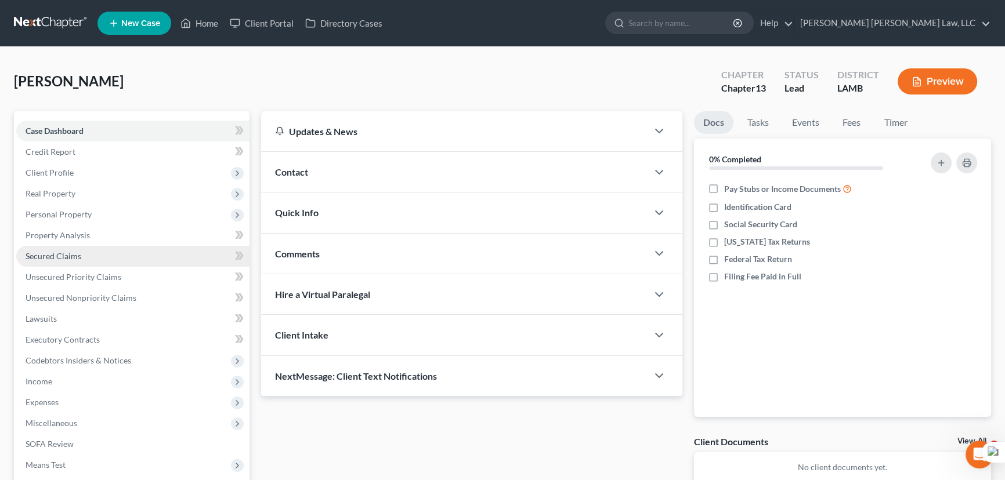
click at [93, 252] on link "Secured Claims" at bounding box center [132, 256] width 233 height 21
